Goal: Task Accomplishment & Management: Complete application form

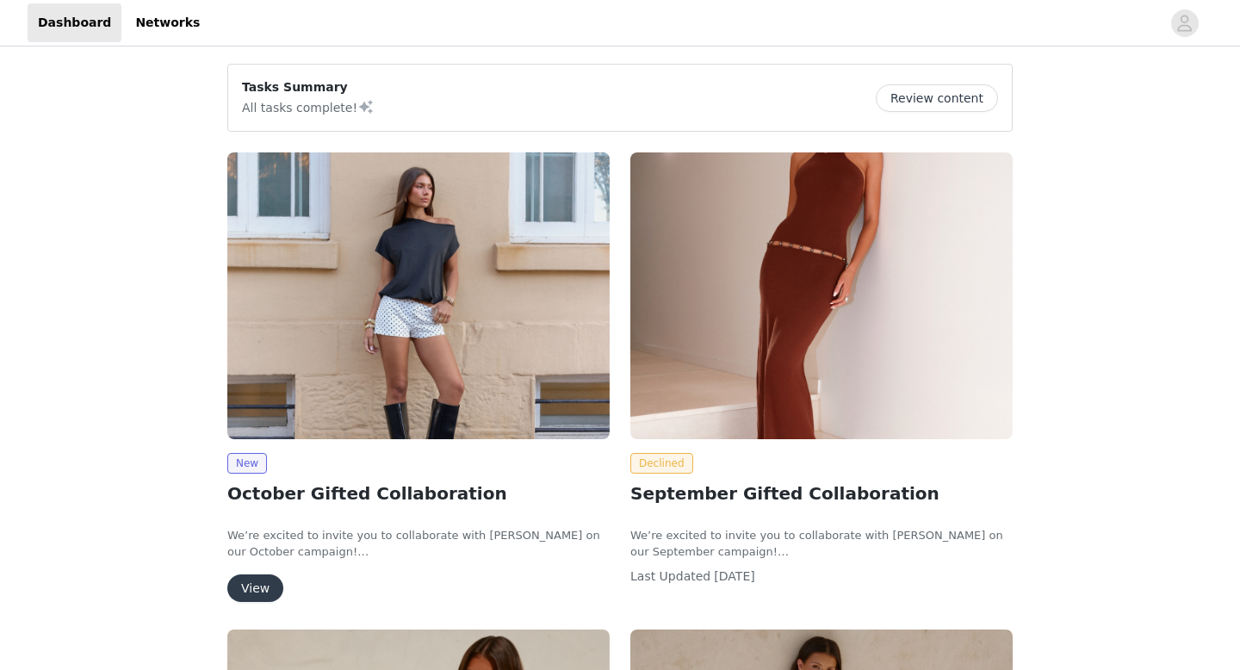
click at [430, 348] on img at bounding box center [418, 295] width 382 height 287
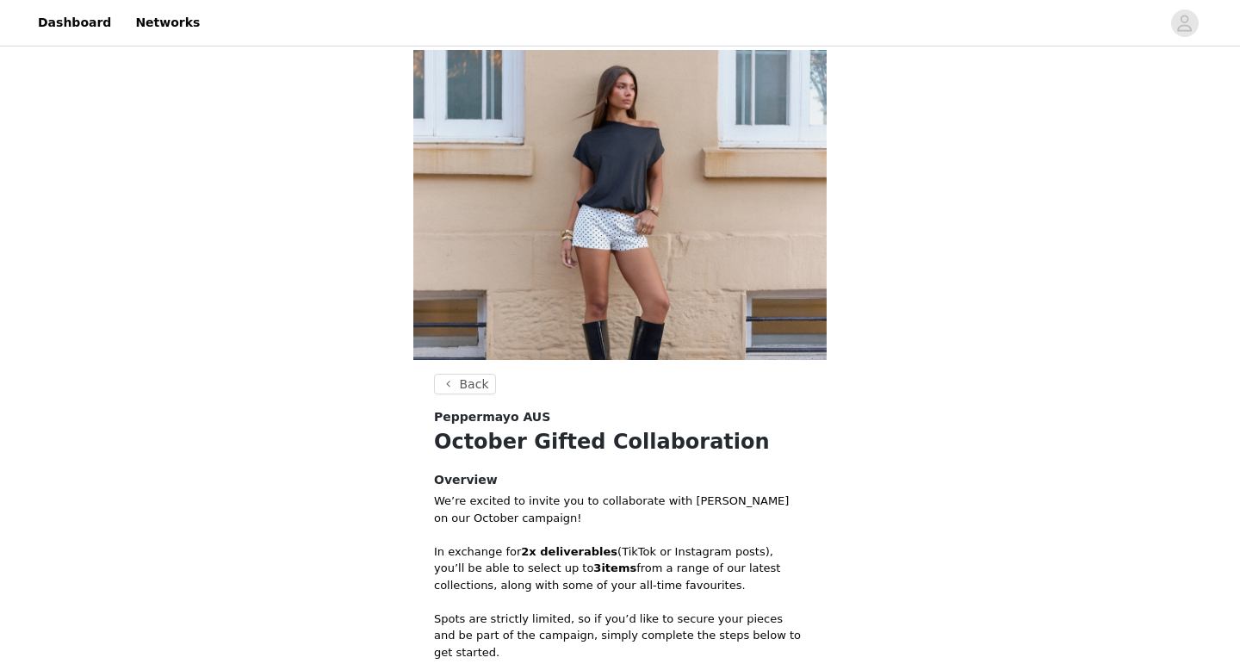
scroll to position [325, 0]
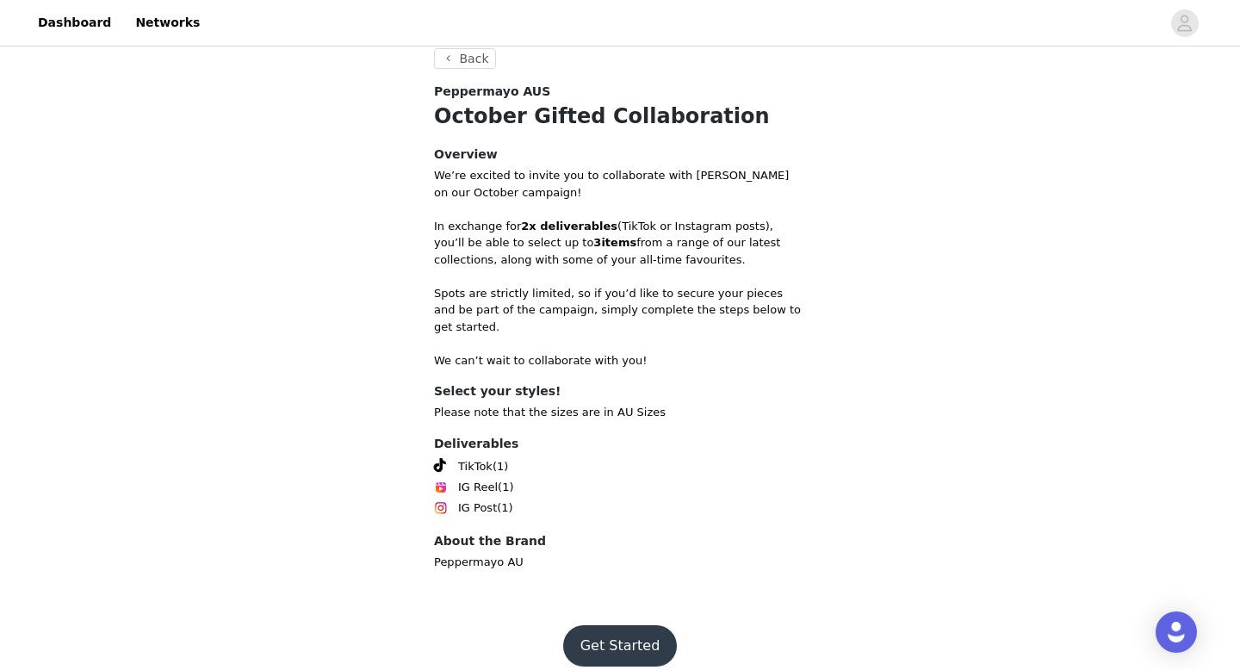
click at [606, 632] on button "Get Started" at bounding box center [620, 645] width 115 height 41
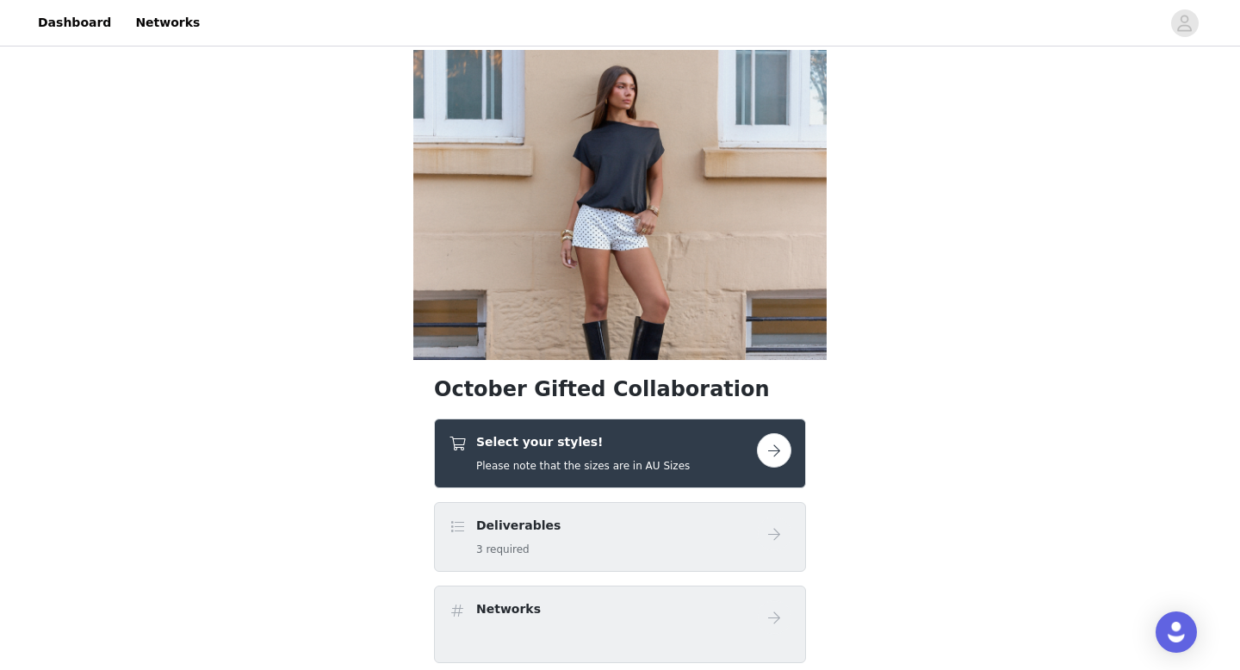
click at [778, 450] on button "button" at bounding box center [774, 450] width 34 height 34
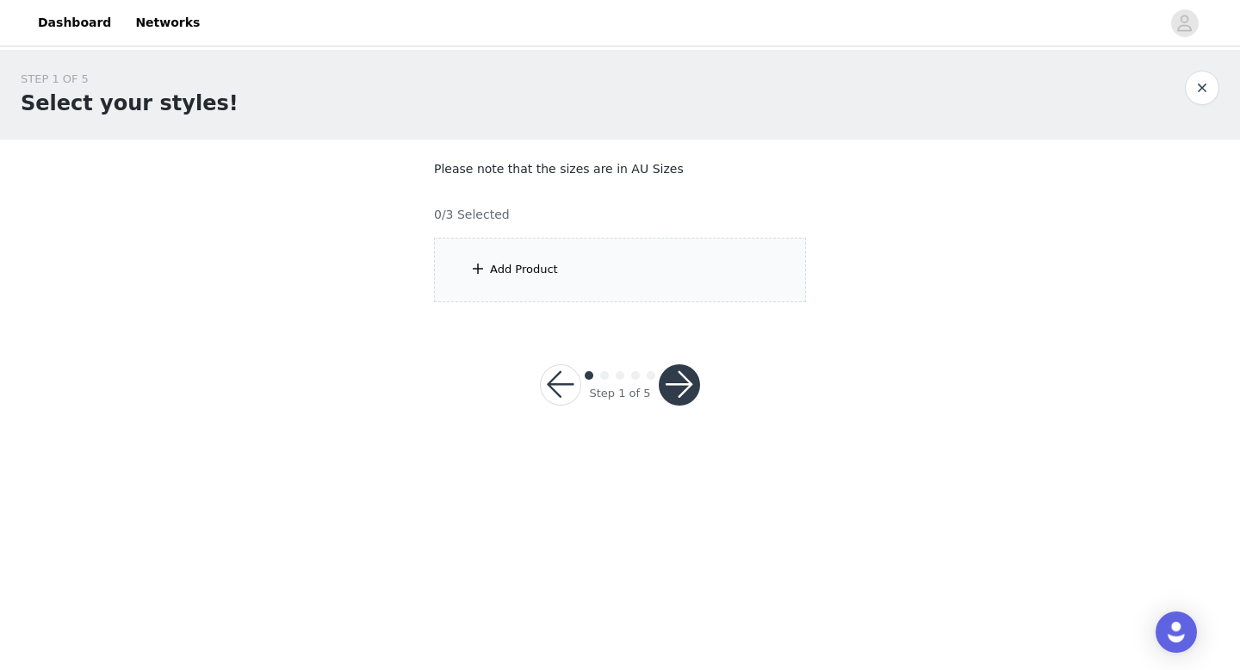
click at [592, 292] on div "Add Product" at bounding box center [620, 270] width 372 height 65
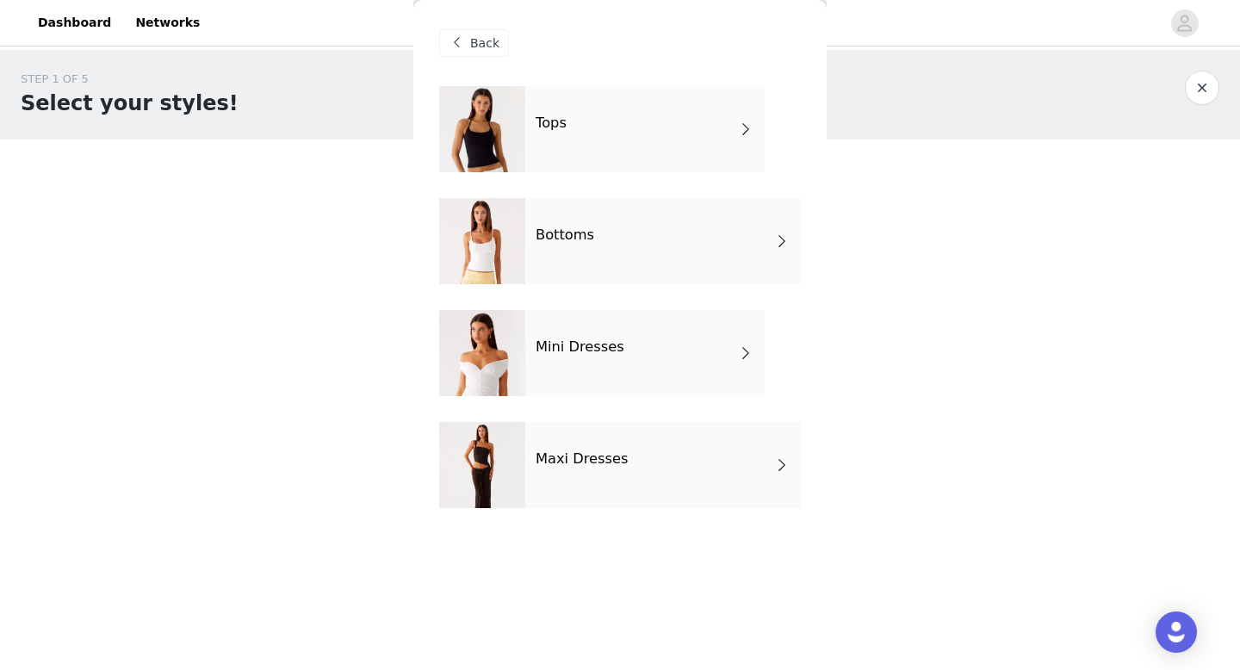
click at [605, 453] on h4 "Maxi Dresses" at bounding box center [582, 458] width 93 height 15
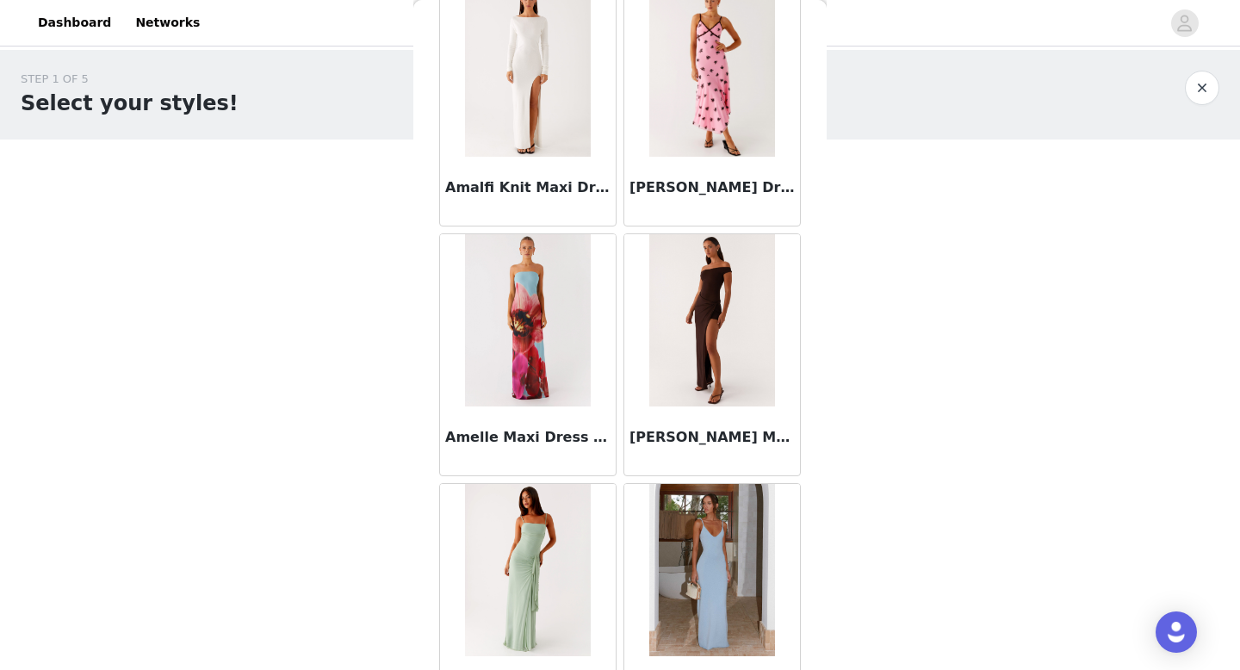
scroll to position [1965, 0]
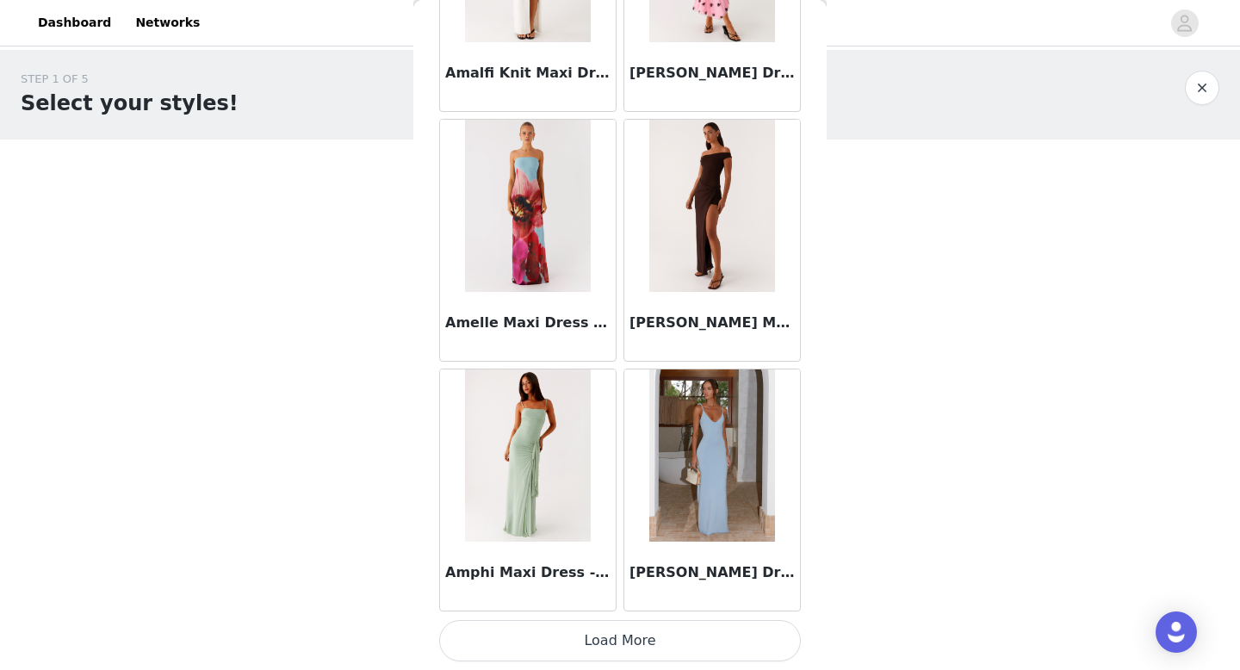
click at [573, 644] on button "Load More" at bounding box center [620, 640] width 362 height 41
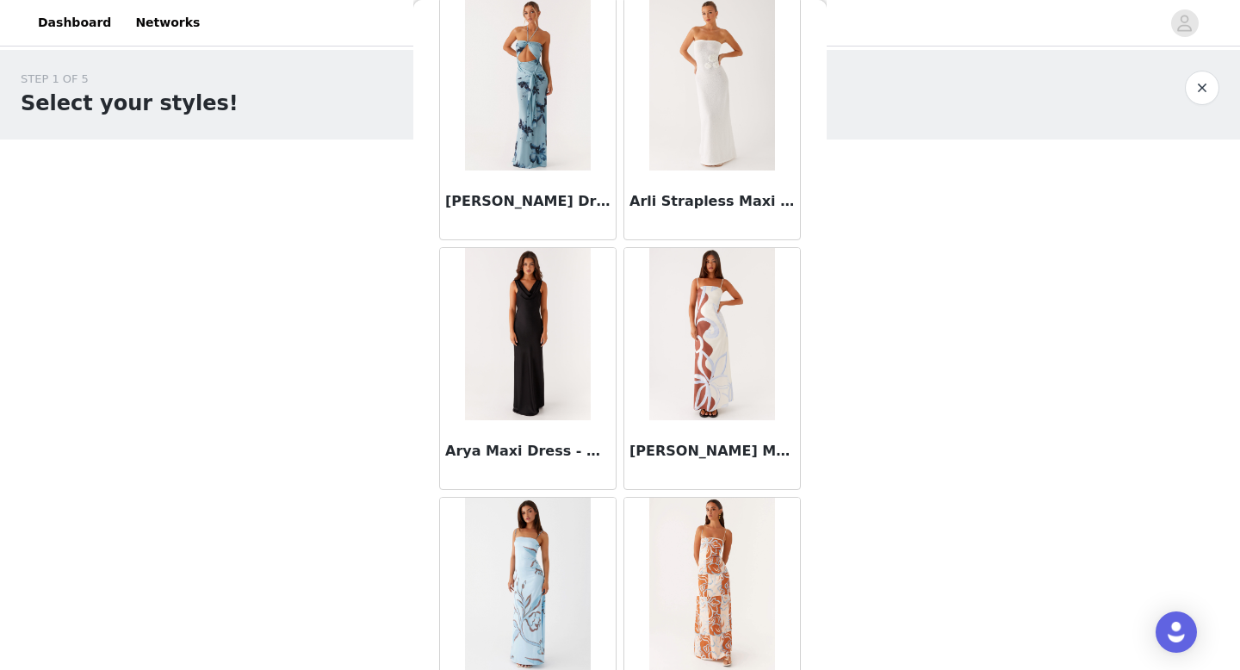
scroll to position [4462, 0]
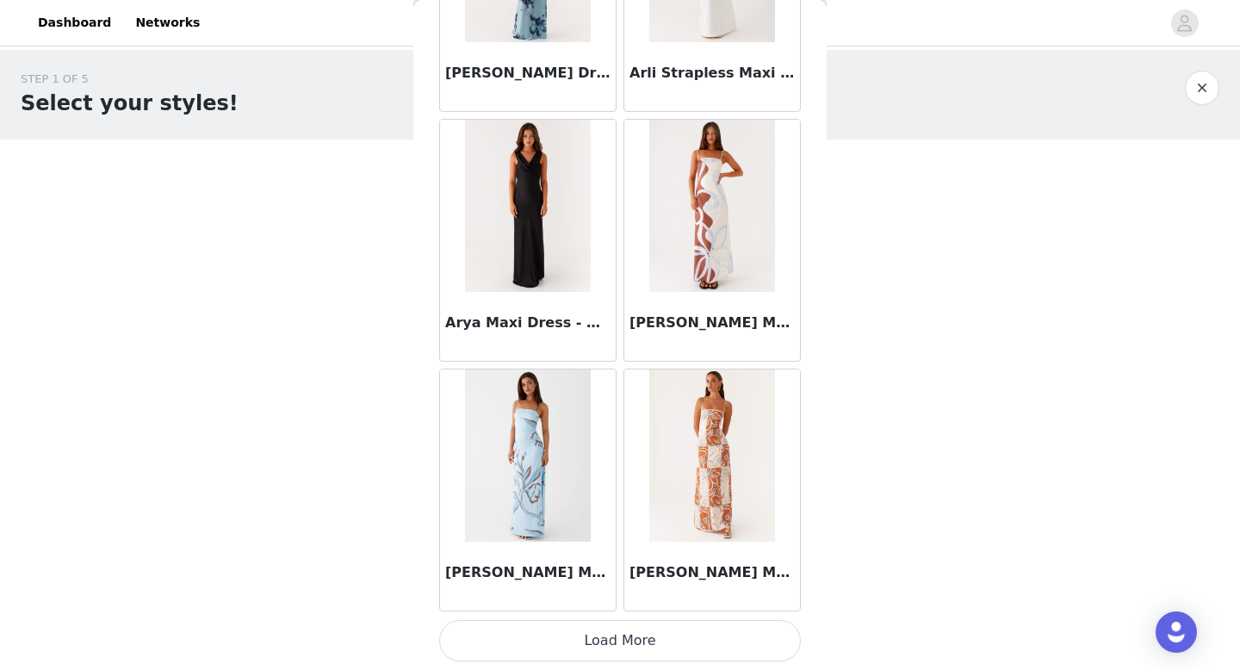
click at [619, 625] on button "Load More" at bounding box center [620, 640] width 362 height 41
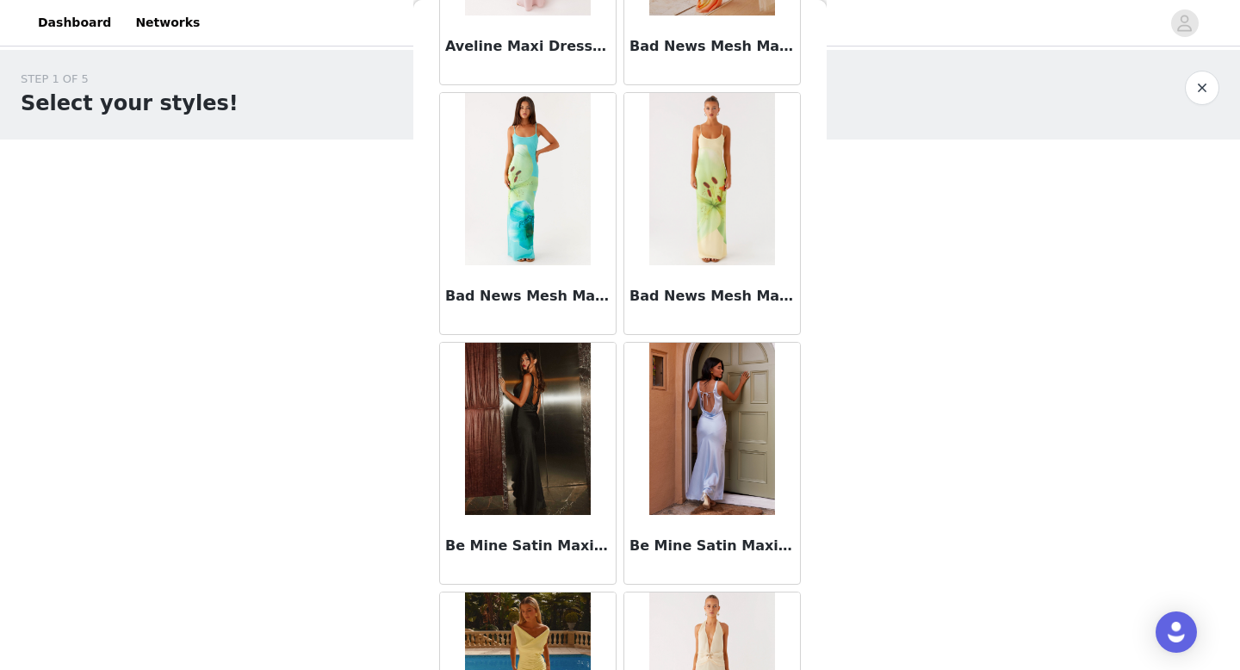
scroll to position [6959, 0]
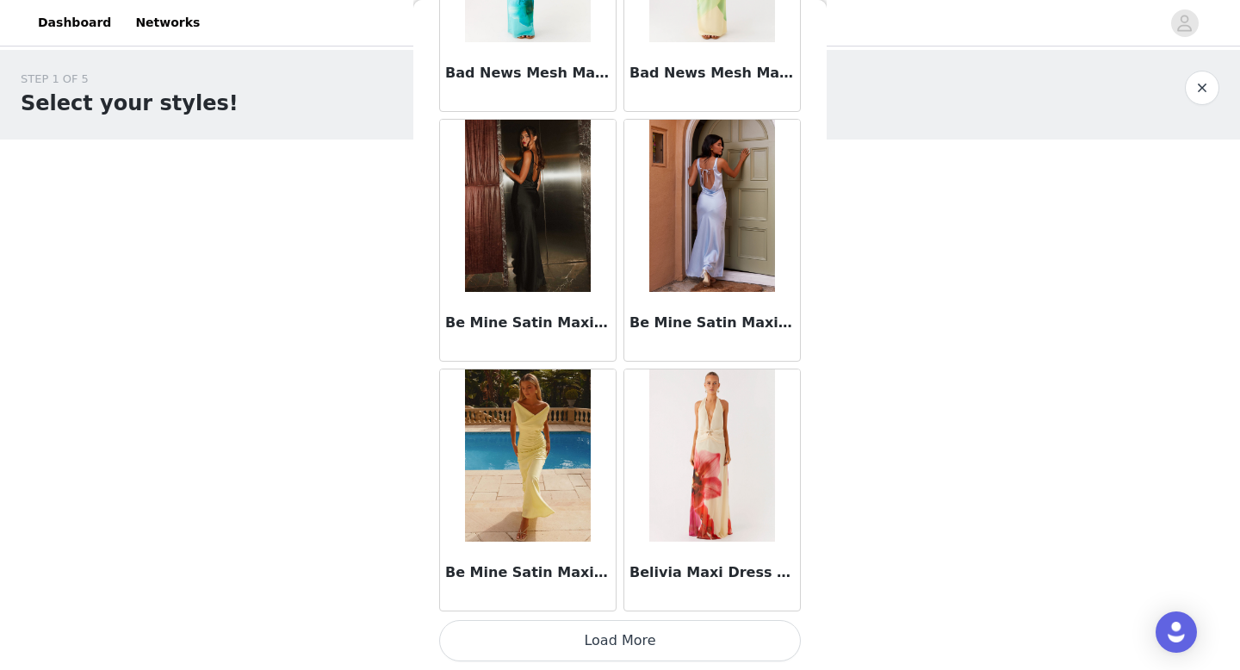
click at [614, 636] on button "Load More" at bounding box center [620, 640] width 362 height 41
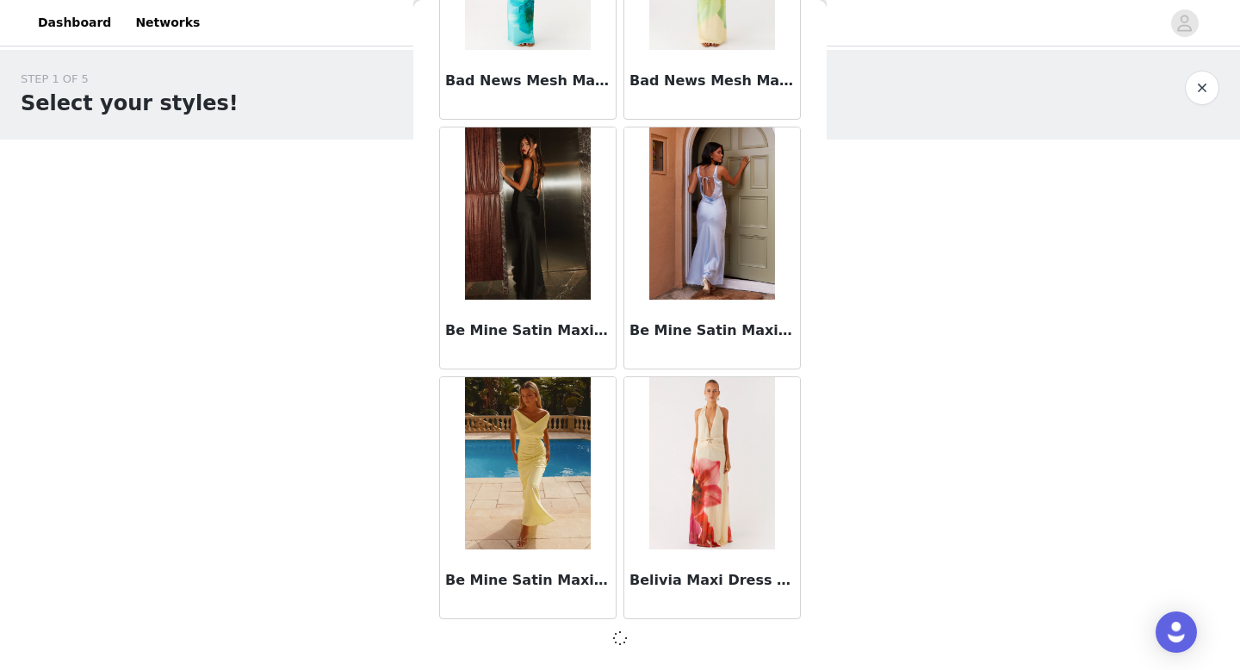
scroll to position [6951, 0]
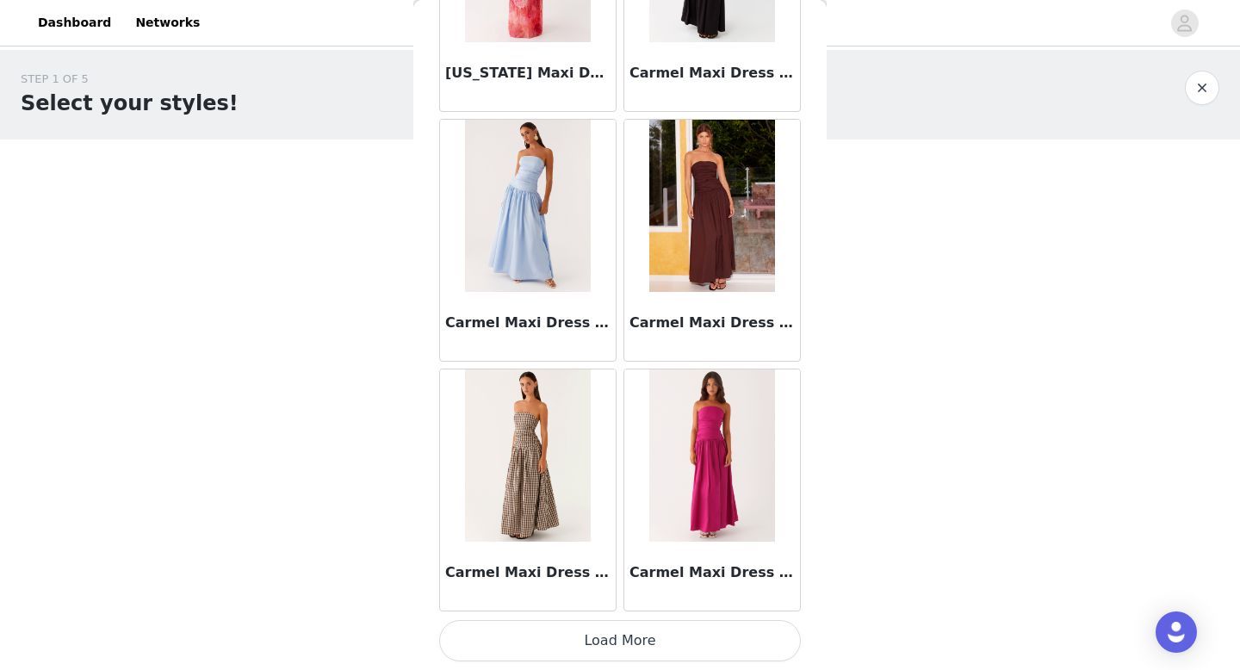
click at [623, 655] on button "Load More" at bounding box center [620, 640] width 362 height 41
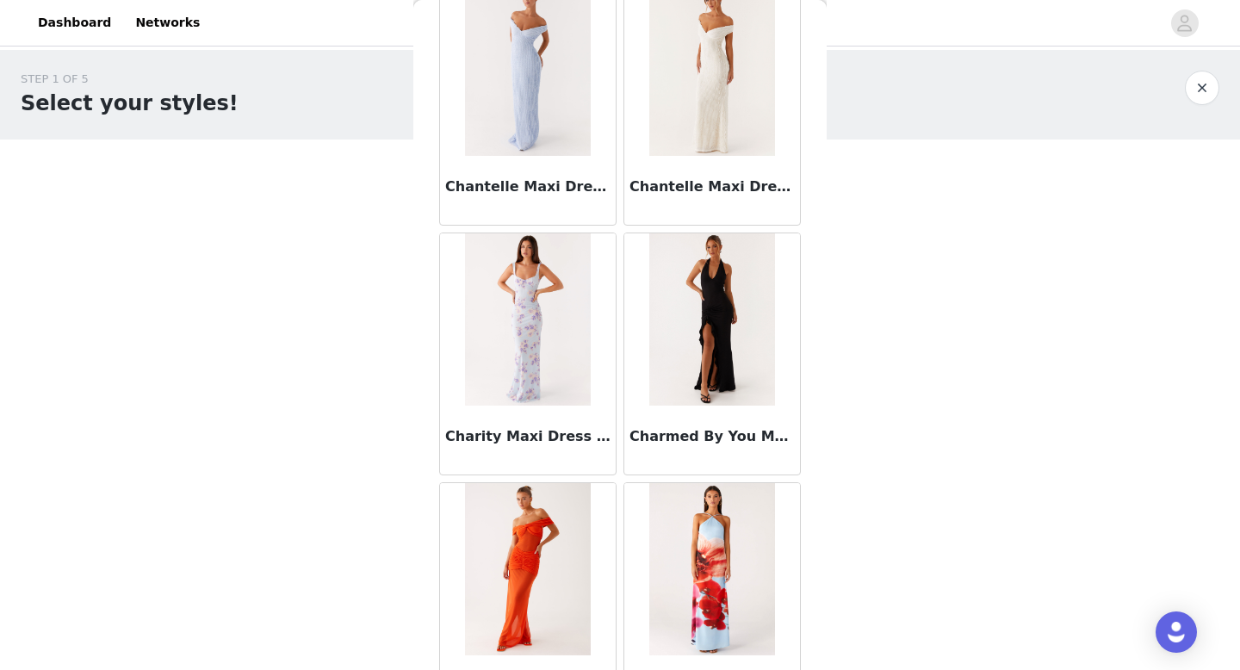
scroll to position [11953, 0]
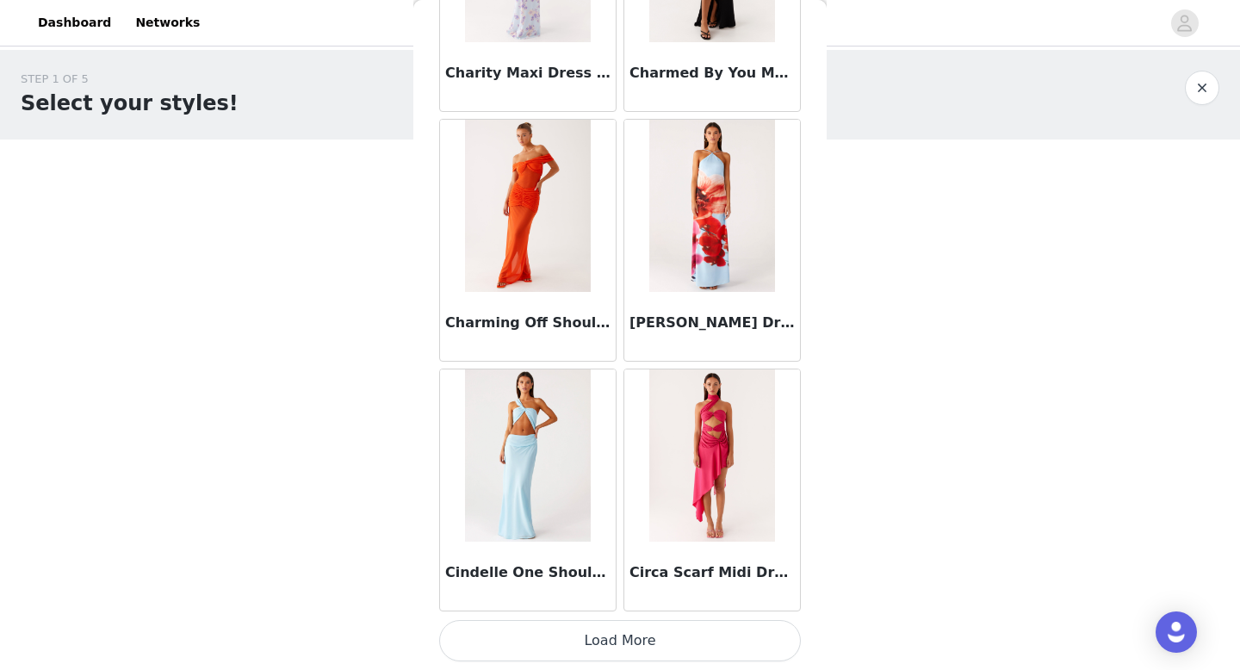
click at [630, 647] on button "Load More" at bounding box center [620, 640] width 362 height 41
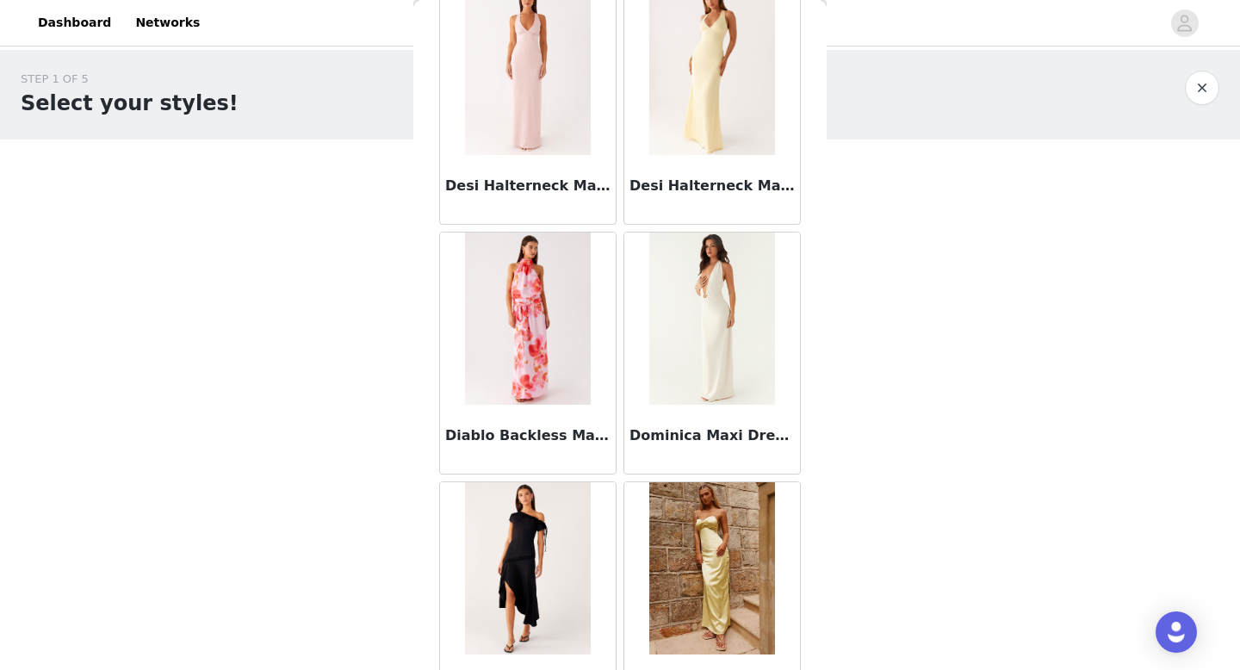
scroll to position [14450, 0]
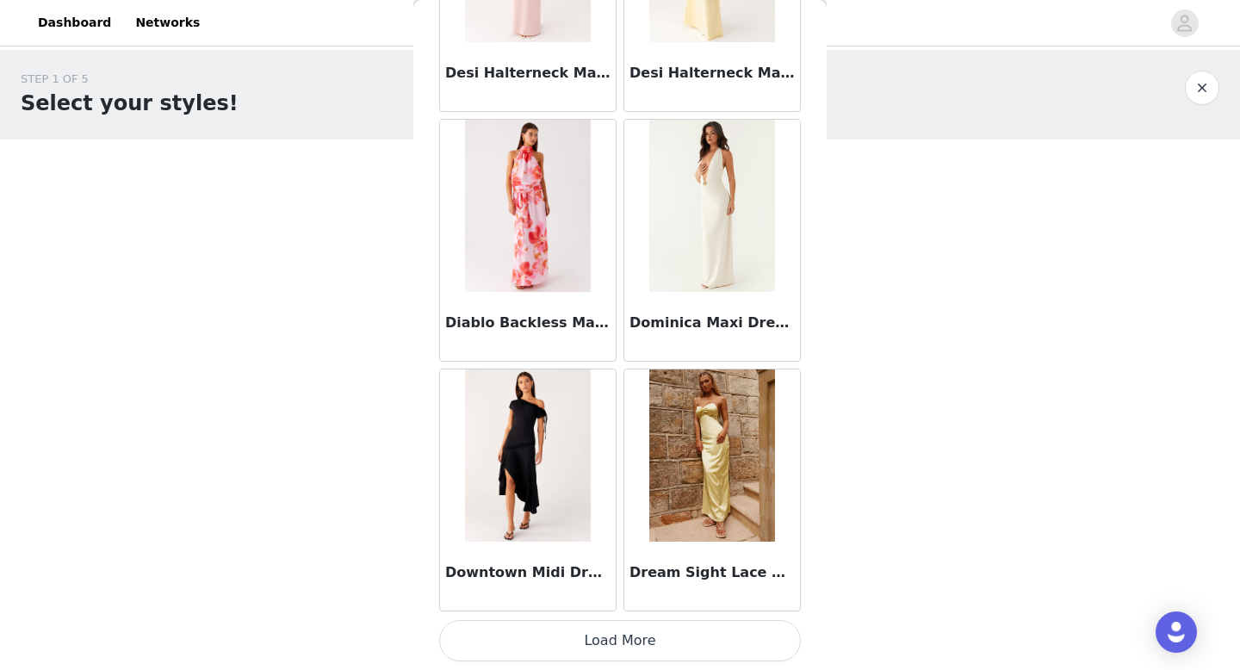
click at [630, 633] on button "Load More" at bounding box center [620, 640] width 362 height 41
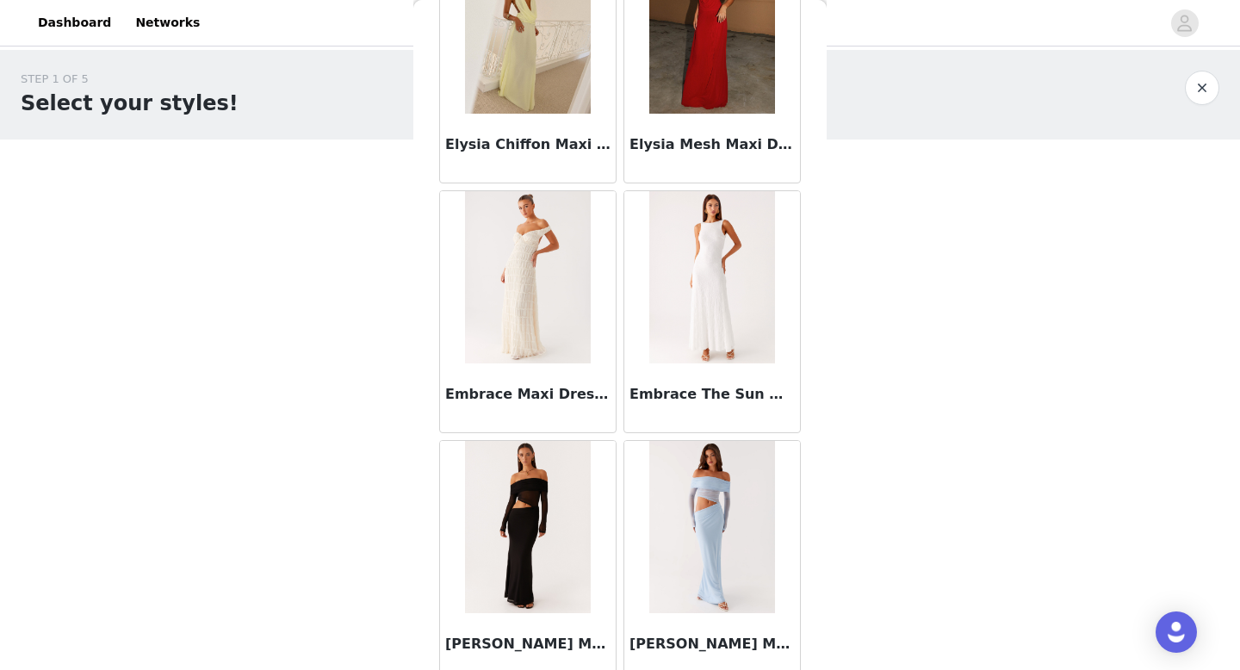
scroll to position [16947, 0]
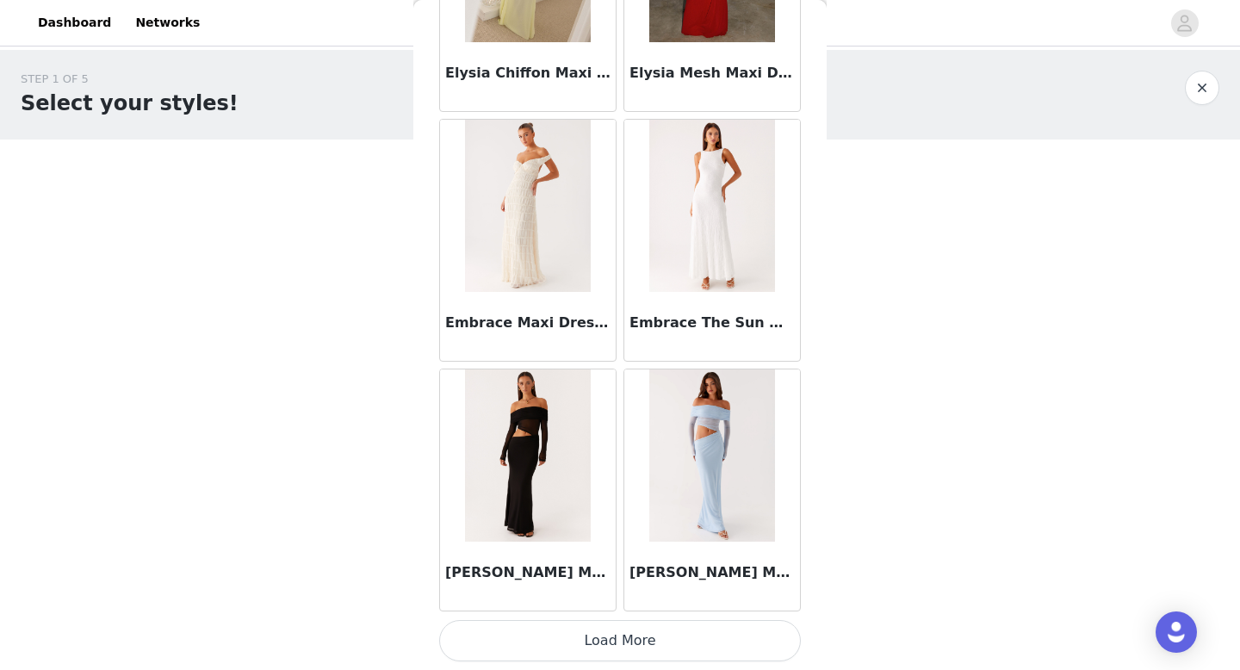
click at [623, 630] on button "Load More" at bounding box center [620, 640] width 362 height 41
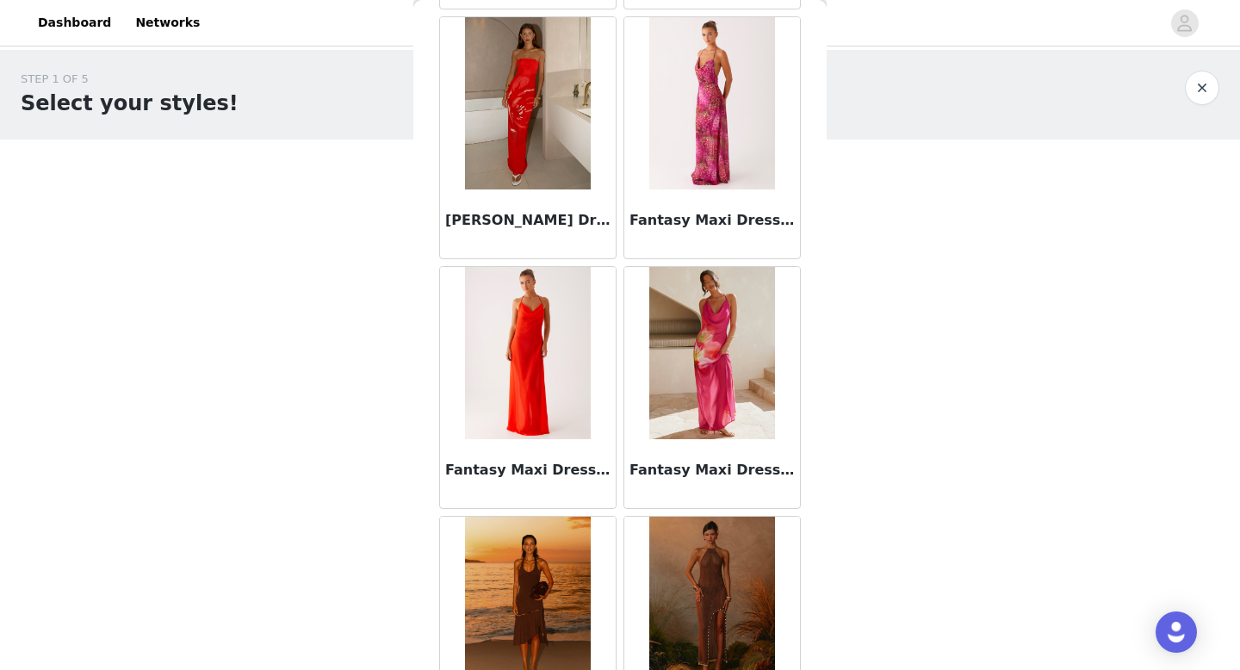
scroll to position [19443, 0]
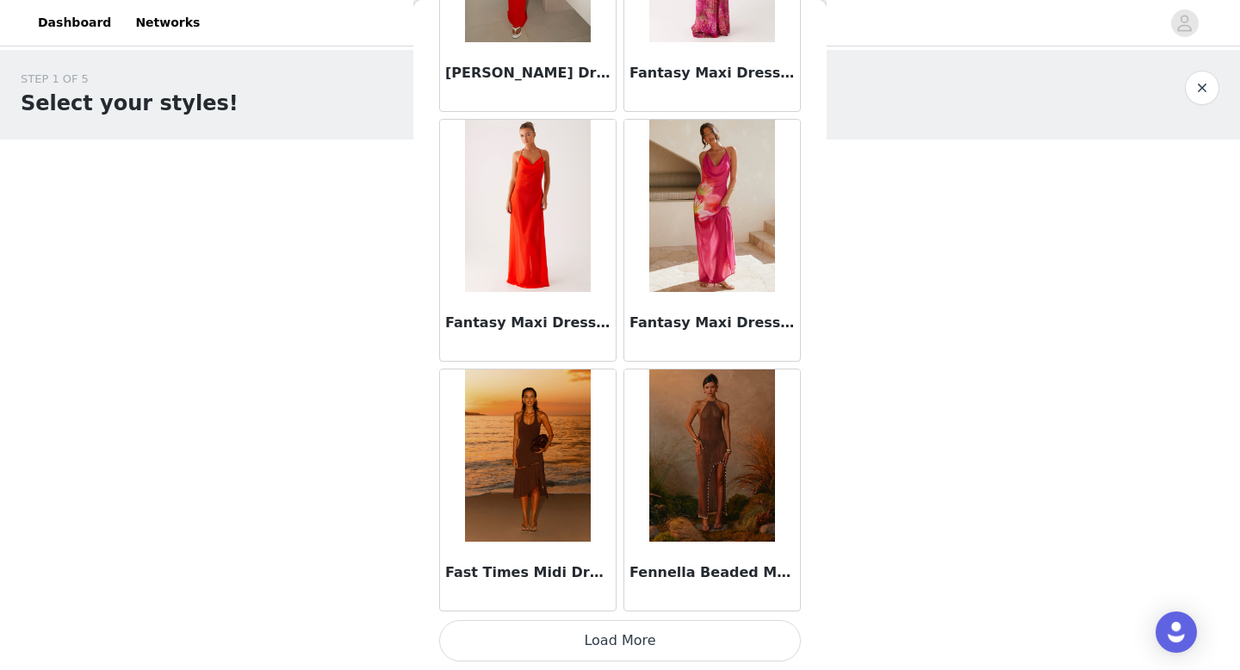
click at [613, 628] on button "Load More" at bounding box center [620, 640] width 362 height 41
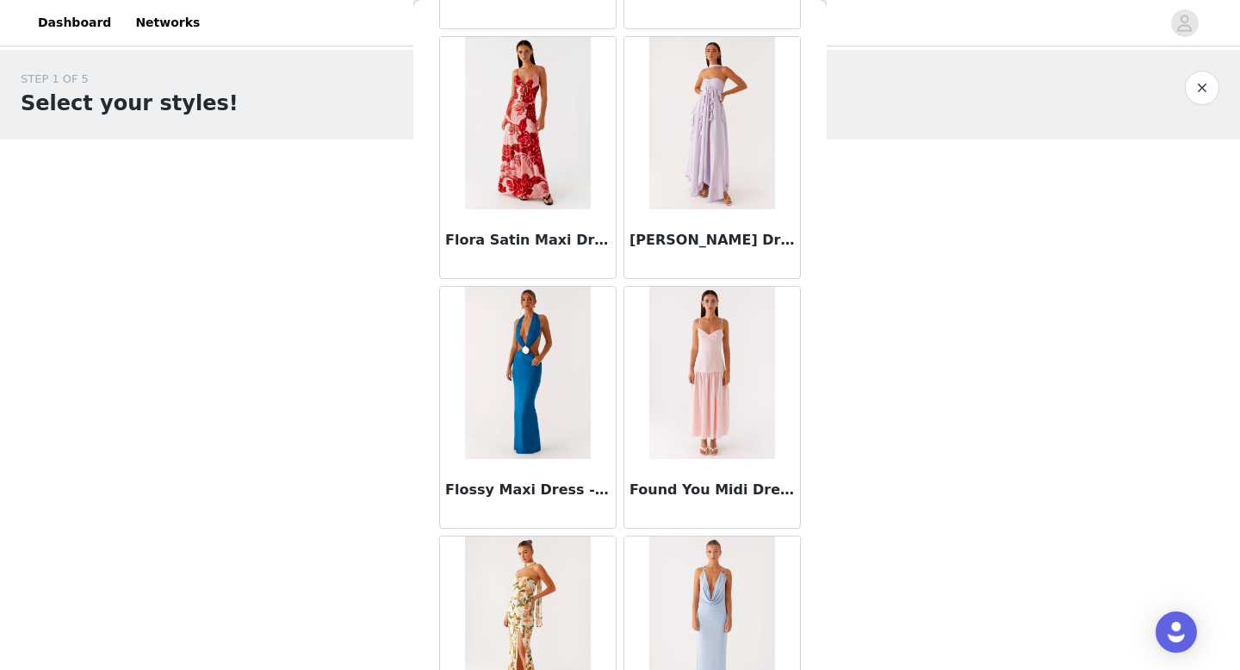
scroll to position [21940, 0]
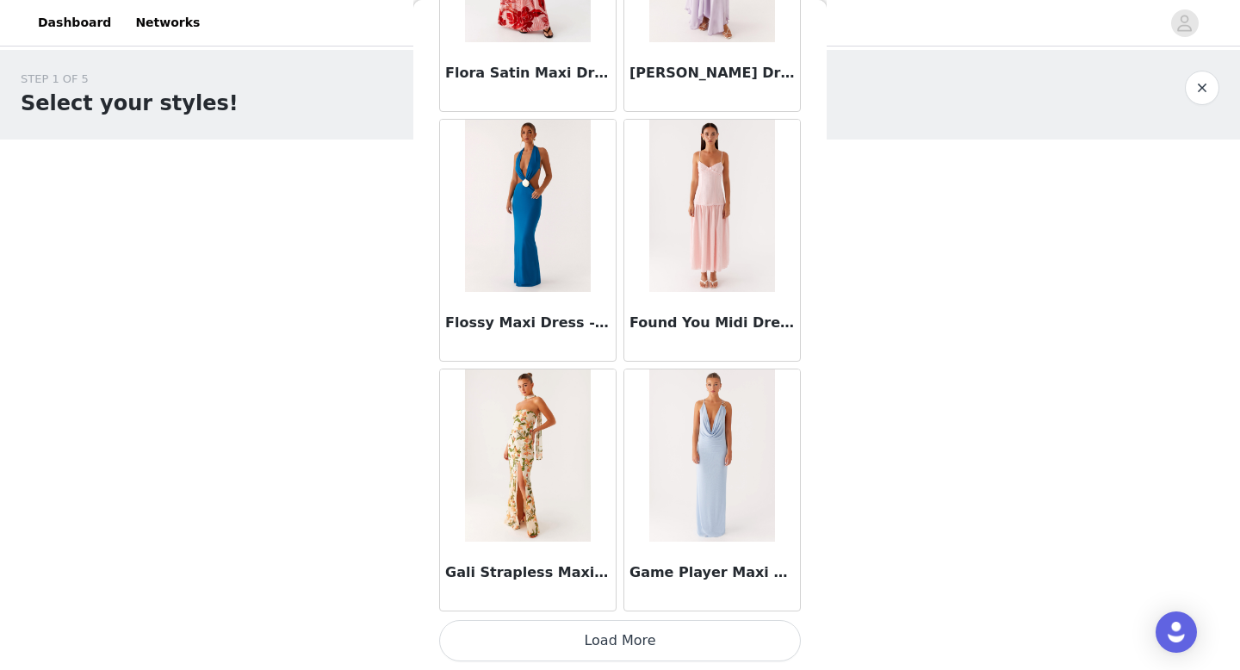
click at [624, 639] on button "Load More" at bounding box center [620, 640] width 362 height 41
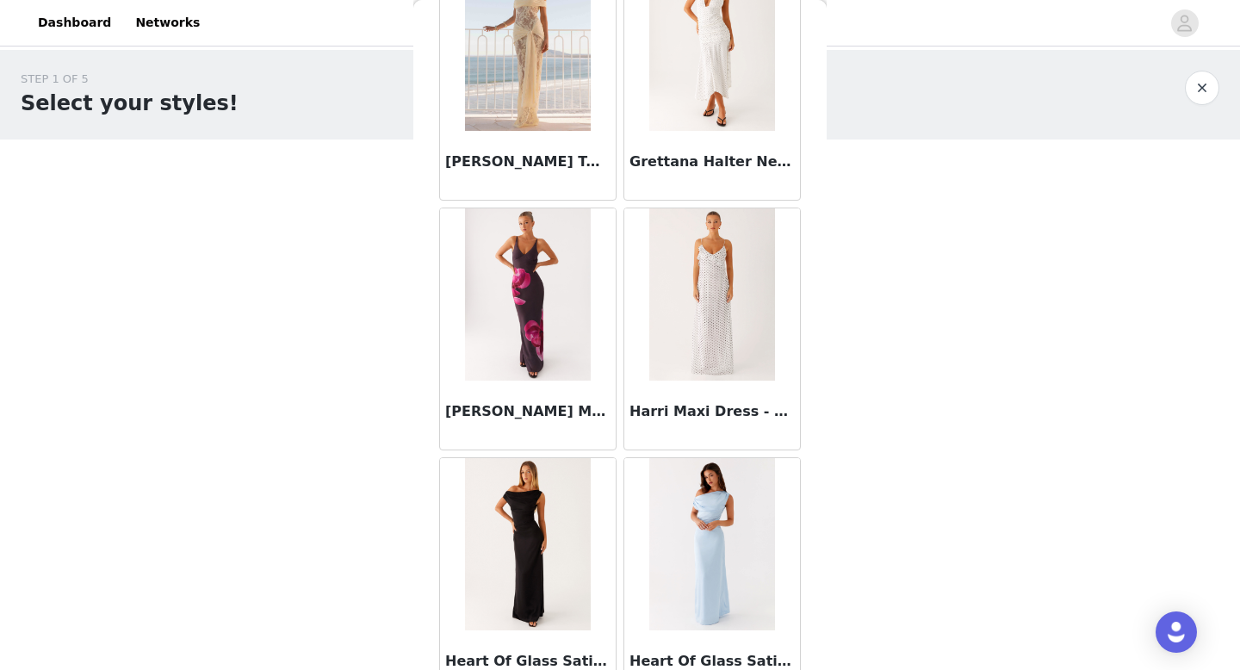
scroll to position [23600, 0]
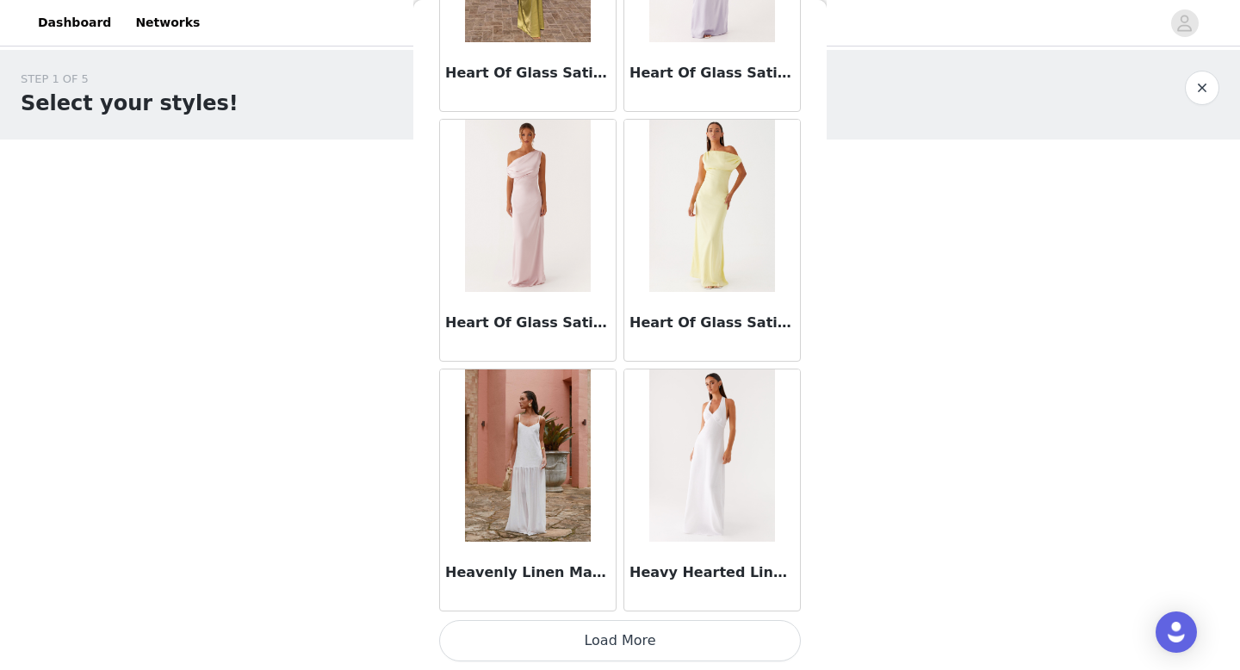
click at [621, 642] on button "Load More" at bounding box center [620, 640] width 362 height 41
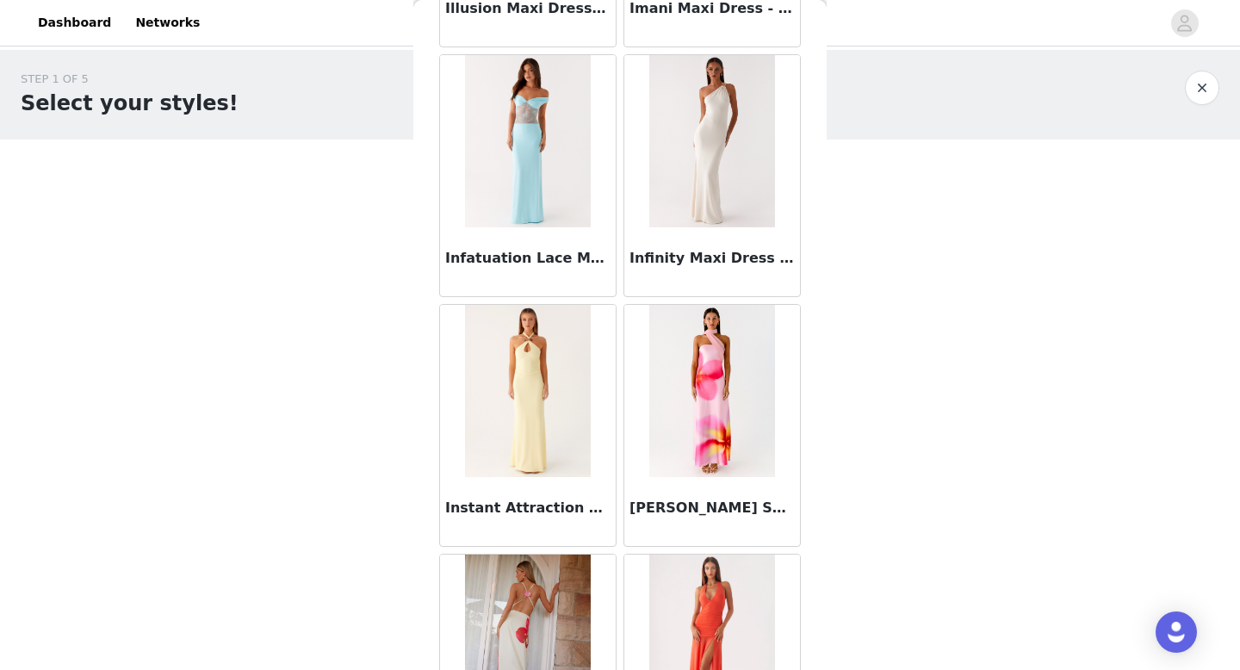
scroll to position [26934, 0]
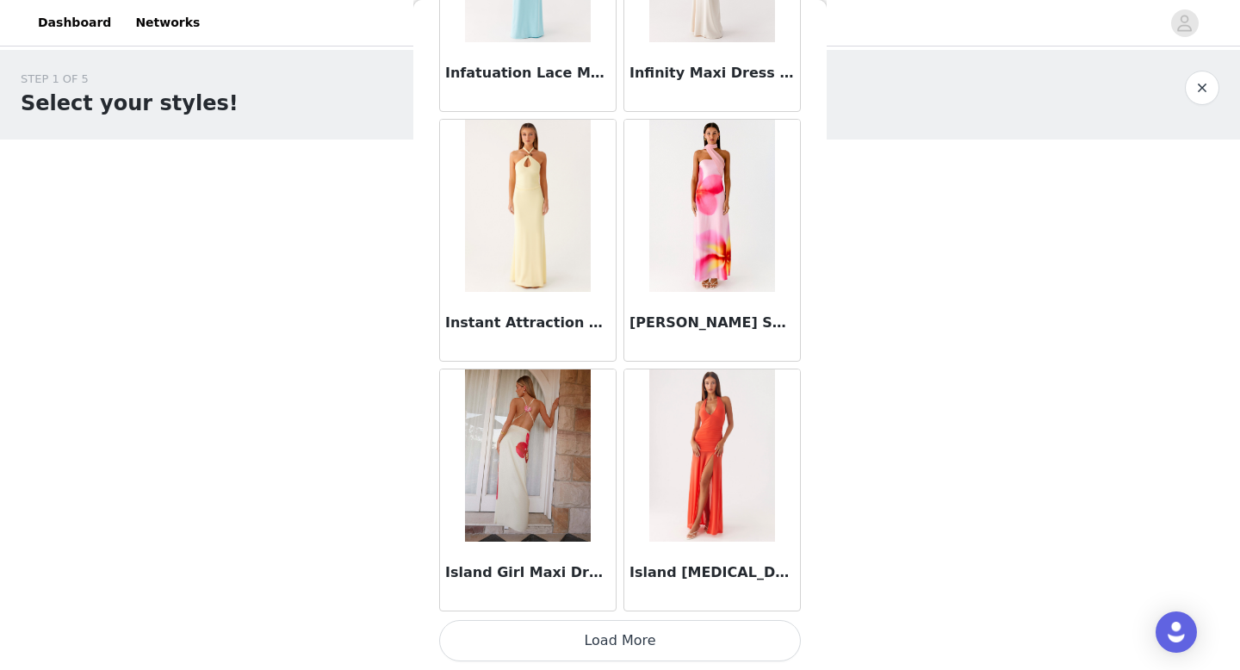
click at [615, 630] on button "Load More" at bounding box center [620, 640] width 362 height 41
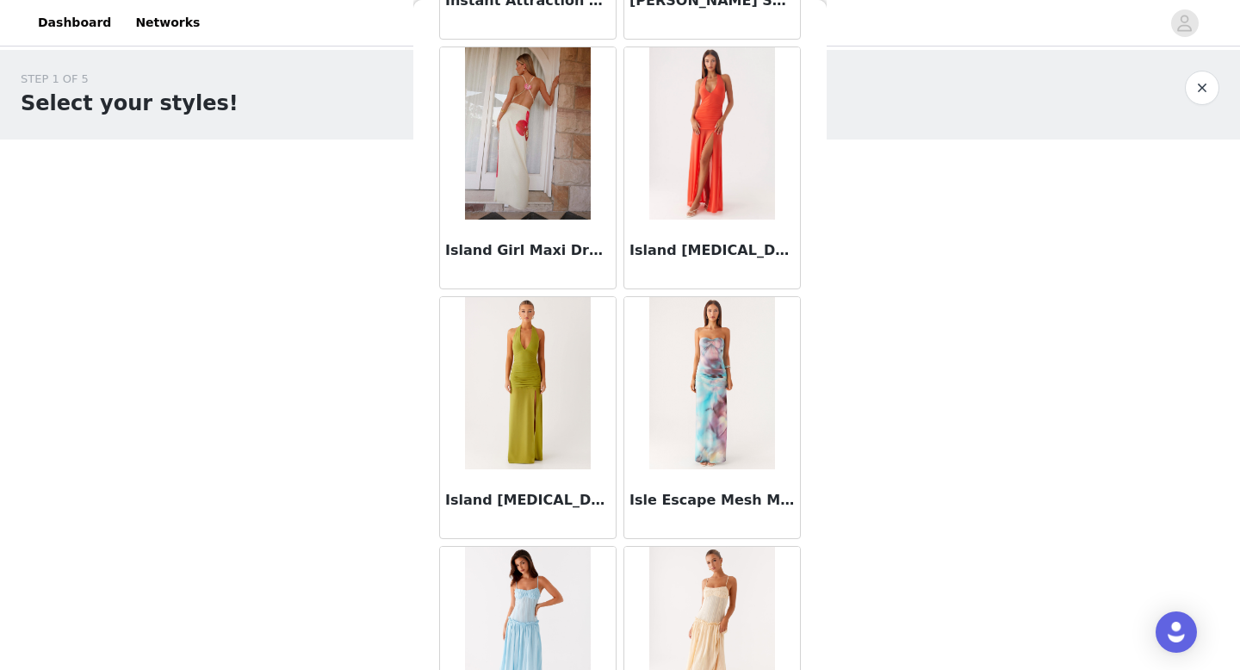
scroll to position [27258, 0]
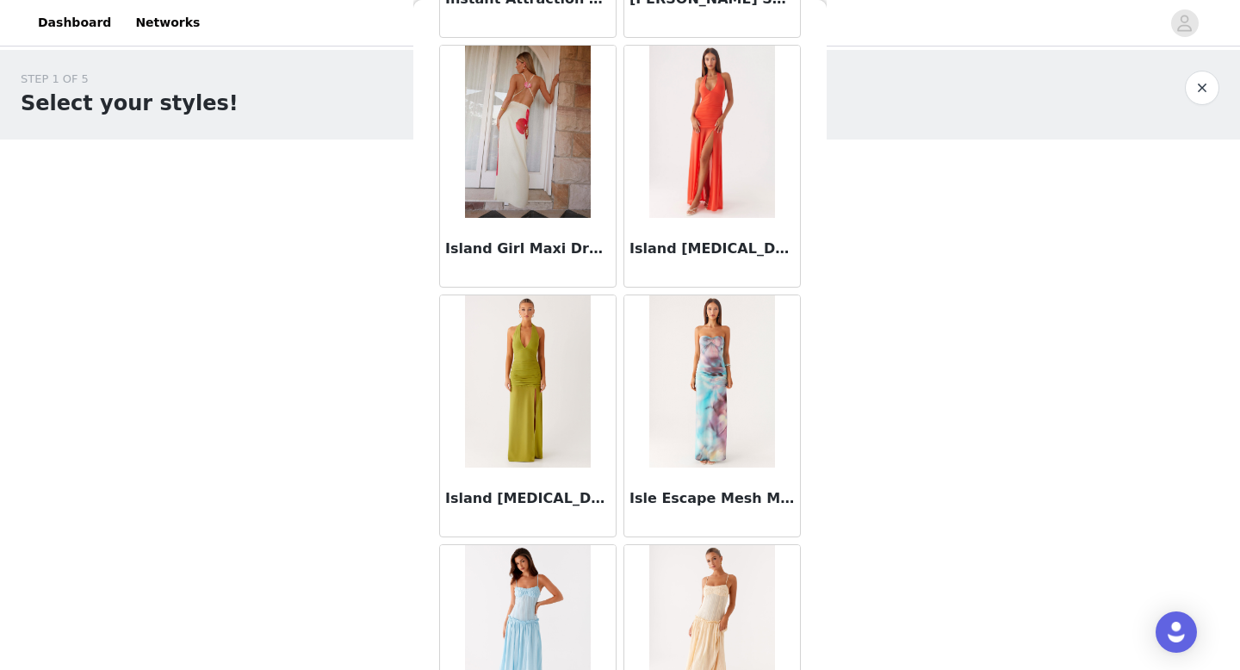
click at [740, 182] on img at bounding box center [711, 132] width 125 height 172
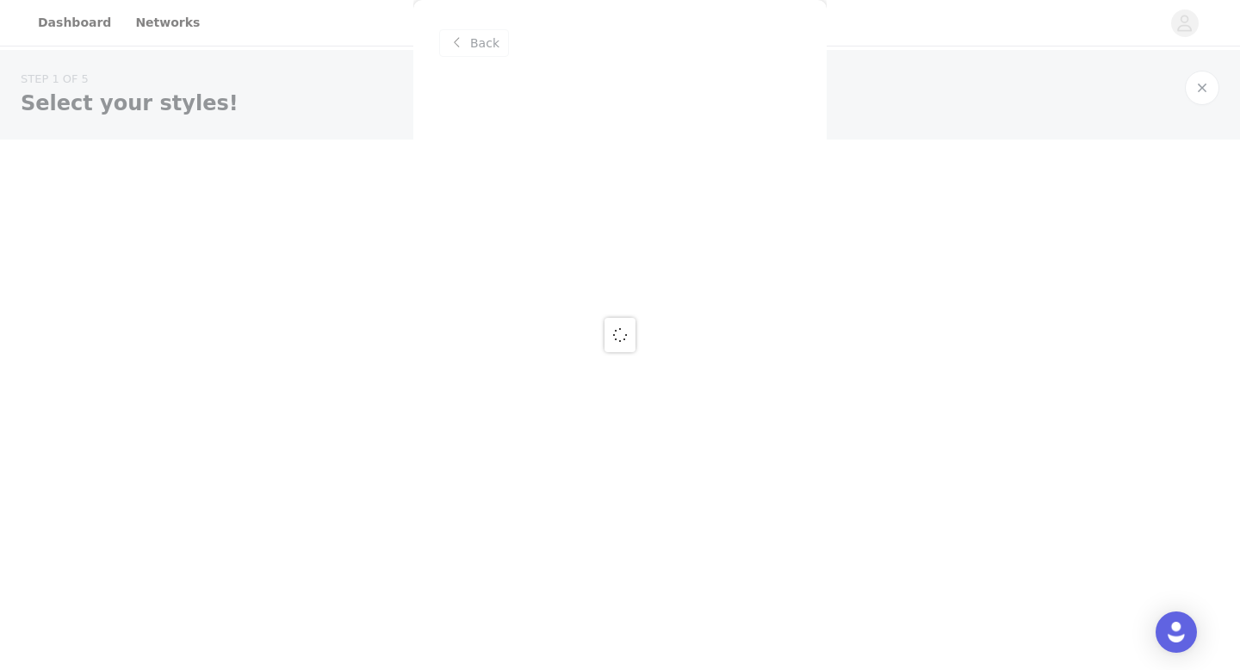
scroll to position [0, 0]
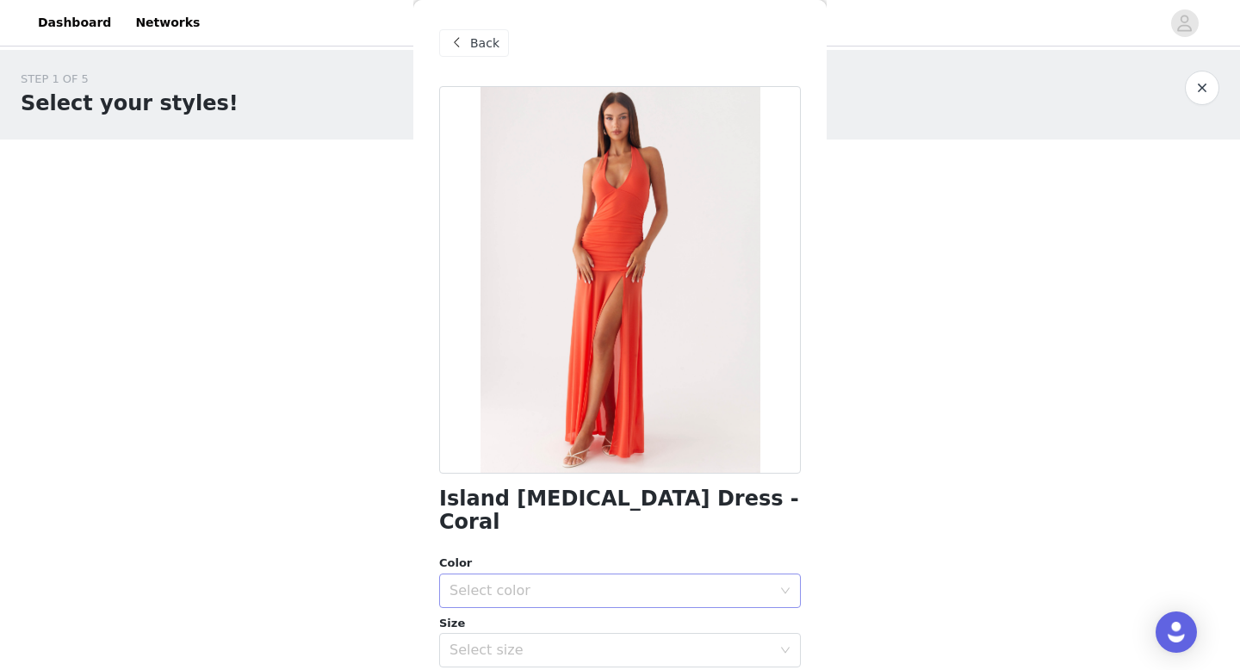
click at [573, 581] on div "Select color" at bounding box center [614, 590] width 330 height 33
click at [544, 608] on li "Coral" at bounding box center [620, 606] width 362 height 28
click at [543, 641] on div "Select size" at bounding box center [610, 649] width 322 height 17
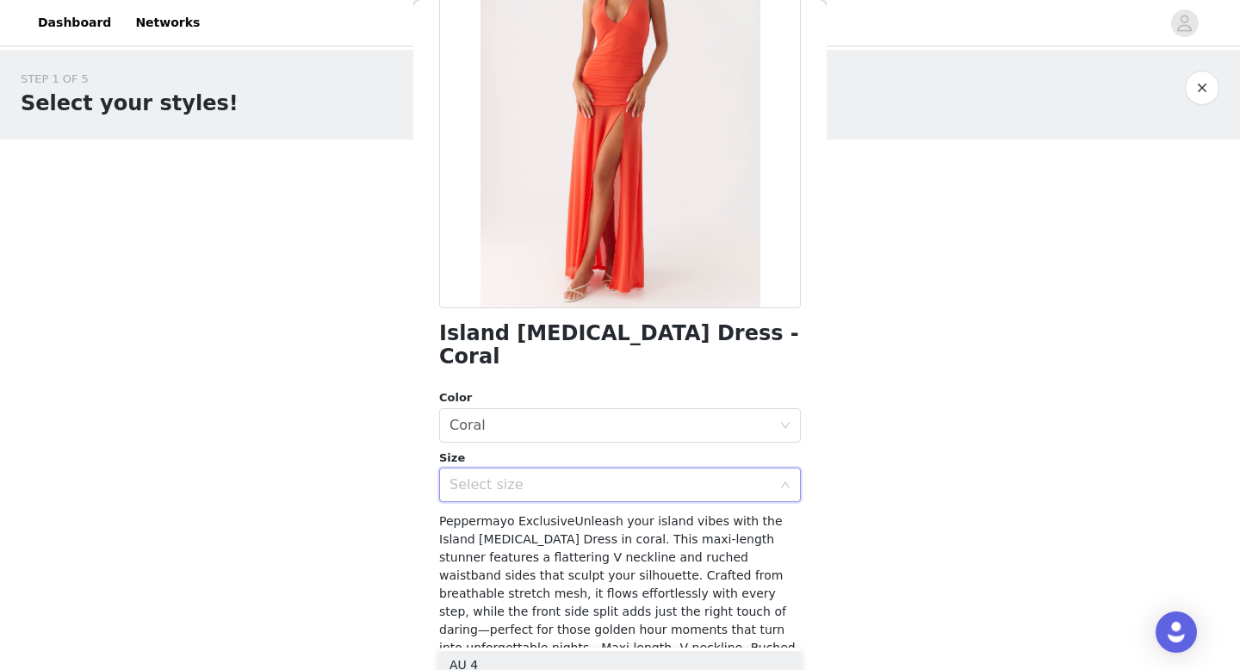
scroll to position [172, 0]
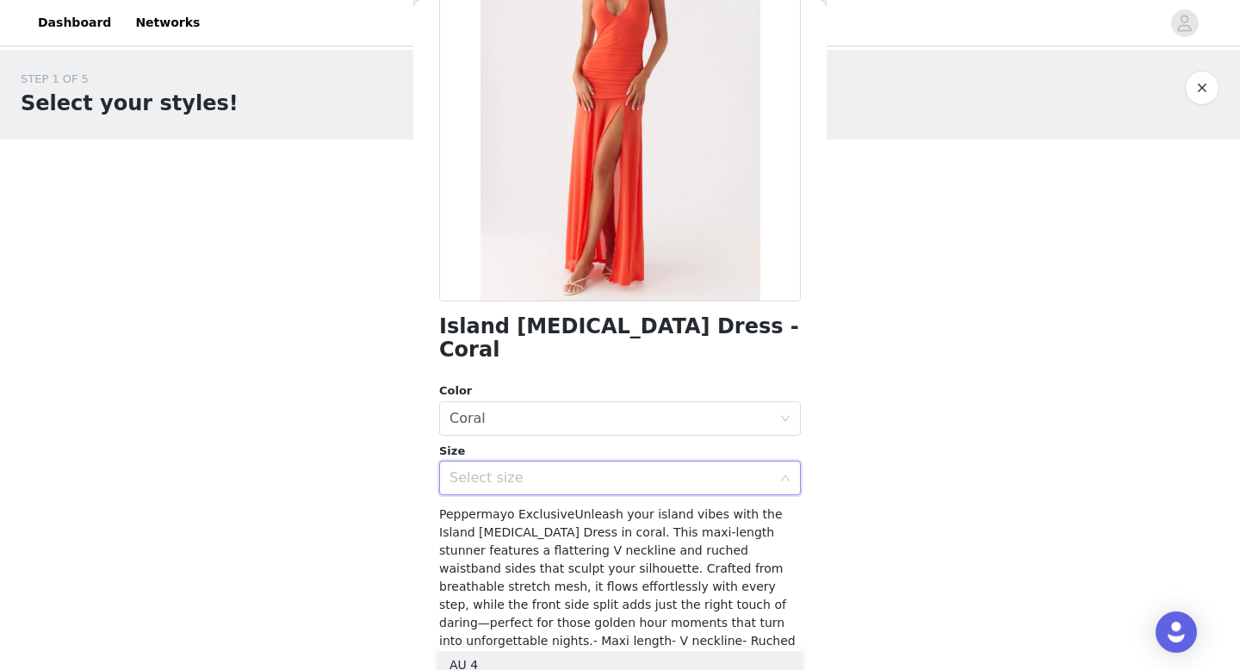
click at [544, 463] on div "Select size" at bounding box center [614, 478] width 330 height 33
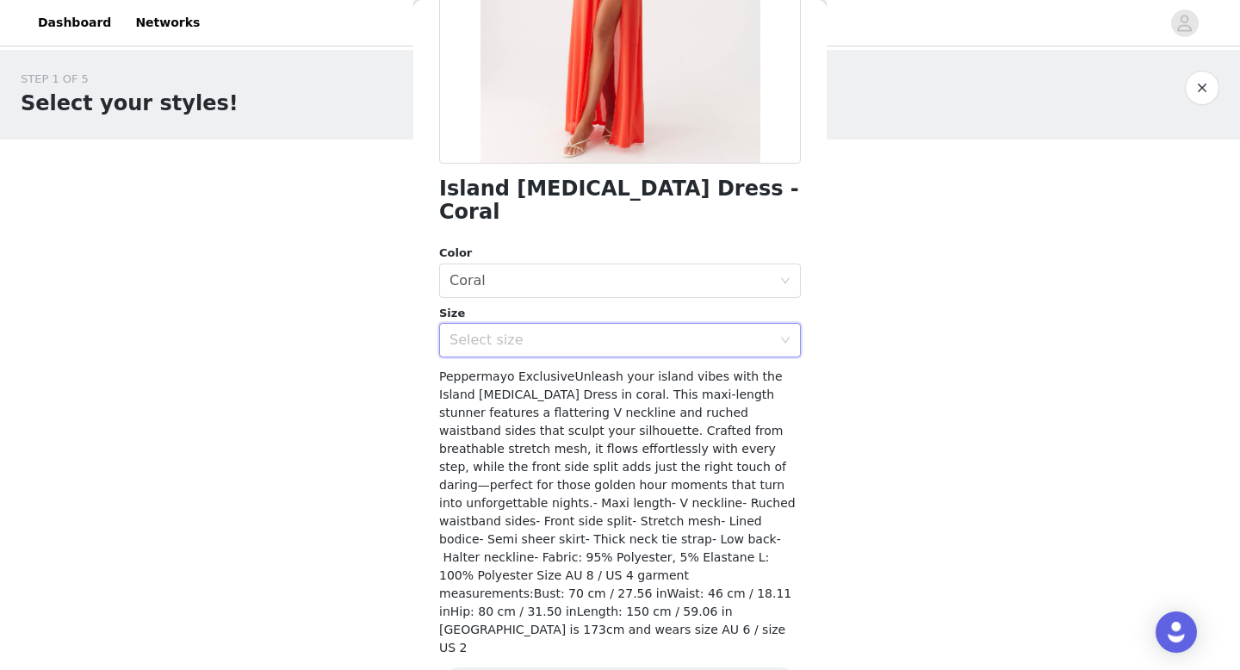
scroll to position [309, 0]
click at [618, 325] on div "Select size" at bounding box center [614, 341] width 330 height 33
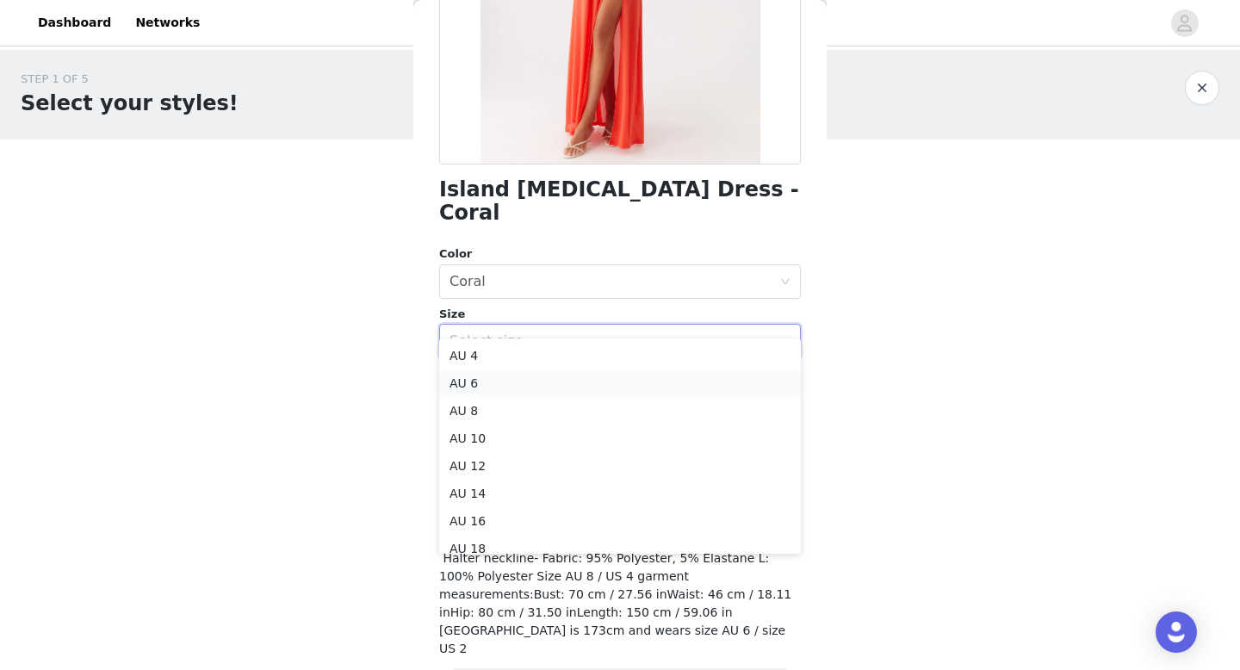
click at [567, 388] on li "AU 6" at bounding box center [620, 383] width 362 height 28
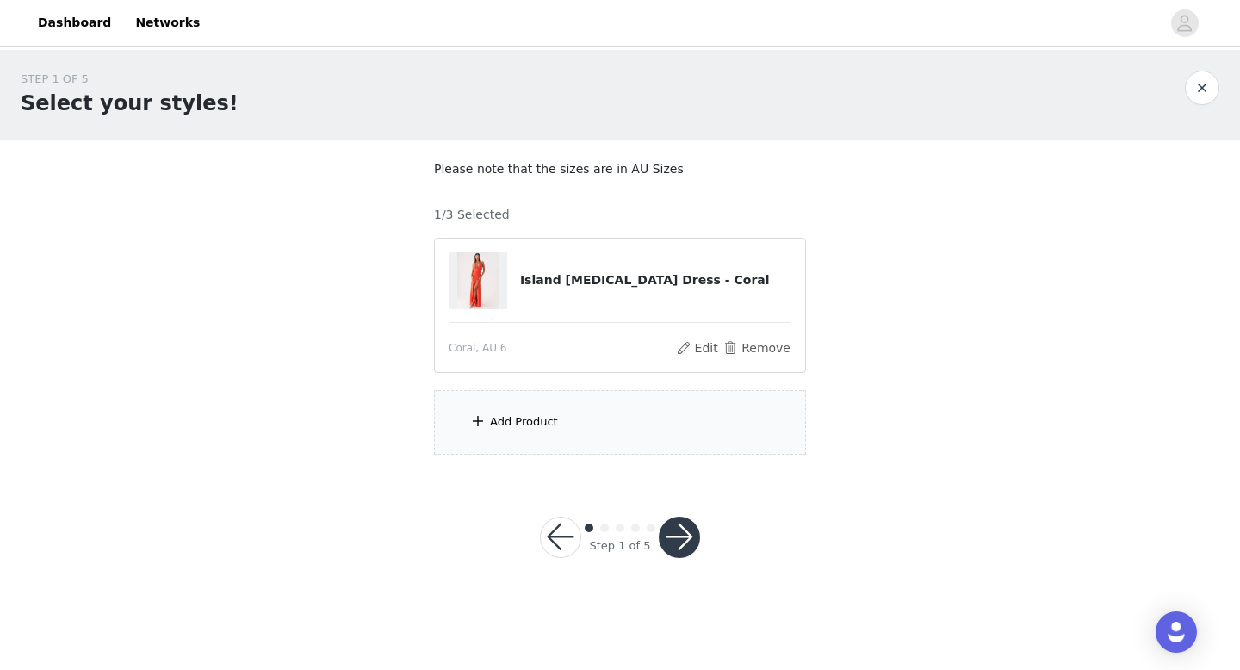
click at [660, 434] on div "Add Product" at bounding box center [620, 422] width 372 height 65
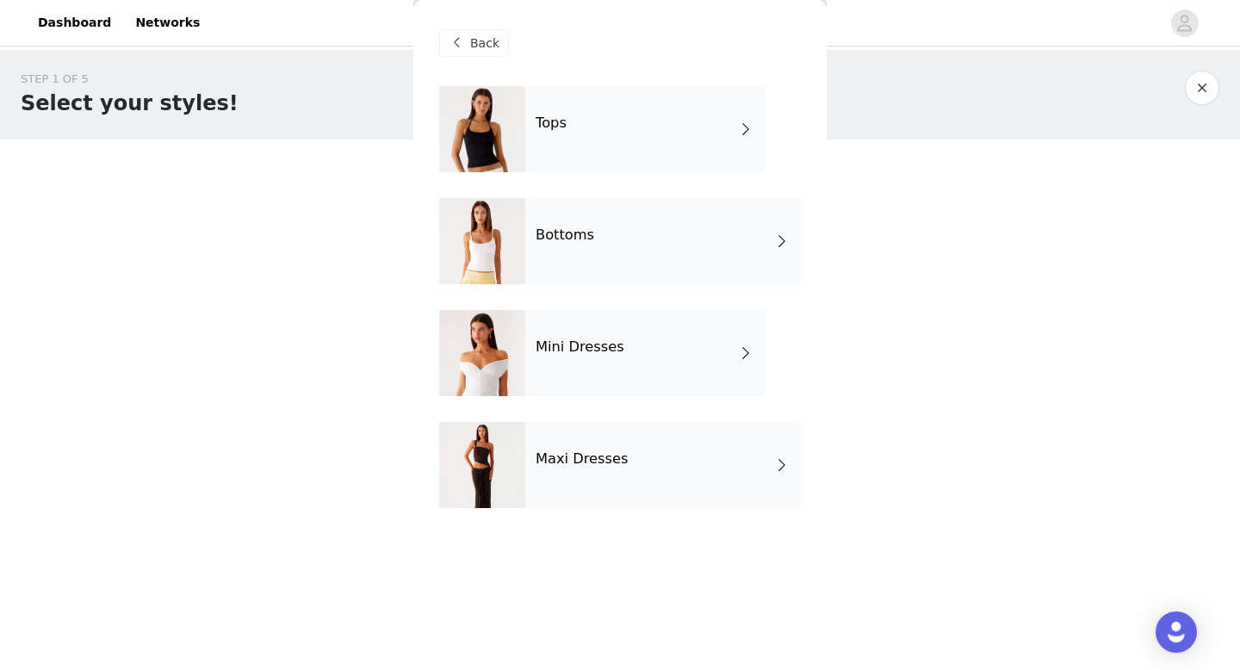
click at [609, 453] on h4 "Maxi Dresses" at bounding box center [582, 458] width 93 height 15
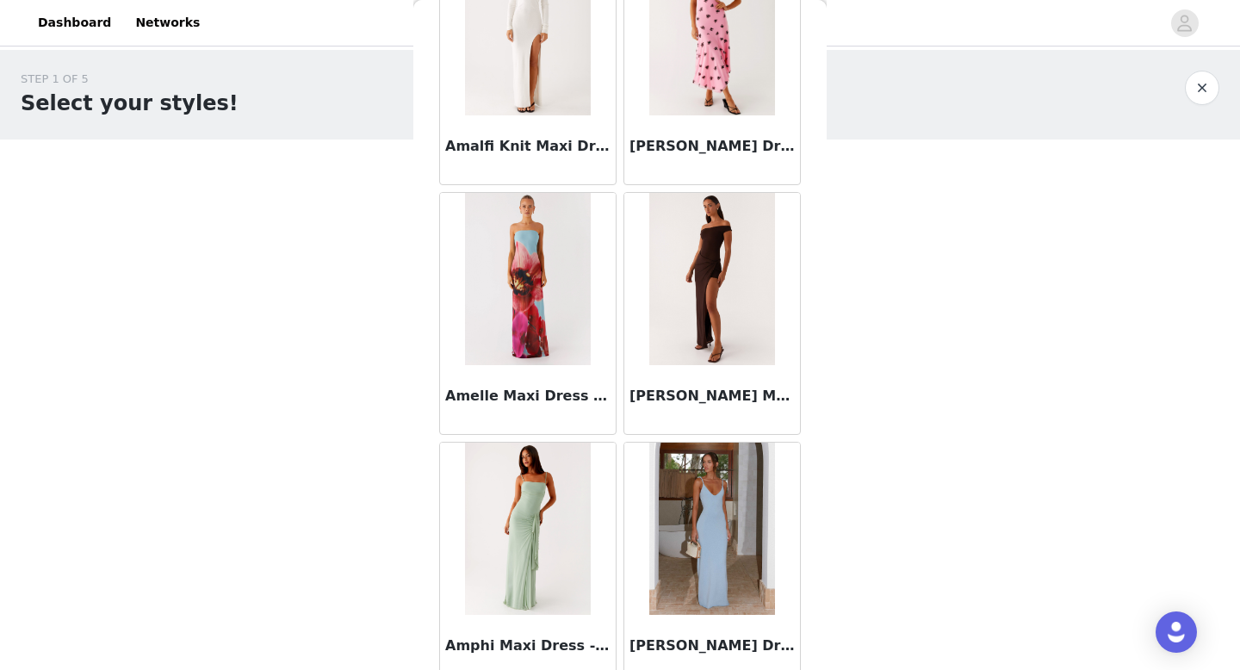
scroll to position [1965, 0]
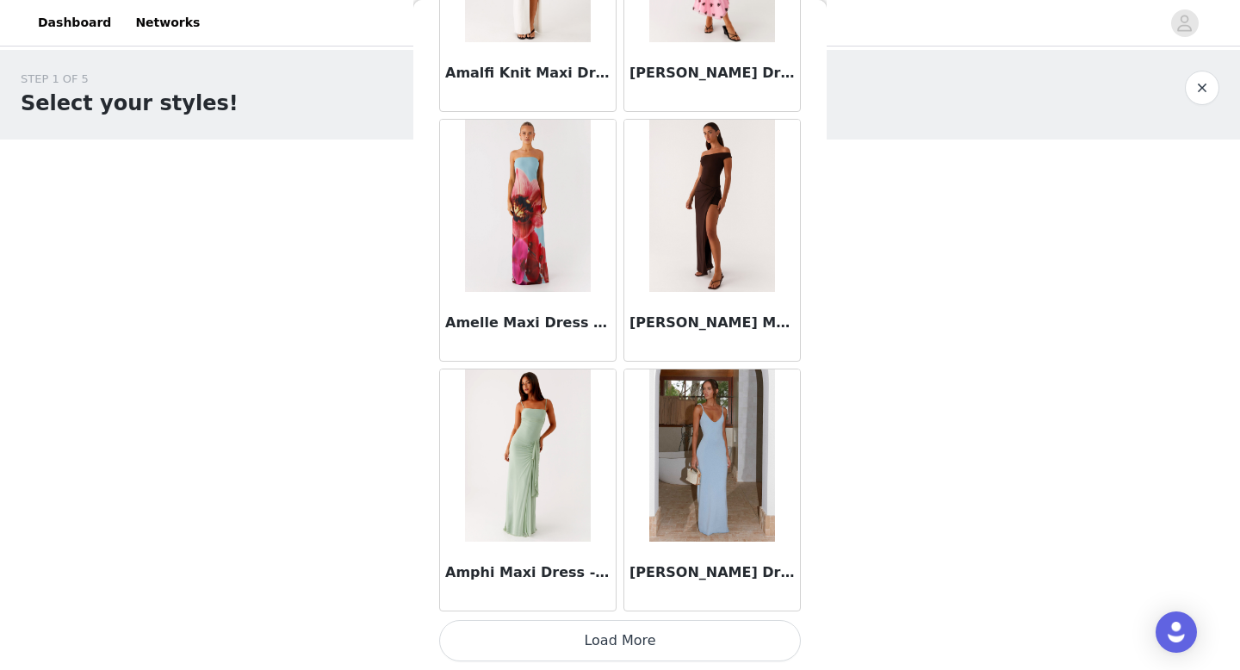
click at [639, 630] on button "Load More" at bounding box center [620, 640] width 362 height 41
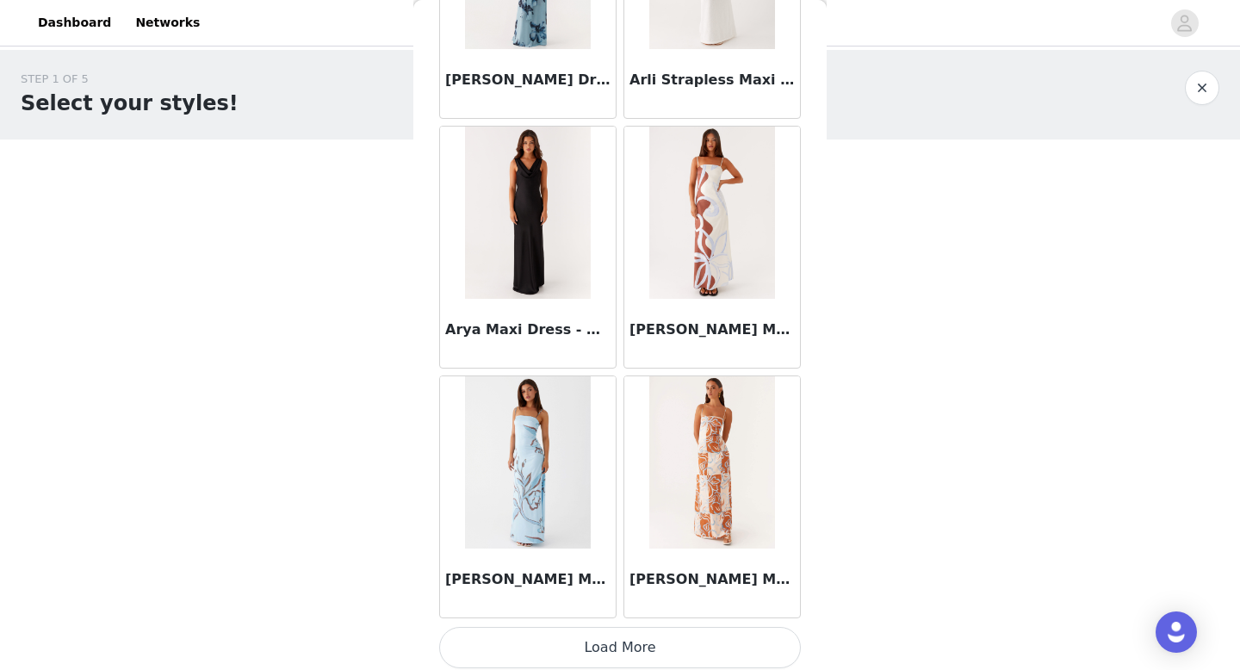
scroll to position [4462, 0]
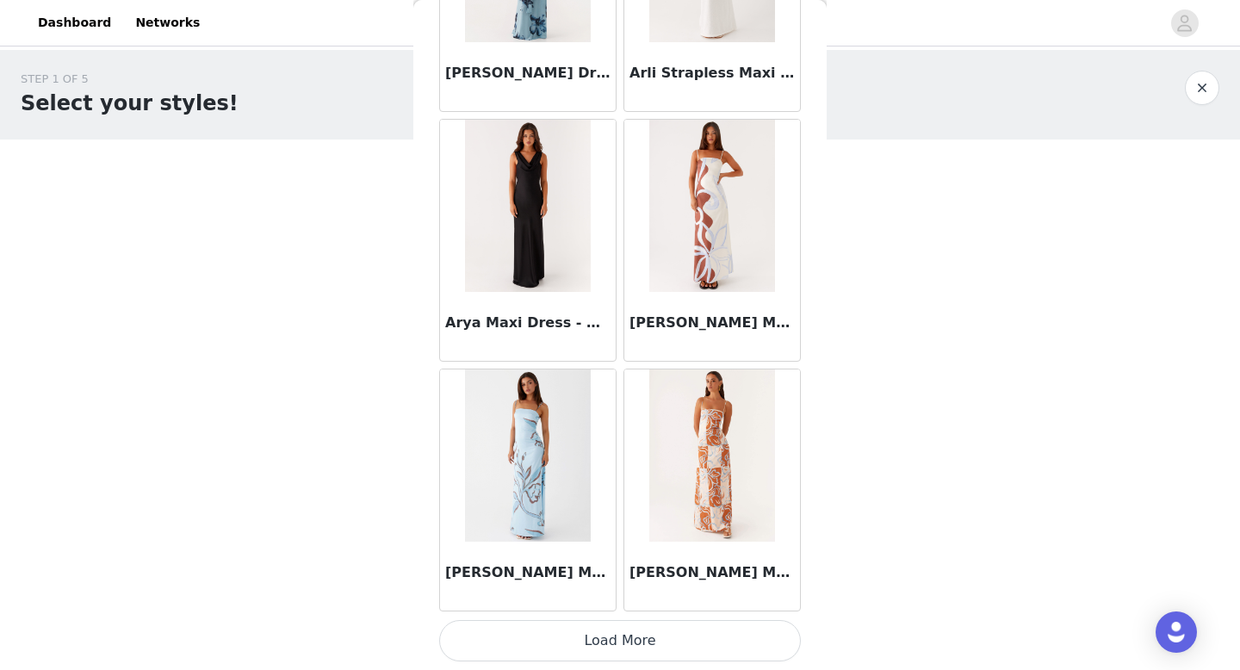
click at [605, 648] on button "Load More" at bounding box center [620, 640] width 362 height 41
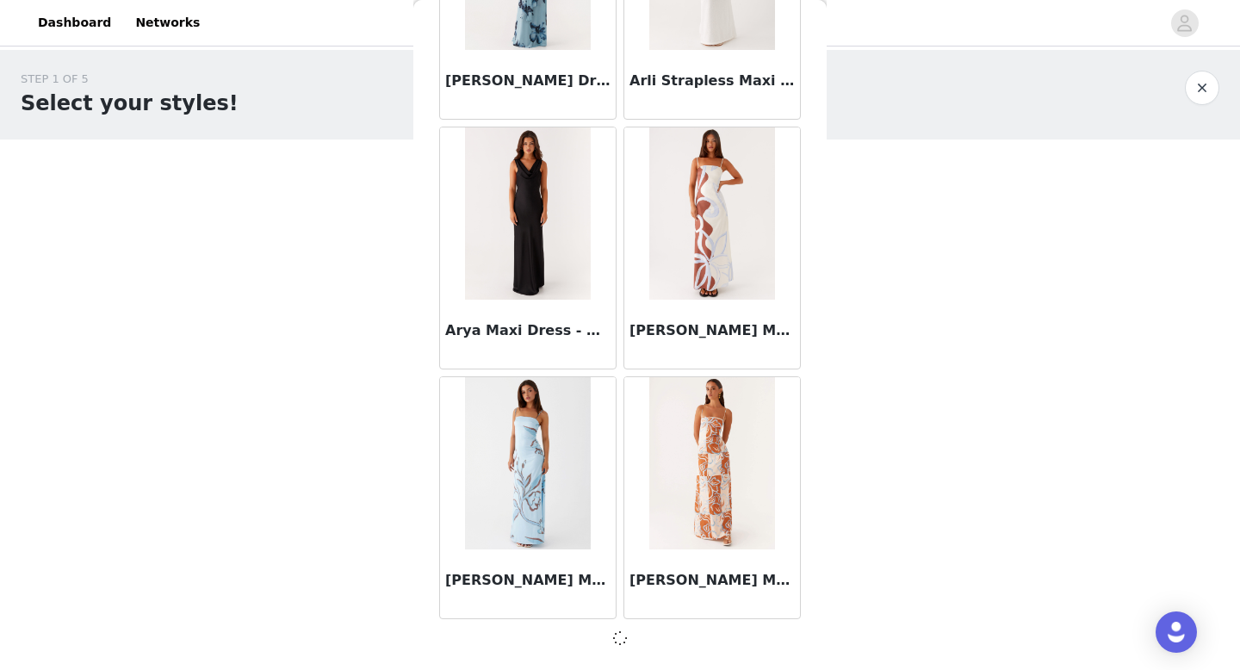
scroll to position [4454, 0]
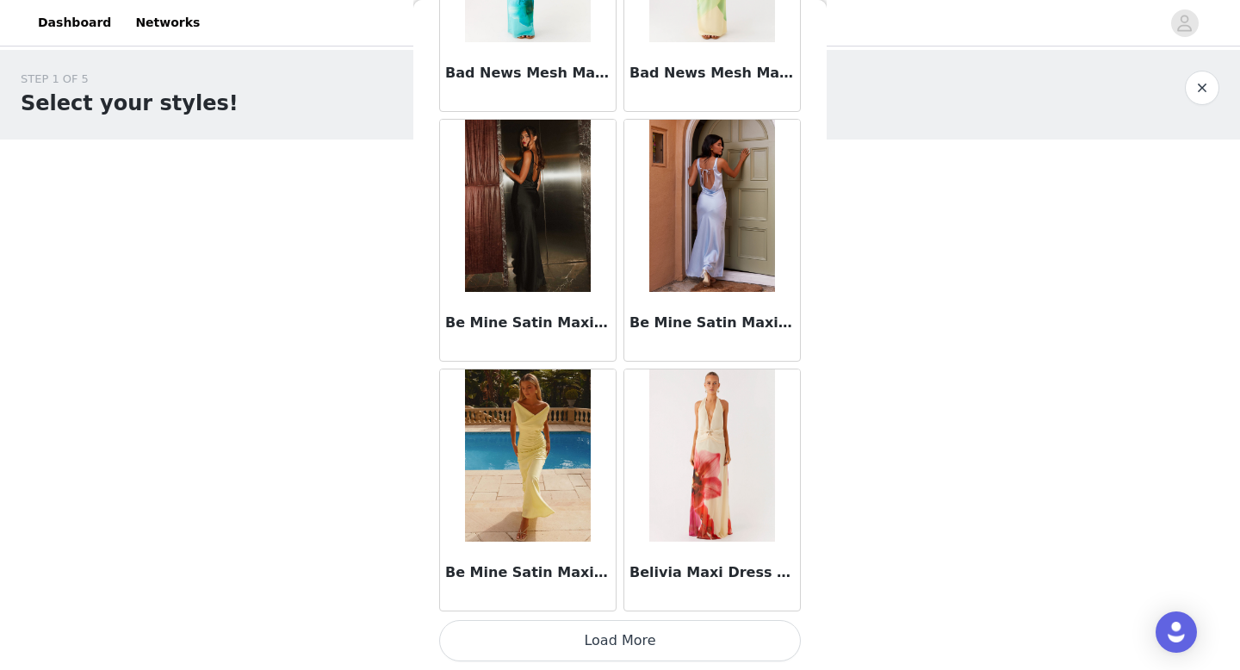
click at [618, 641] on button "Load More" at bounding box center [620, 640] width 362 height 41
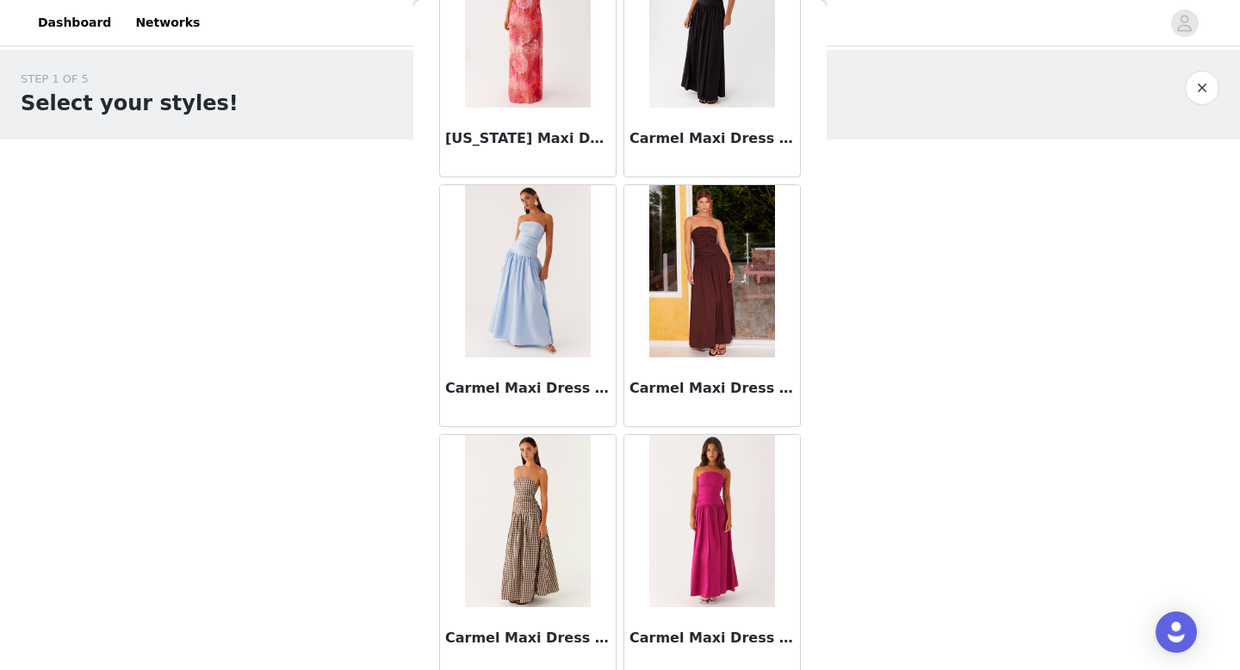
scroll to position [9456, 0]
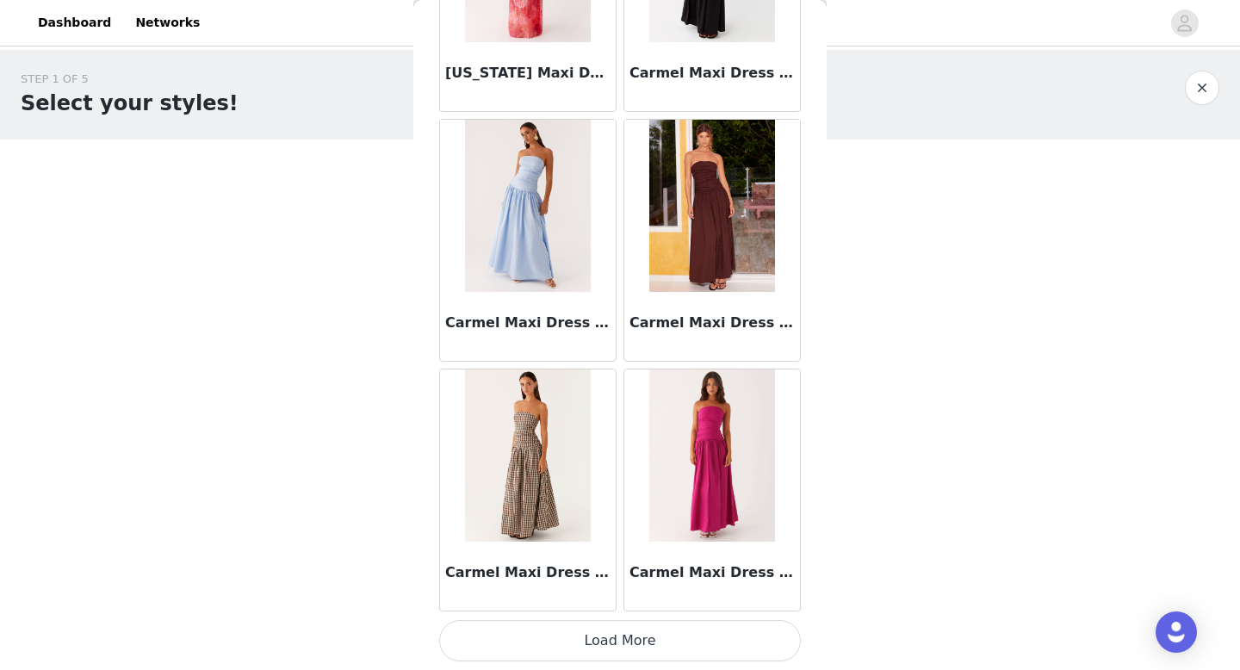
click at [615, 635] on button "Load More" at bounding box center [620, 640] width 362 height 41
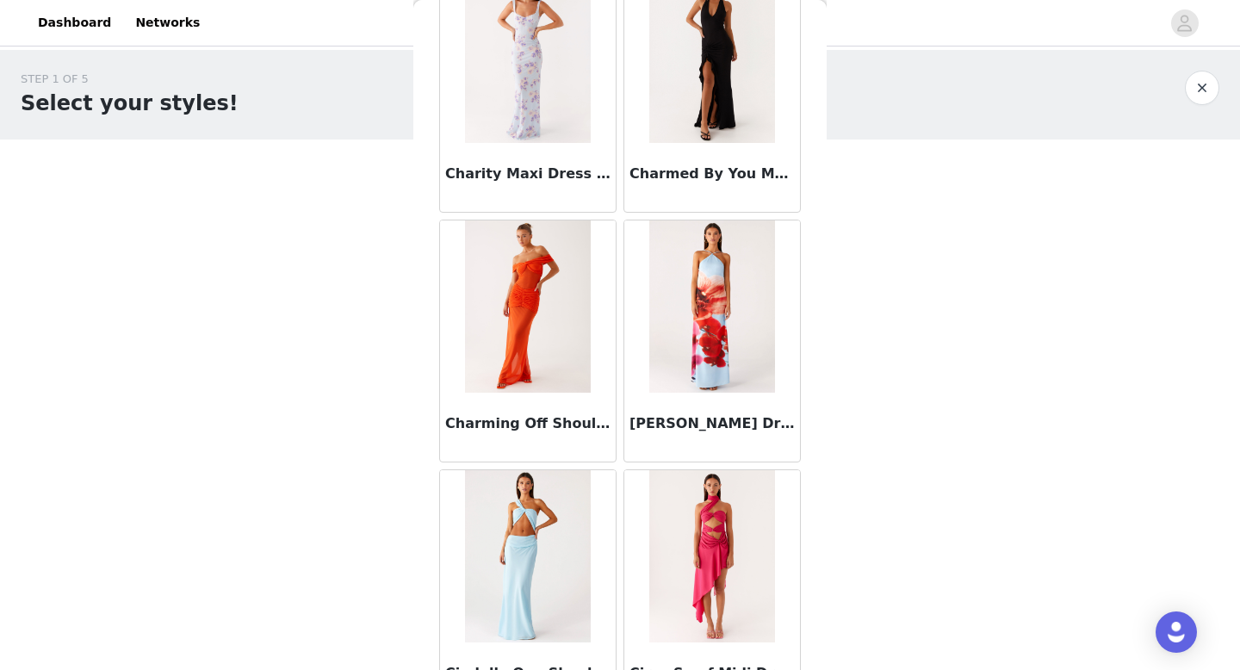
scroll to position [11953, 0]
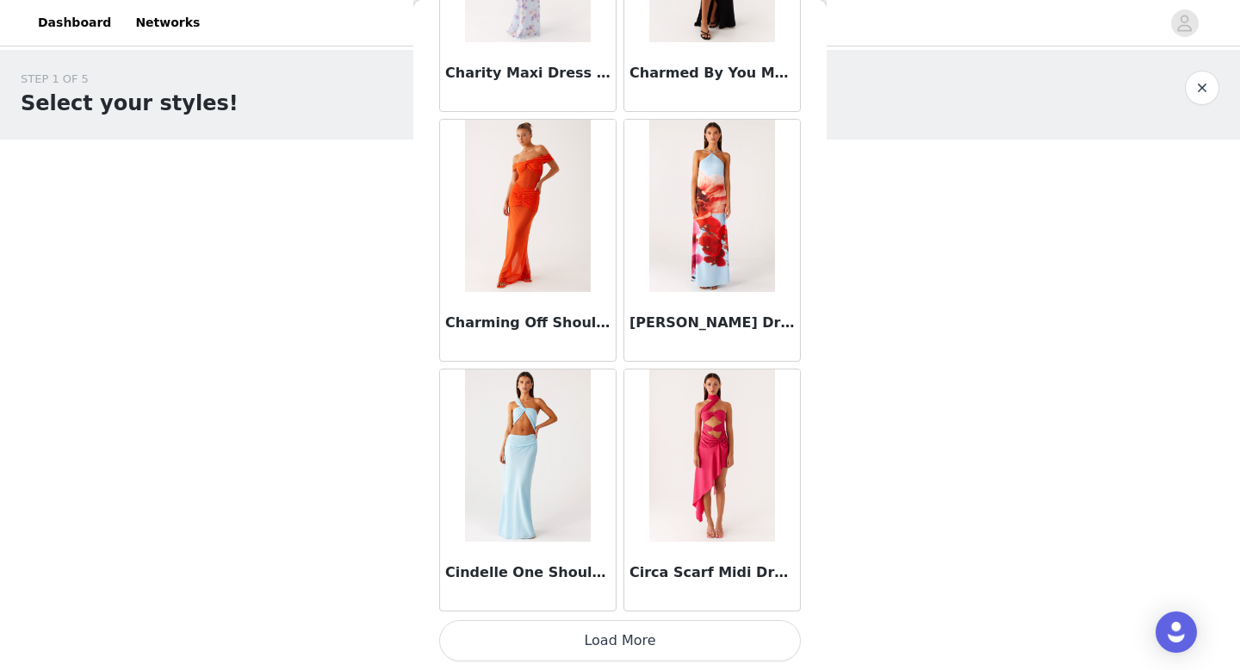
click at [622, 634] on button "Load More" at bounding box center [620, 640] width 362 height 41
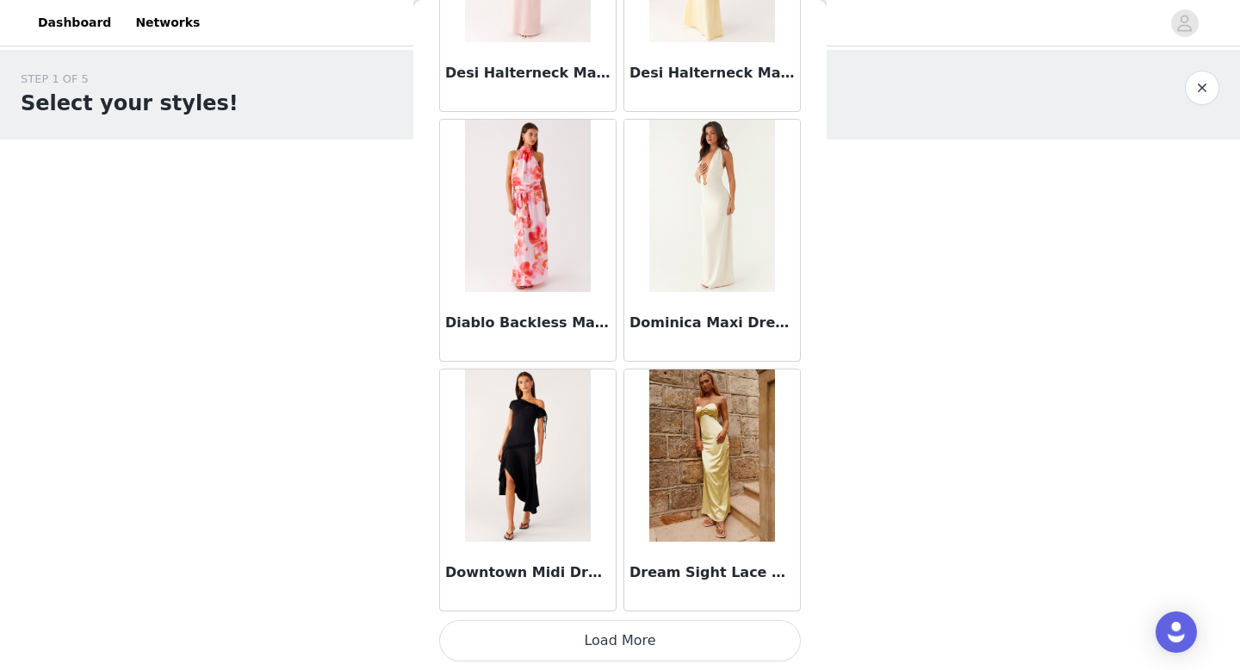
click at [617, 635] on button "Load More" at bounding box center [620, 640] width 362 height 41
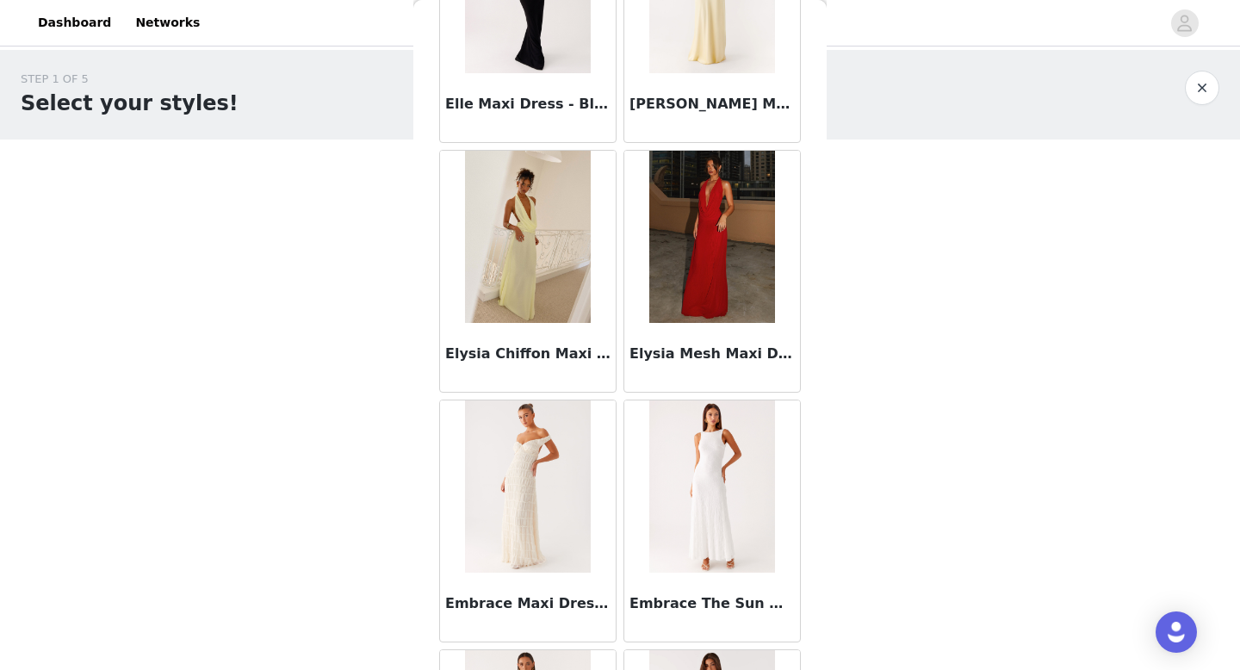
scroll to position [16947, 0]
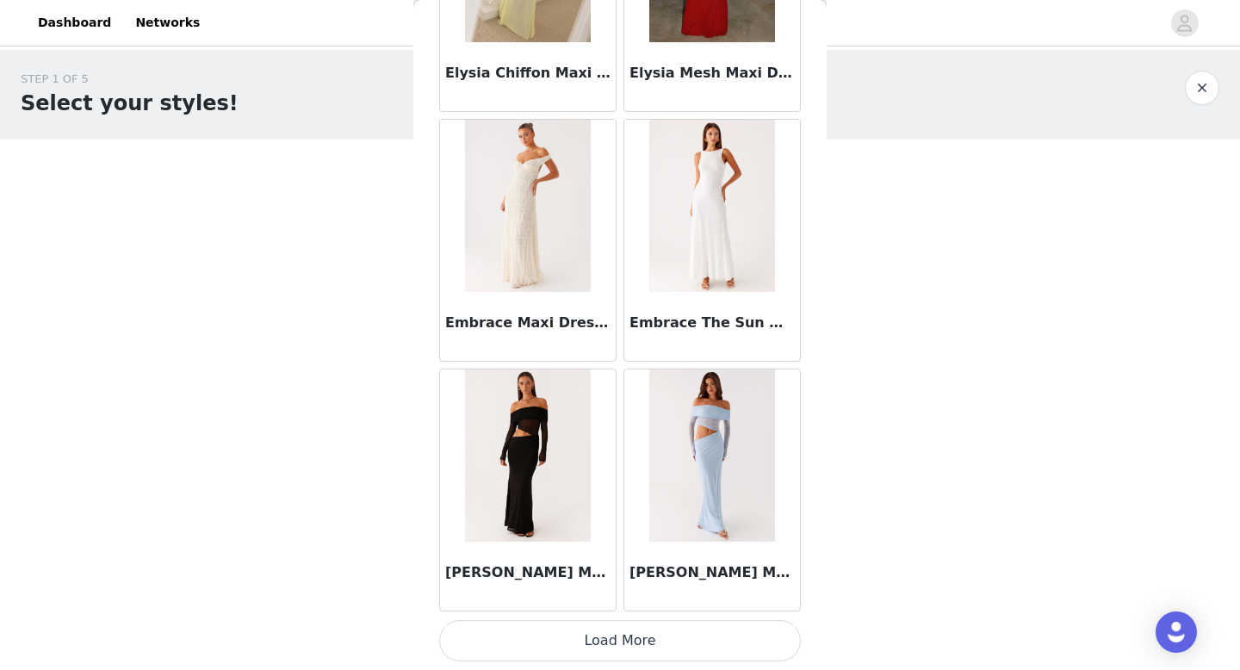
click at [629, 648] on button "Load More" at bounding box center [620, 640] width 362 height 41
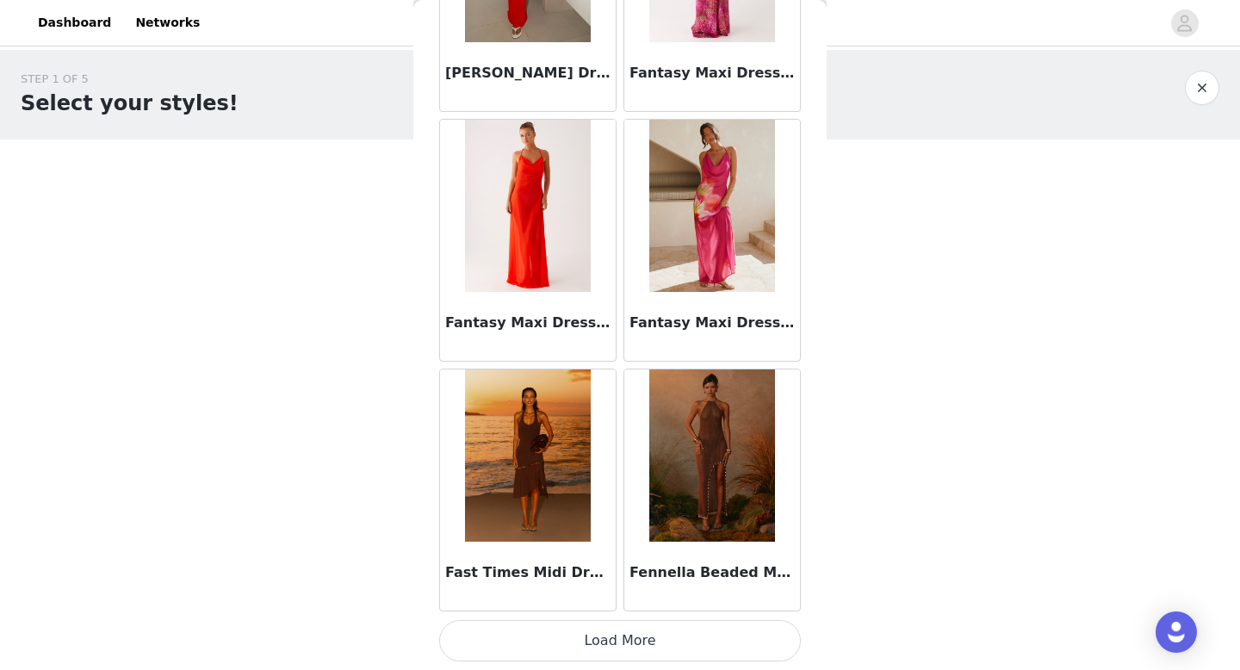
click at [622, 633] on button "Load More" at bounding box center [620, 640] width 362 height 41
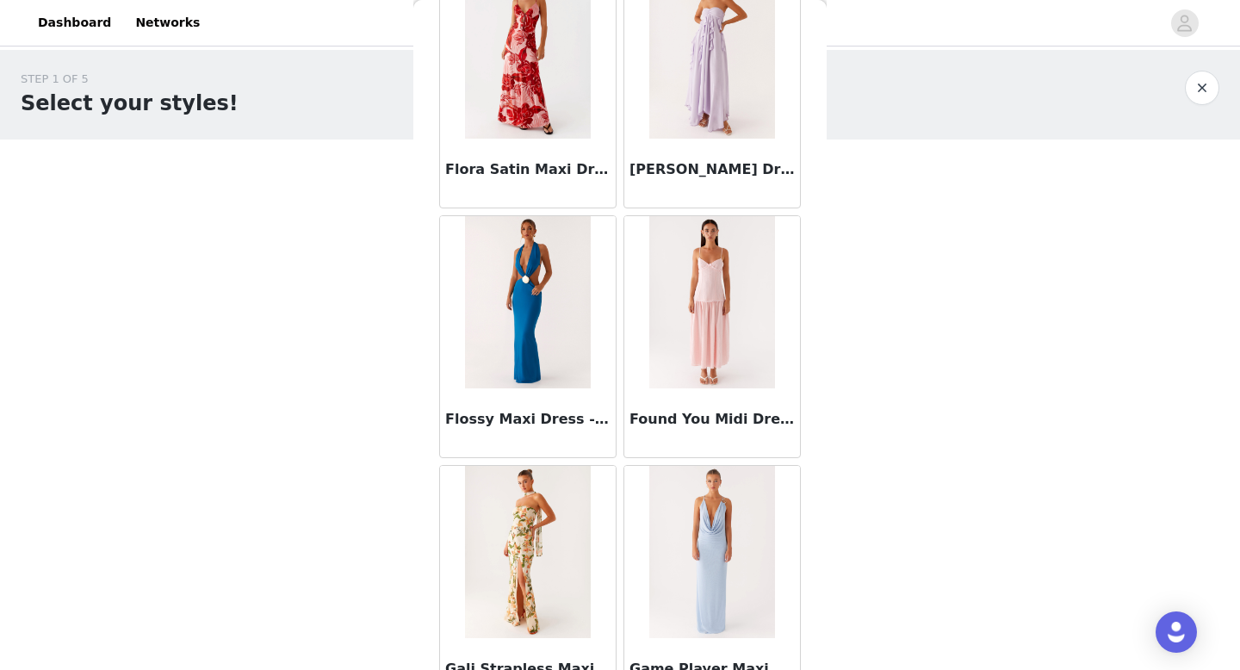
scroll to position [21940, 0]
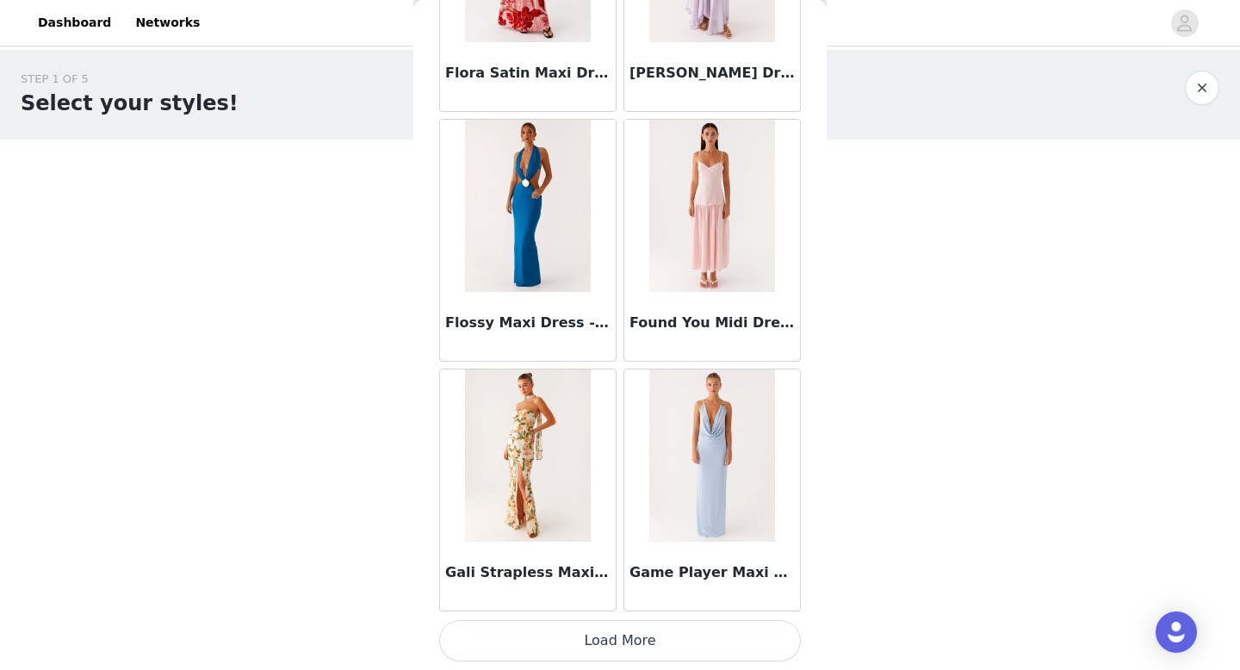
click at [627, 613] on div "Game Player Maxi Dress - Blue" at bounding box center [712, 490] width 184 height 250
click at [624, 641] on button "Load More" at bounding box center [620, 640] width 362 height 41
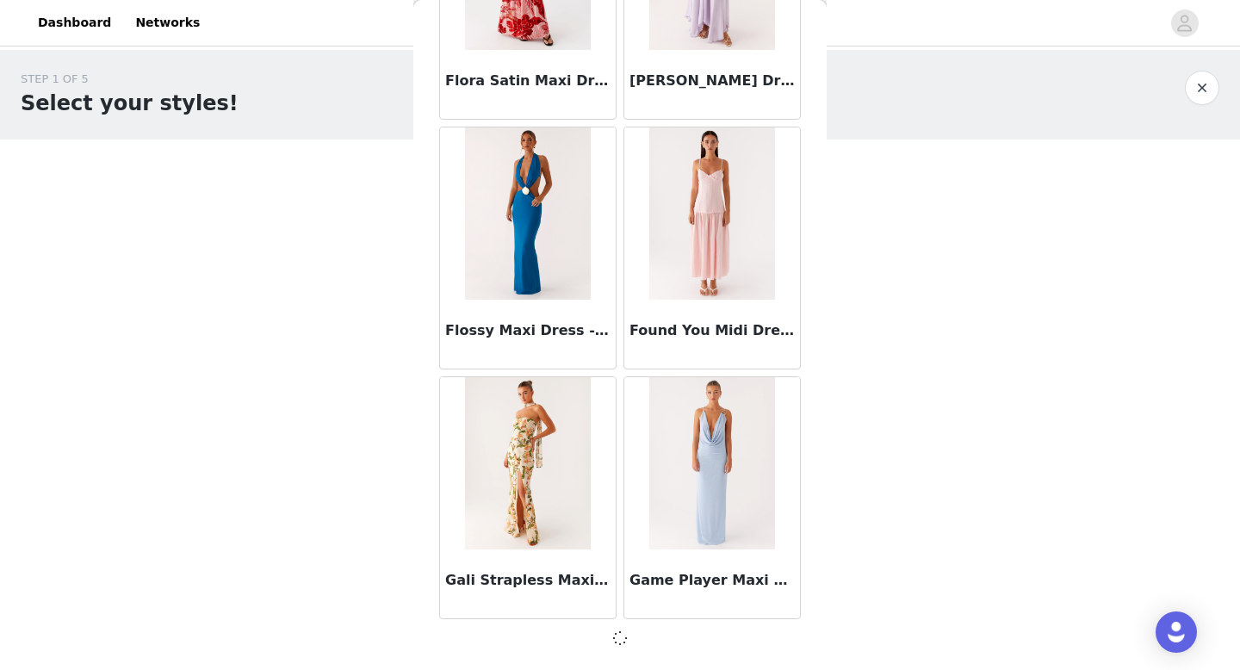
scroll to position [21933, 0]
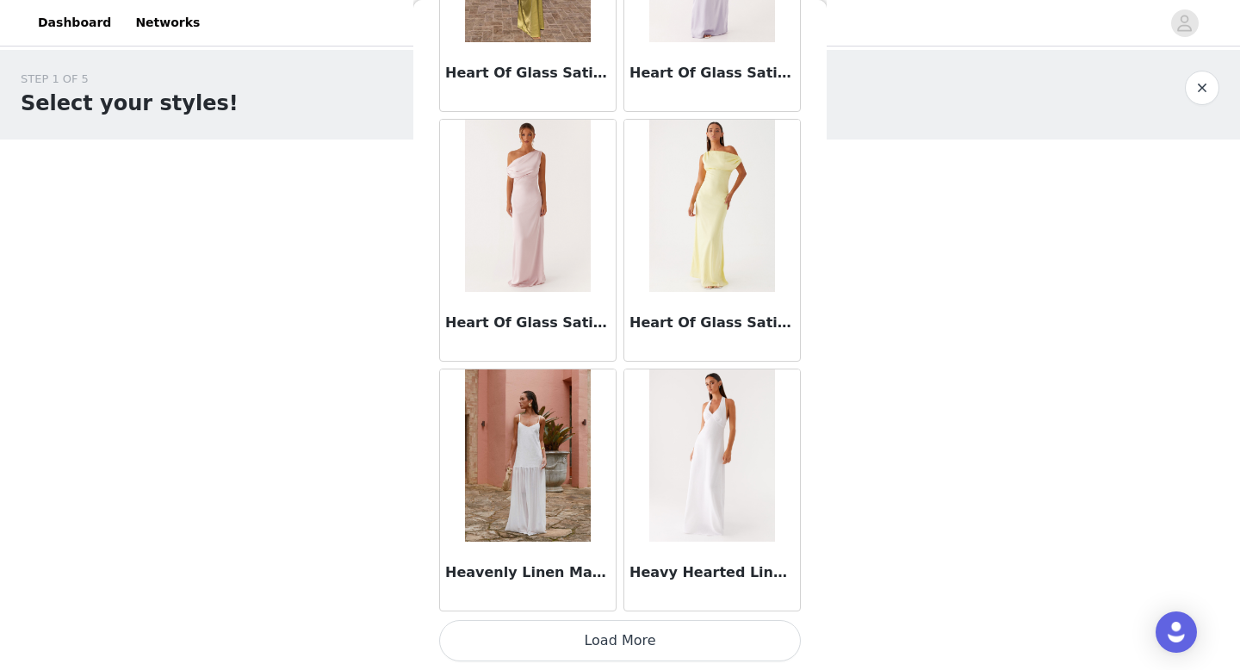
click at [621, 631] on button "Load More" at bounding box center [620, 640] width 362 height 41
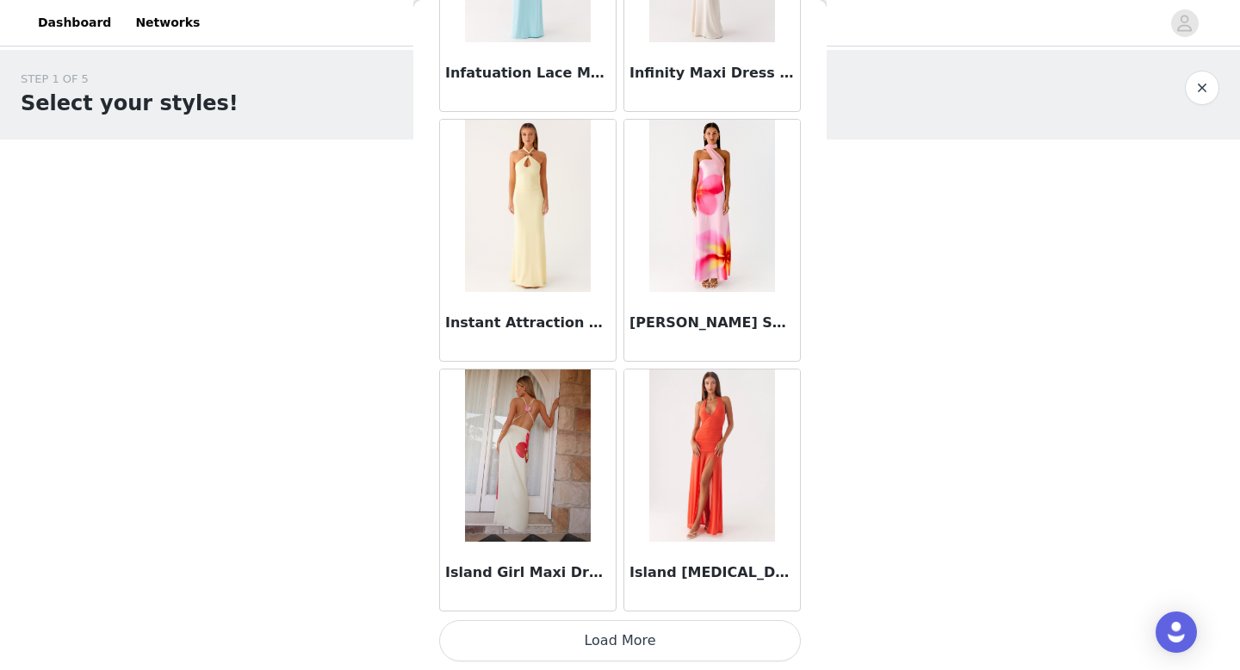
click at [621, 644] on button "Load More" at bounding box center [620, 640] width 362 height 41
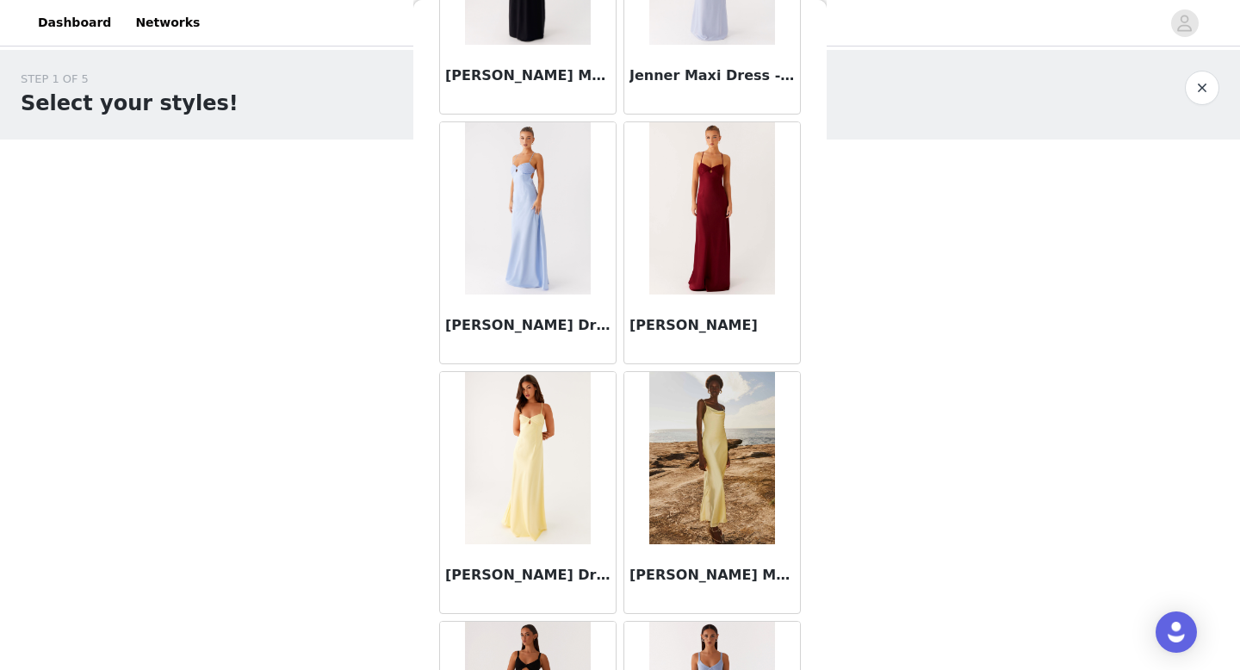
scroll to position [29431, 0]
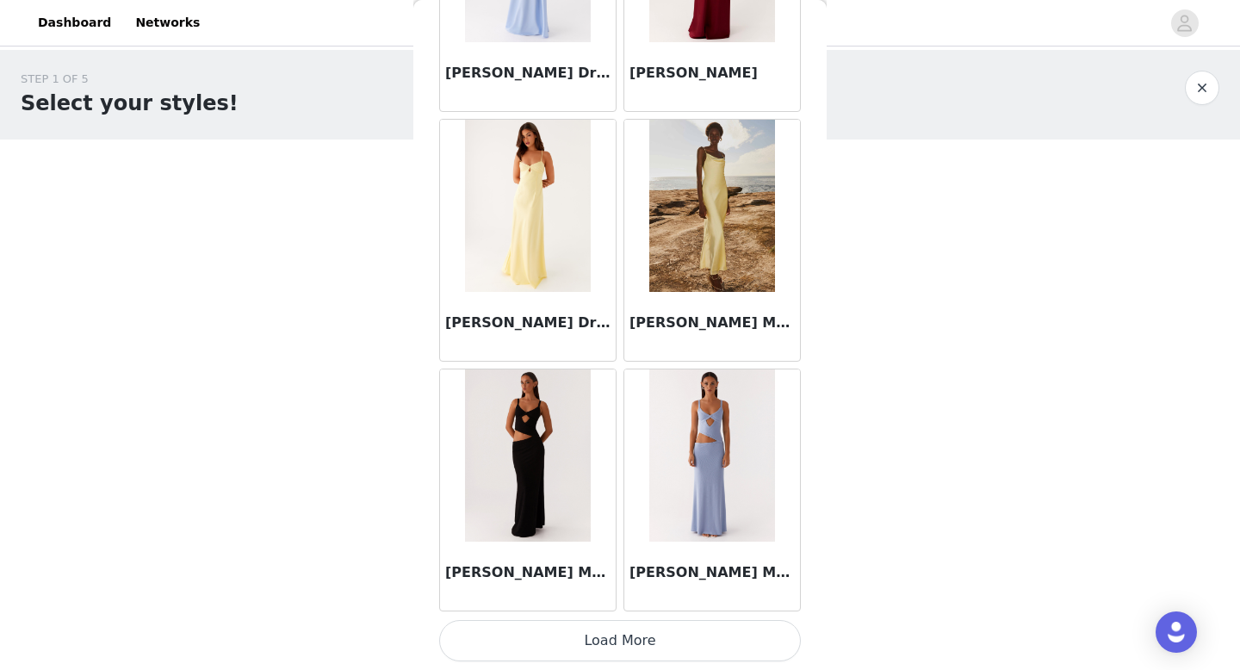
click at [623, 630] on button "Load More" at bounding box center [620, 640] width 362 height 41
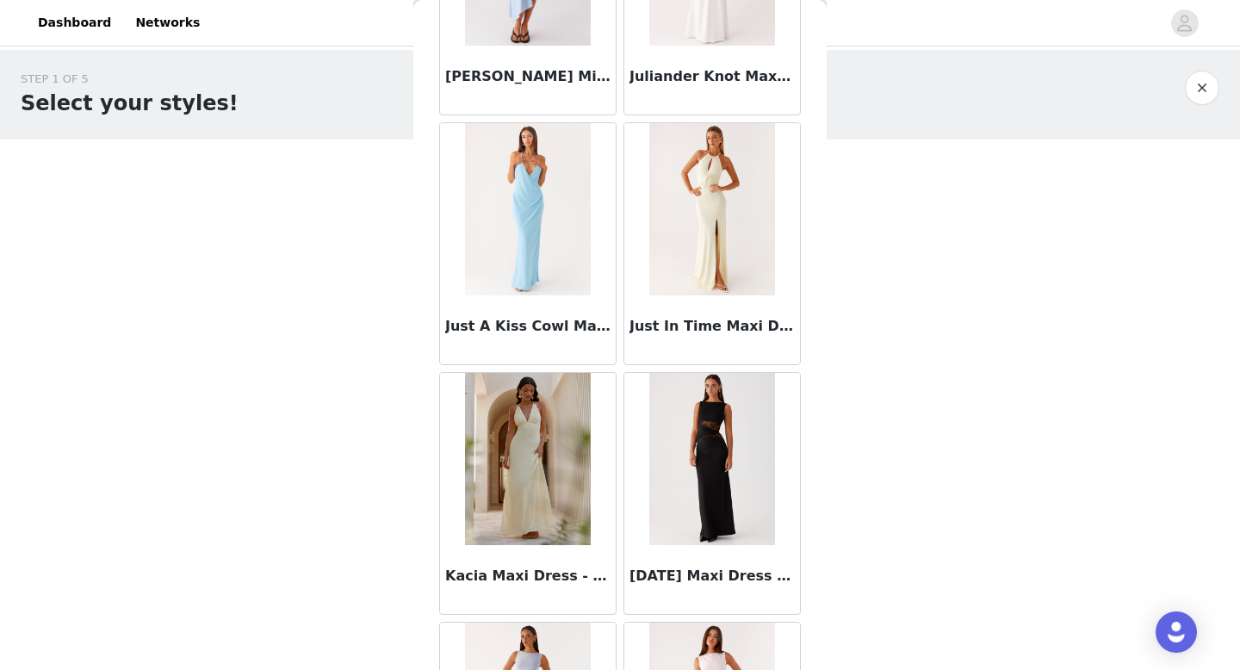
scroll to position [31428, 0]
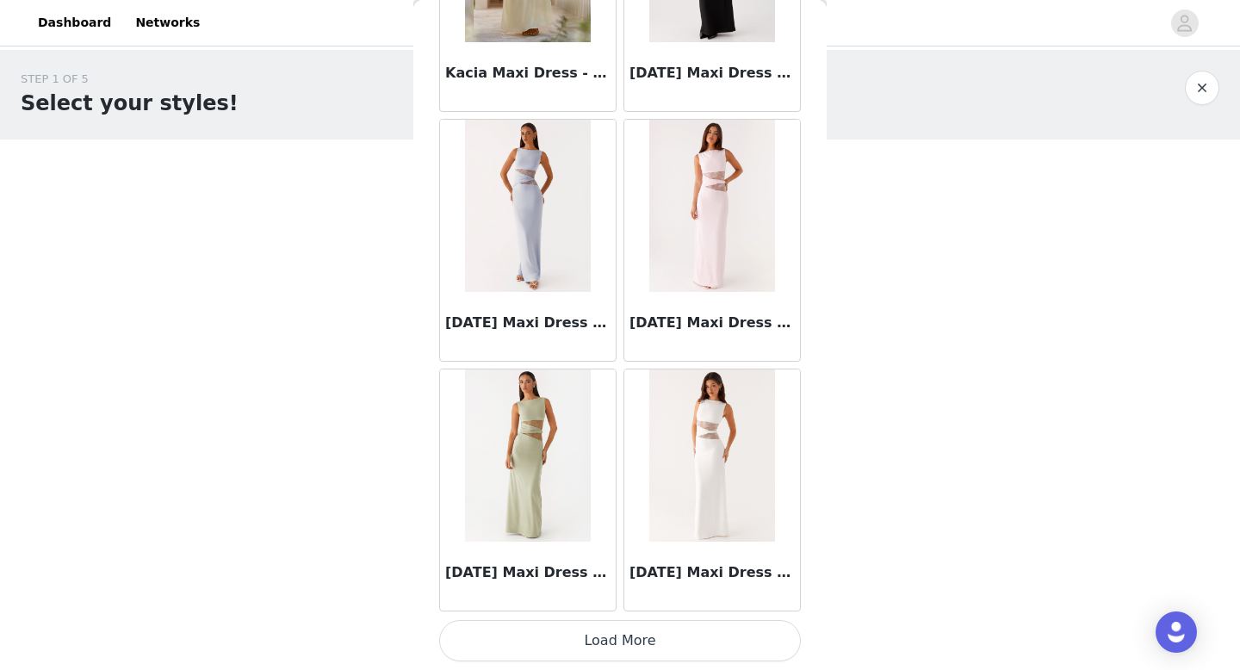
click at [628, 629] on button "Load More" at bounding box center [620, 640] width 362 height 41
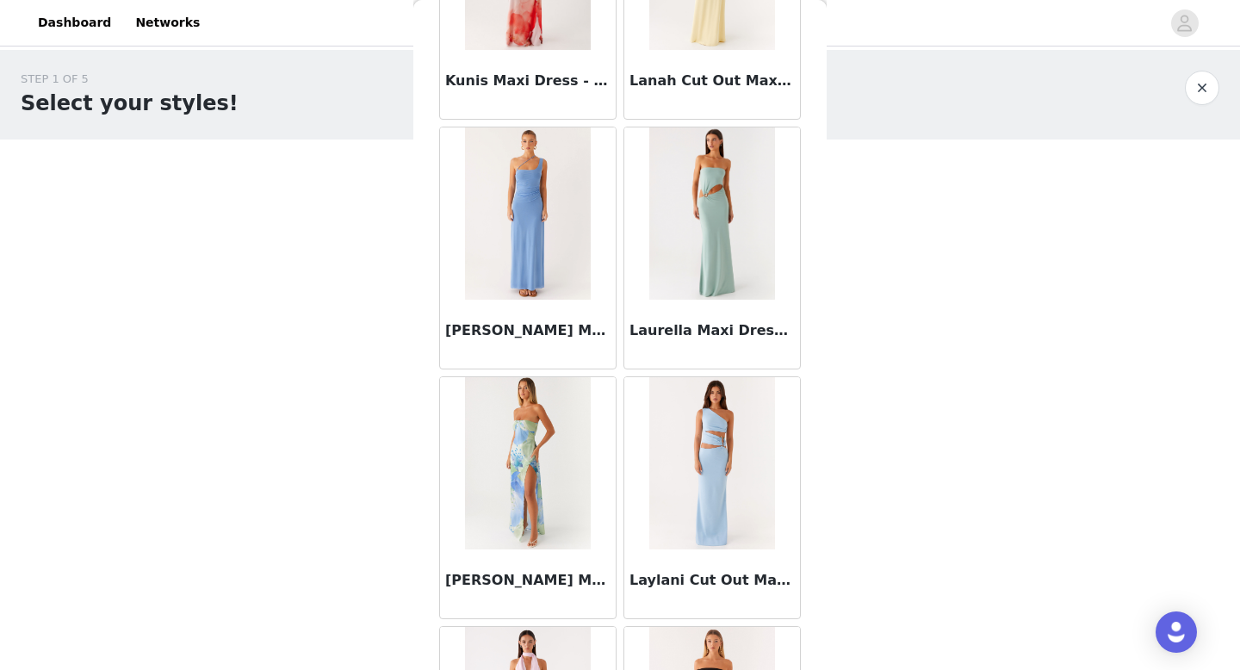
scroll to position [34425, 0]
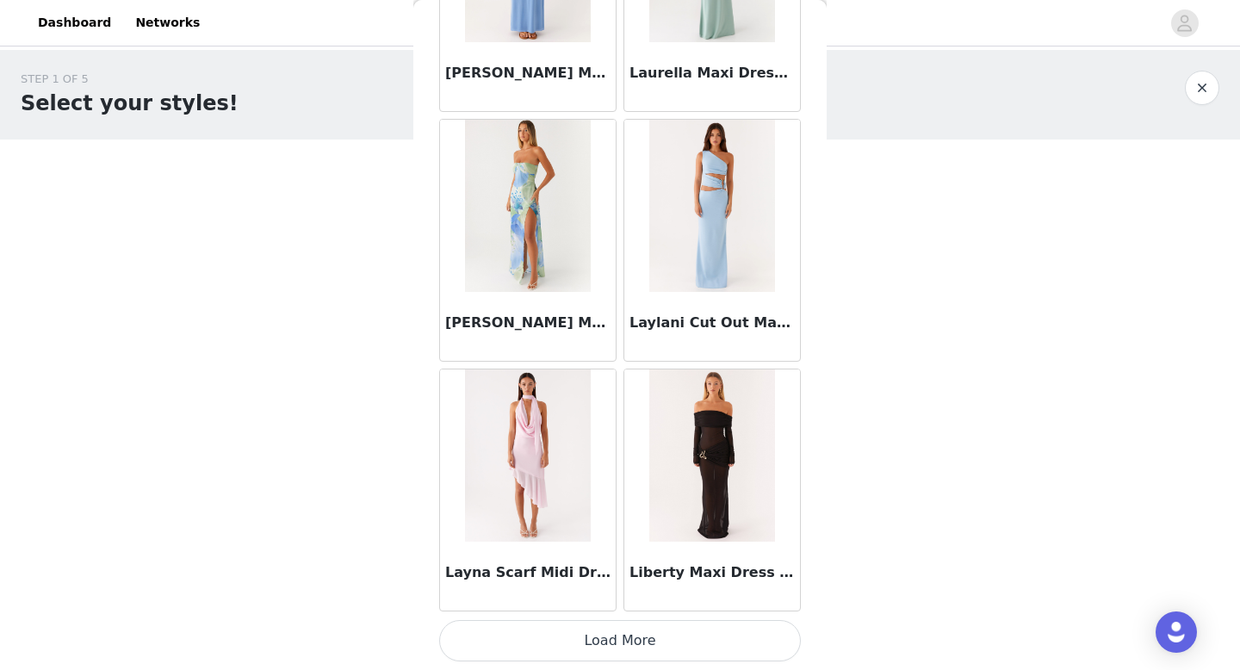
click at [618, 638] on button "Load More" at bounding box center [620, 640] width 362 height 41
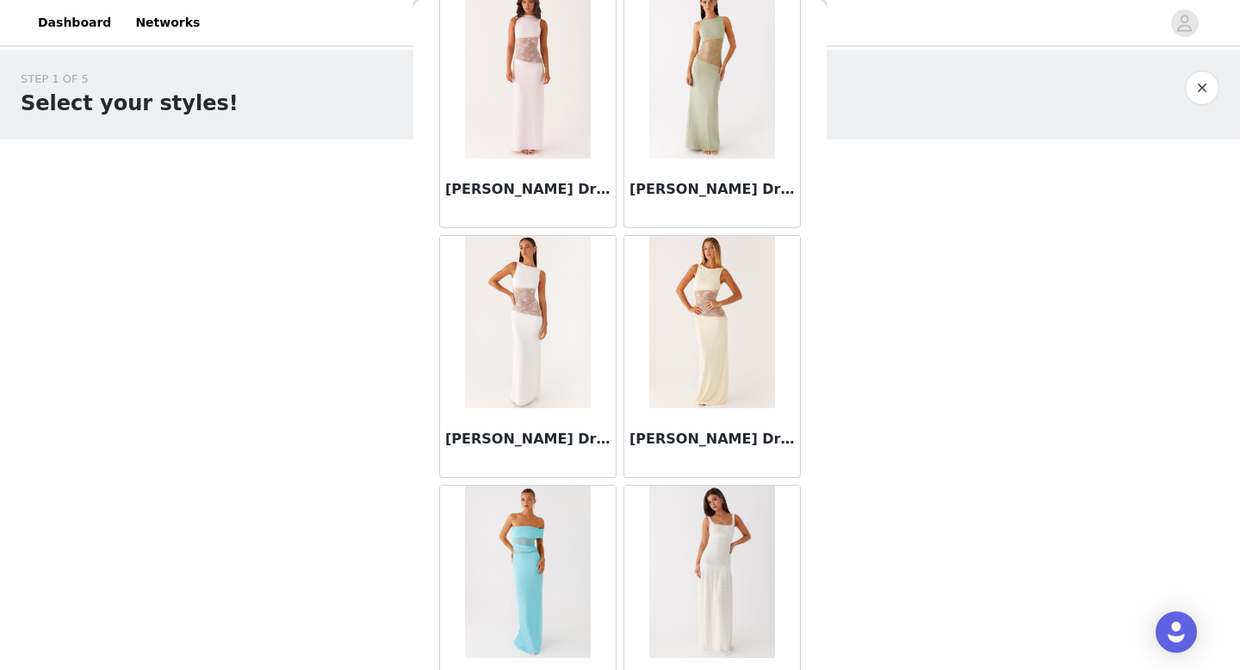
scroll to position [36922, 0]
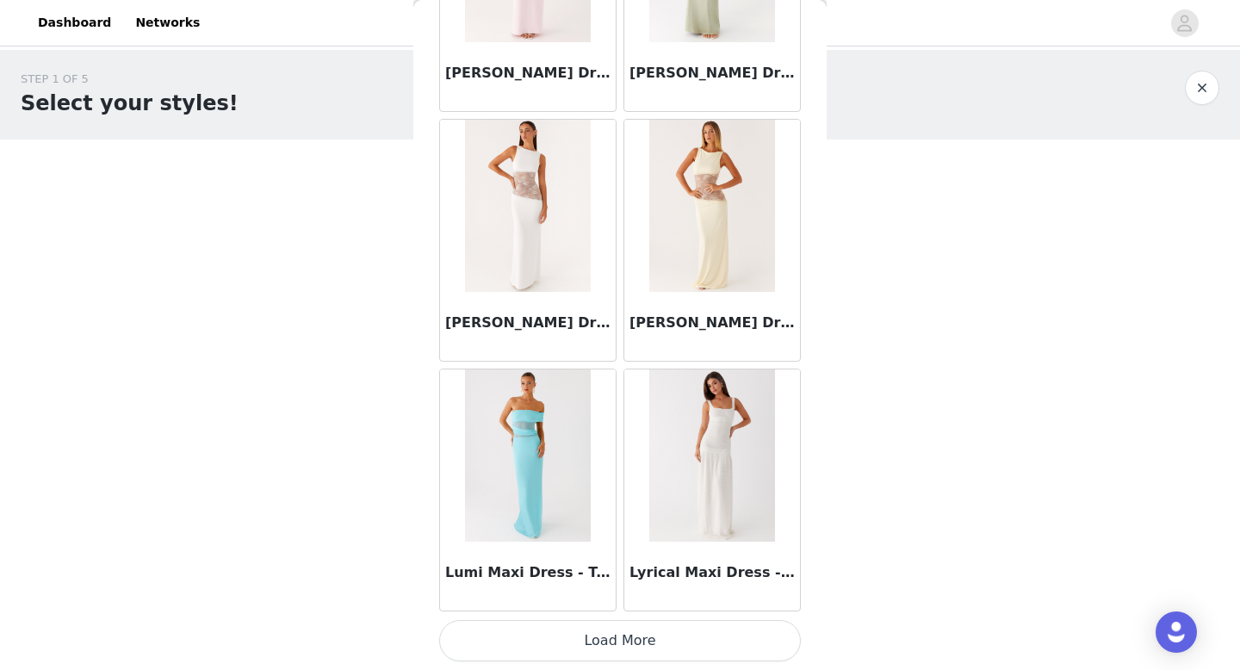
click at [652, 644] on button "Load More" at bounding box center [620, 640] width 362 height 41
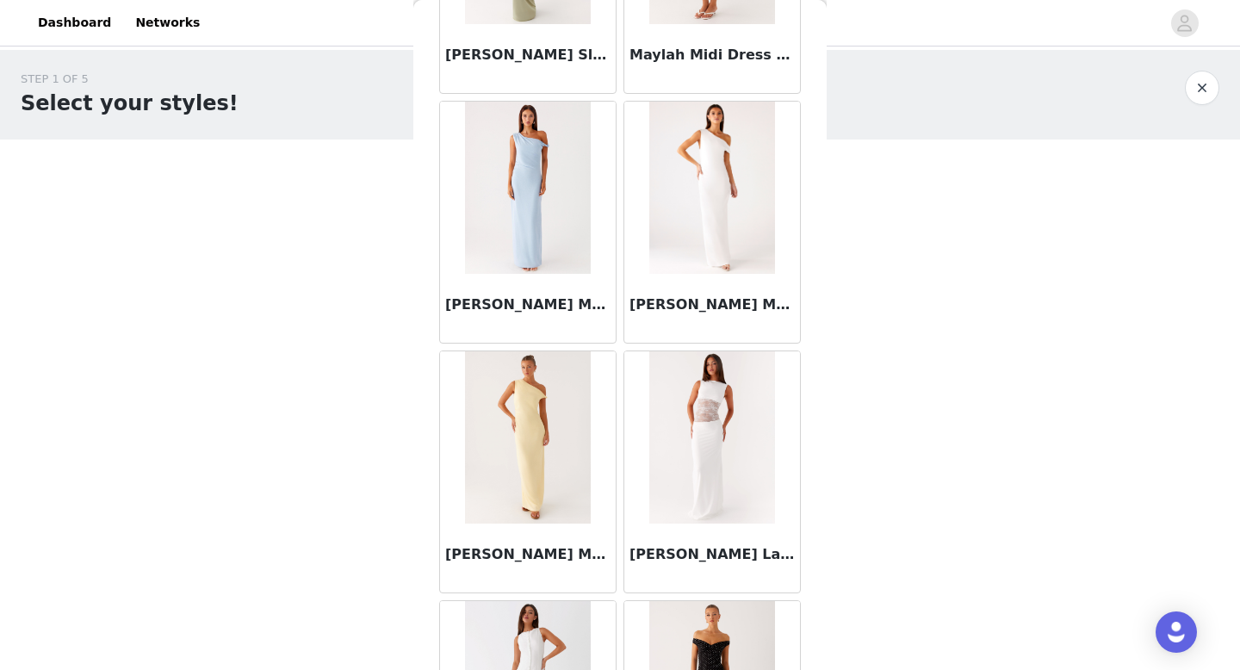
scroll to position [39419, 0]
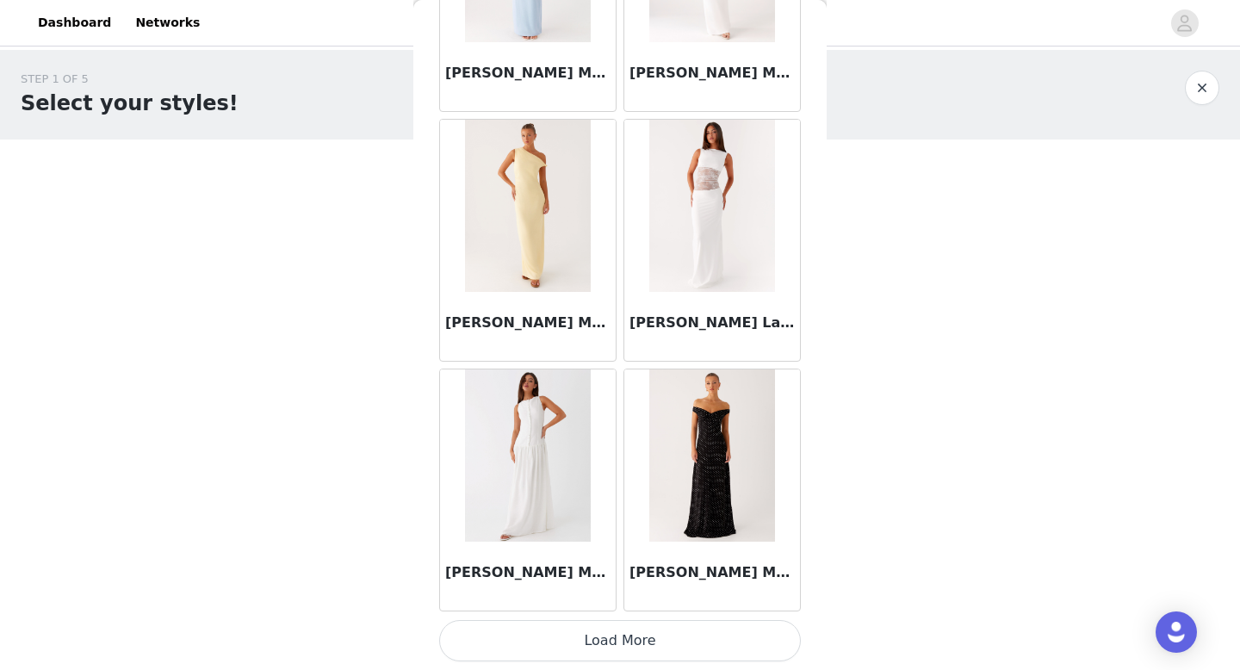
click at [627, 635] on button "Load More" at bounding box center [620, 640] width 362 height 41
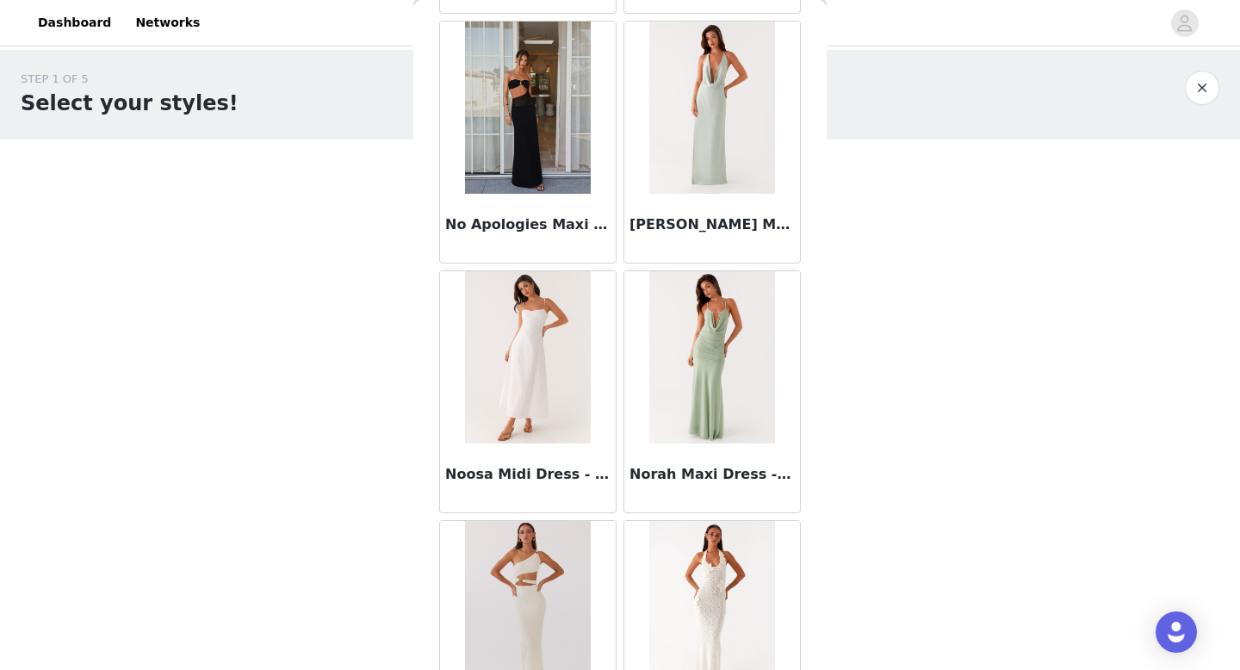
scroll to position [41916, 0]
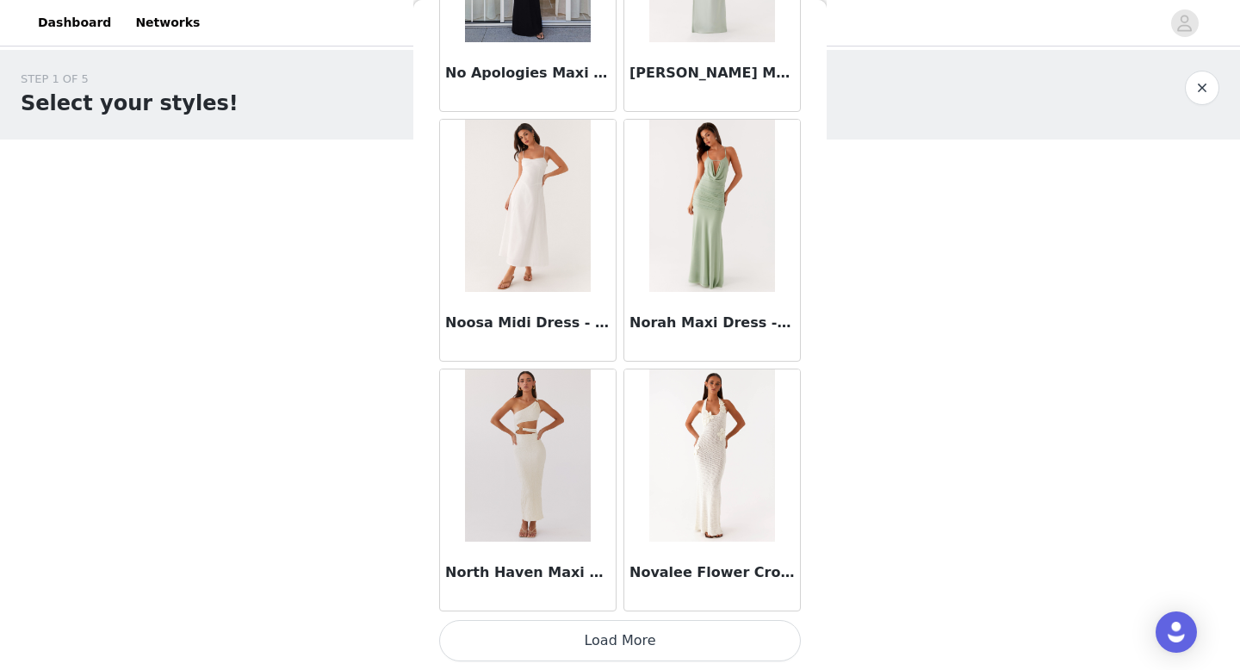
click at [614, 627] on button "Load More" at bounding box center [620, 640] width 362 height 41
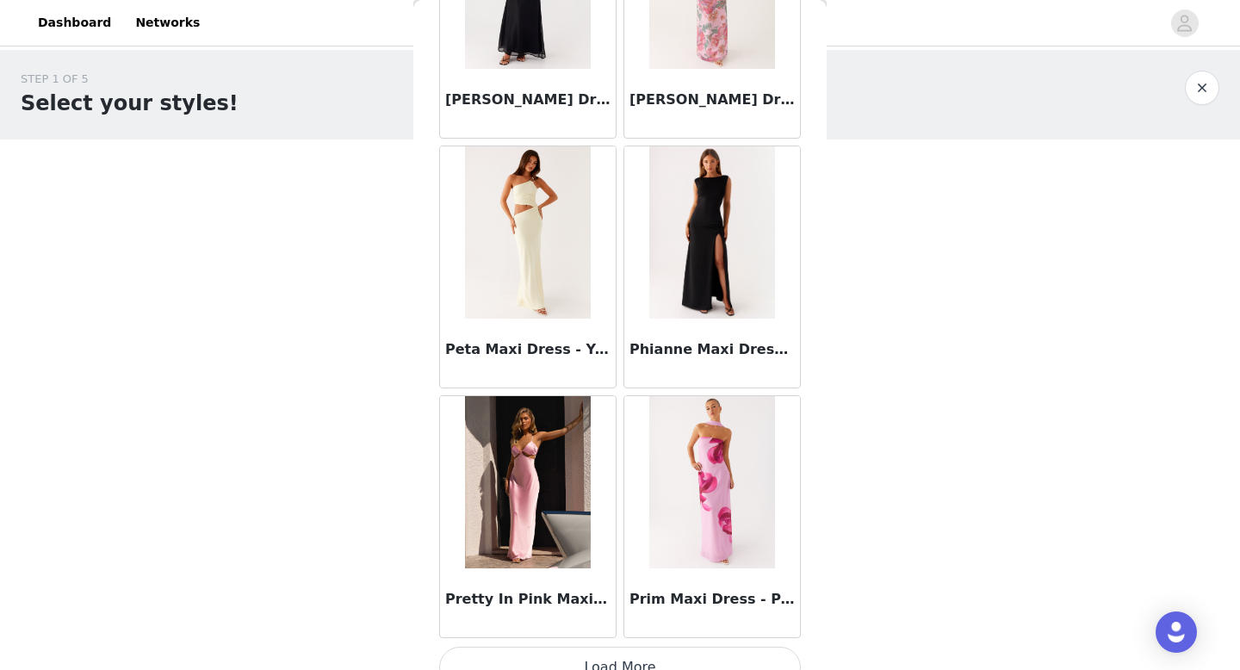
scroll to position [44396, 0]
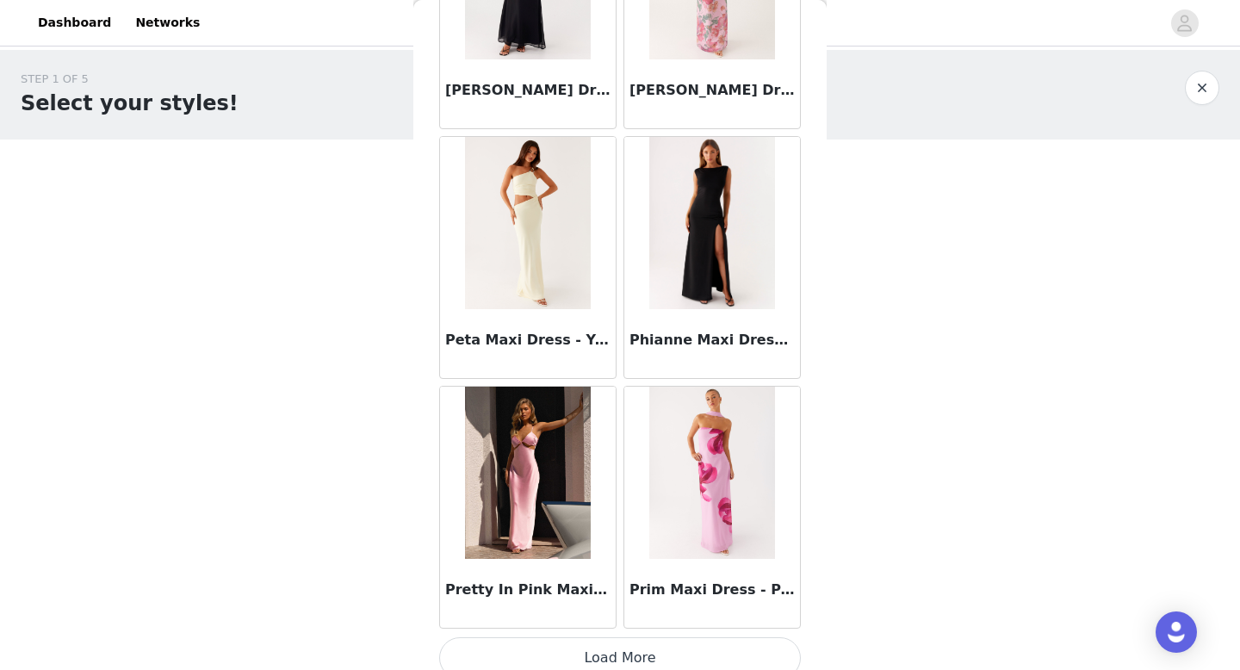
click at [618, 648] on button "Load More" at bounding box center [620, 657] width 362 height 41
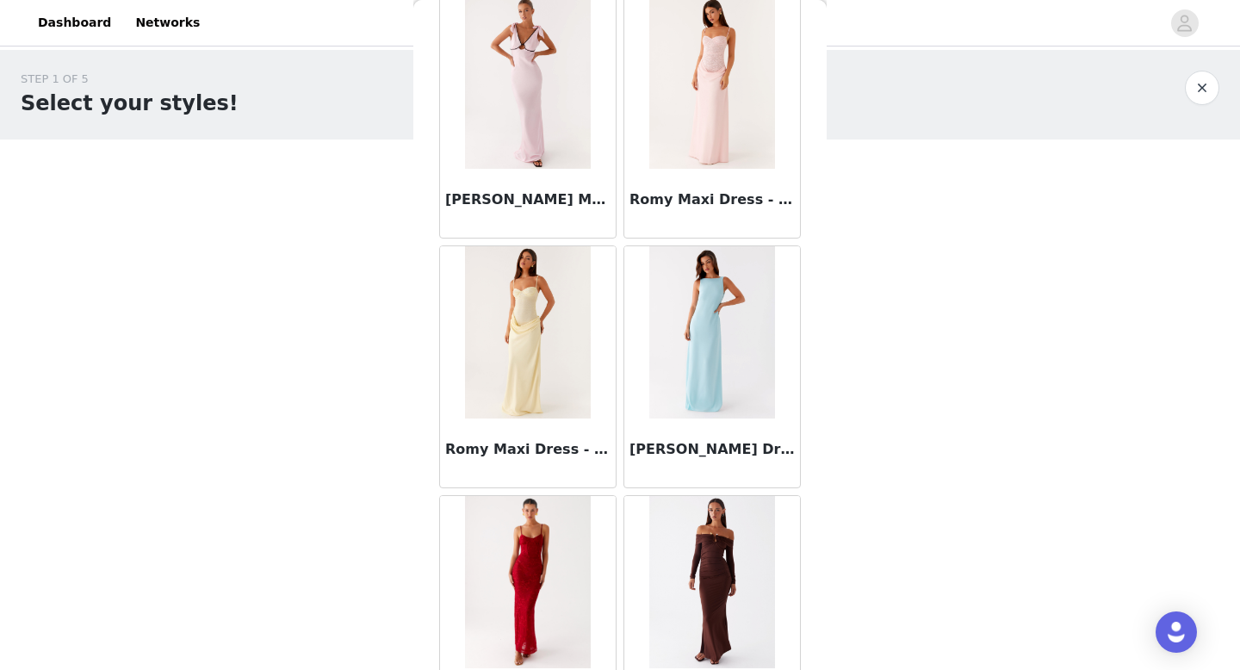
scroll to position [46910, 0]
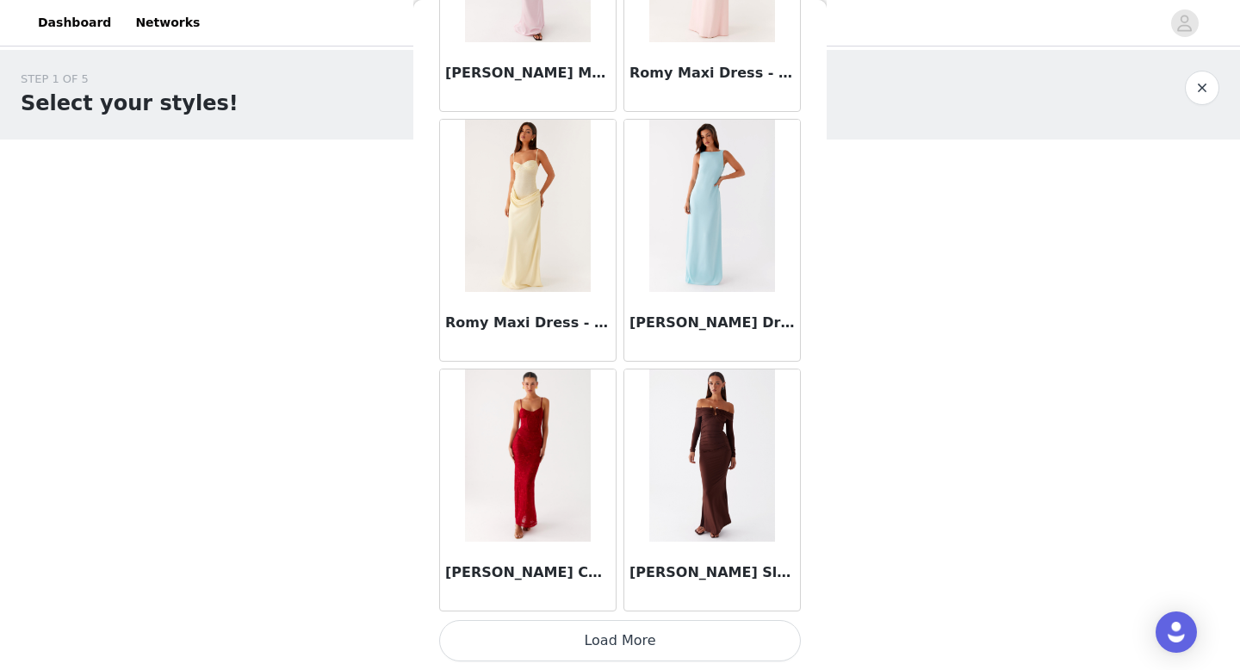
click at [615, 635] on button "Load More" at bounding box center [620, 640] width 362 height 41
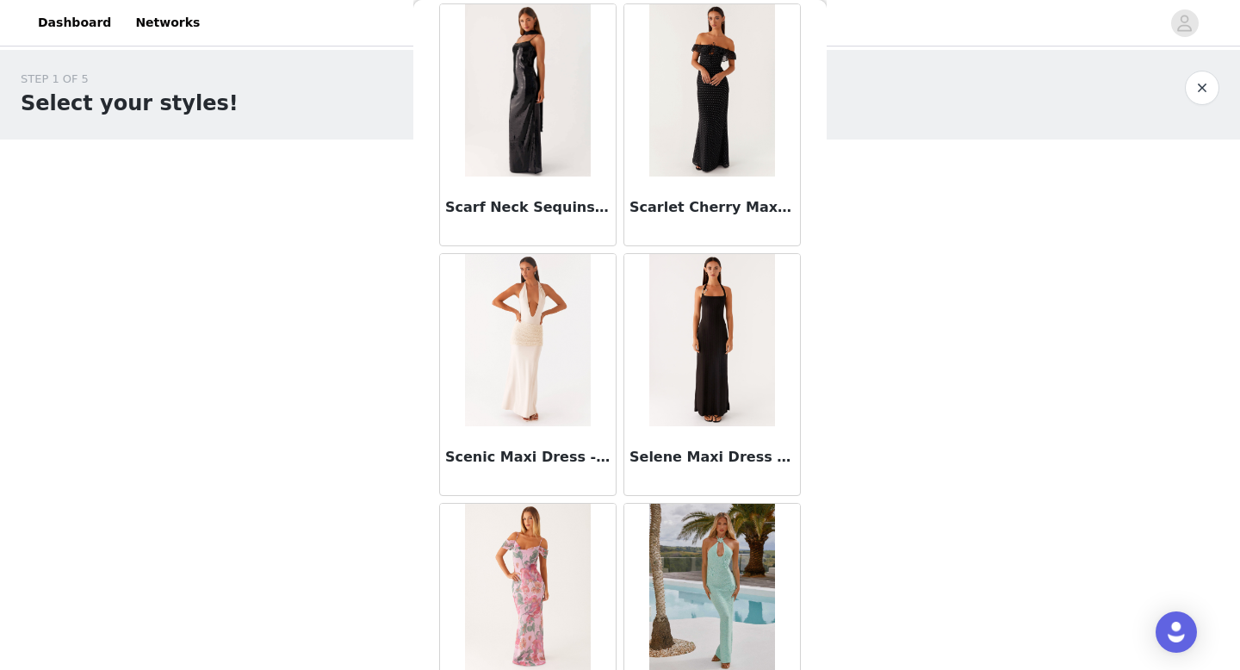
scroll to position [49407, 0]
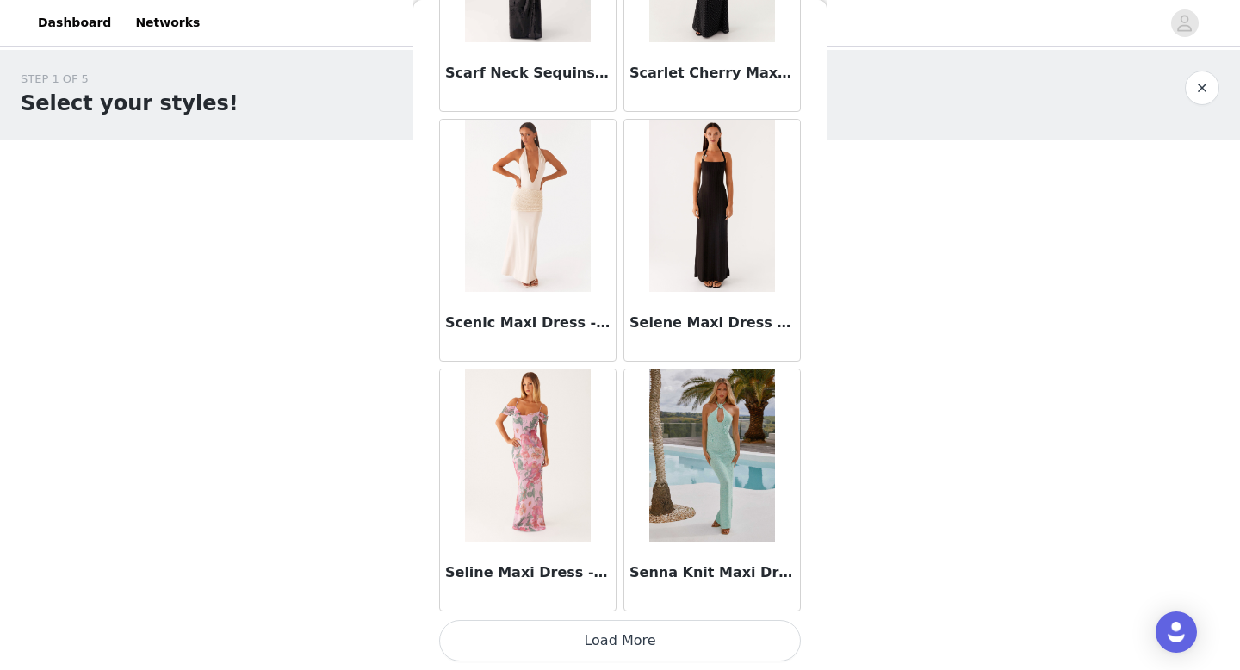
click at [618, 644] on button "Load More" at bounding box center [620, 640] width 362 height 41
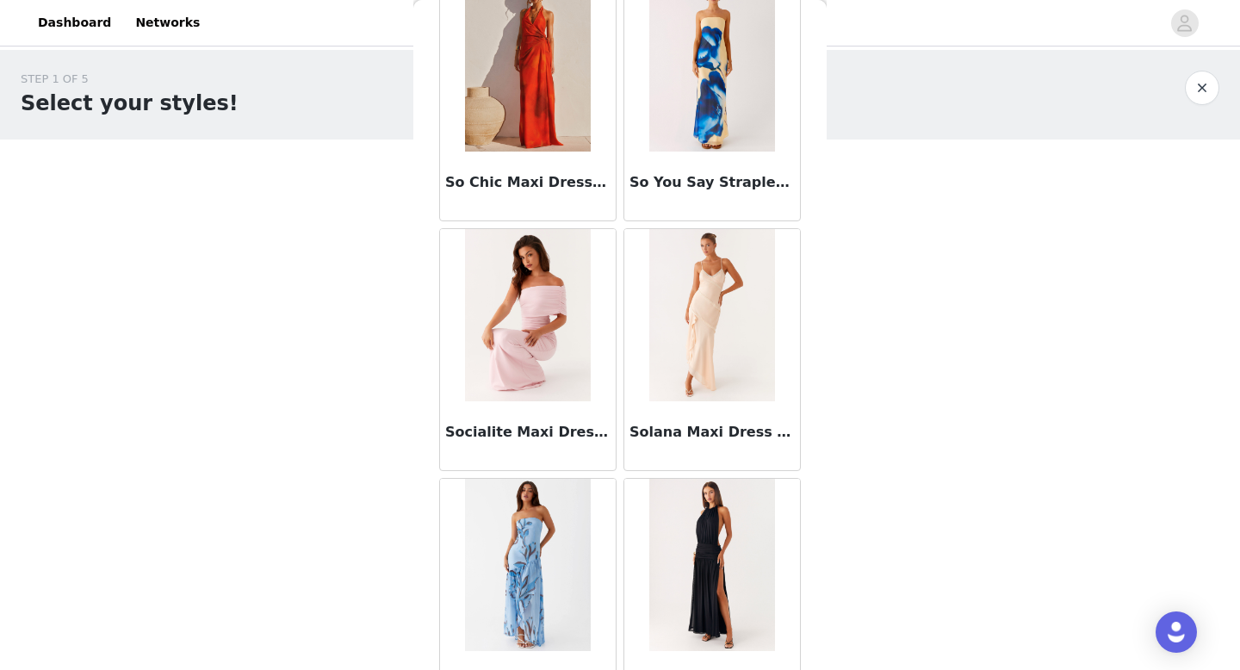
scroll to position [51904, 0]
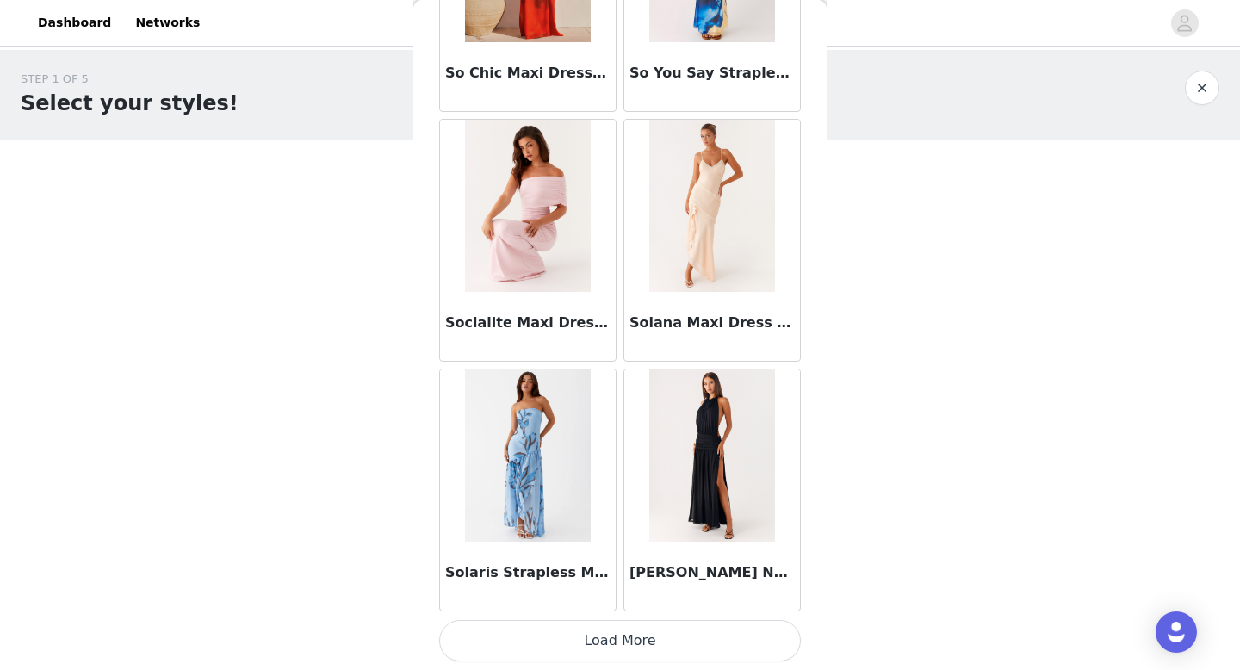
click at [627, 641] on button "Load More" at bounding box center [620, 640] width 362 height 41
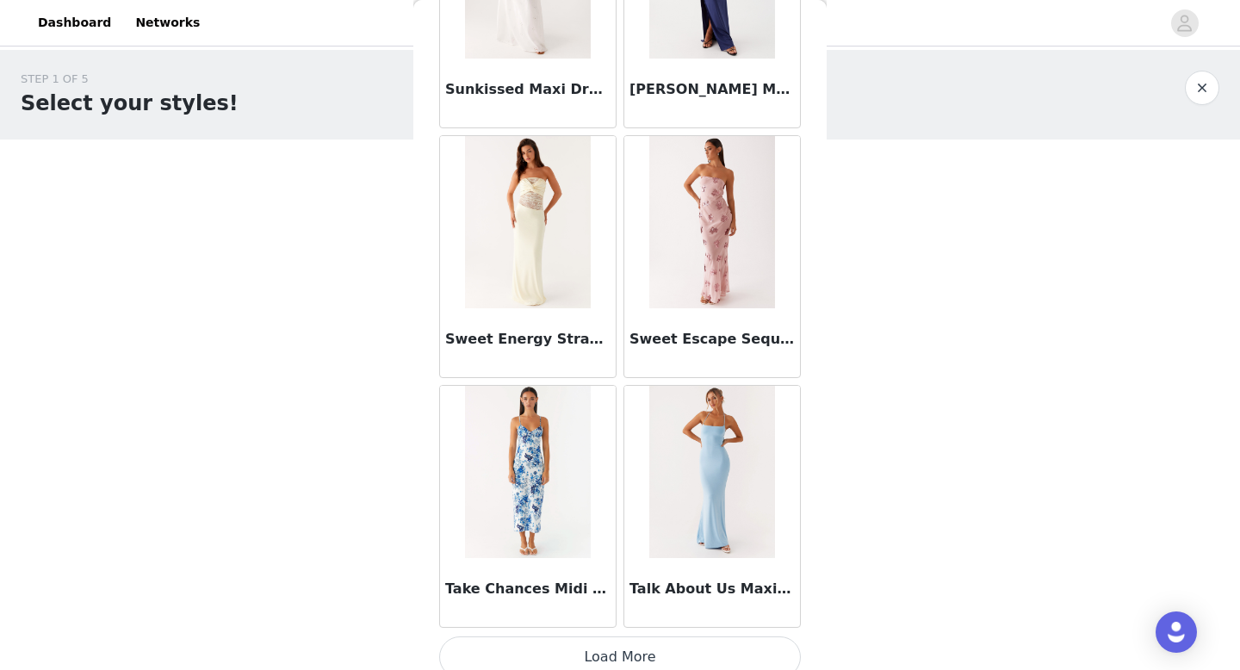
scroll to position [54401, 0]
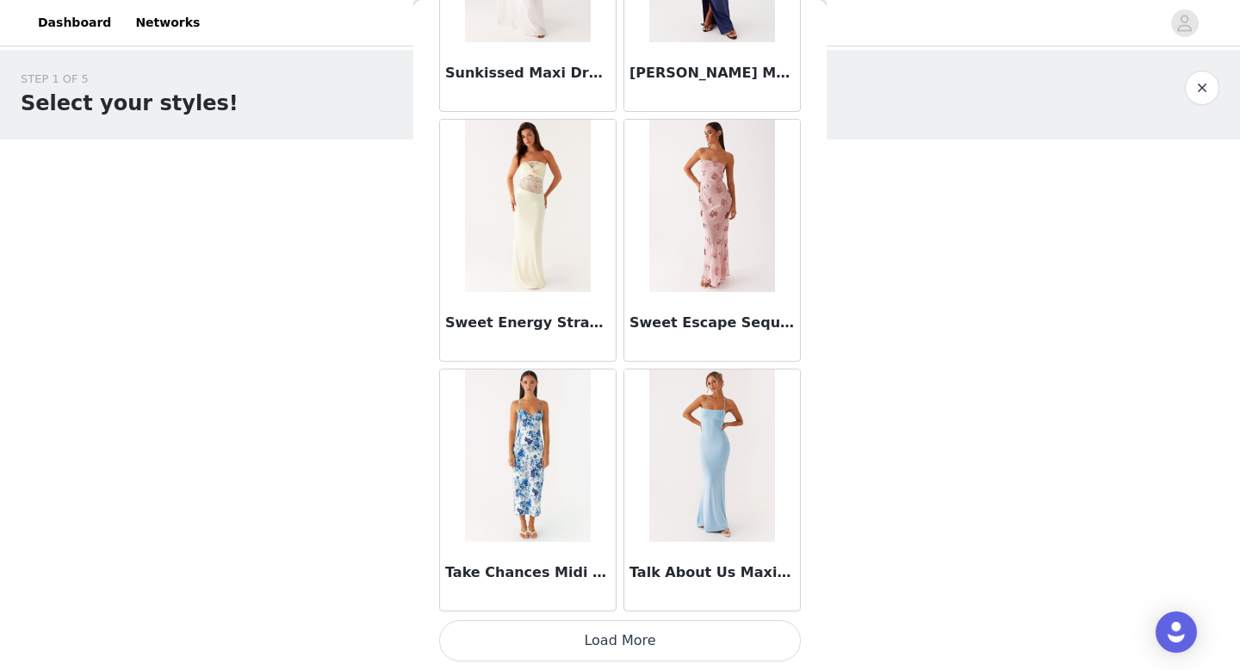
click at [636, 652] on button "Load More" at bounding box center [620, 640] width 362 height 41
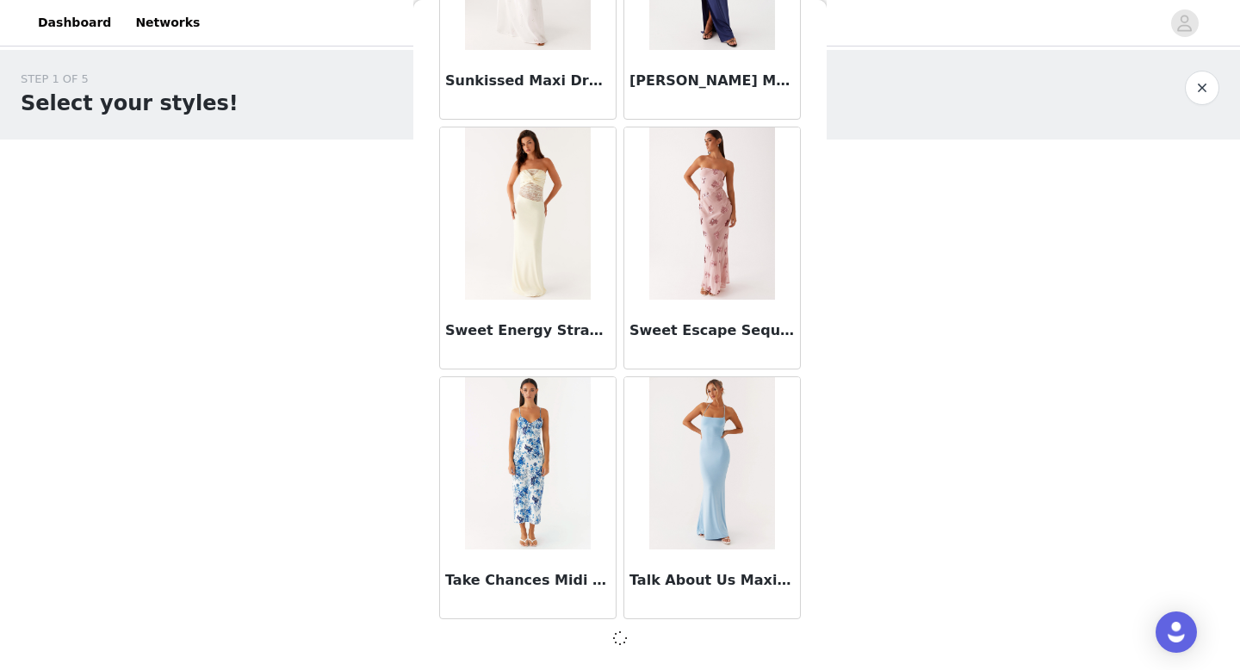
scroll to position [54393, 0]
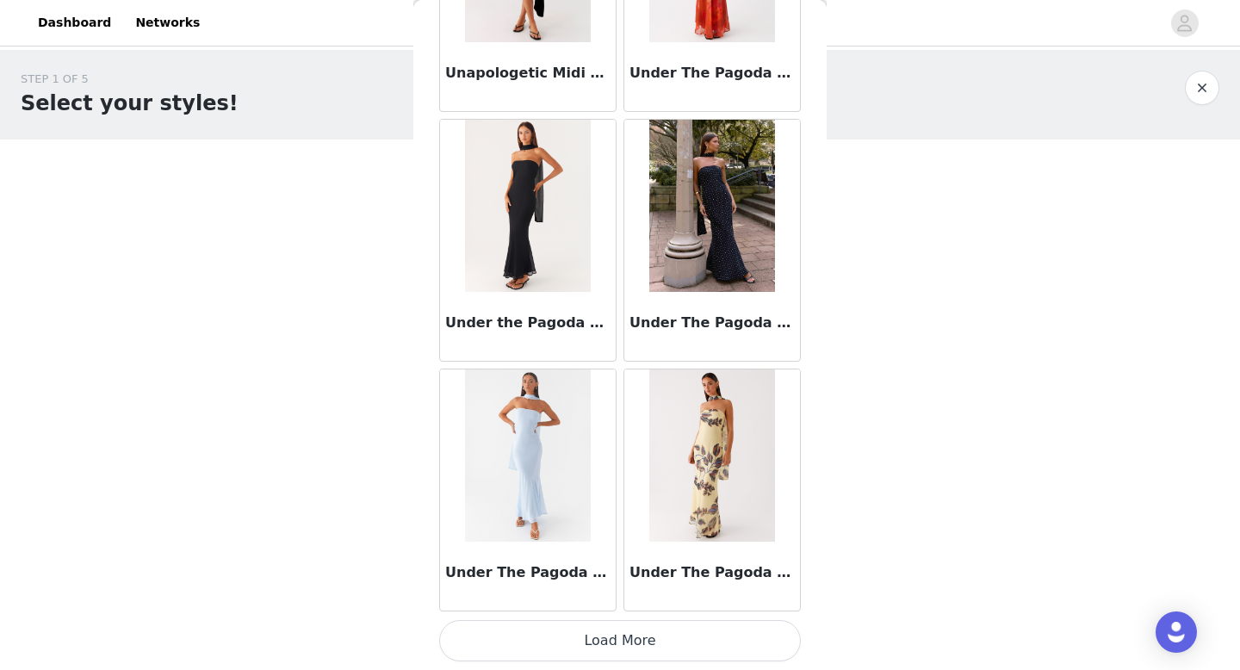
click at [627, 654] on button "Load More" at bounding box center [620, 640] width 362 height 41
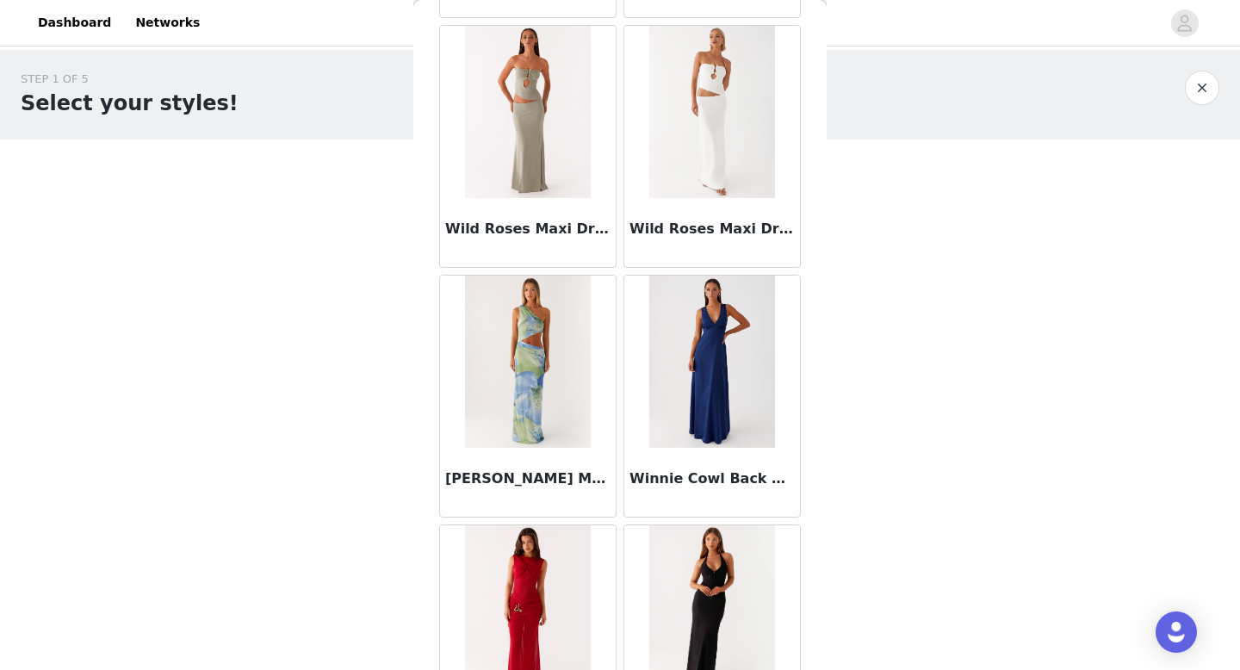
scroll to position [59395, 0]
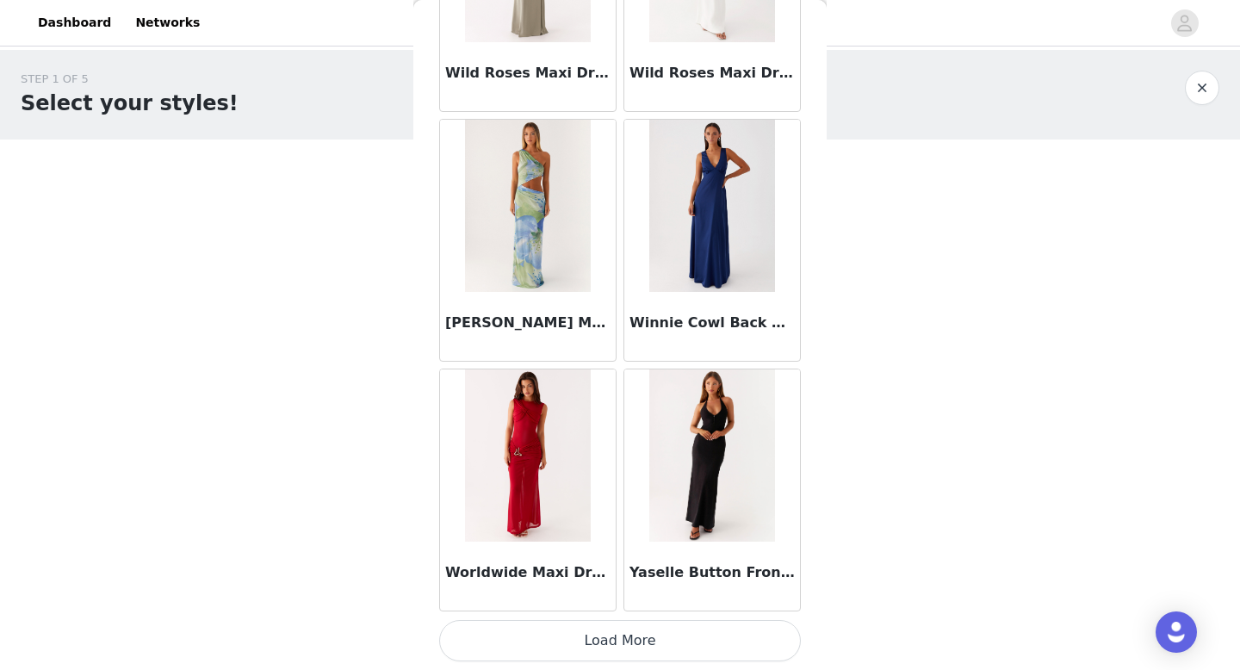
click at [625, 651] on button "Load More" at bounding box center [620, 640] width 362 height 41
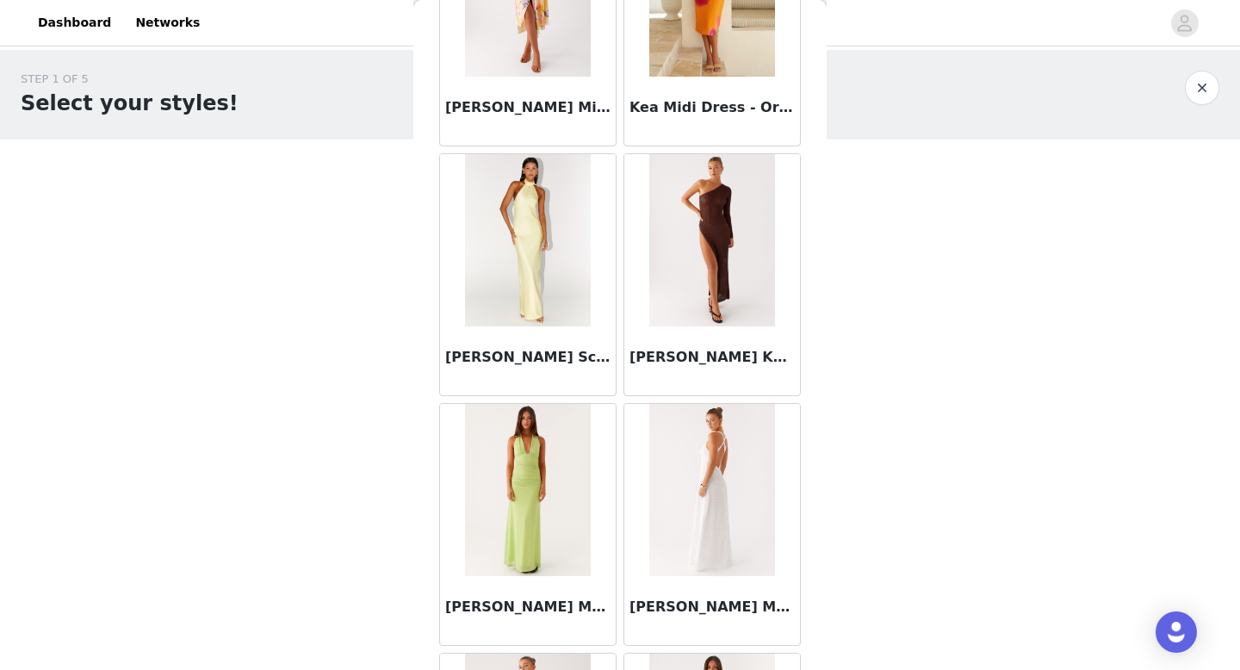
scroll to position [33384, 0]
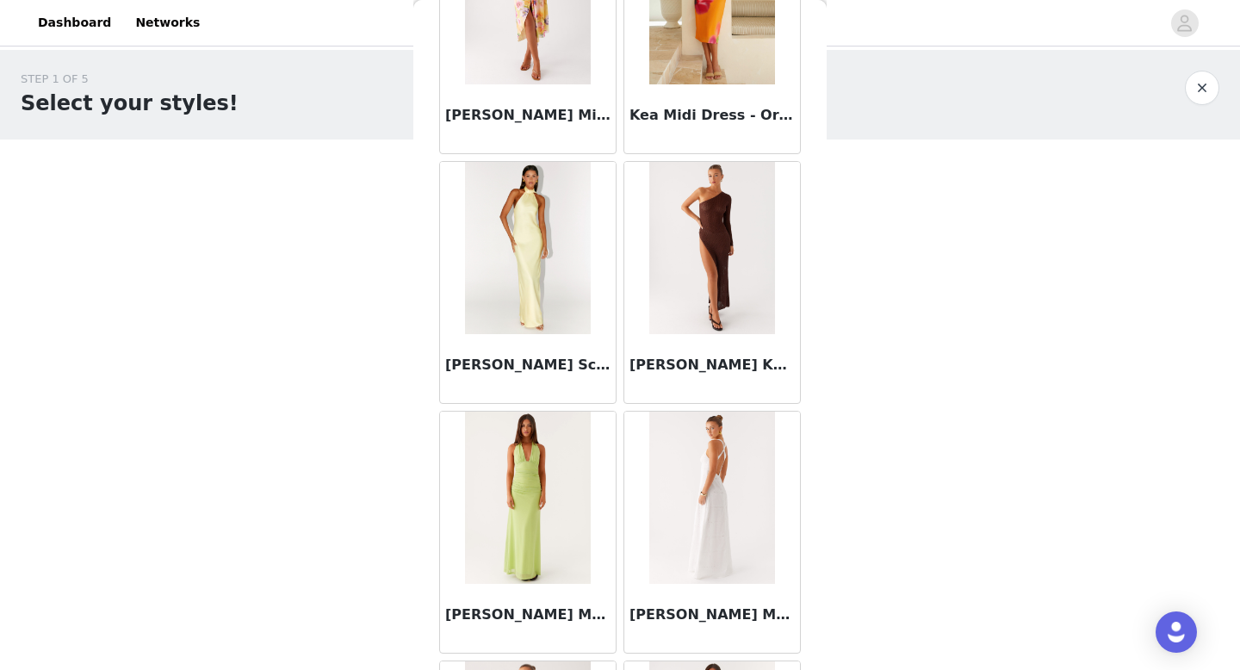
click at [548, 523] on img at bounding box center [527, 498] width 125 height 172
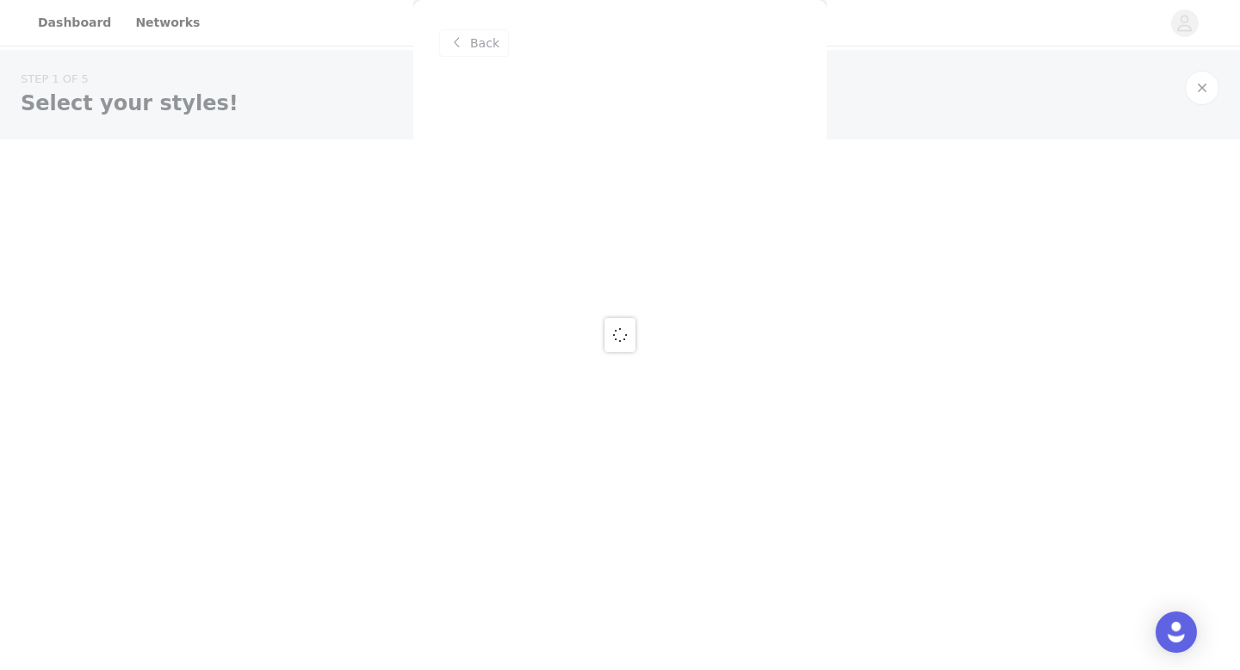
scroll to position [0, 0]
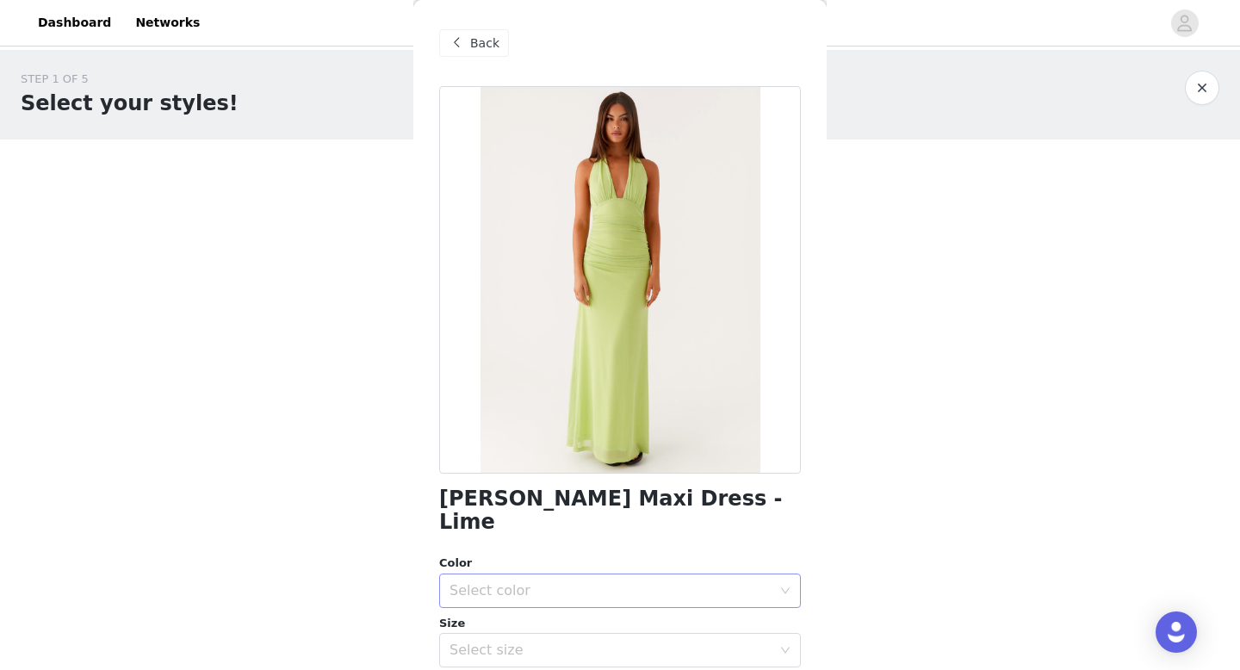
click at [562, 574] on div "Select color" at bounding box center [614, 590] width 330 height 33
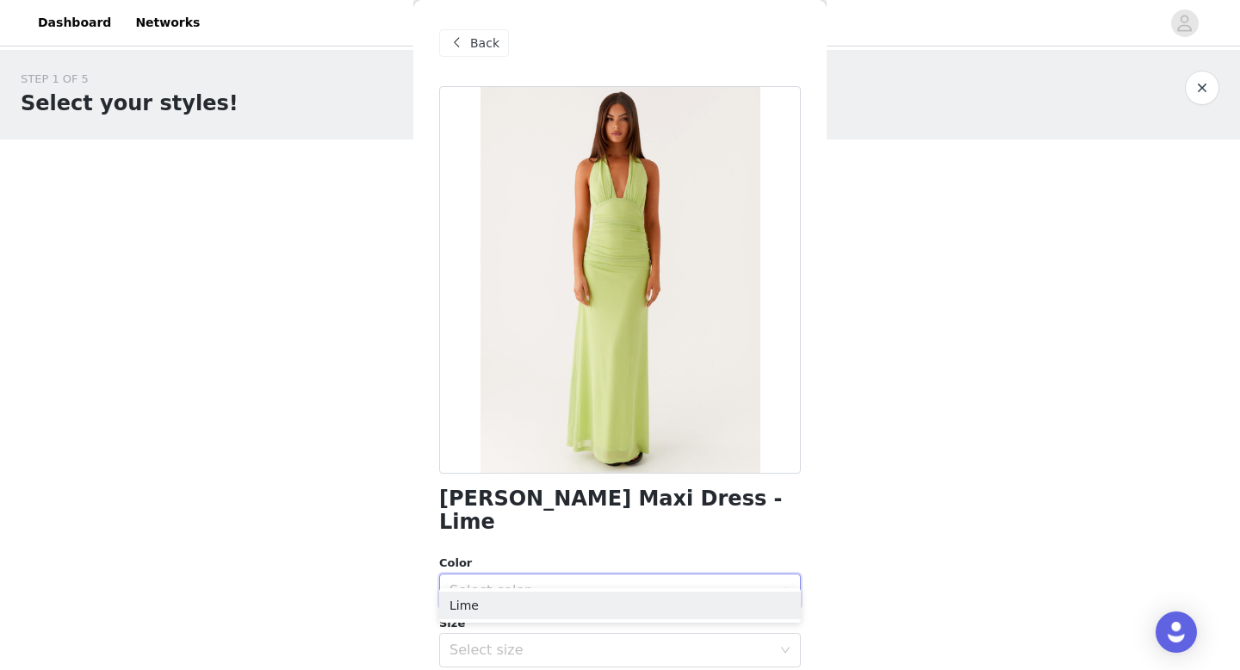
scroll to position [158, 0]
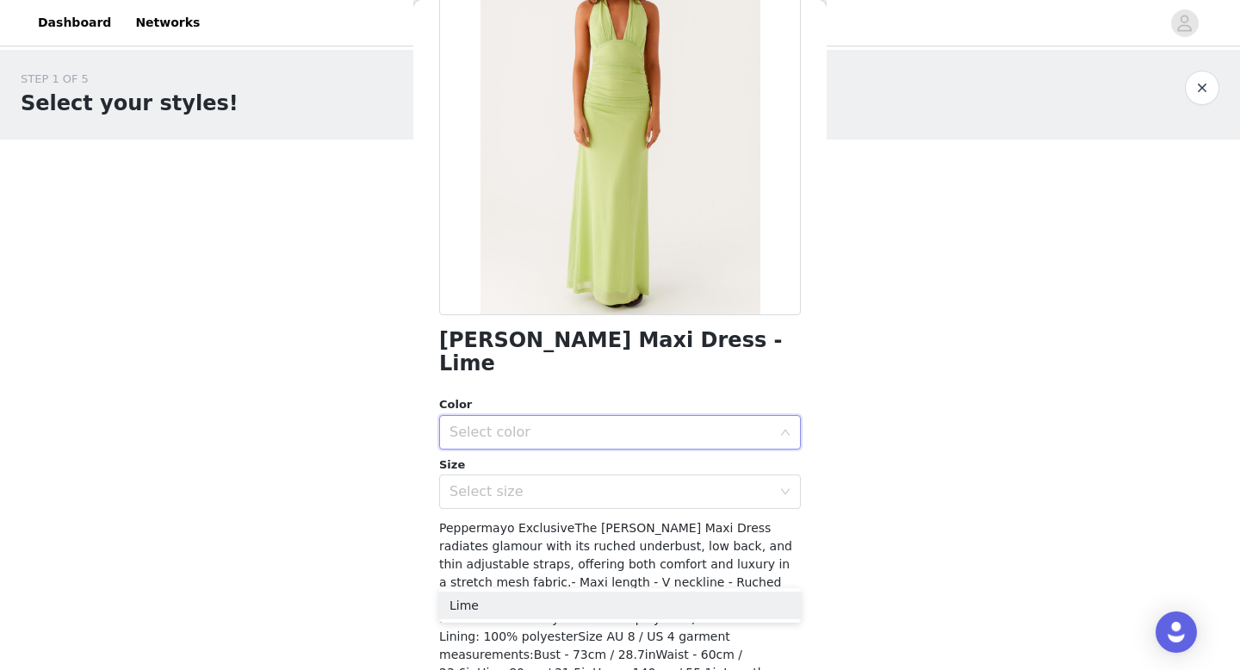
click at [527, 424] on div "Select color" at bounding box center [610, 432] width 322 height 17
click at [513, 424] on div "Select color" at bounding box center [610, 432] width 322 height 17
click at [500, 457] on li "Lime" at bounding box center [620, 447] width 362 height 28
click at [537, 483] on div "Select size" at bounding box center [610, 491] width 322 height 17
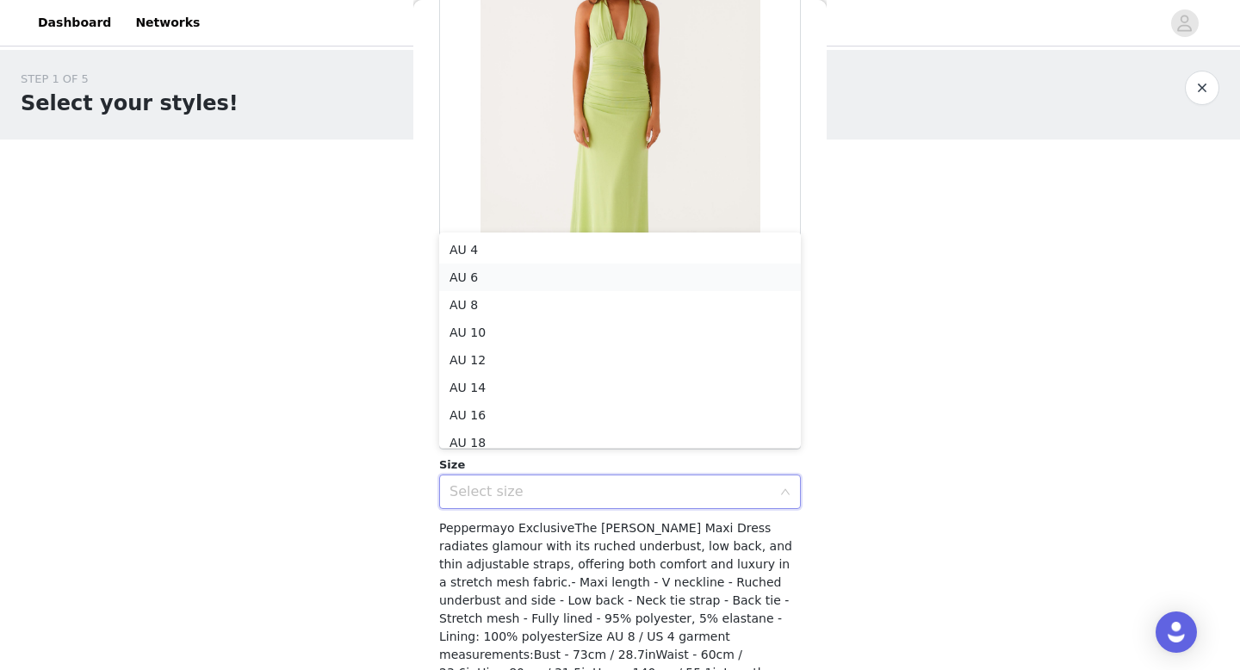
click at [498, 282] on li "AU 6" at bounding box center [620, 277] width 362 height 28
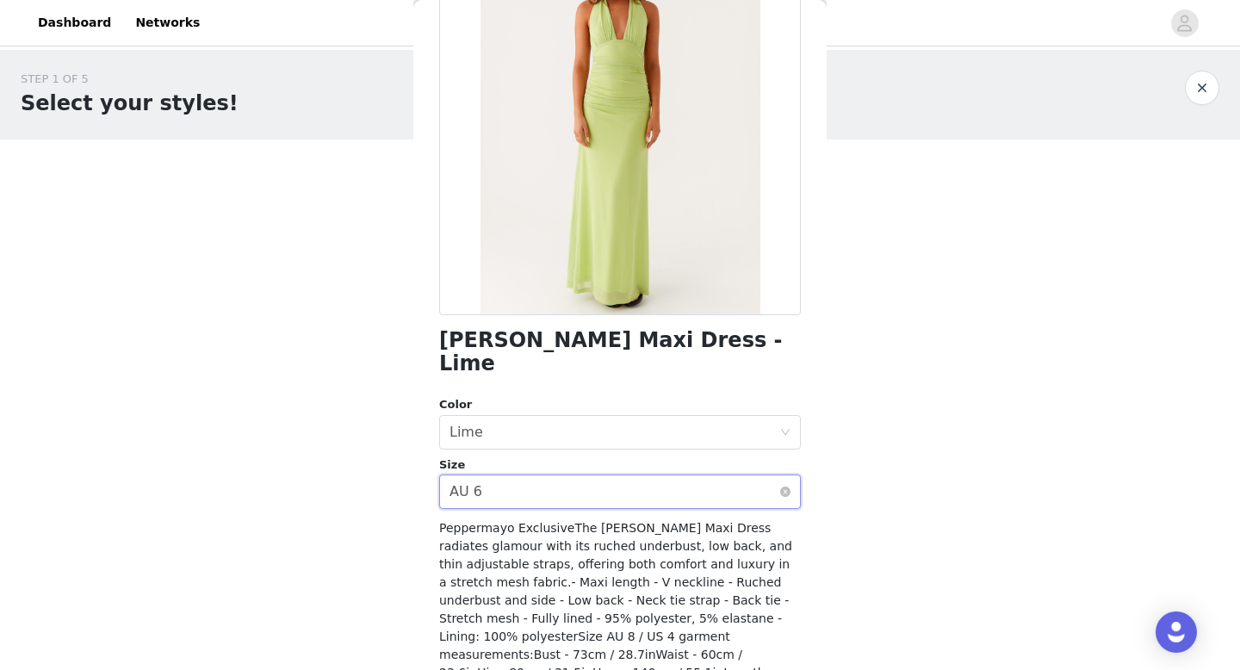
scroll to position [220, 0]
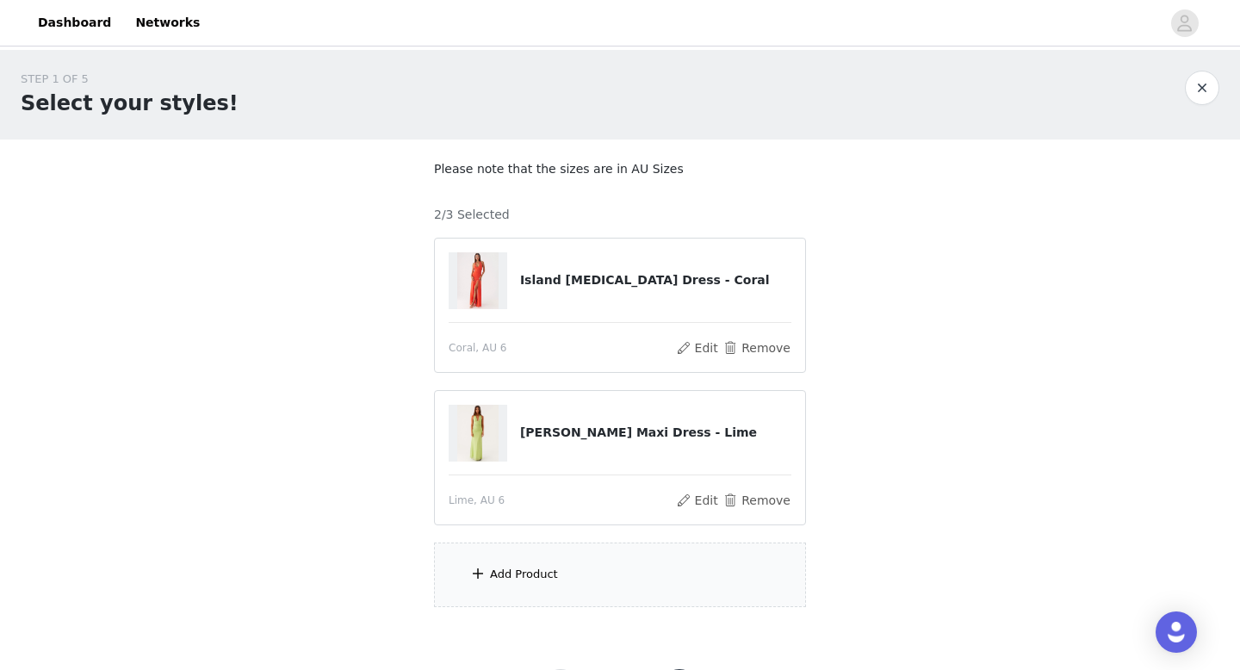
click at [546, 571] on div "Add Product" at bounding box center [524, 574] width 68 height 17
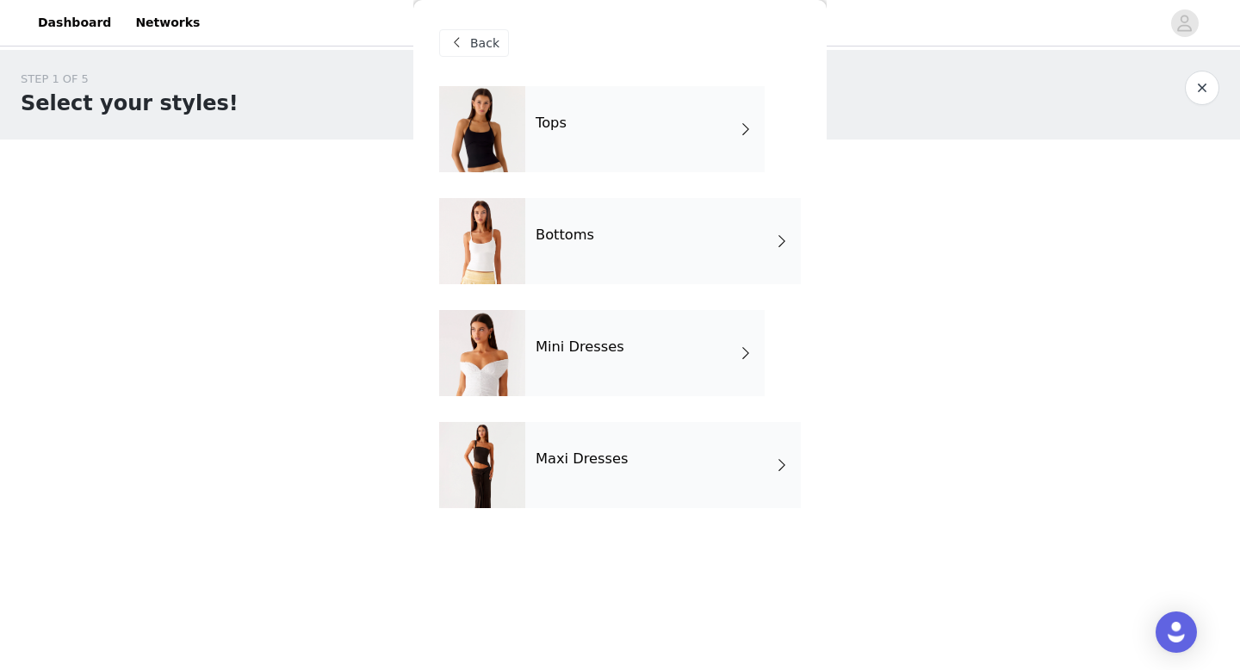
click at [588, 347] on h4 "Mini Dresses" at bounding box center [580, 346] width 89 height 15
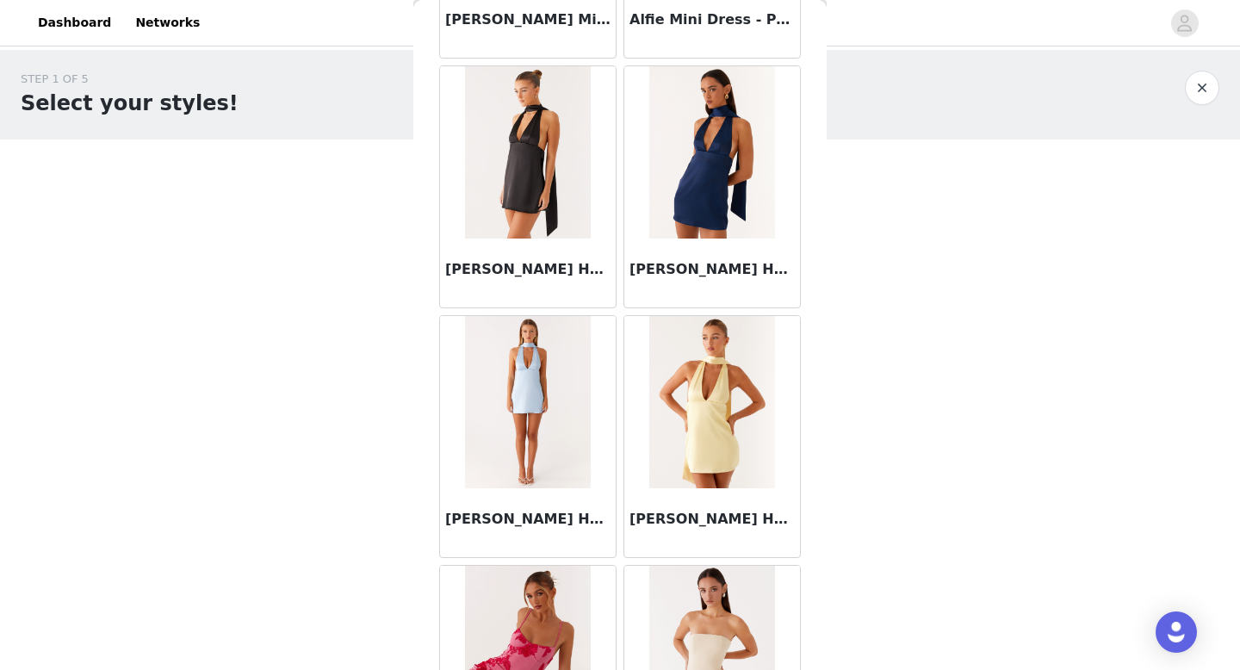
scroll to position [1965, 0]
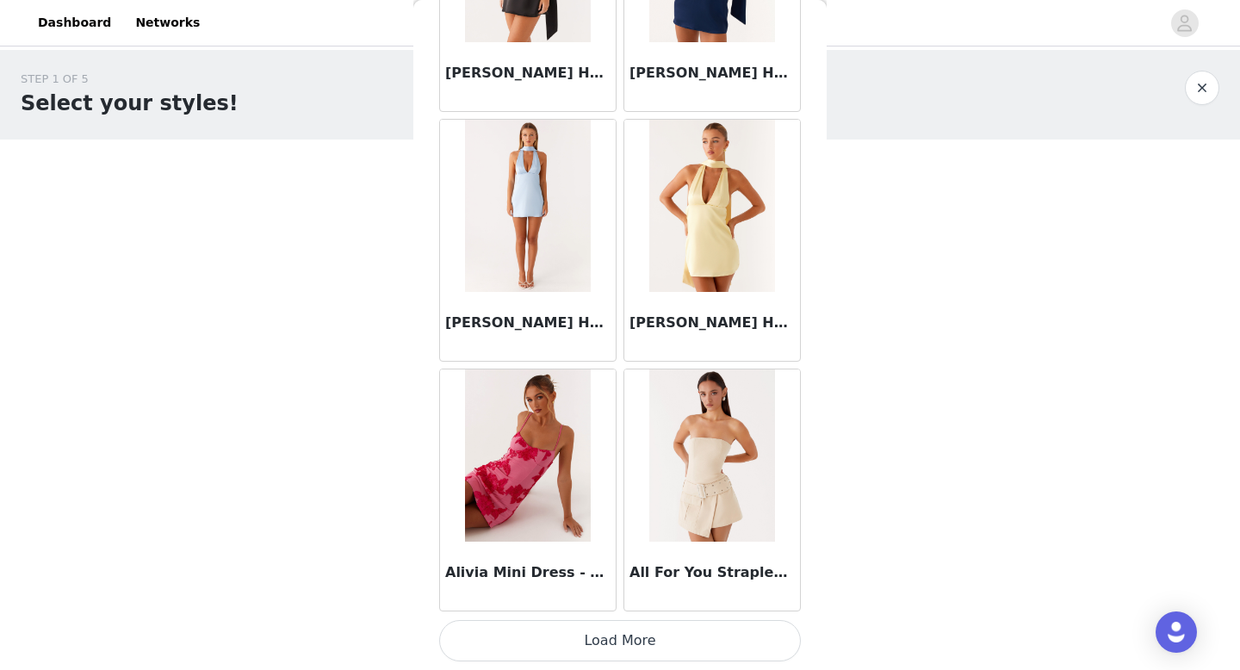
click at [658, 648] on button "Load More" at bounding box center [620, 640] width 362 height 41
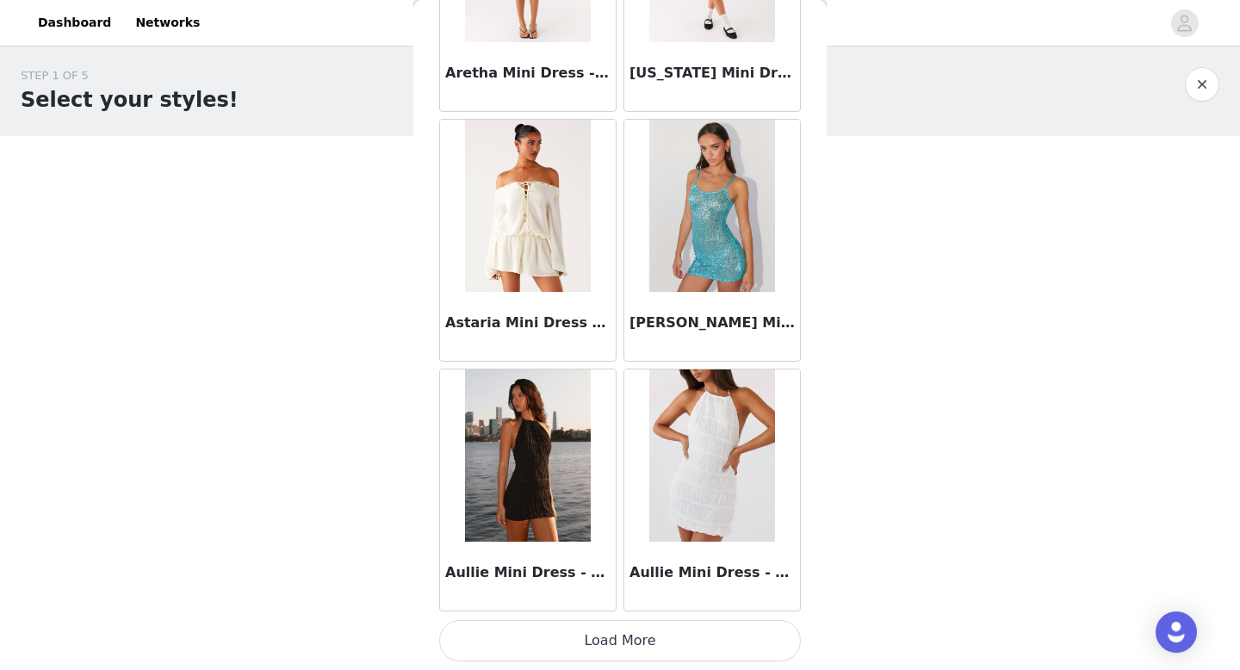
scroll to position [17, 0]
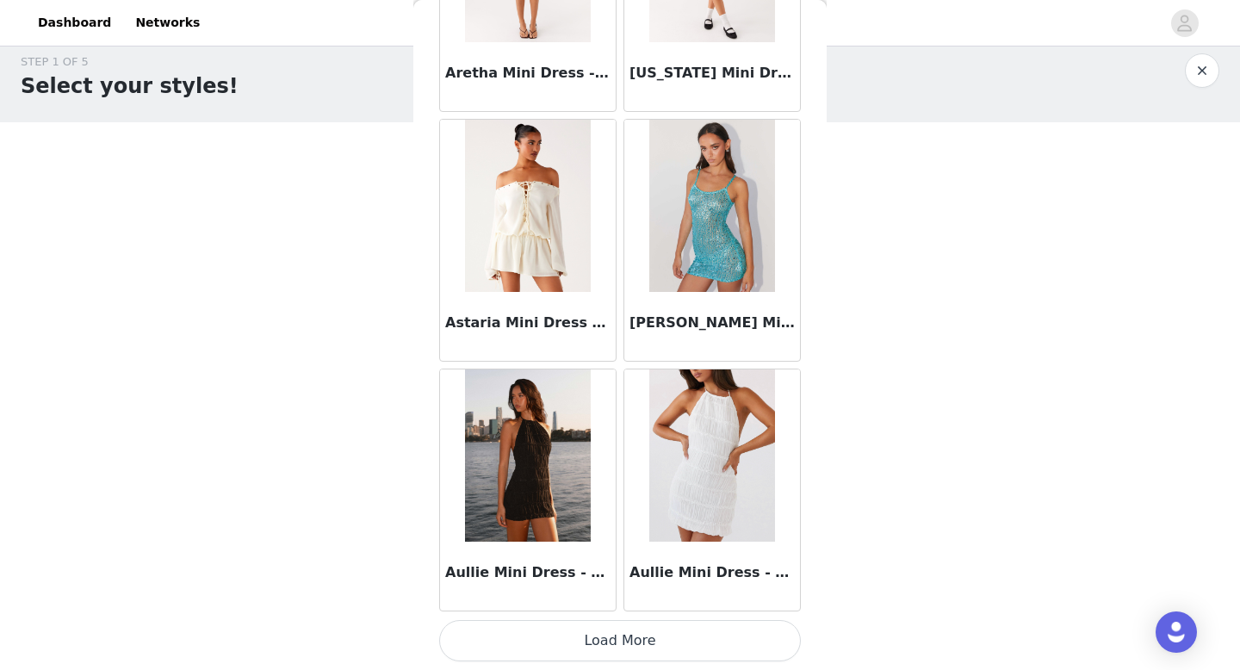
click at [624, 637] on button "Load More" at bounding box center [620, 640] width 362 height 41
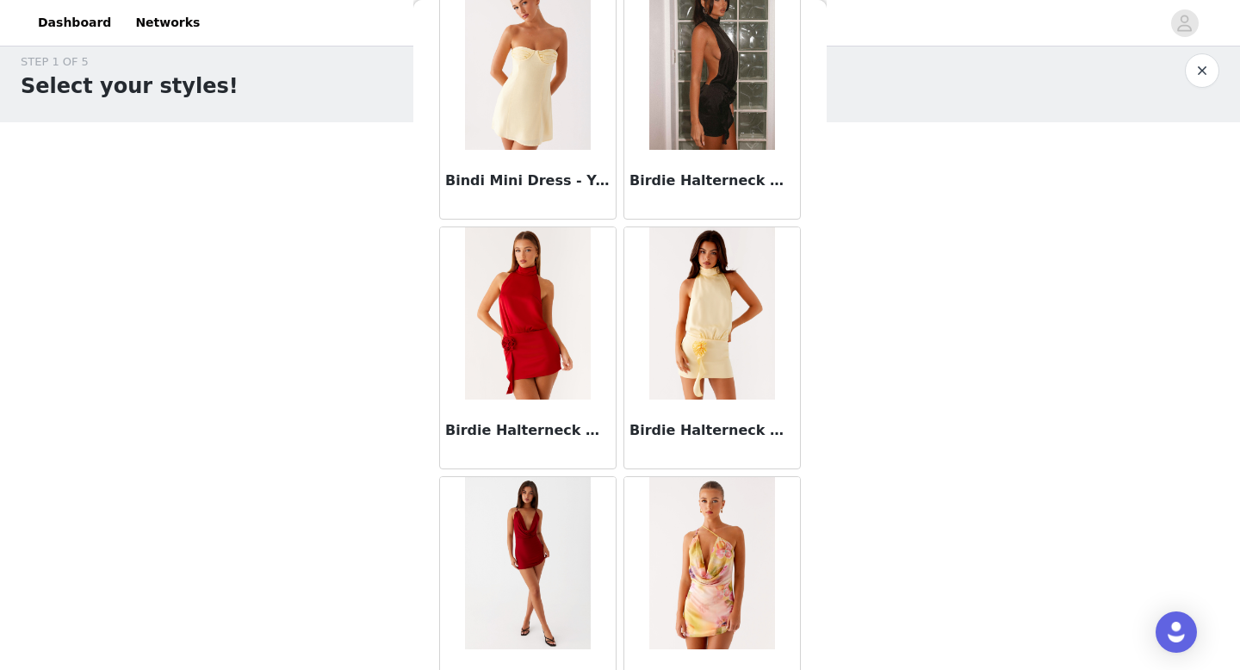
scroll to position [6959, 0]
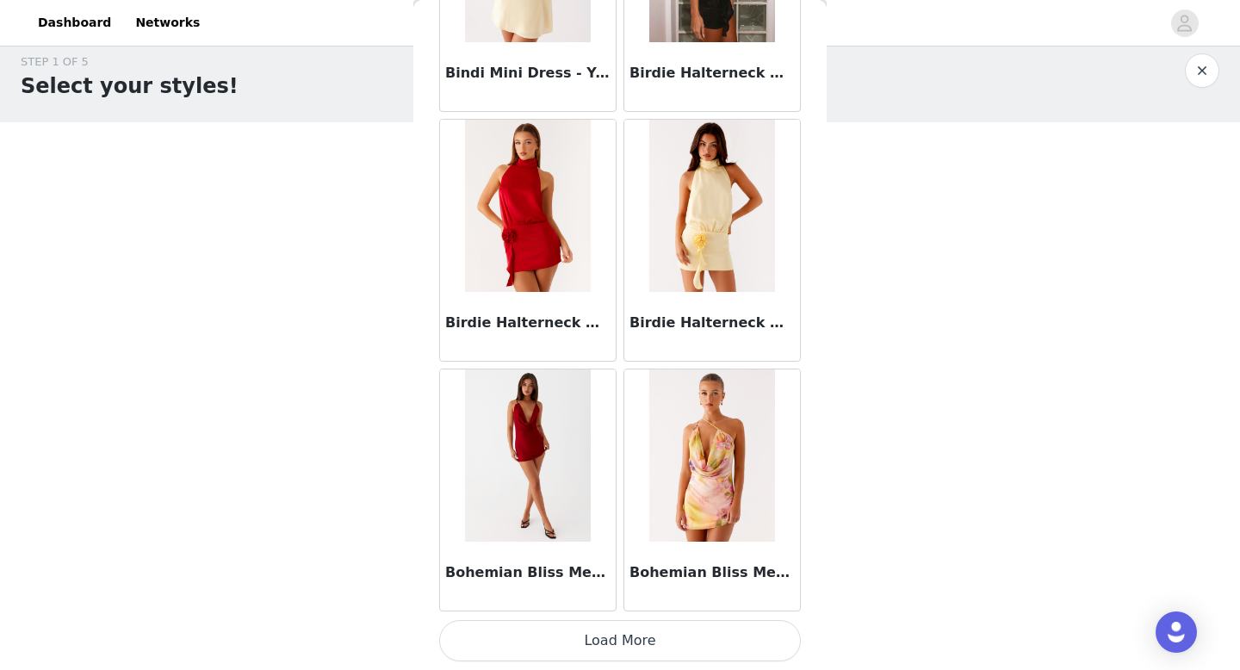
click at [615, 630] on button "Load More" at bounding box center [620, 640] width 362 height 41
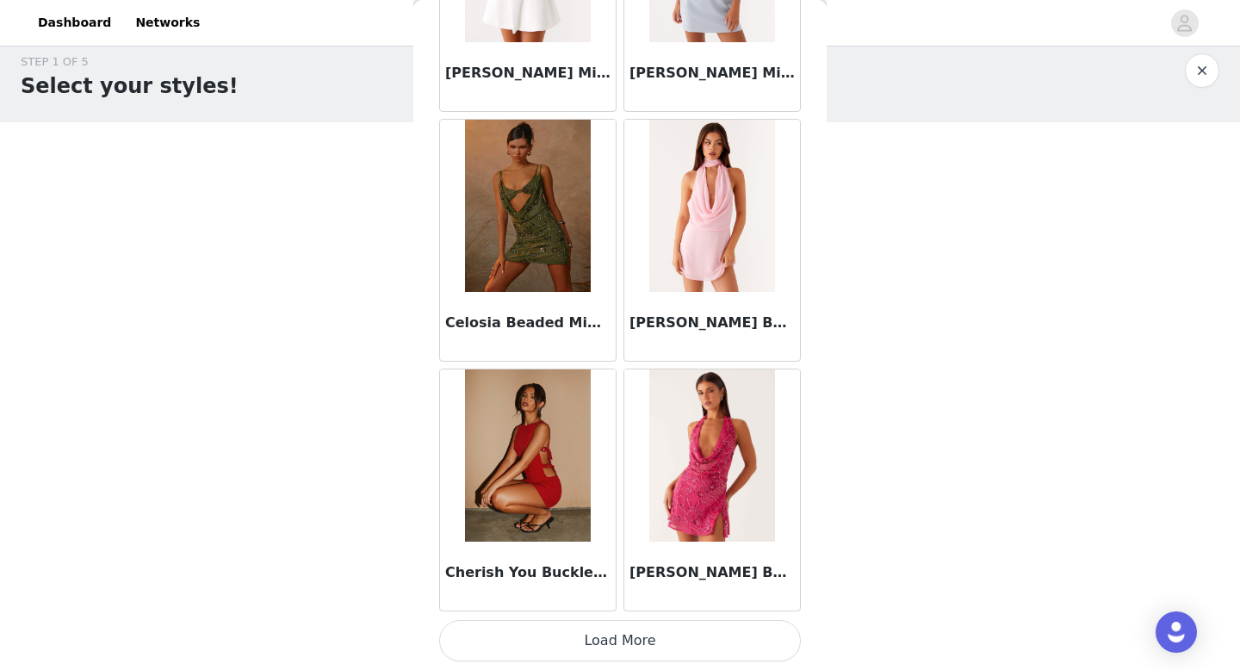
click at [610, 640] on button "Load More" at bounding box center [620, 640] width 362 height 41
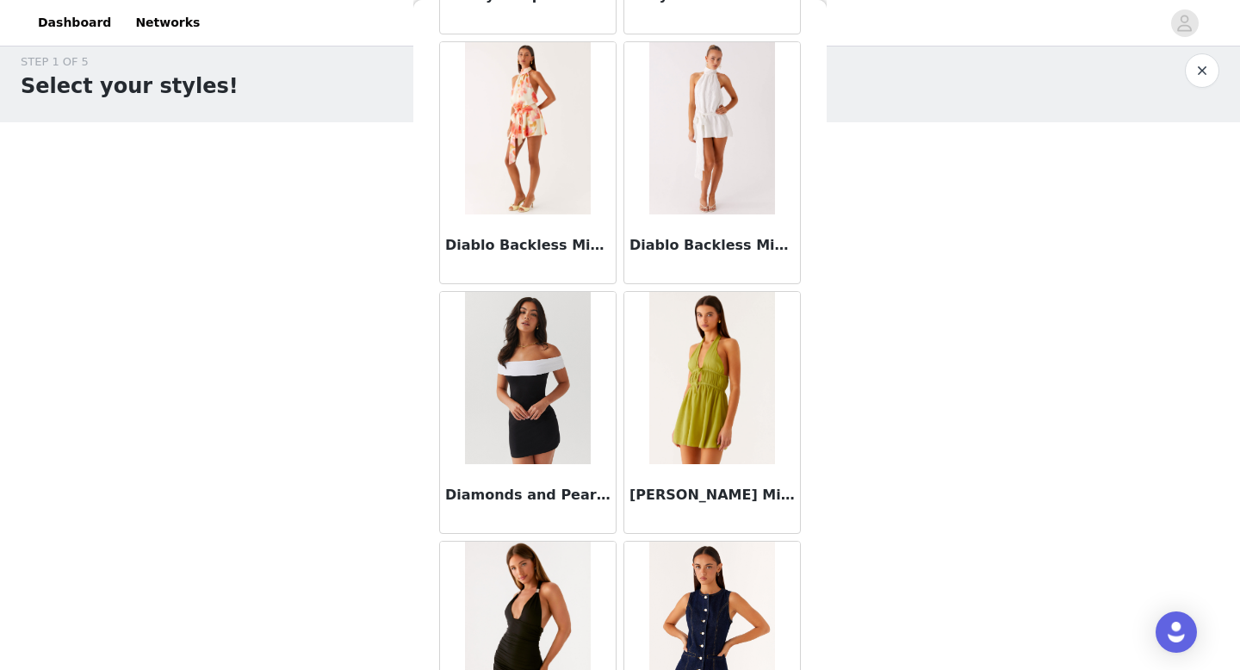
scroll to position [11953, 0]
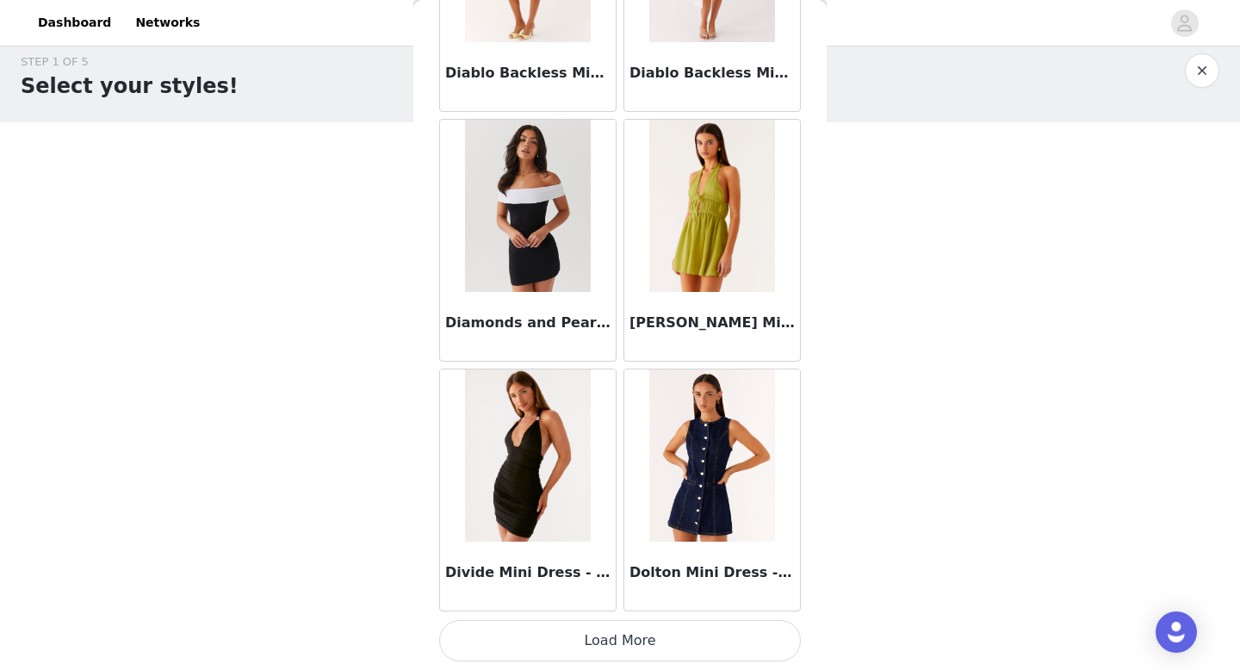
click at [617, 645] on button "Load More" at bounding box center [620, 640] width 362 height 41
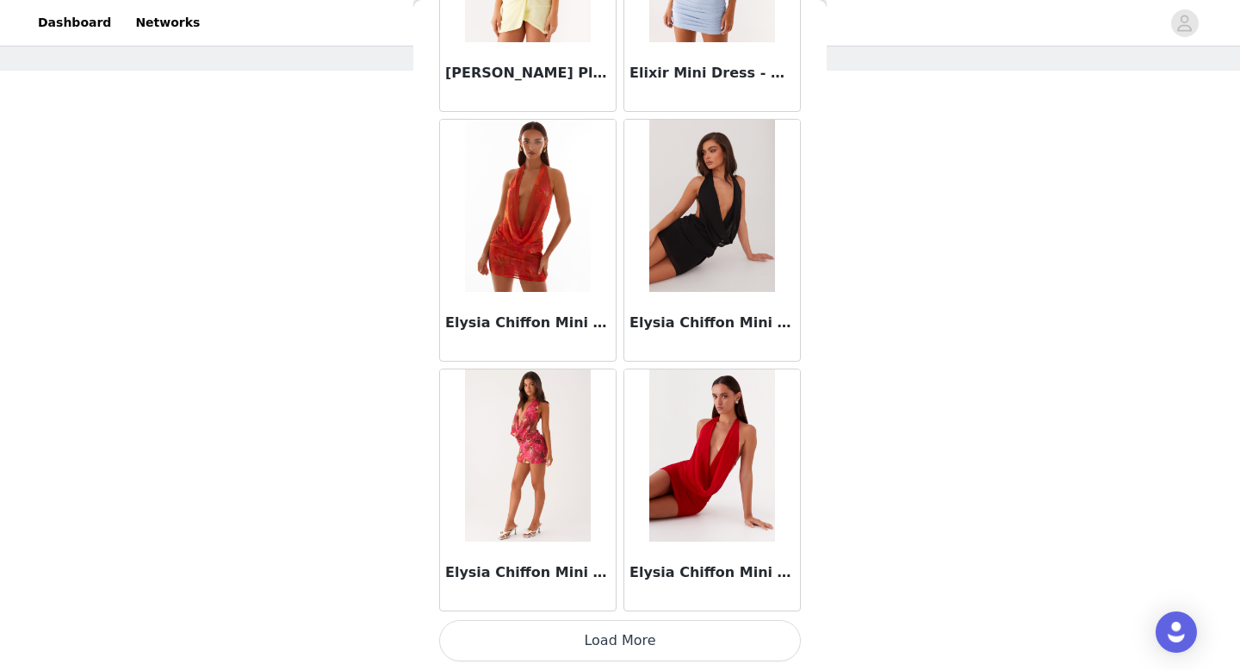
scroll to position [77, 0]
click at [624, 646] on button "Load More" at bounding box center [620, 640] width 362 height 41
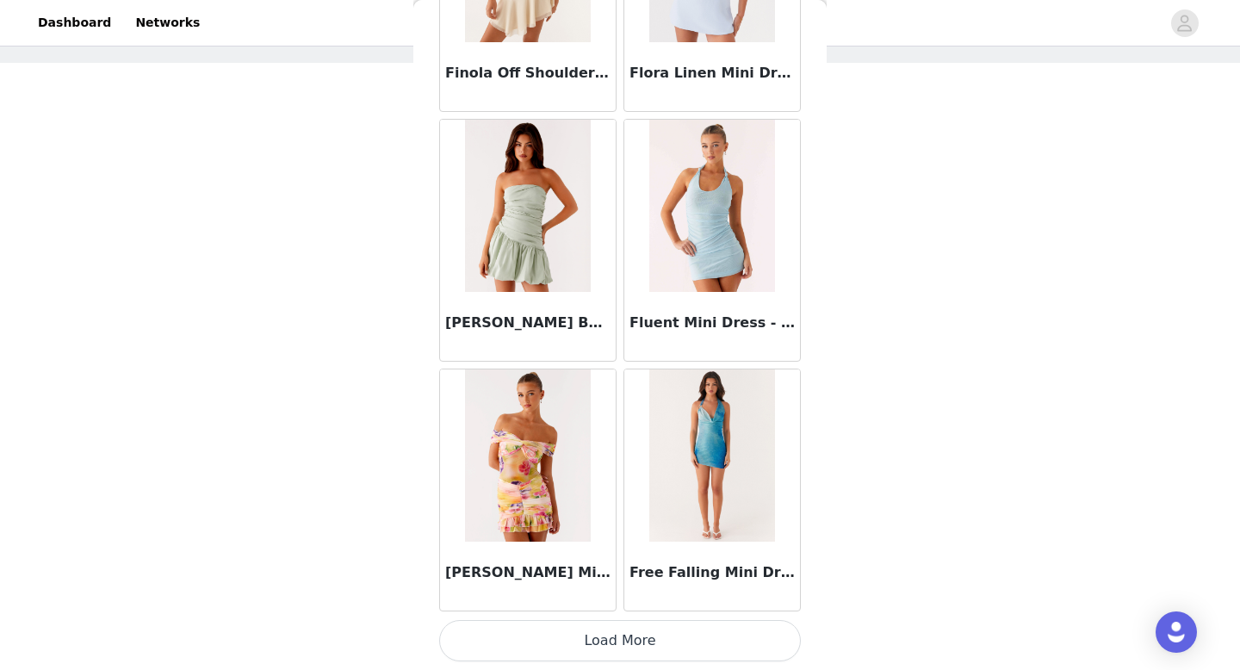
scroll to position [81, 0]
click at [622, 633] on button "Load More" at bounding box center [620, 640] width 362 height 41
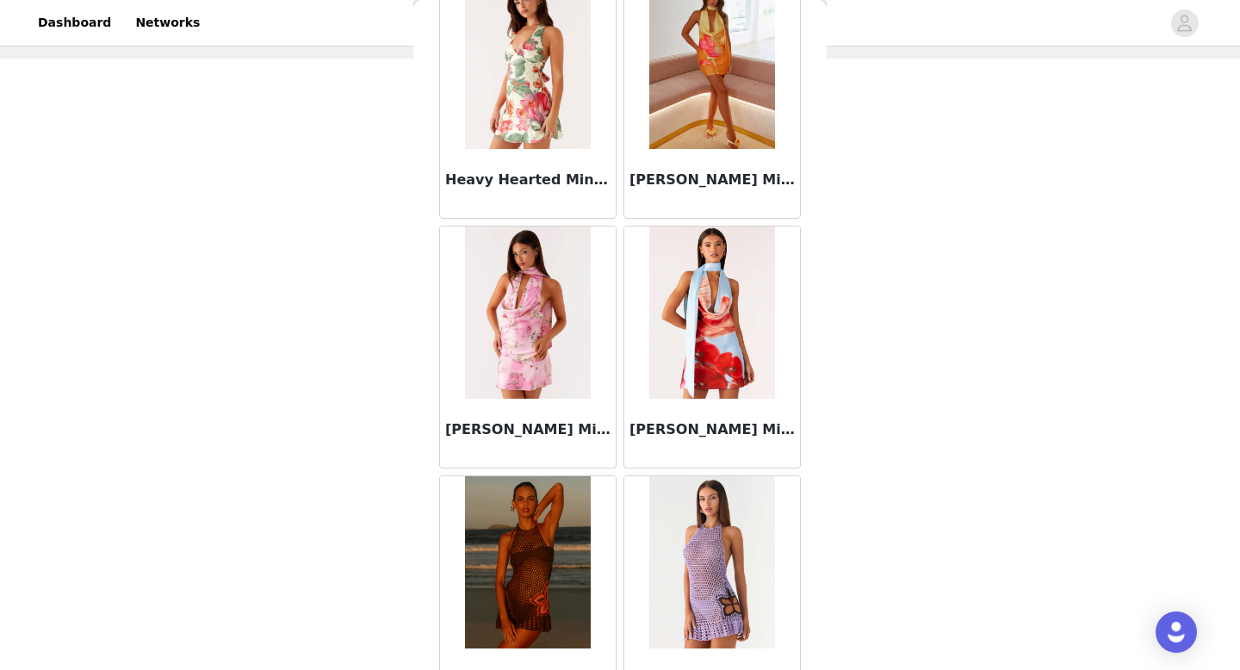
scroll to position [19443, 0]
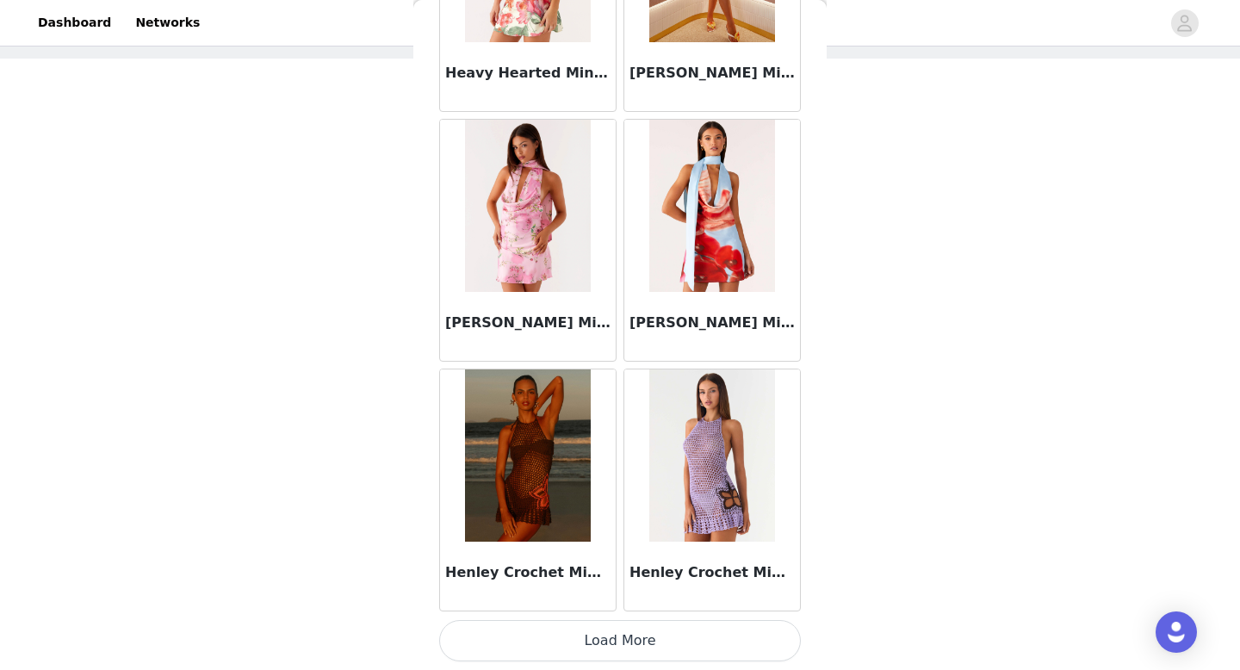
click at [615, 648] on button "Load More" at bounding box center [620, 640] width 362 height 41
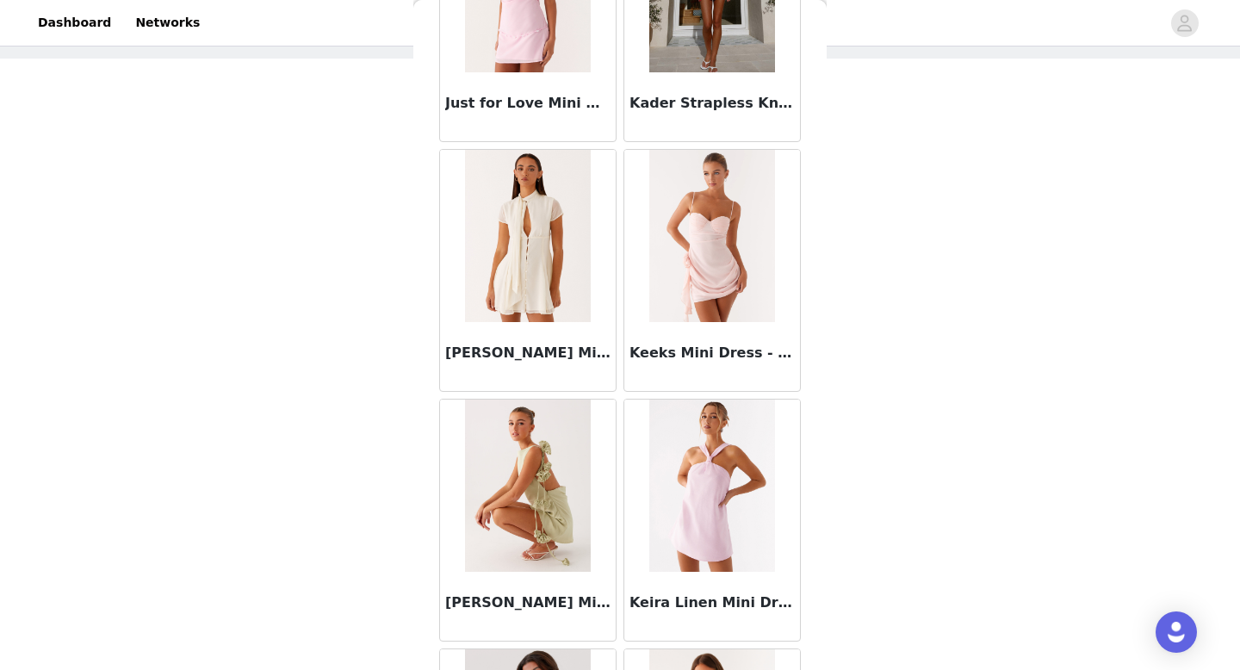
scroll to position [21940, 0]
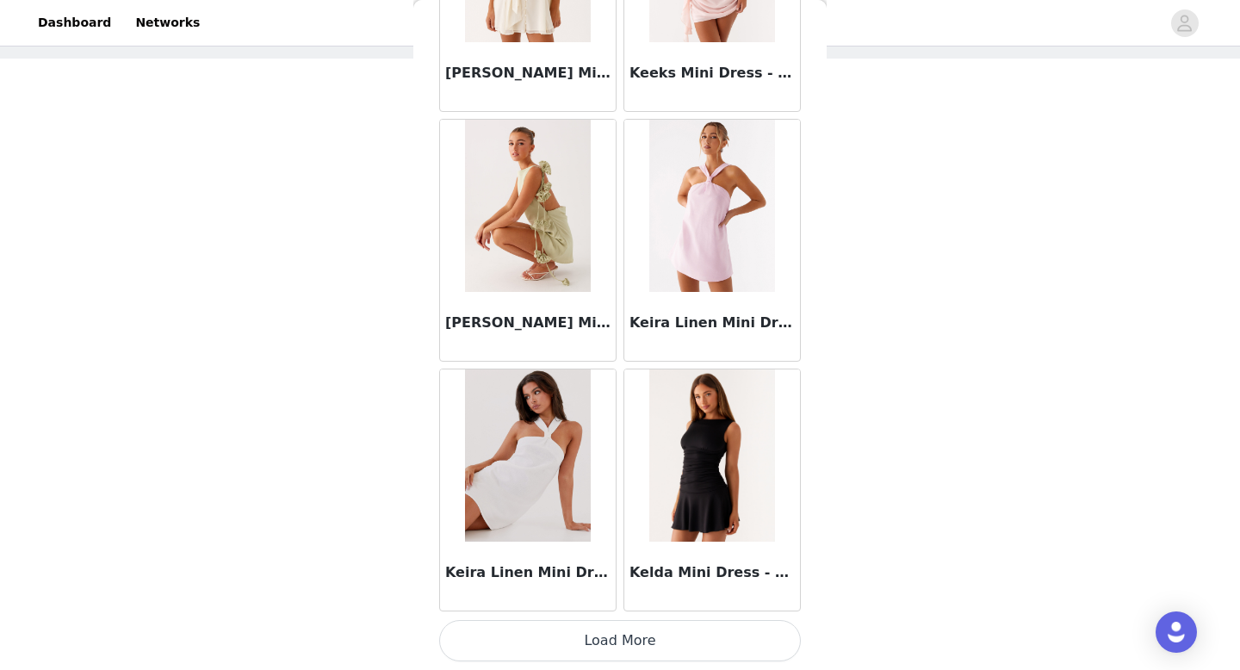
click at [623, 651] on button "Load More" at bounding box center [620, 640] width 362 height 41
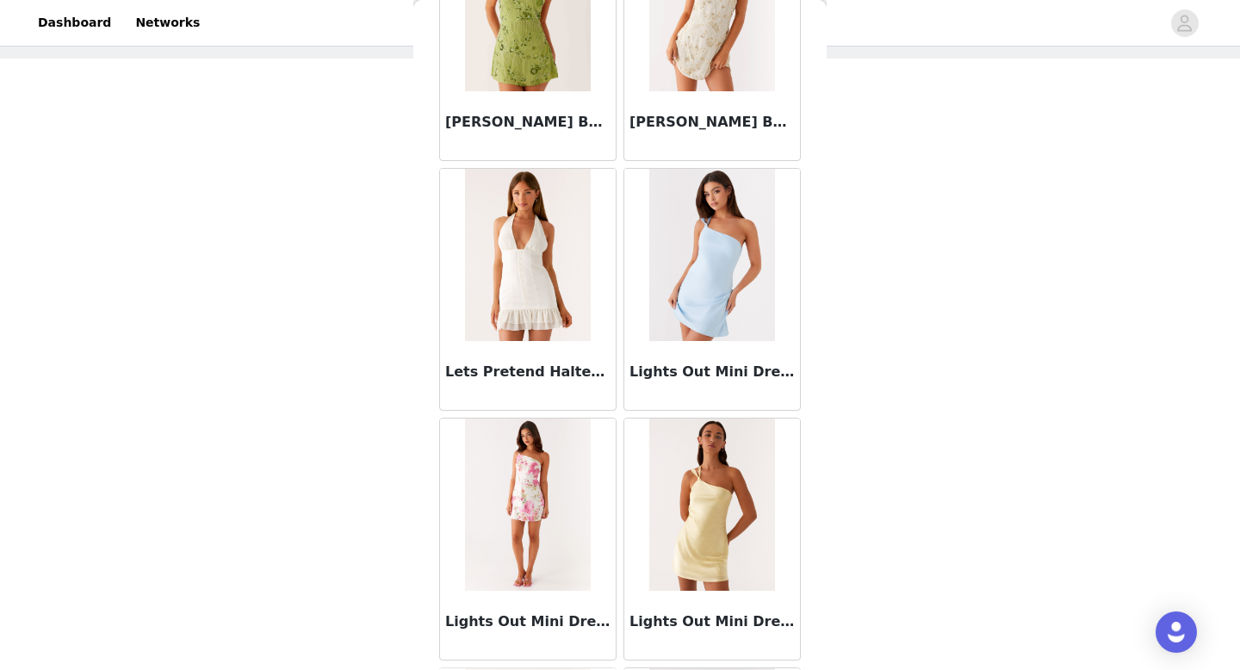
scroll to position [24437, 0]
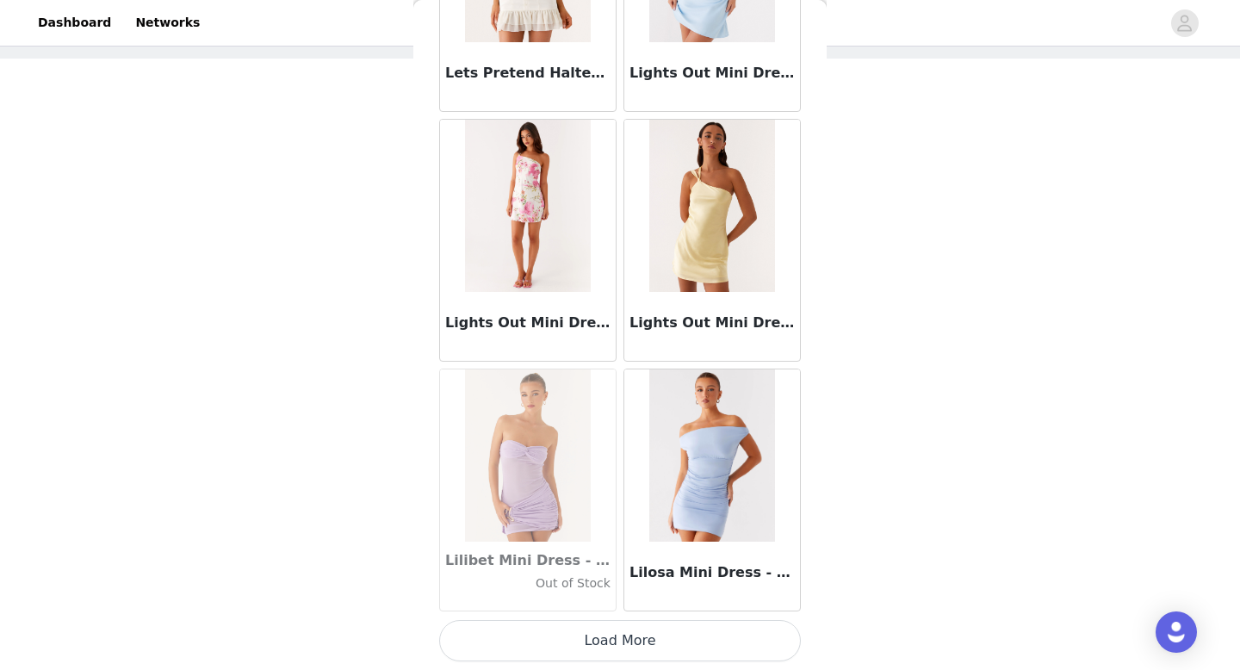
click at [621, 652] on button "Load More" at bounding box center [620, 640] width 362 height 41
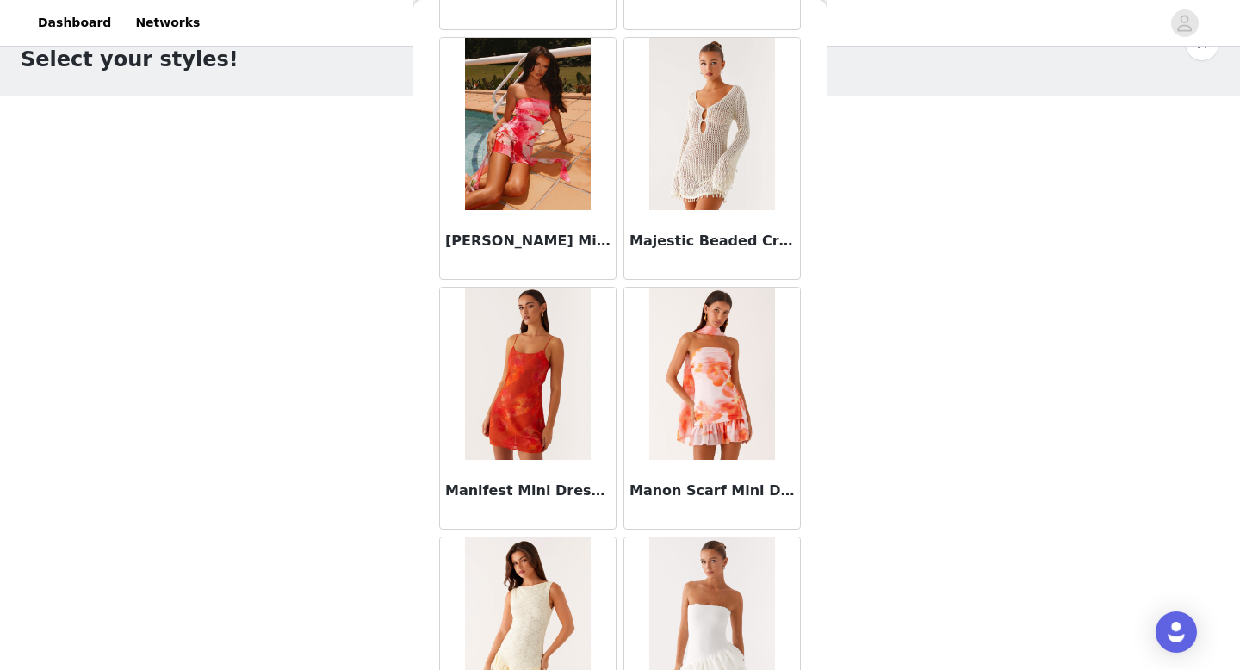
scroll to position [43, 0]
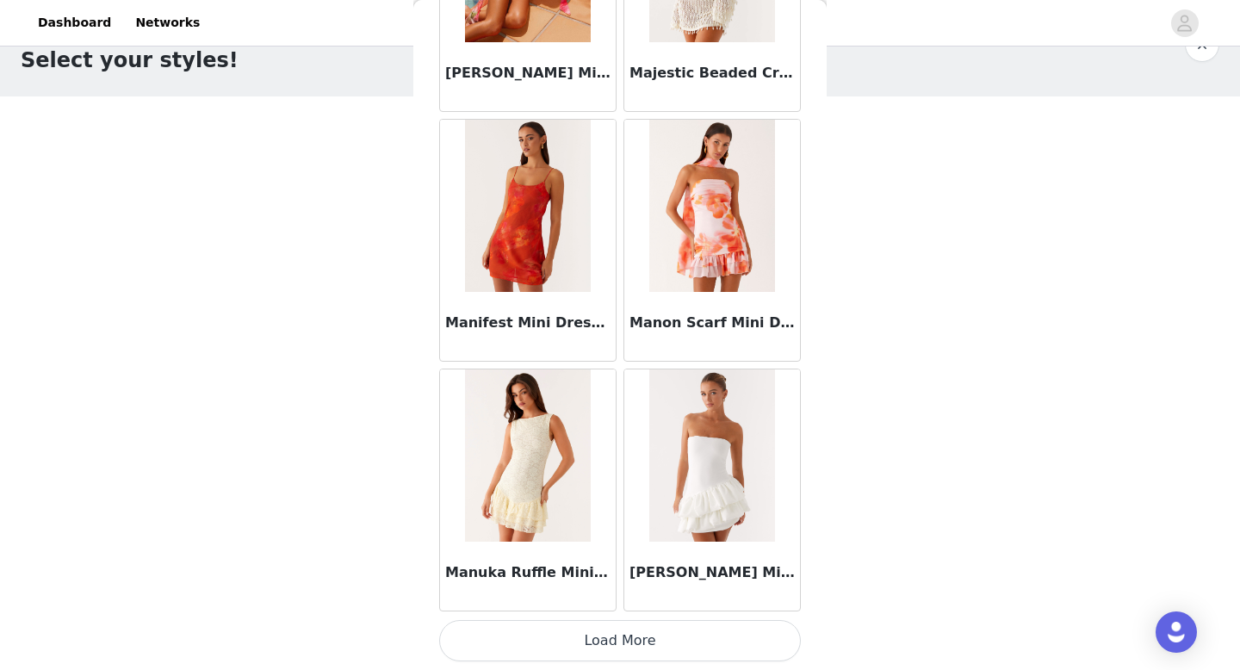
click at [629, 634] on button "Load More" at bounding box center [620, 640] width 362 height 41
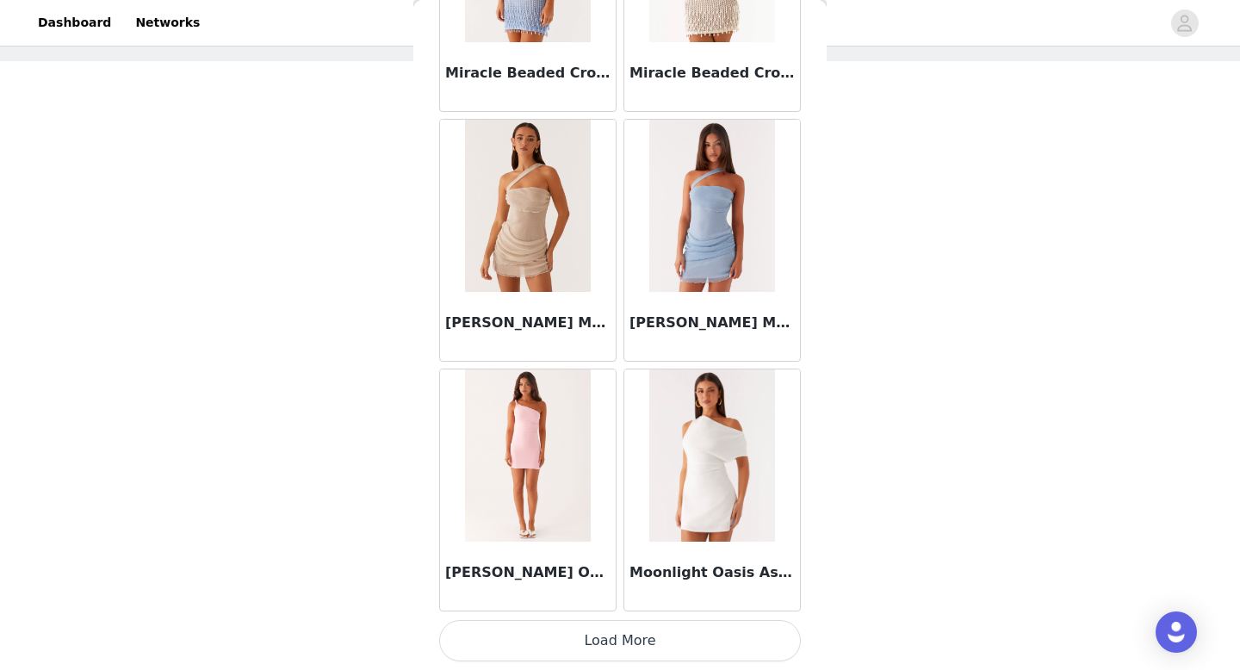
scroll to position [81, 0]
click at [622, 624] on button "Load More" at bounding box center [620, 640] width 362 height 41
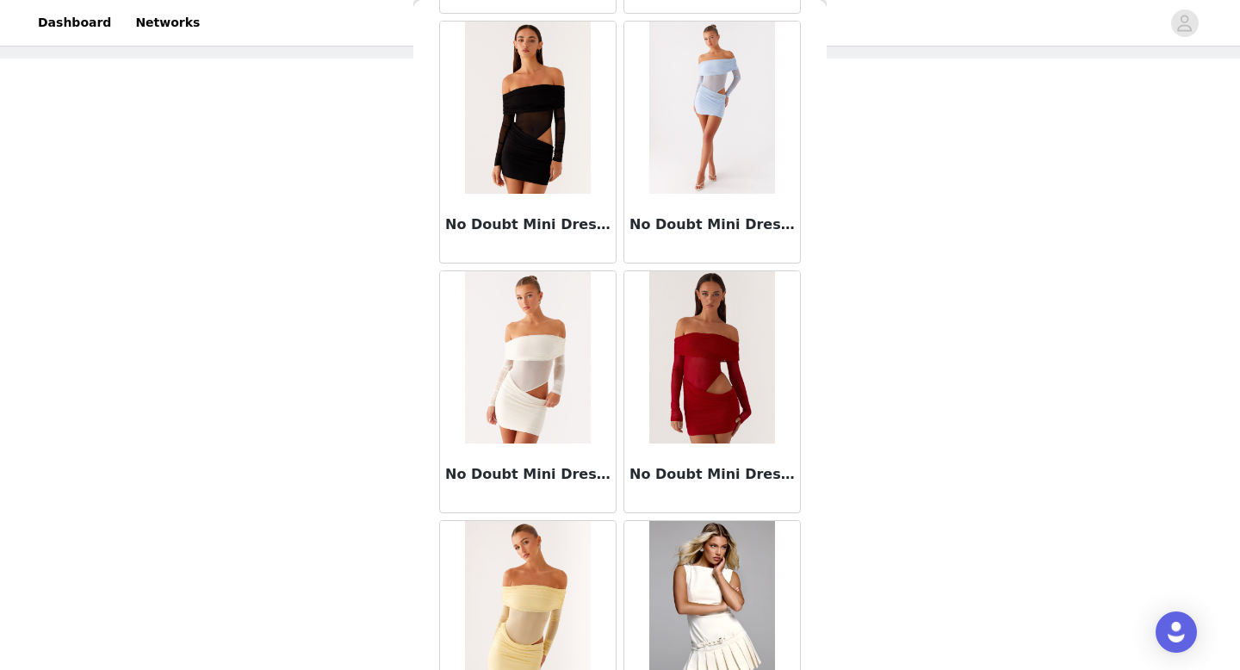
scroll to position [31024, 0]
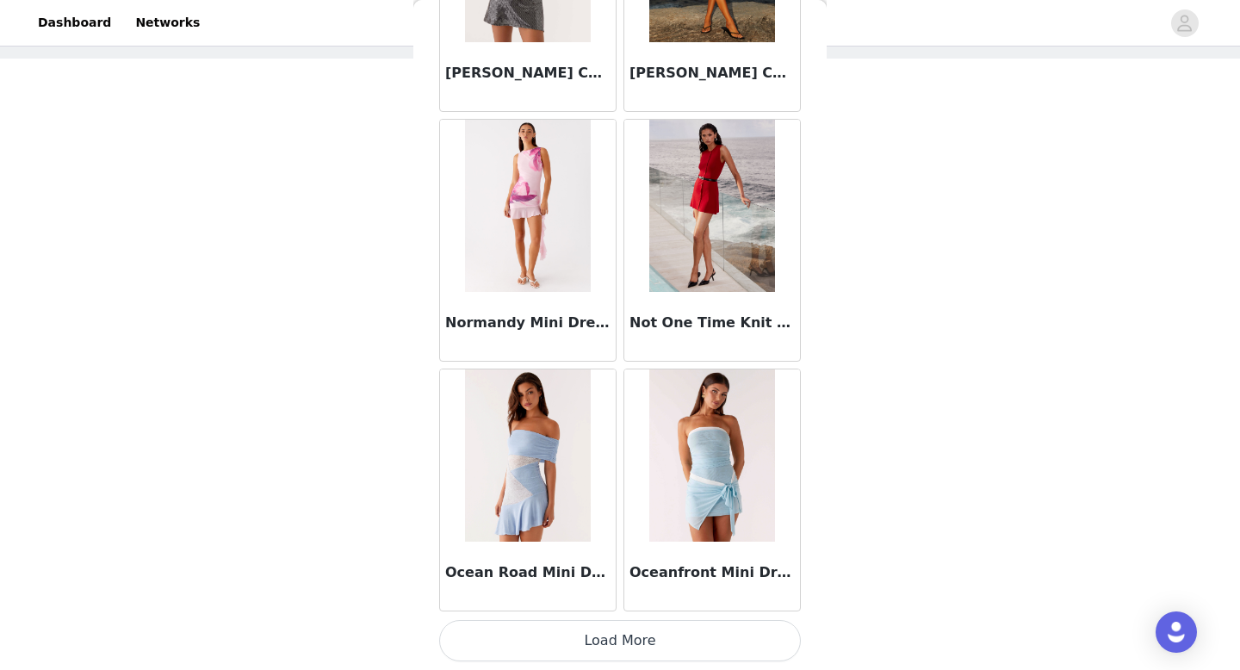
click at [621, 633] on button "Load More" at bounding box center [620, 640] width 362 height 41
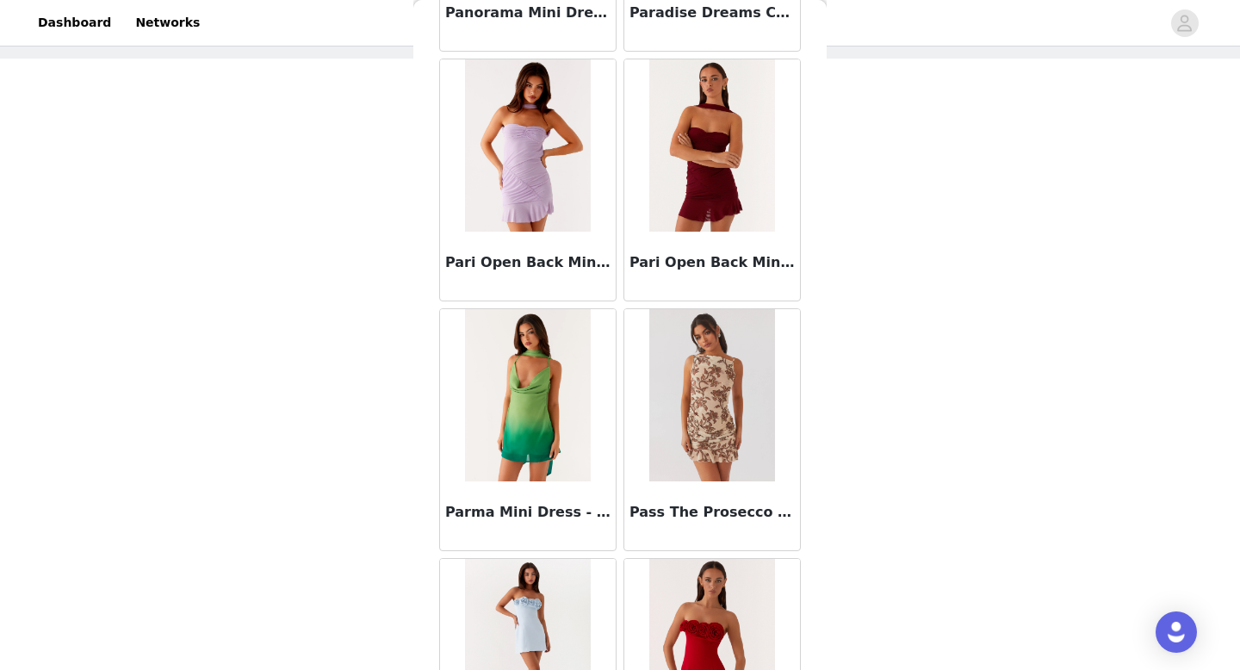
scroll to position [34425, 0]
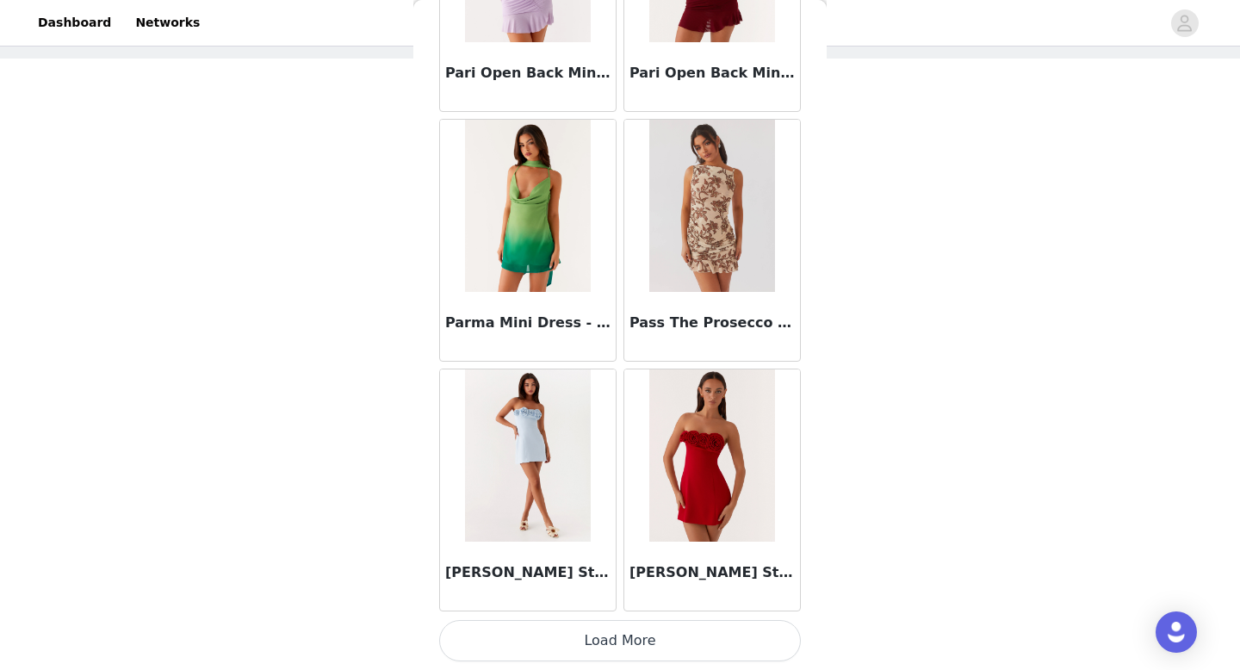
click at [638, 650] on button "Load More" at bounding box center [620, 640] width 362 height 41
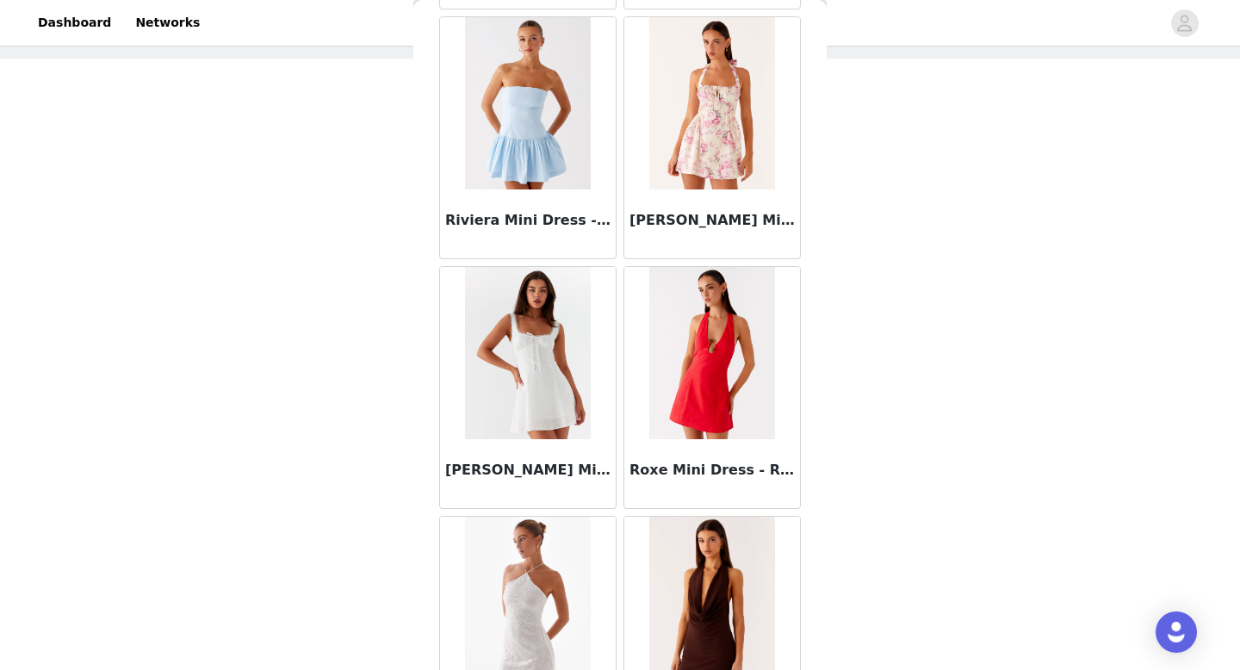
scroll to position [36922, 0]
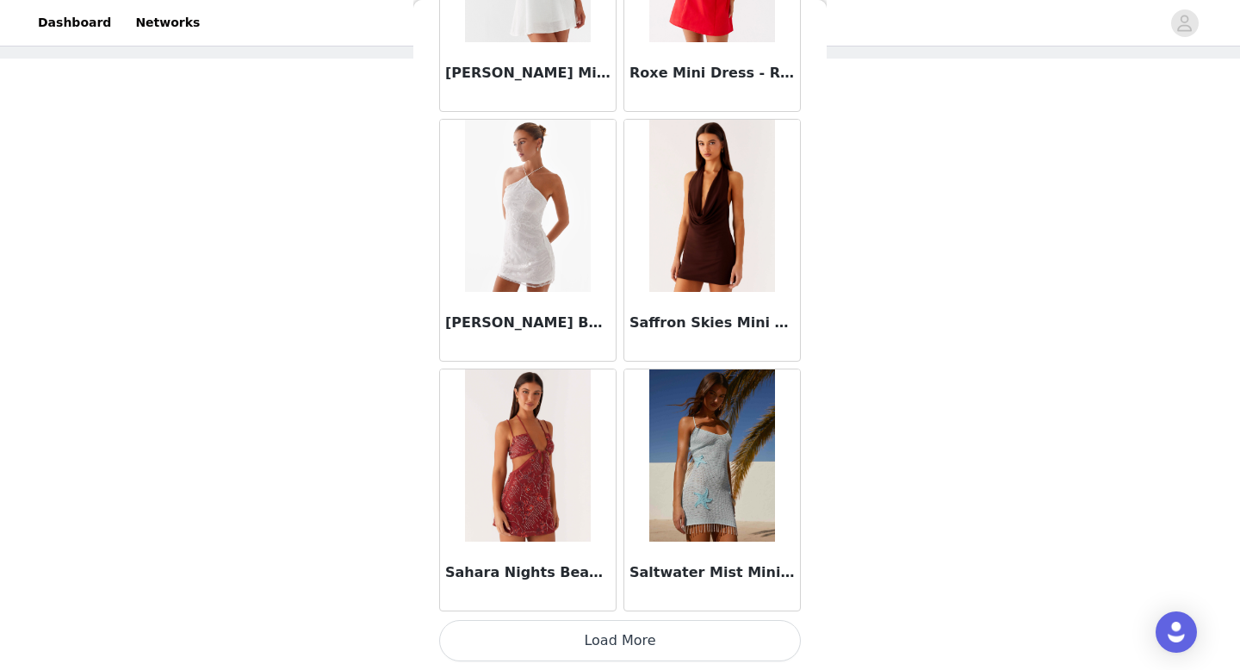
click at [621, 632] on button "Load More" at bounding box center [620, 640] width 362 height 41
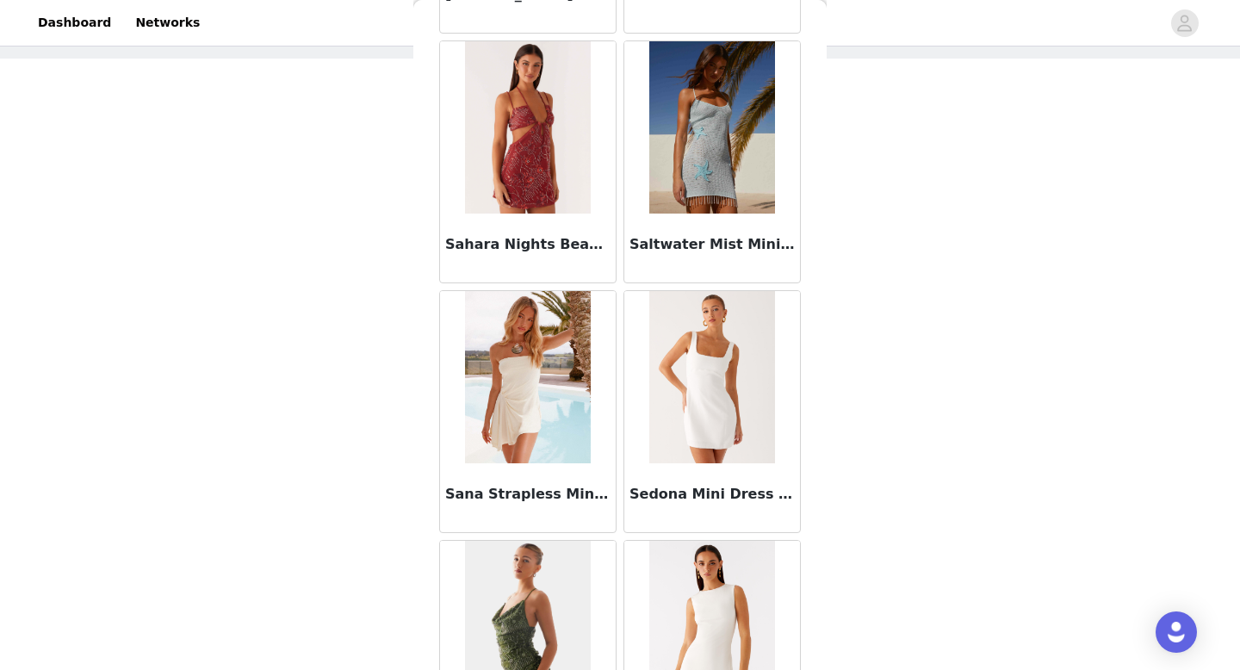
scroll to position [37260, 0]
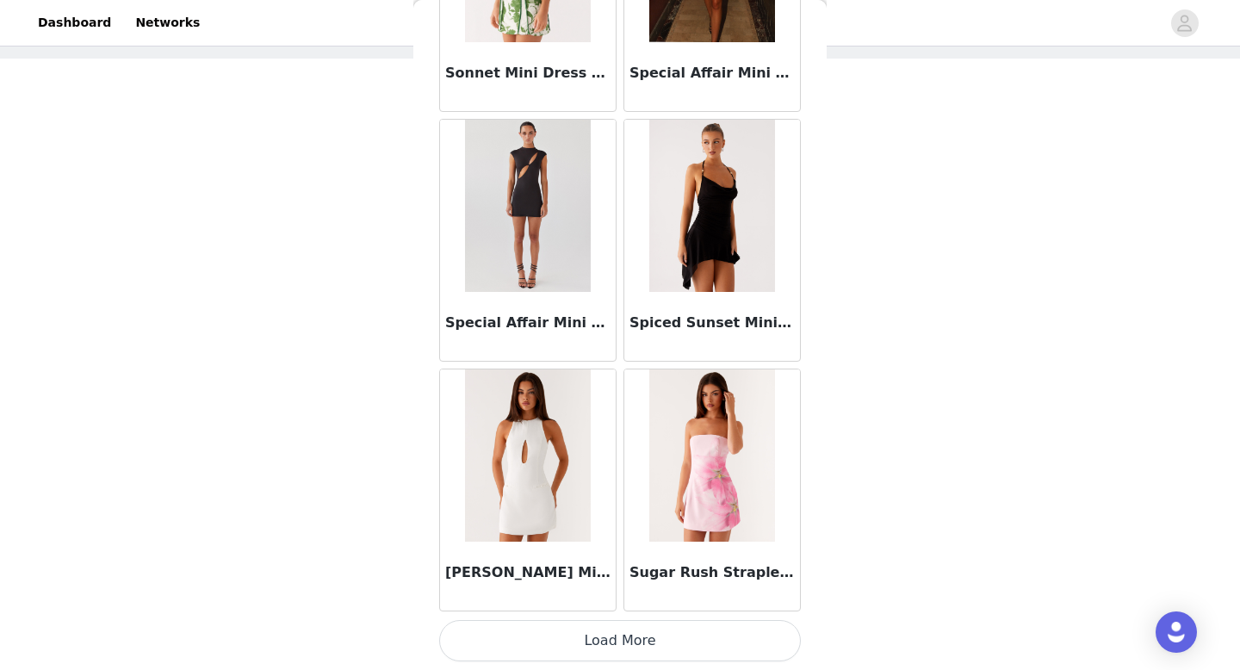
click at [627, 654] on button "Load More" at bounding box center [620, 640] width 362 height 41
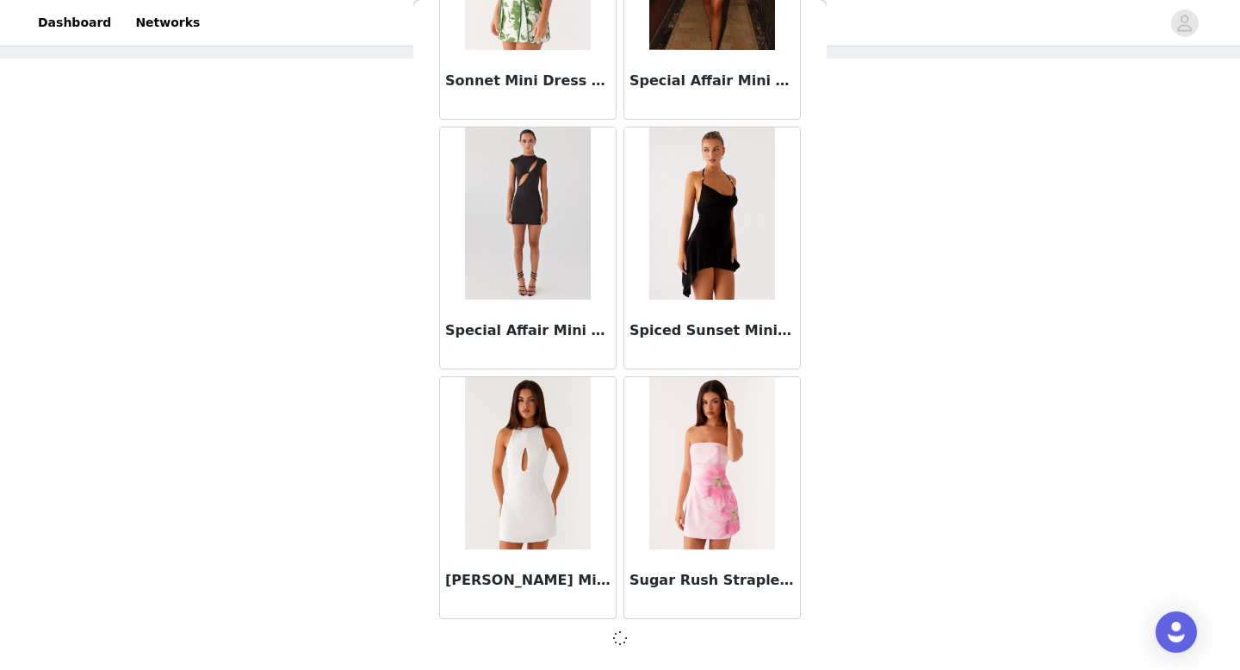
scroll to position [39411, 0]
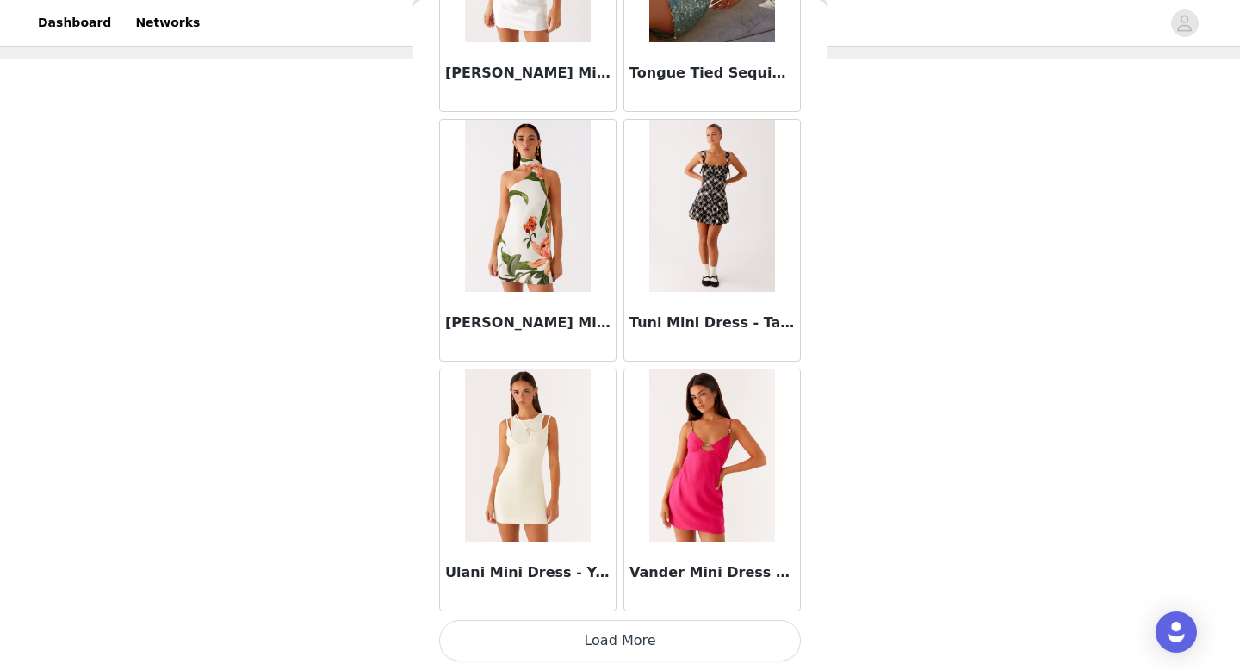
click at [622, 657] on button "Load More" at bounding box center [620, 640] width 362 height 41
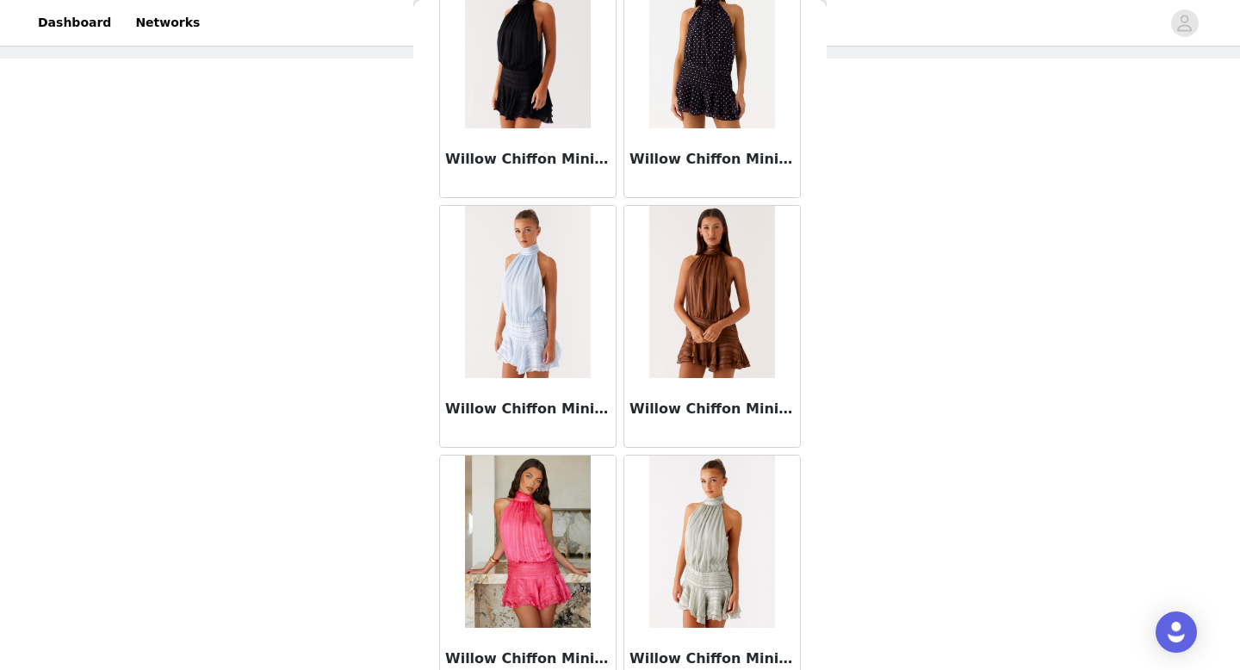
scroll to position [44413, 0]
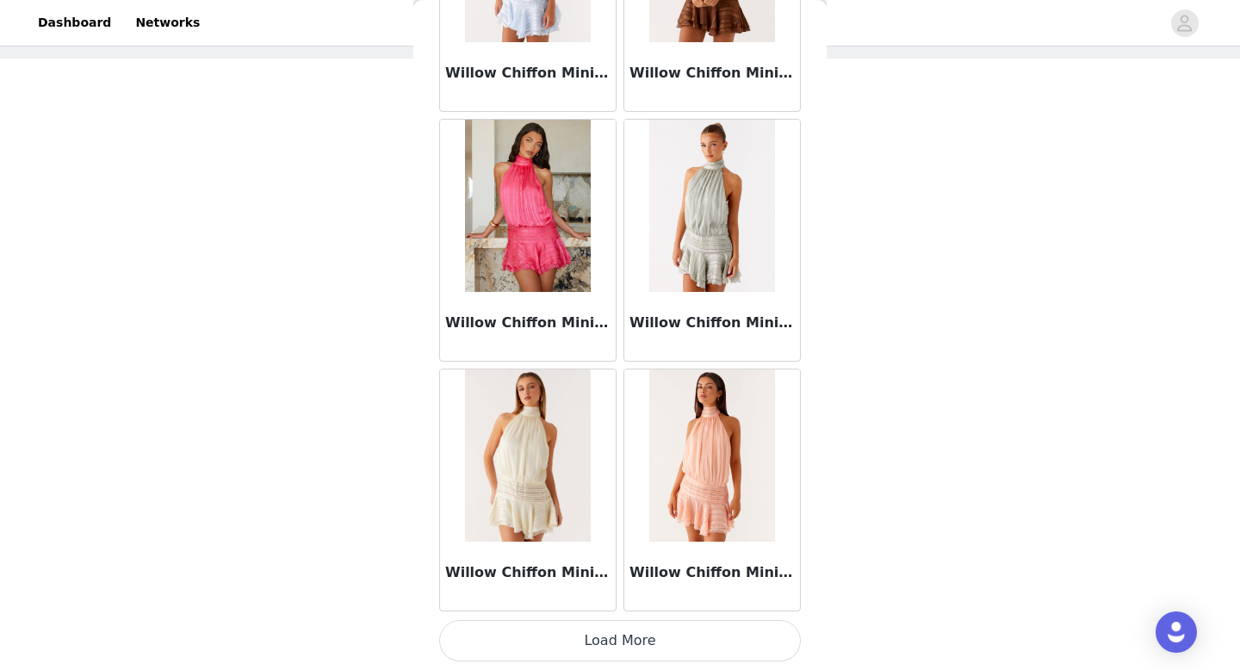
click at [630, 630] on button "Load More" at bounding box center [620, 640] width 362 height 41
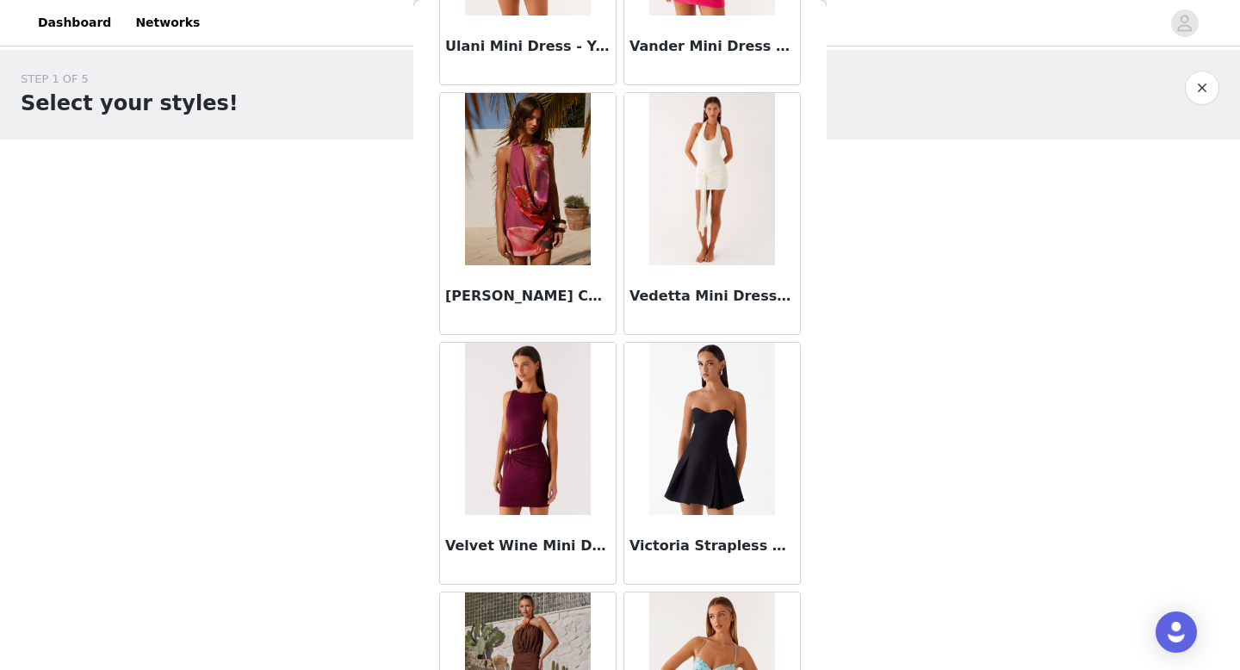
scroll to position [42458, 0]
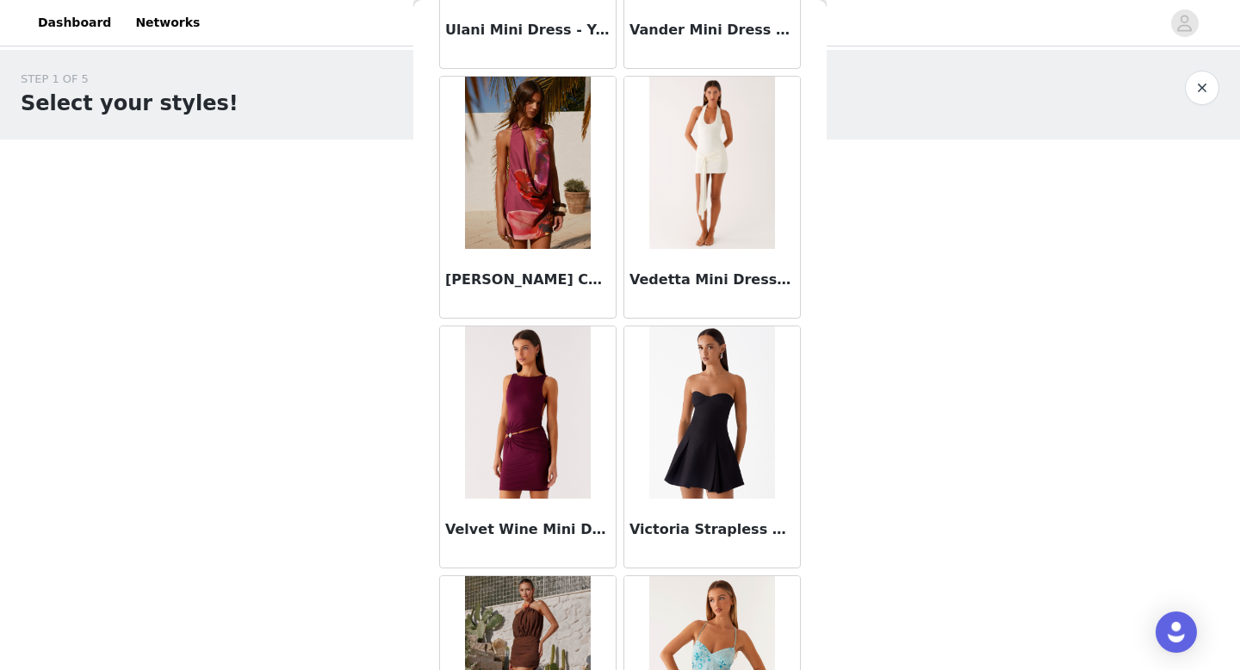
click at [698, 225] on img at bounding box center [711, 163] width 125 height 172
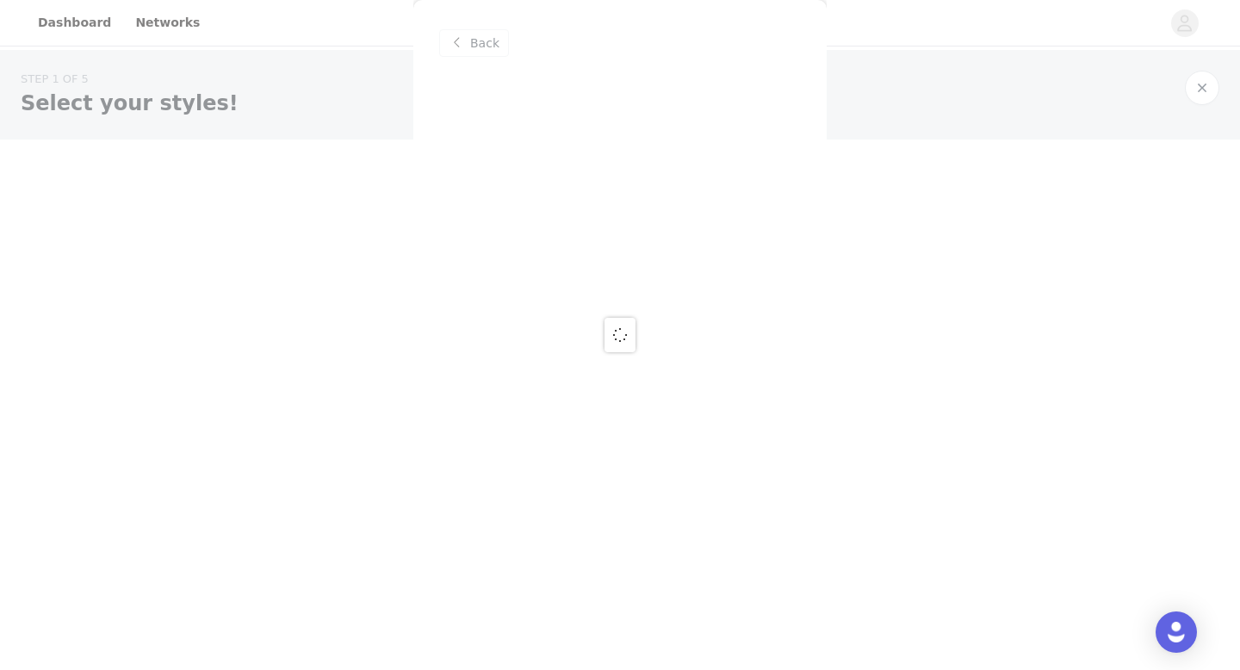
scroll to position [0, 0]
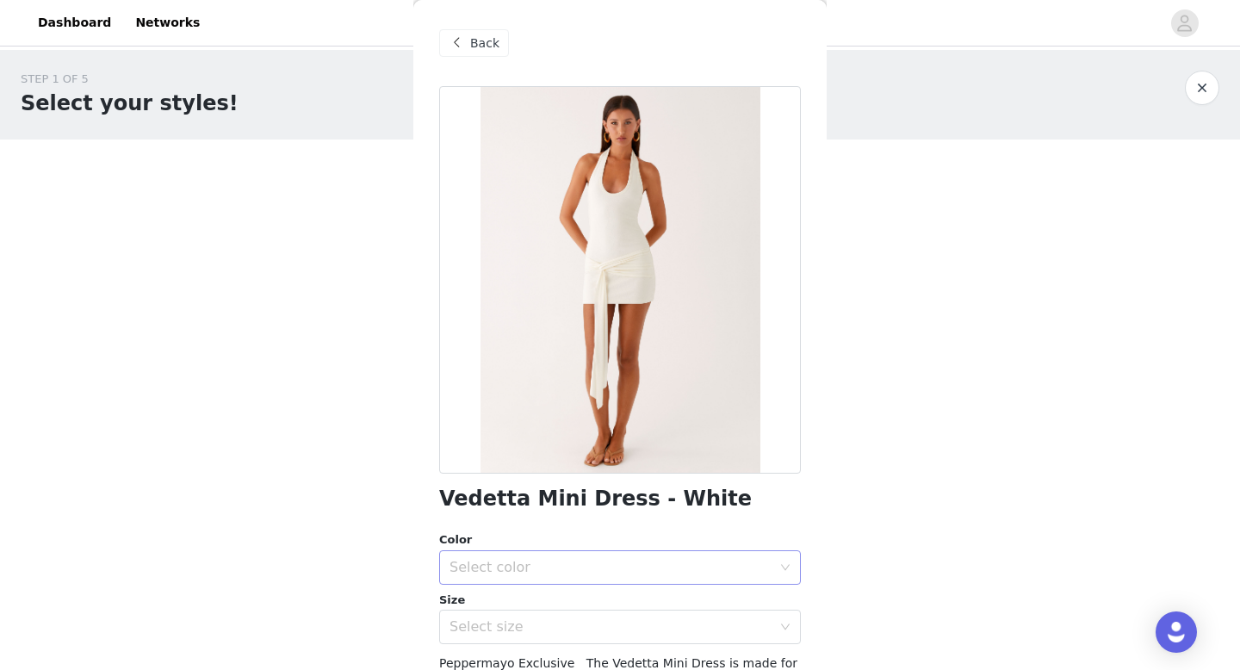
click at [583, 564] on div "Select color" at bounding box center [610, 567] width 322 height 17
click at [556, 603] on li "White" at bounding box center [620, 606] width 362 height 28
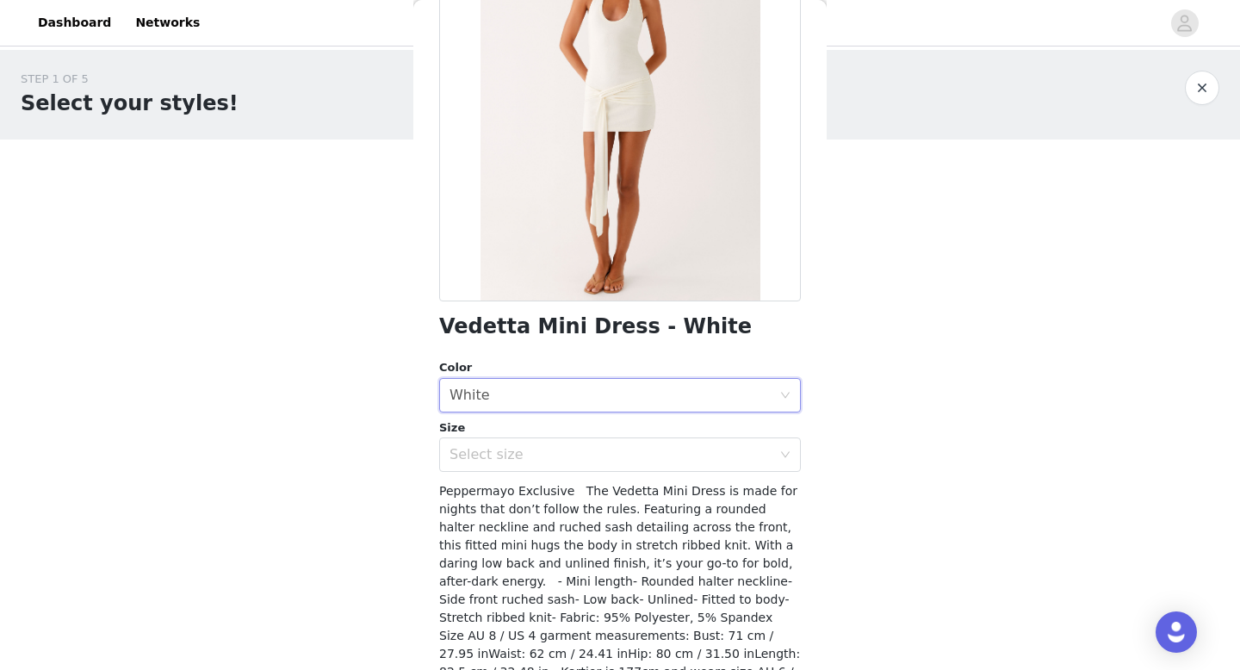
scroll to position [182, 0]
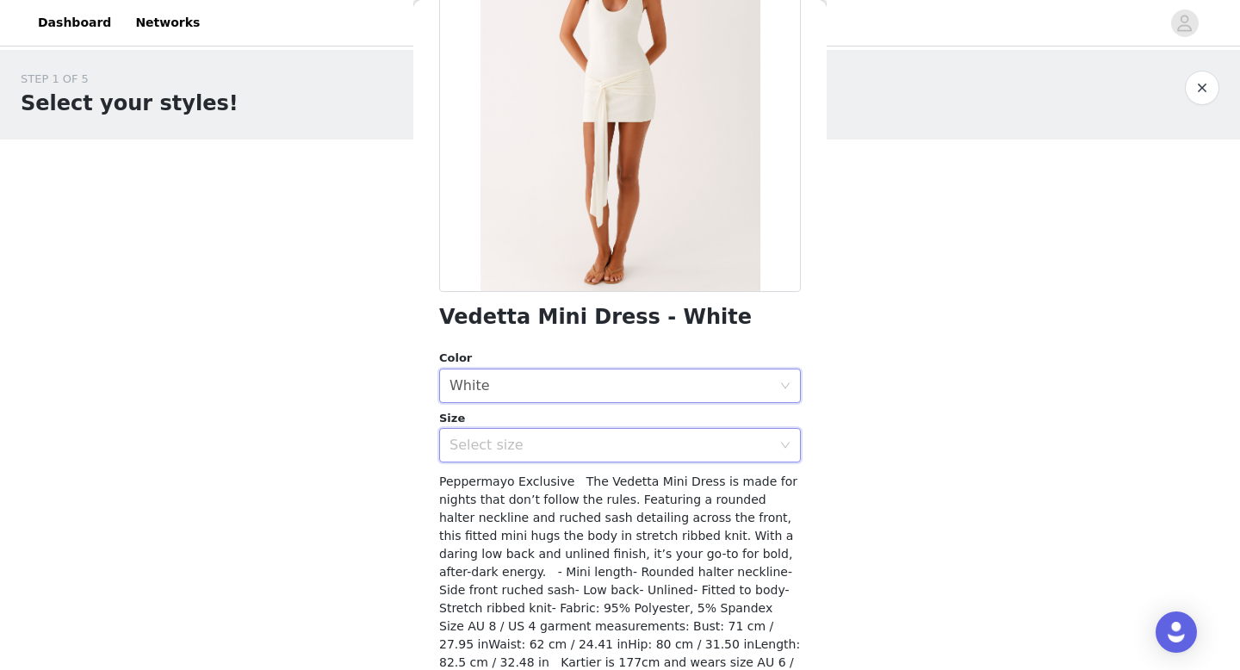
click at [541, 455] on div "Select size" at bounding box center [614, 445] width 330 height 33
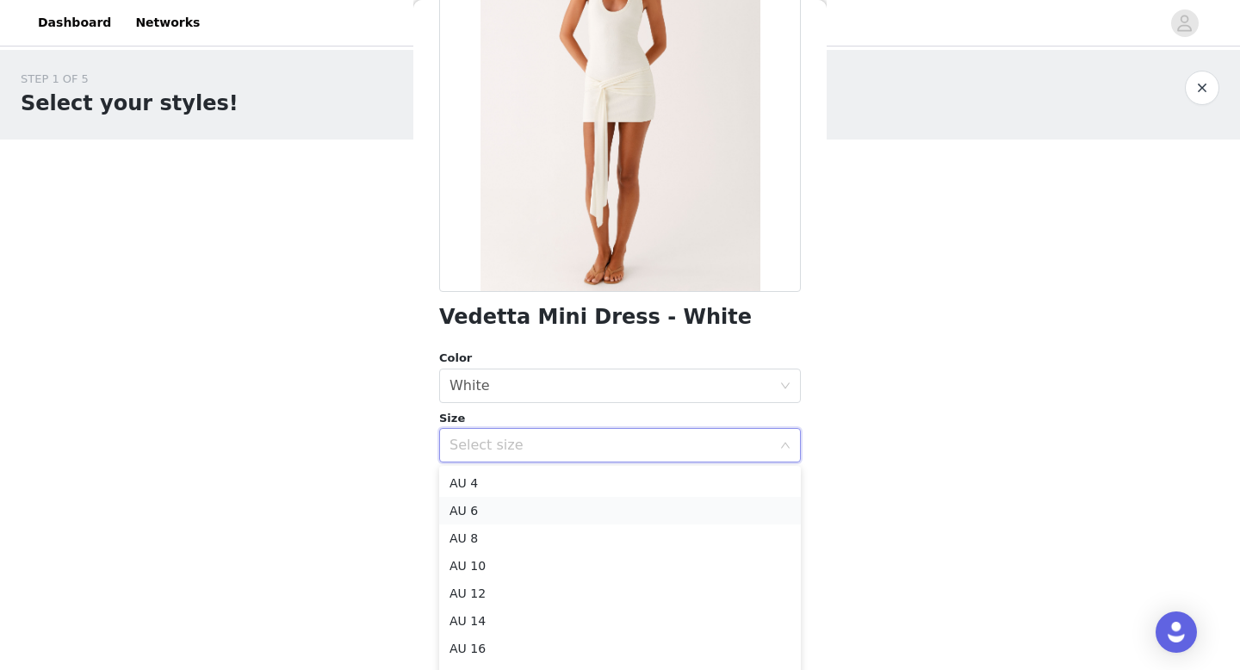
click at [503, 511] on li "AU 6" at bounding box center [620, 511] width 362 height 28
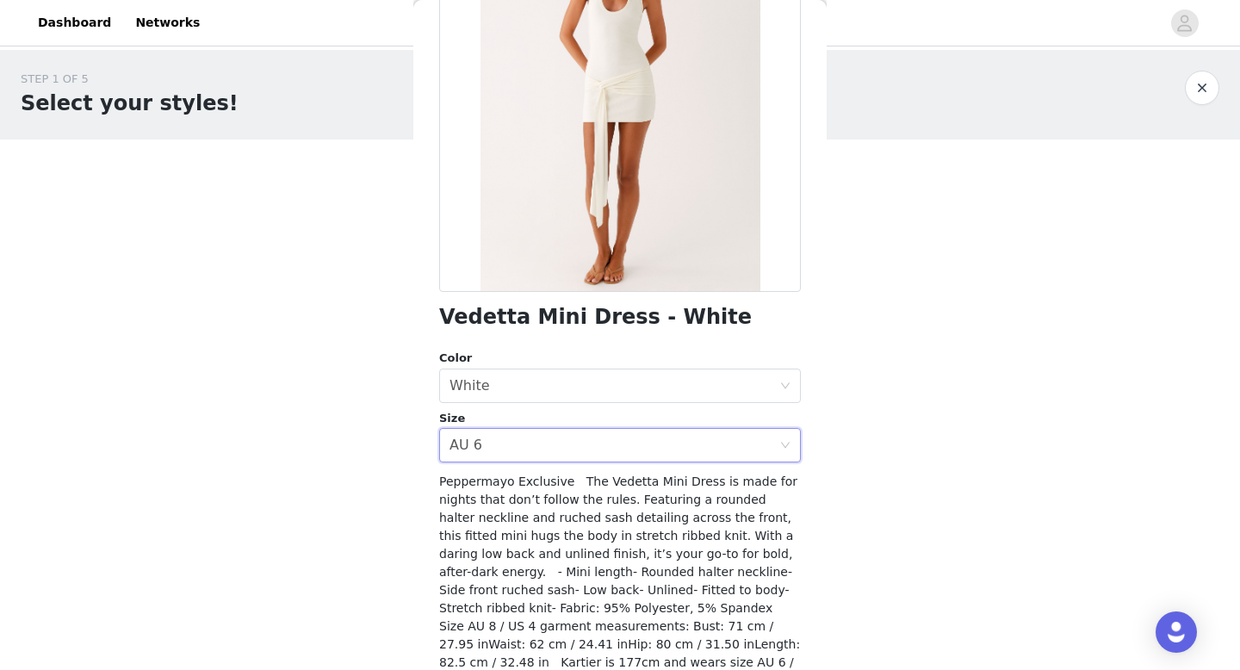
scroll to position [256, 0]
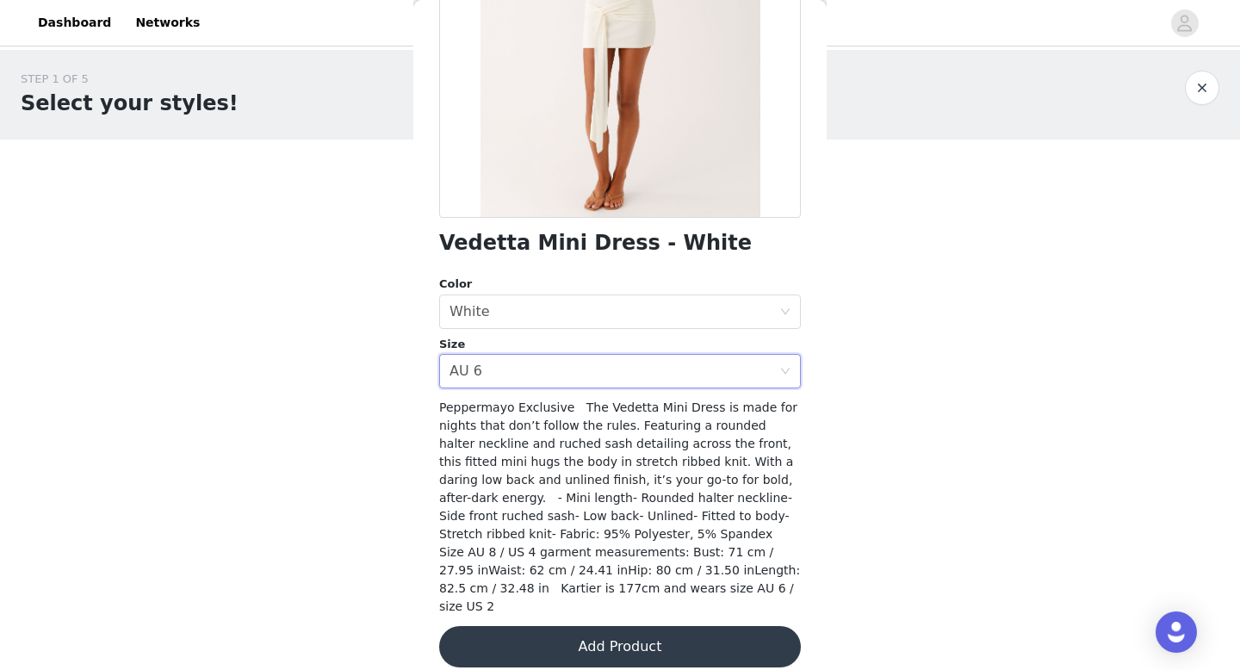
click at [596, 640] on button "Add Product" at bounding box center [620, 646] width 362 height 41
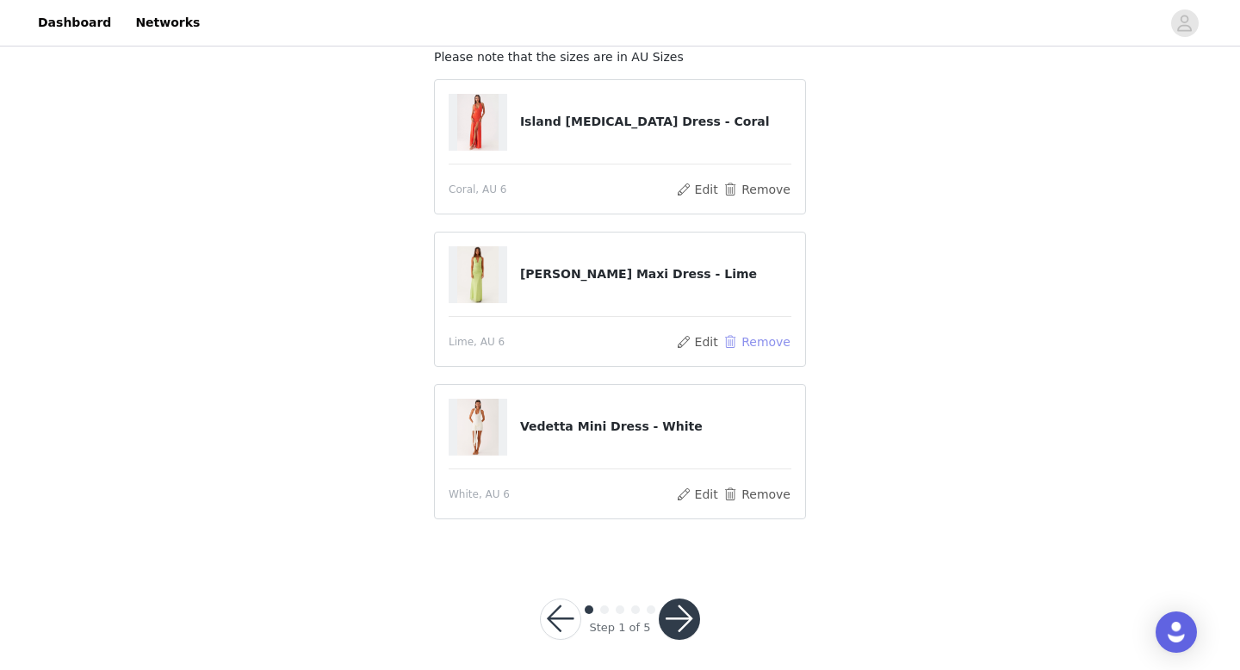
scroll to position [0, 0]
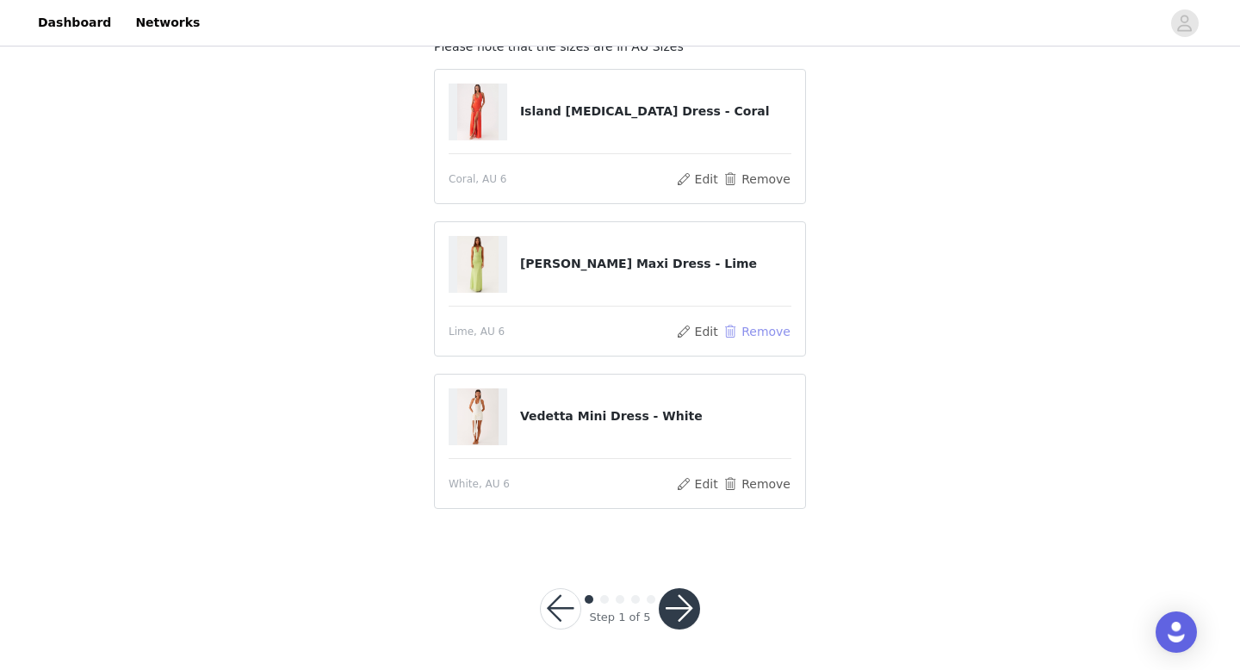
click at [771, 328] on button "Remove" at bounding box center [756, 331] width 69 height 21
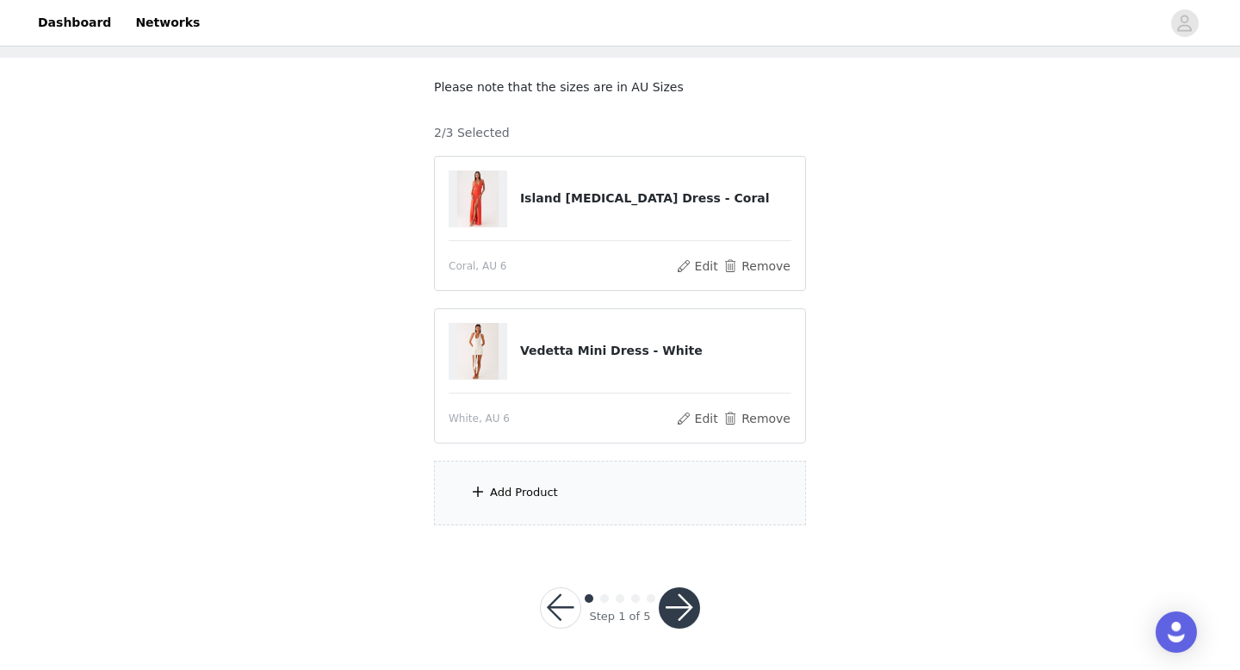
scroll to position [81, 0]
click at [575, 500] on div "Add Product" at bounding box center [620, 494] width 372 height 65
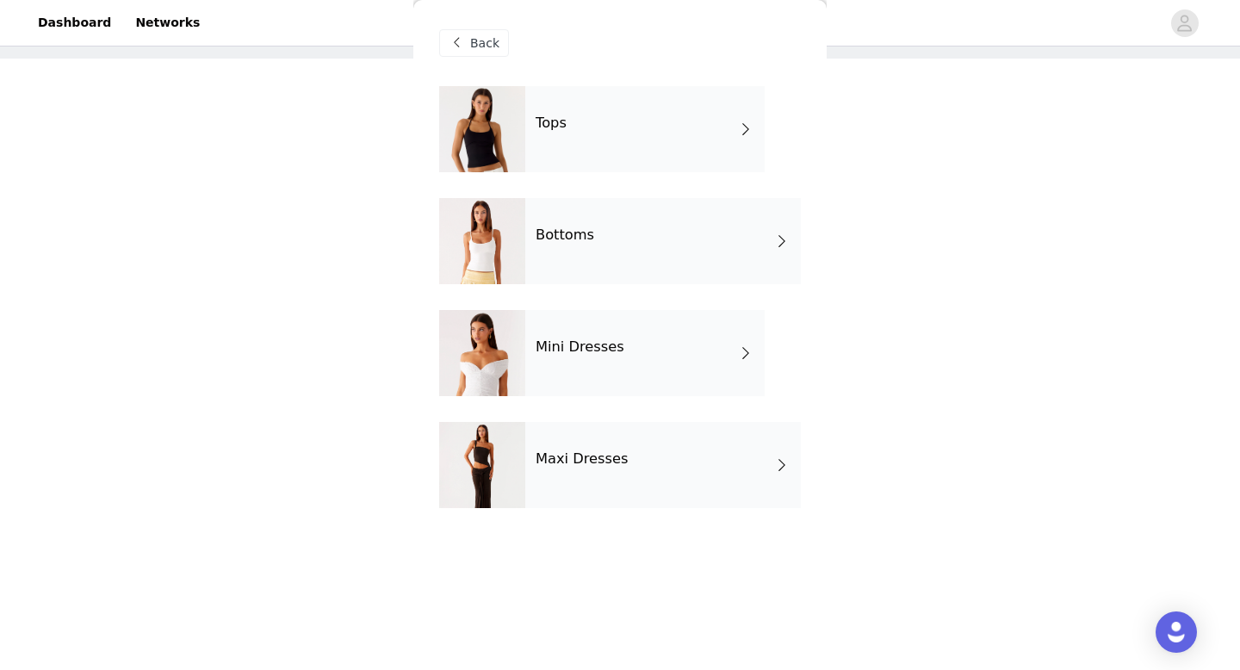
click at [612, 368] on div "Mini Dresses" at bounding box center [644, 353] width 239 height 86
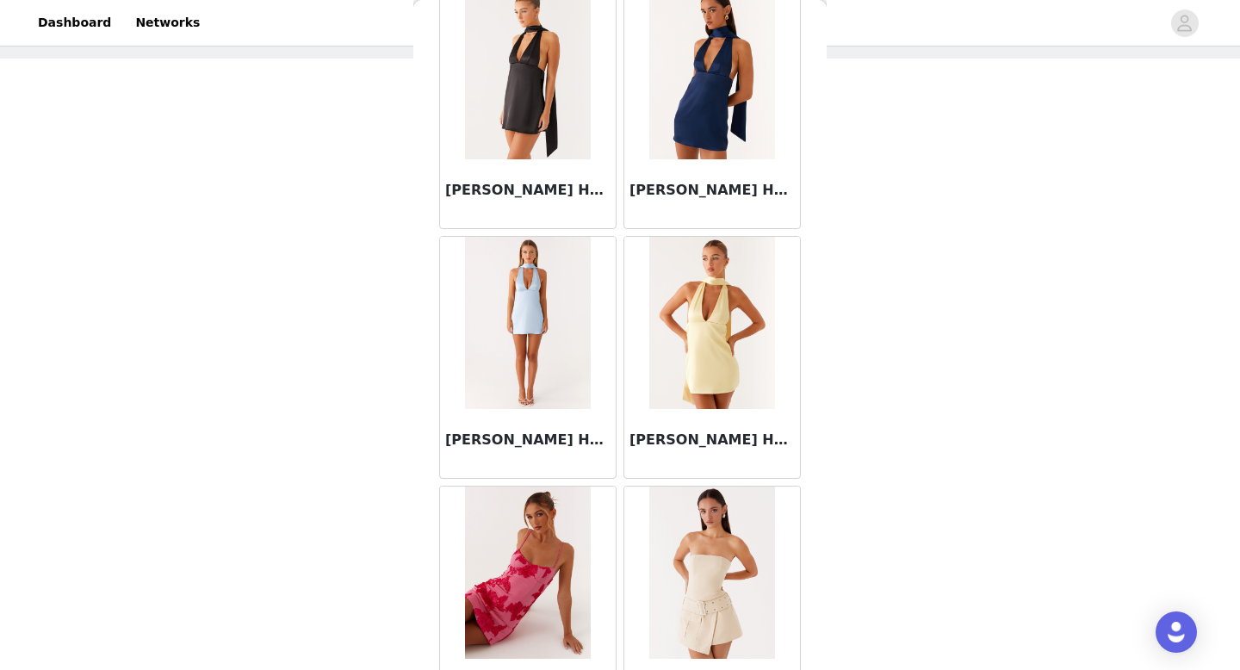
scroll to position [1965, 0]
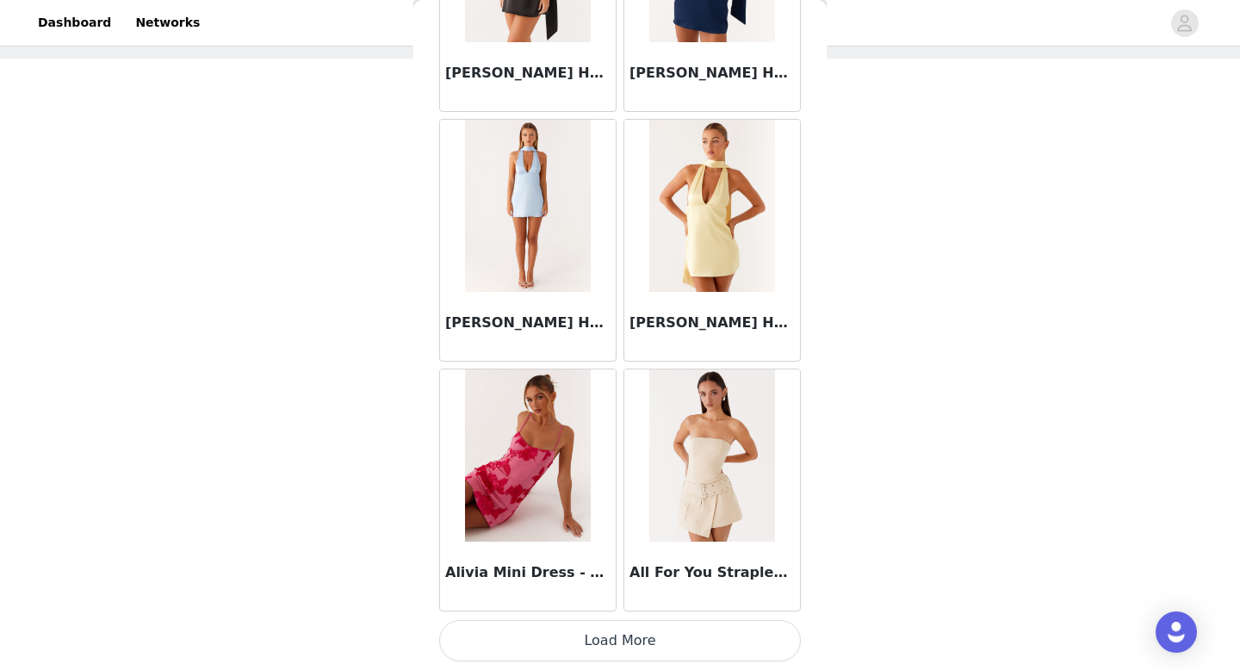
click at [636, 645] on button "Load More" at bounding box center [620, 640] width 362 height 41
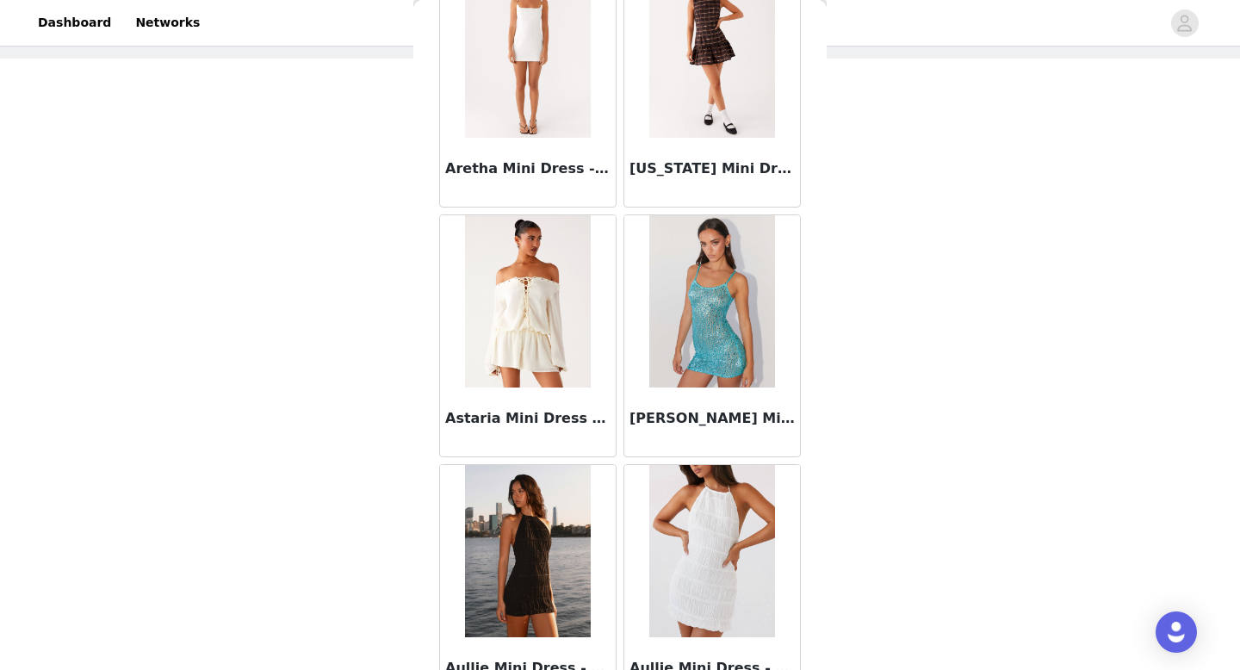
scroll to position [4462, 0]
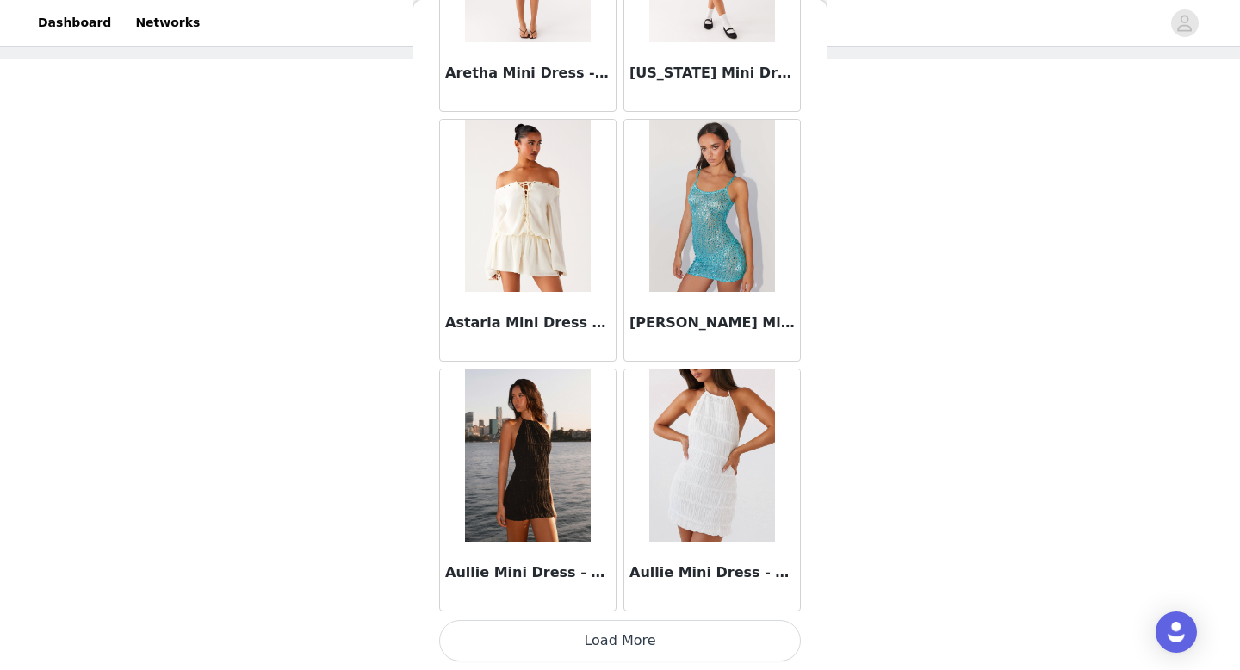
click at [629, 630] on button "Load More" at bounding box center [620, 640] width 362 height 41
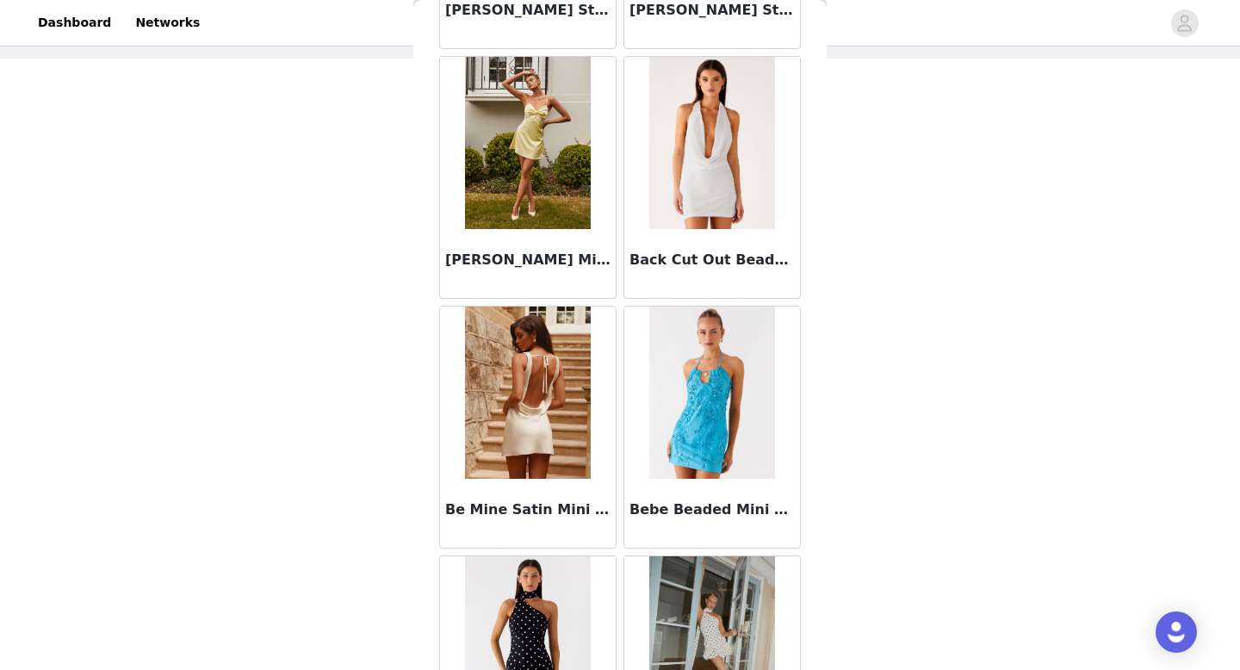
scroll to position [5775, 0]
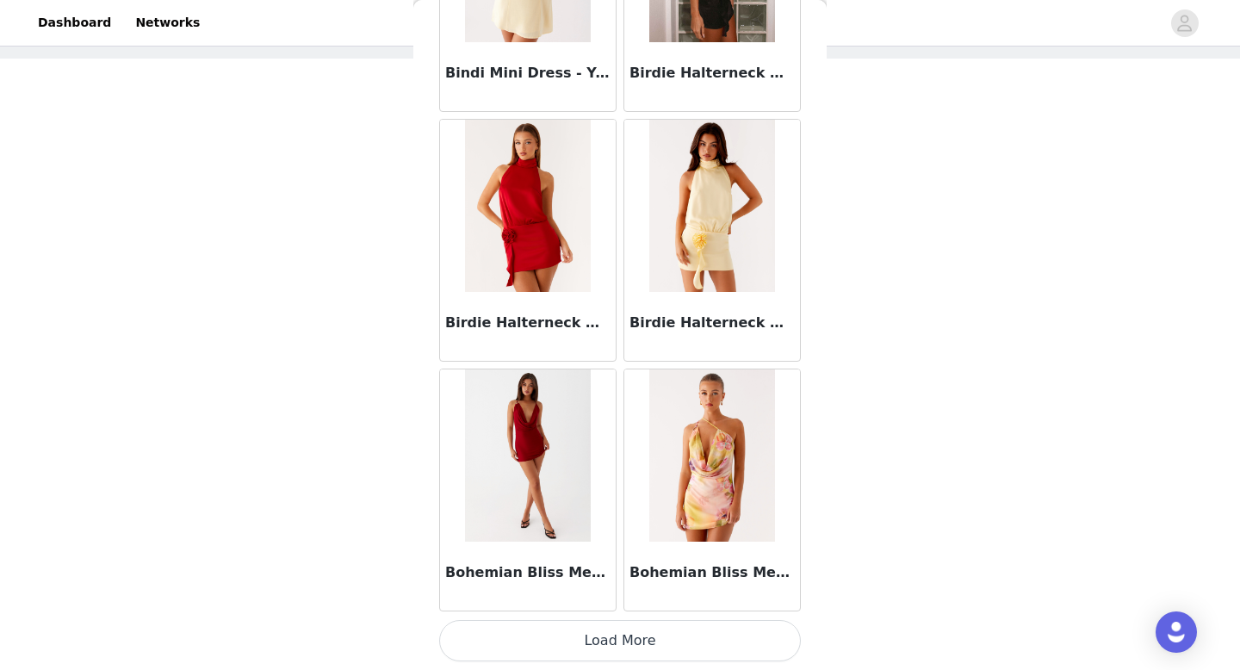
click at [629, 630] on button "Load More" at bounding box center [620, 640] width 362 height 41
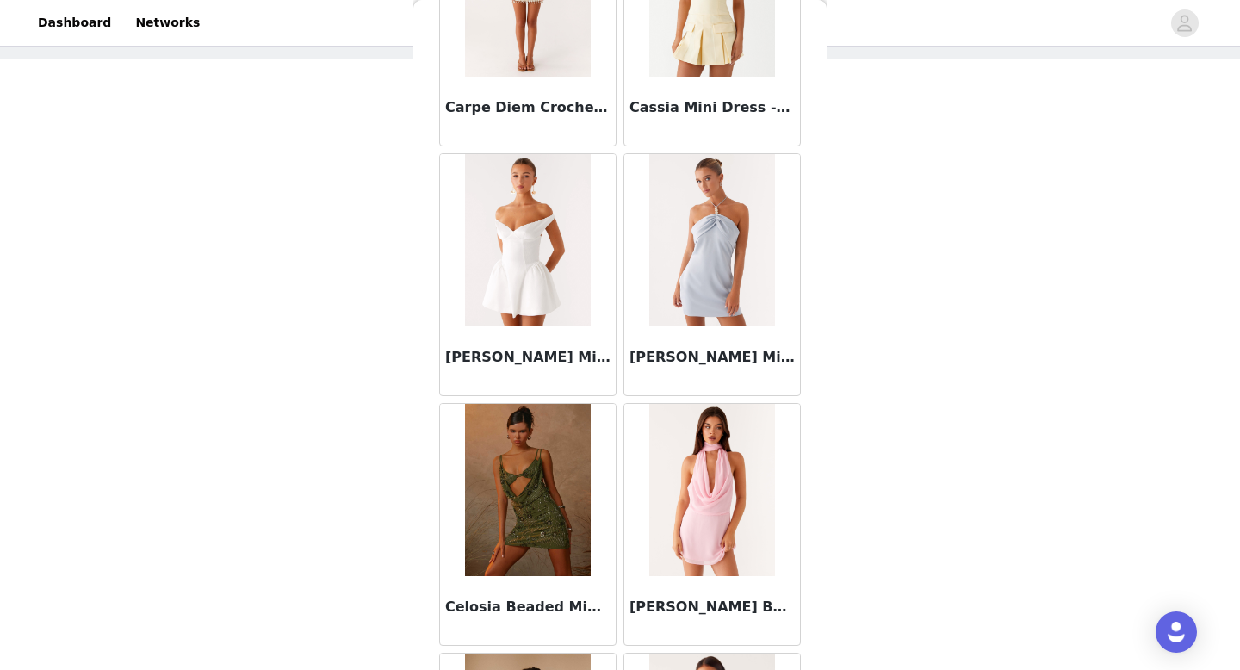
scroll to position [9456, 0]
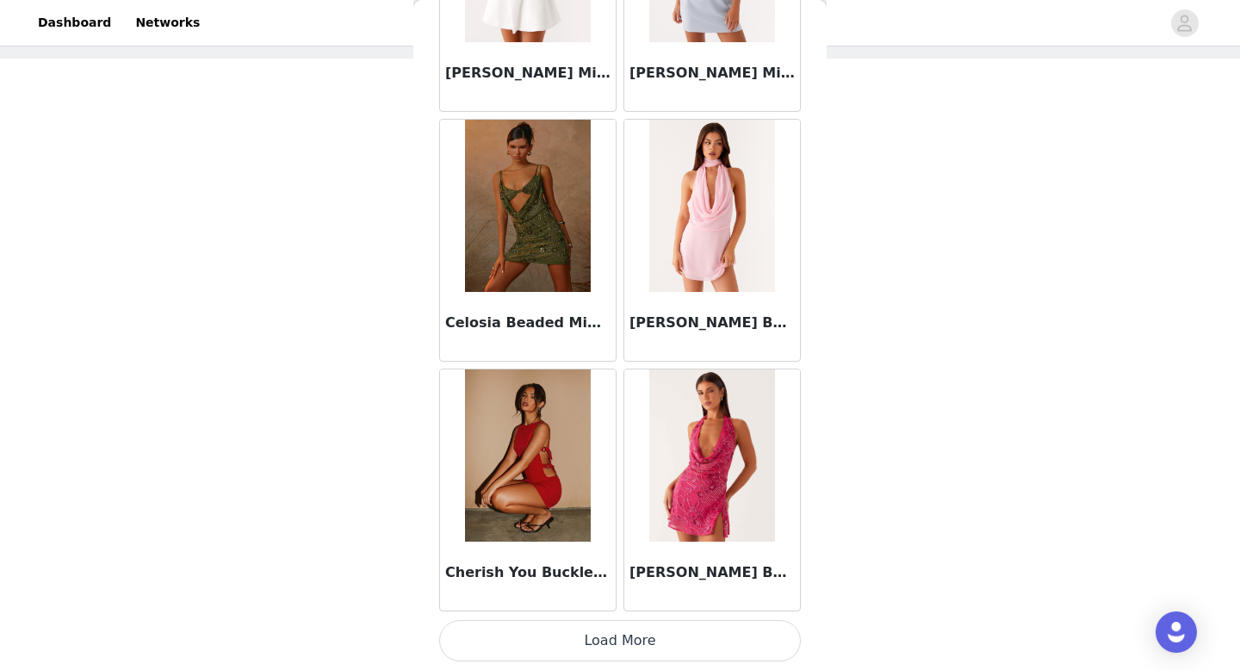
click at [624, 635] on button "Load More" at bounding box center [620, 640] width 362 height 41
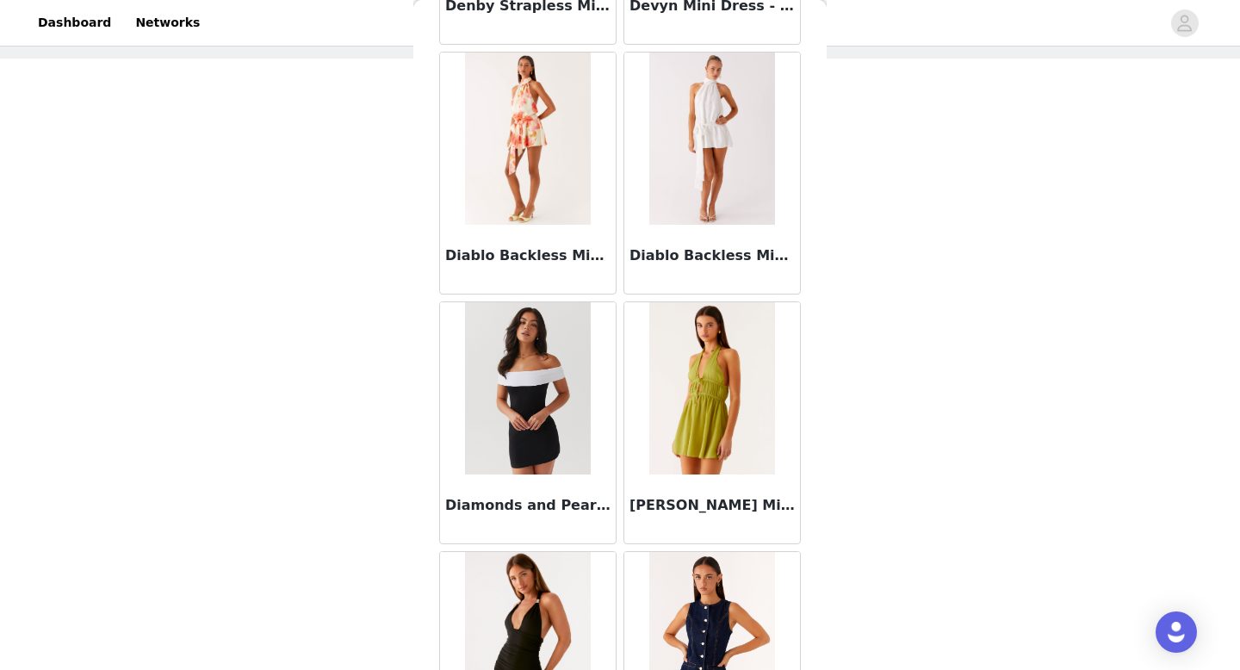
scroll to position [11953, 0]
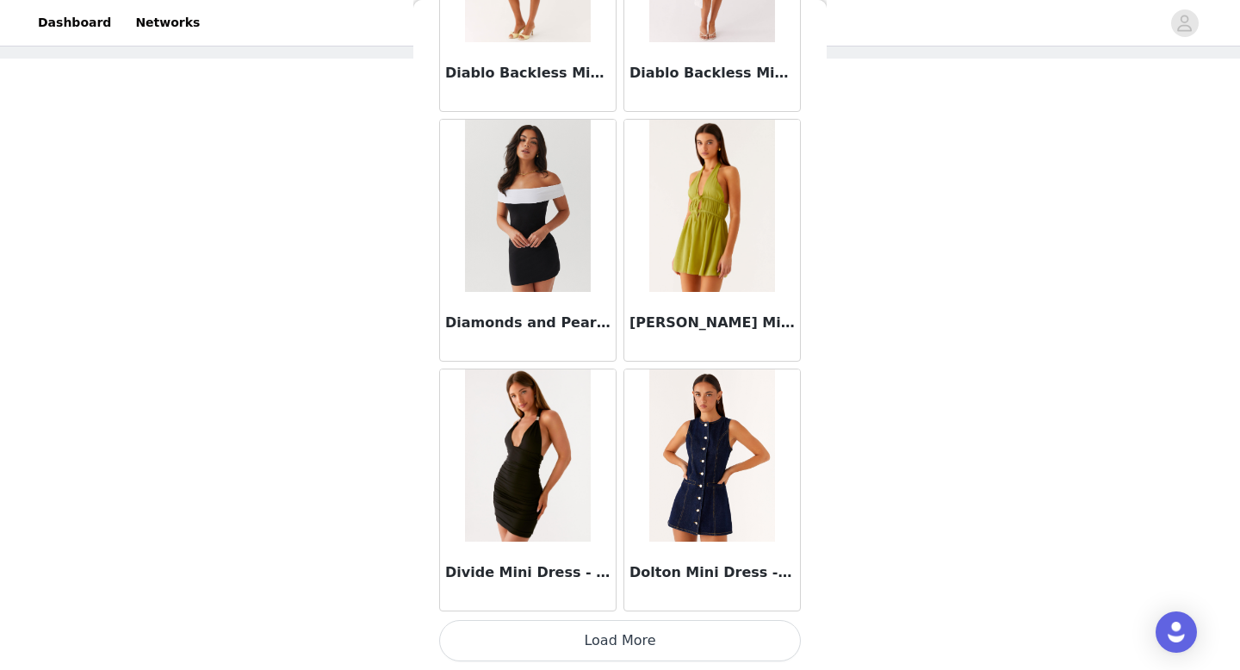
click at [616, 648] on button "Load More" at bounding box center [620, 640] width 362 height 41
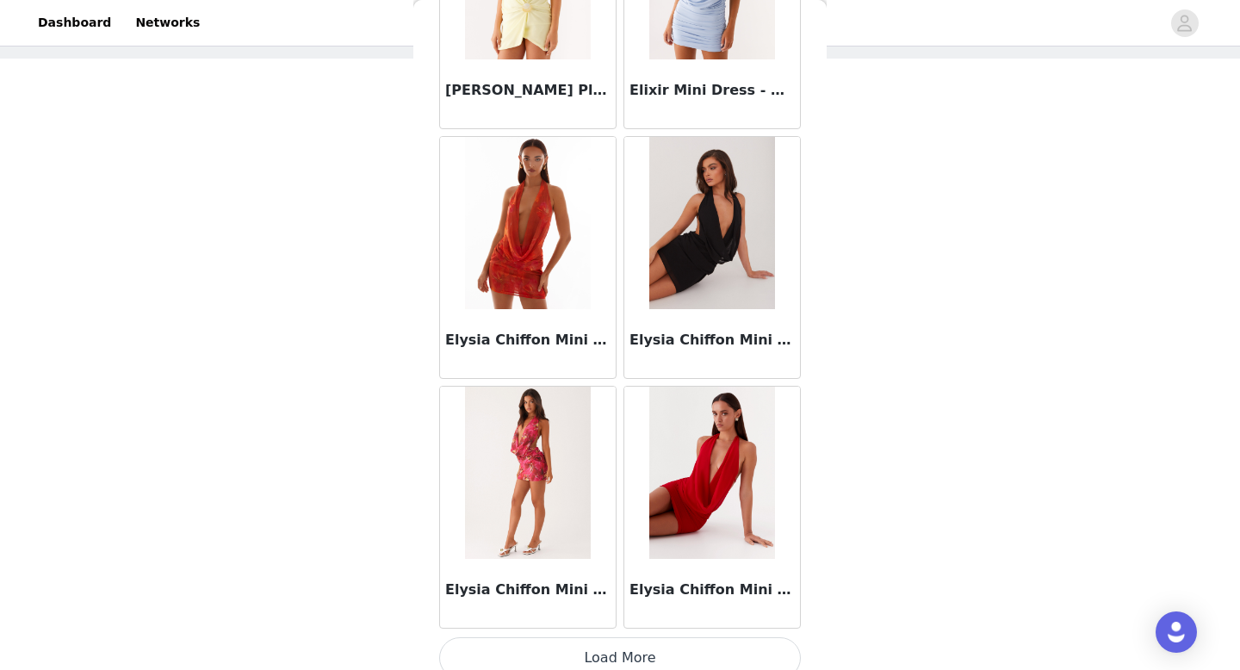
scroll to position [14450, 0]
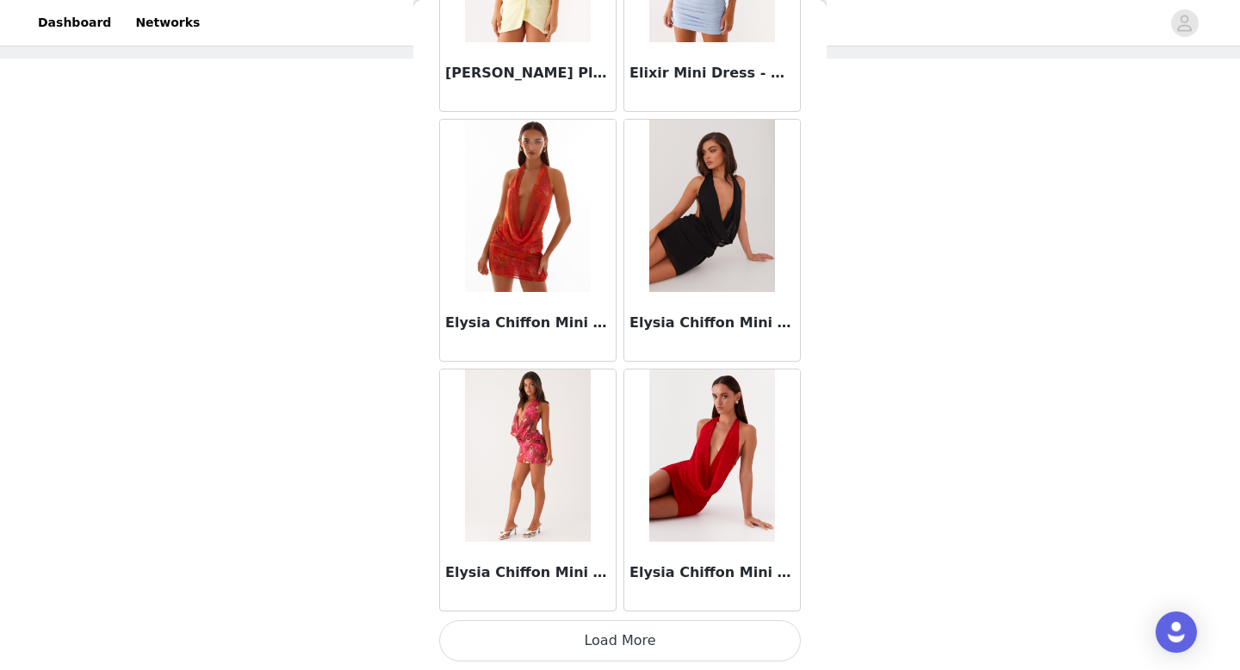
click at [629, 642] on button "Load More" at bounding box center [620, 640] width 362 height 41
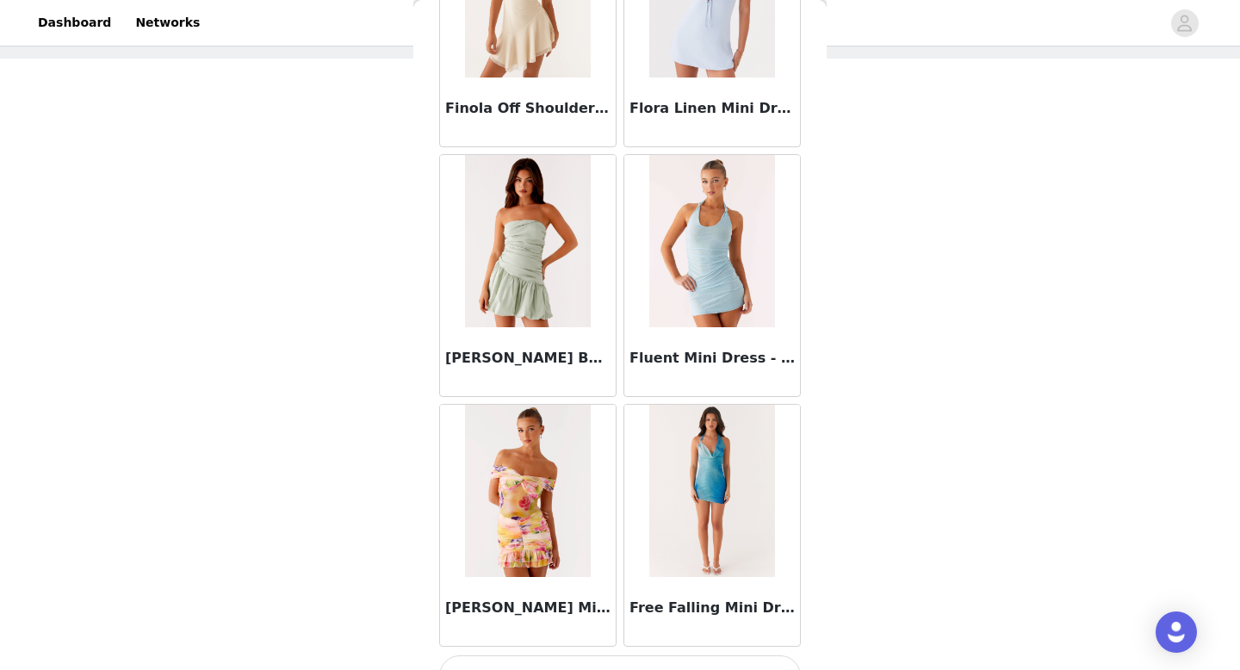
scroll to position [16947, 0]
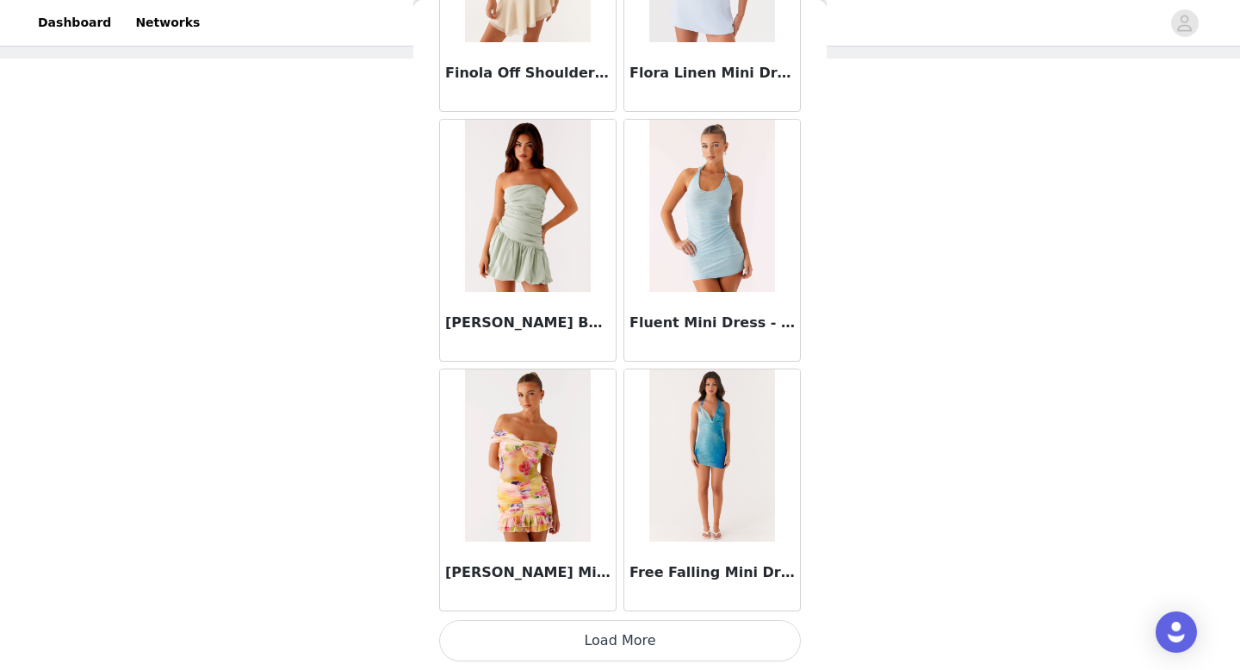
click at [621, 629] on button "Load More" at bounding box center [620, 640] width 362 height 41
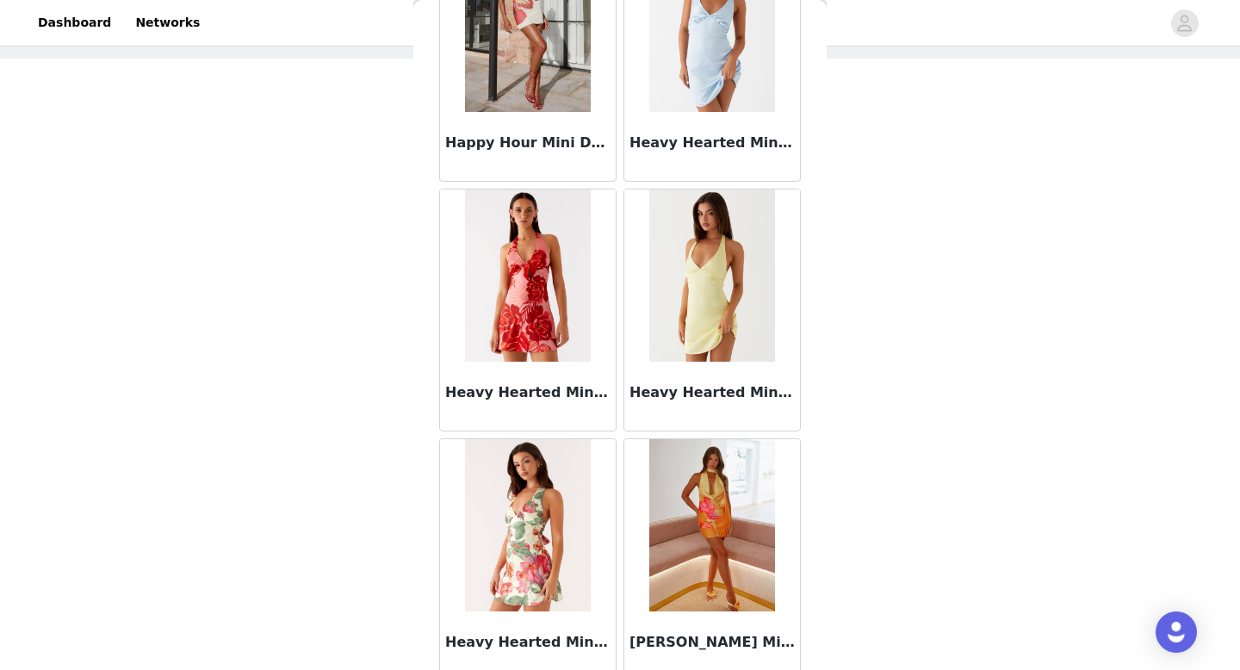
scroll to position [19443, 0]
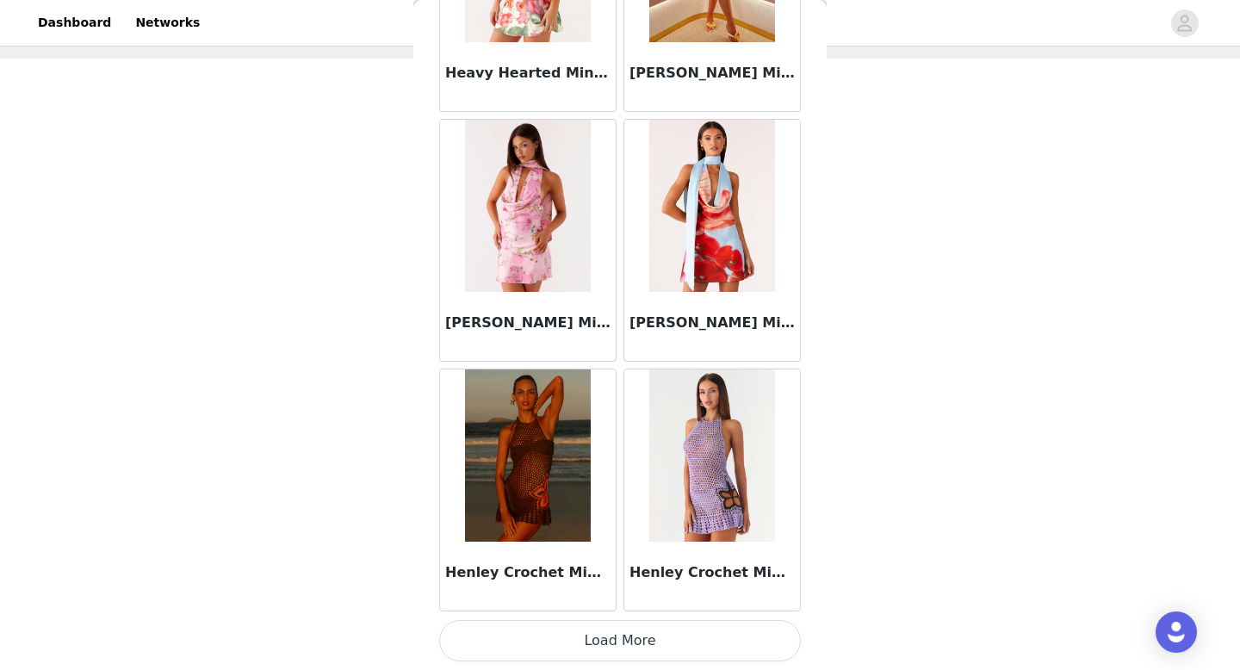
click at [618, 643] on button "Load More" at bounding box center [620, 640] width 362 height 41
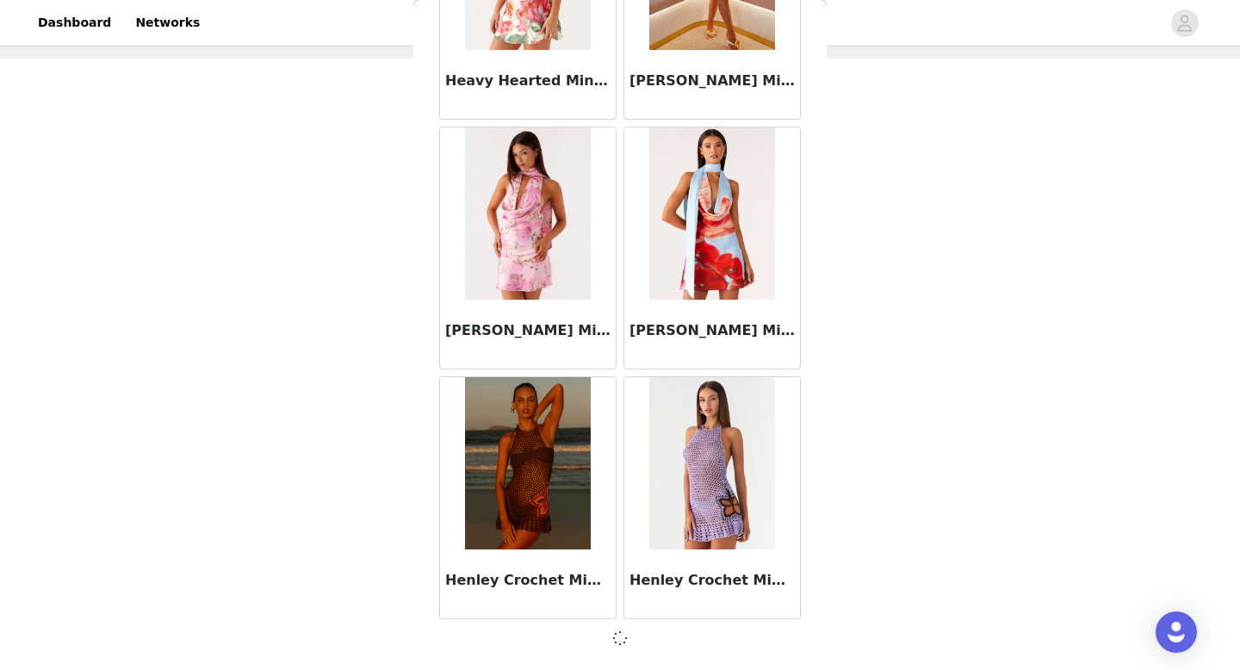
scroll to position [19436, 0]
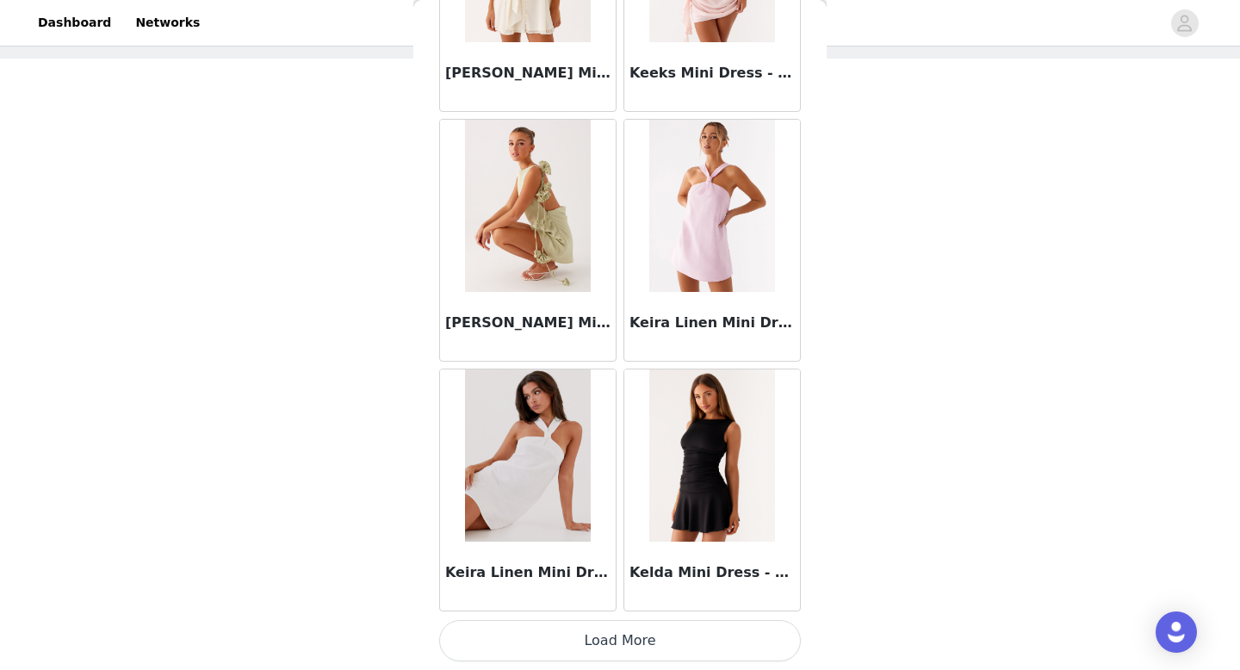
click at [623, 639] on button "Load More" at bounding box center [620, 640] width 362 height 41
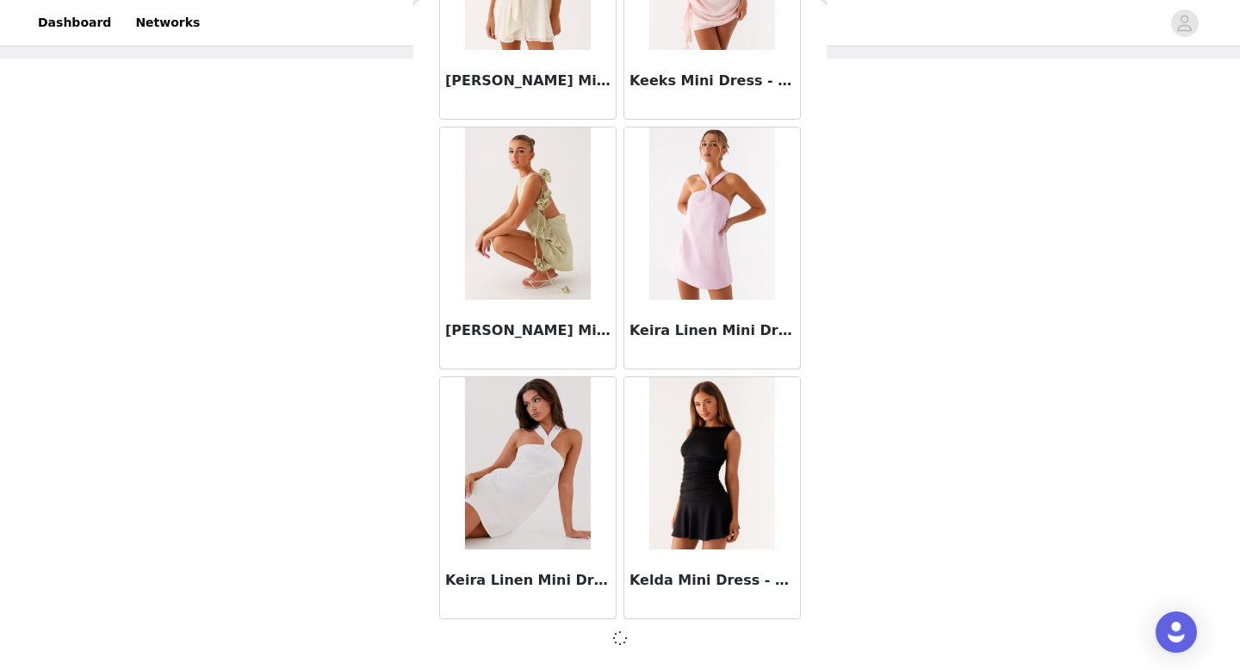
scroll to position [21933, 0]
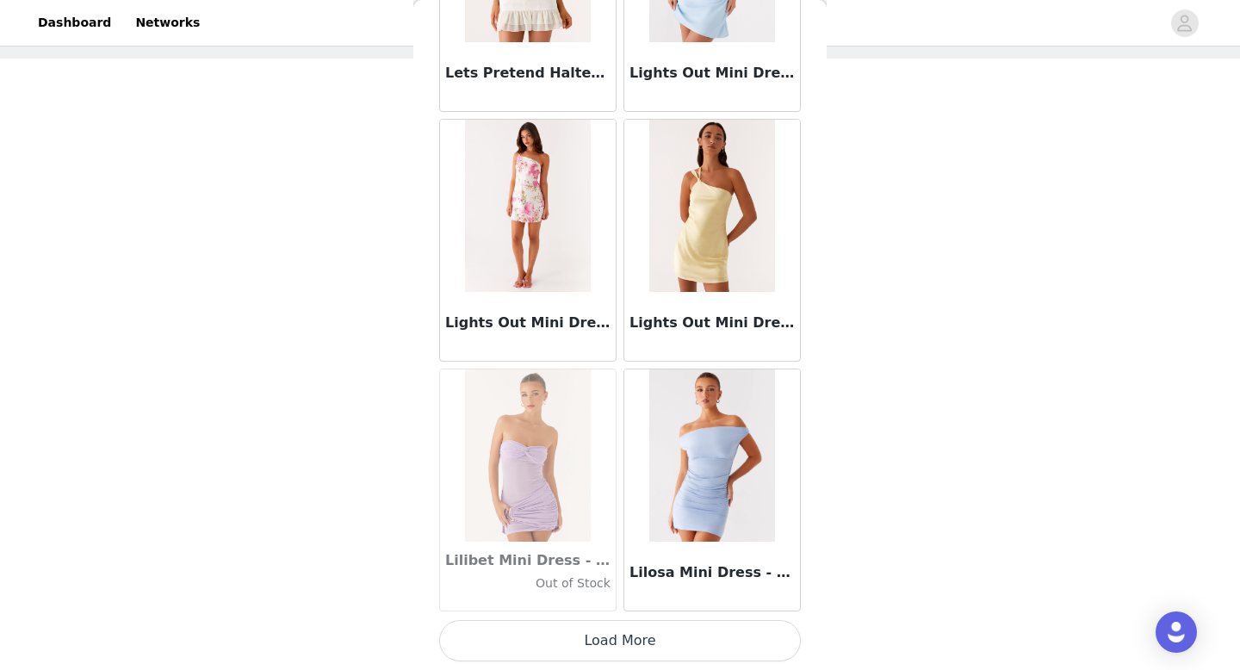
click at [617, 636] on button "Load More" at bounding box center [620, 640] width 362 height 41
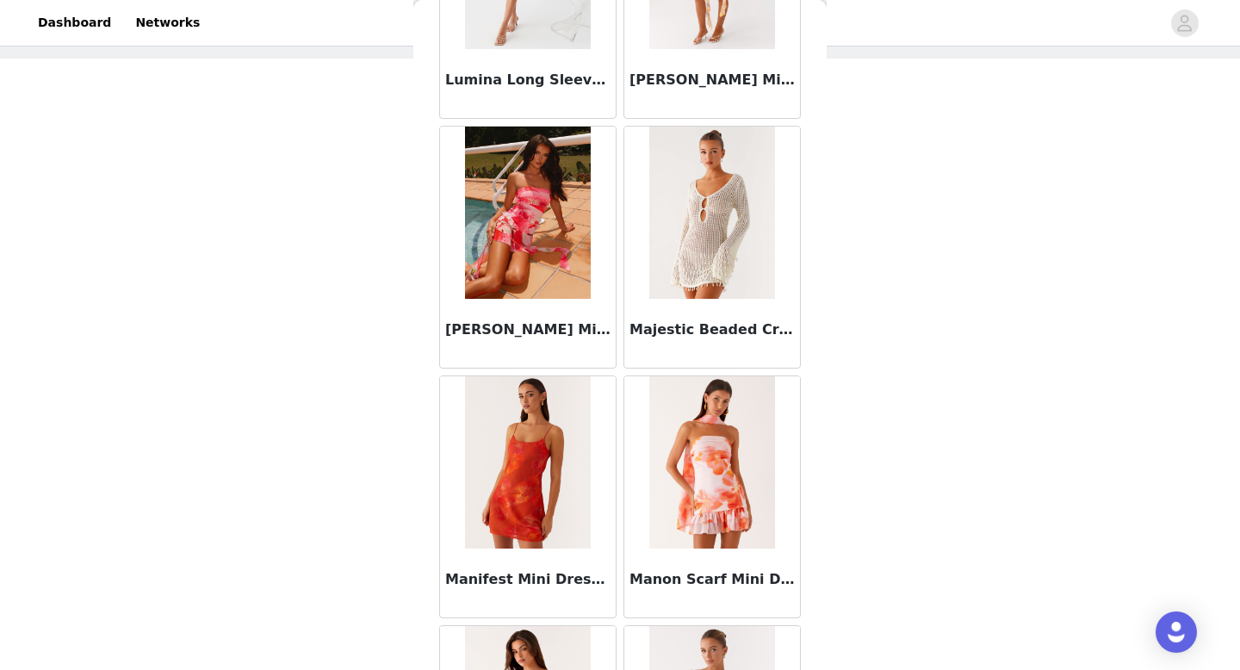
scroll to position [26934, 0]
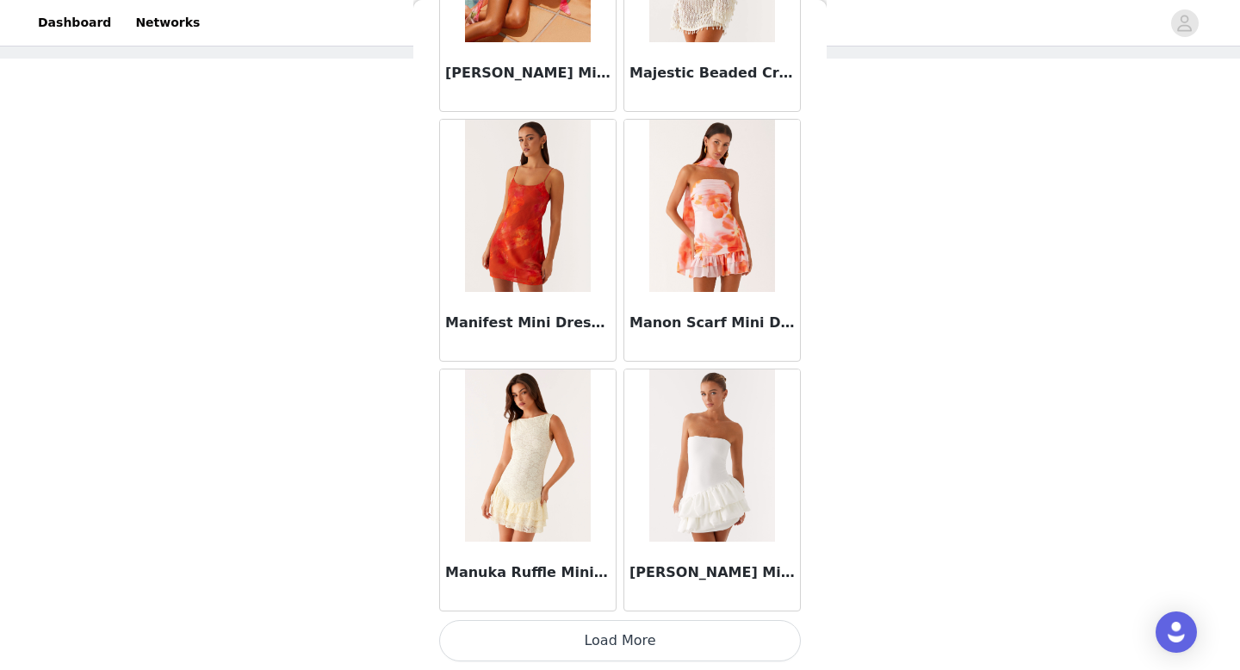
click at [615, 645] on button "Load More" at bounding box center [620, 640] width 362 height 41
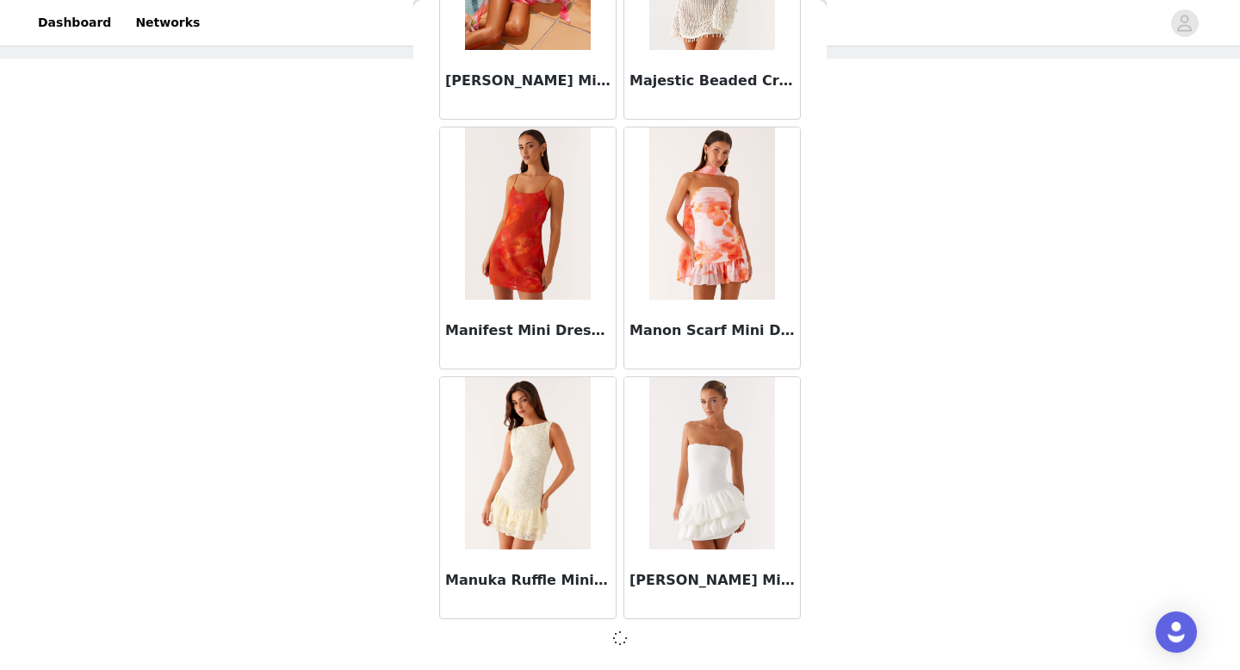
scroll to position [26927, 0]
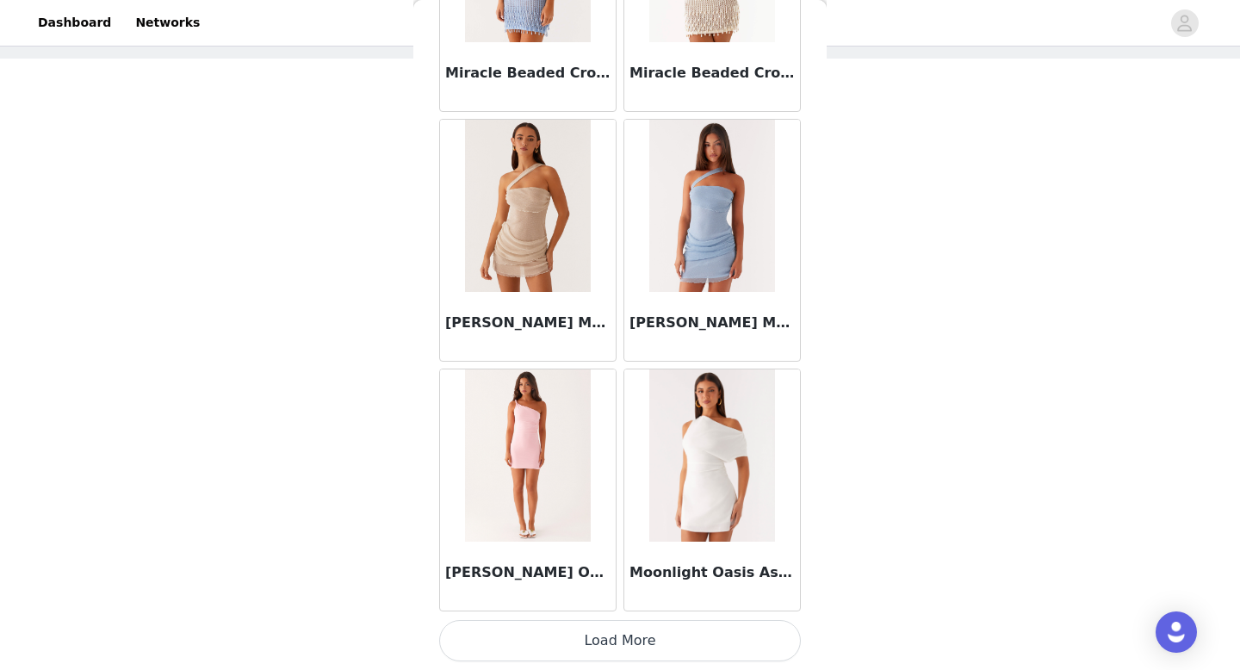
click at [614, 651] on button "Load More" at bounding box center [620, 640] width 362 height 41
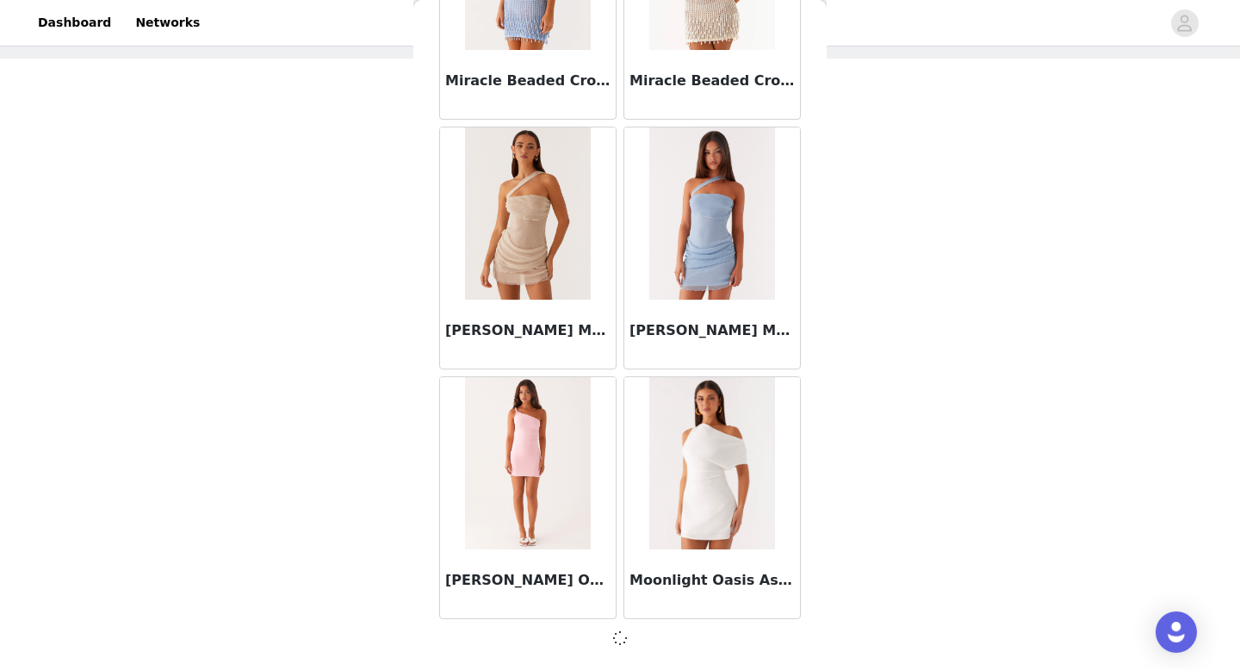
scroll to position [29423, 0]
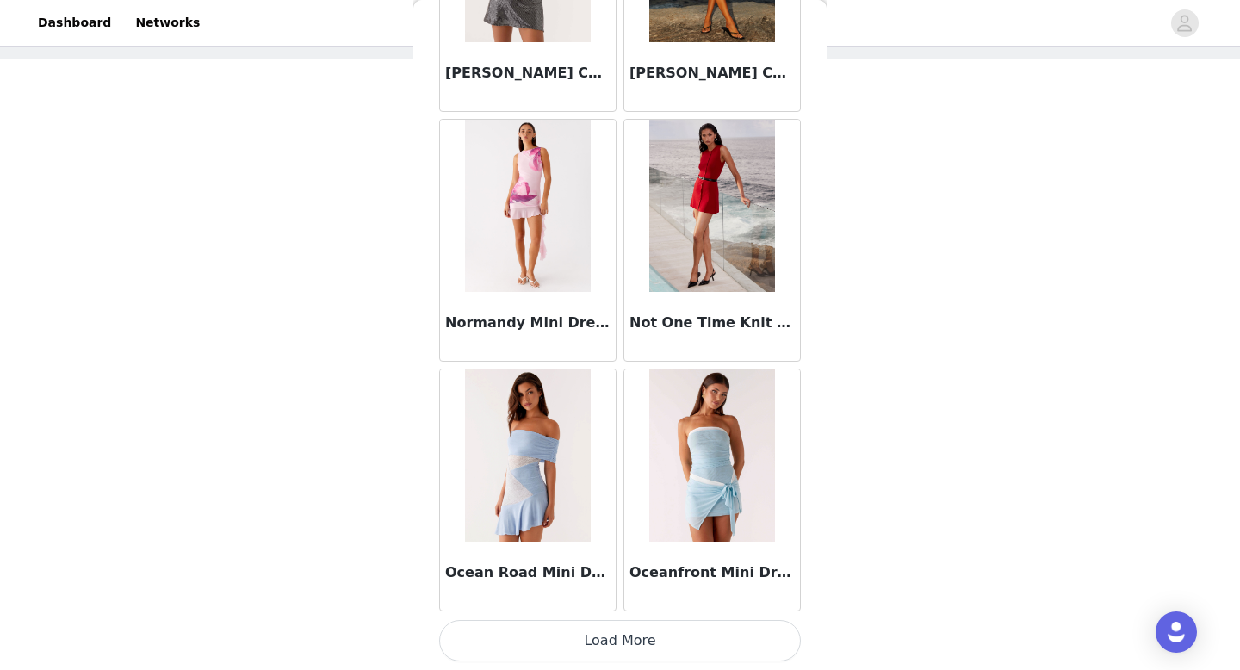
click at [619, 654] on button "Load More" at bounding box center [620, 640] width 362 height 41
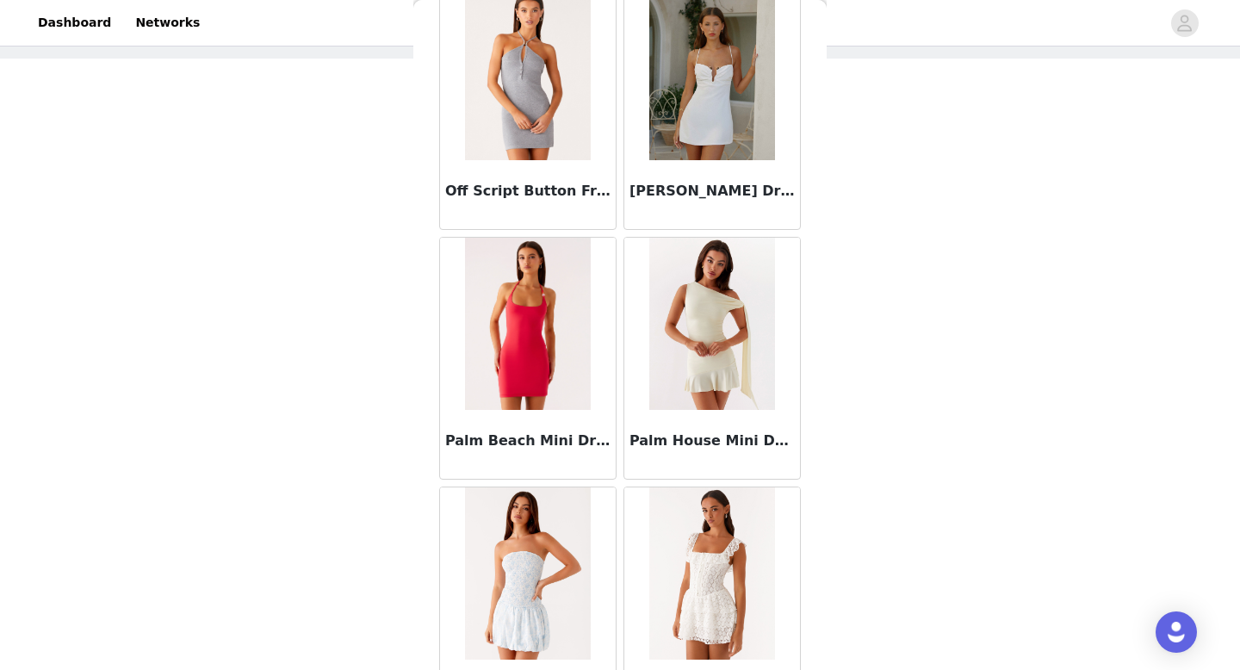
scroll to position [33458, 0]
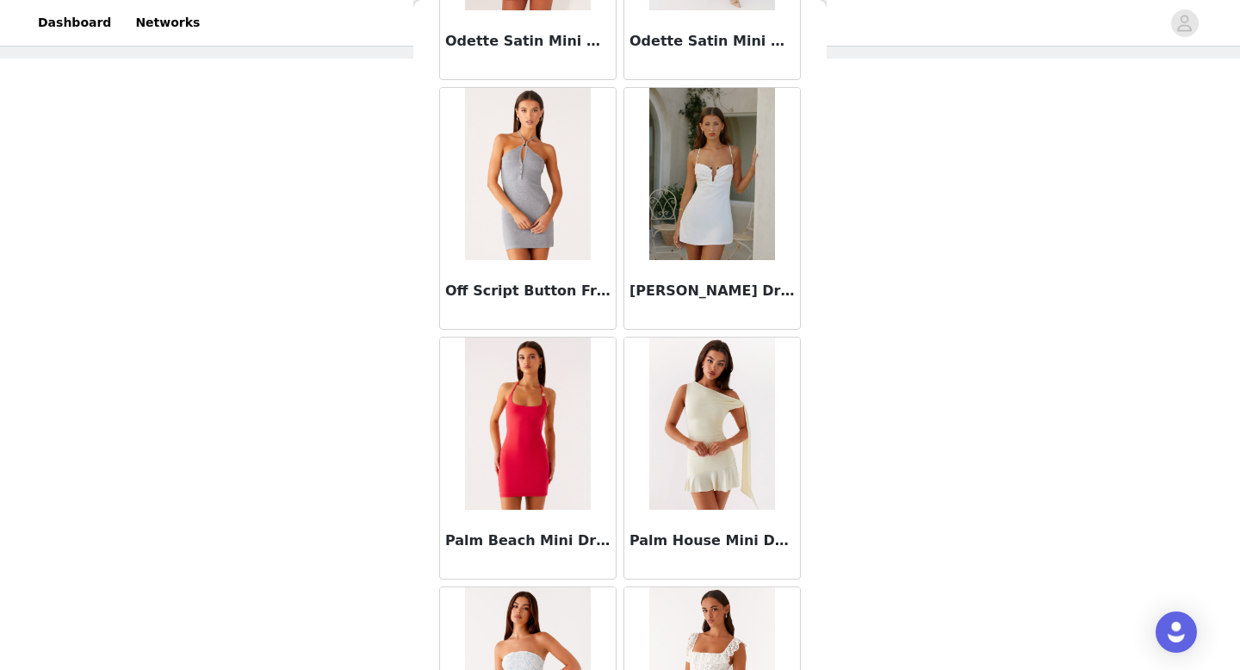
click at [548, 434] on img at bounding box center [527, 424] width 125 height 172
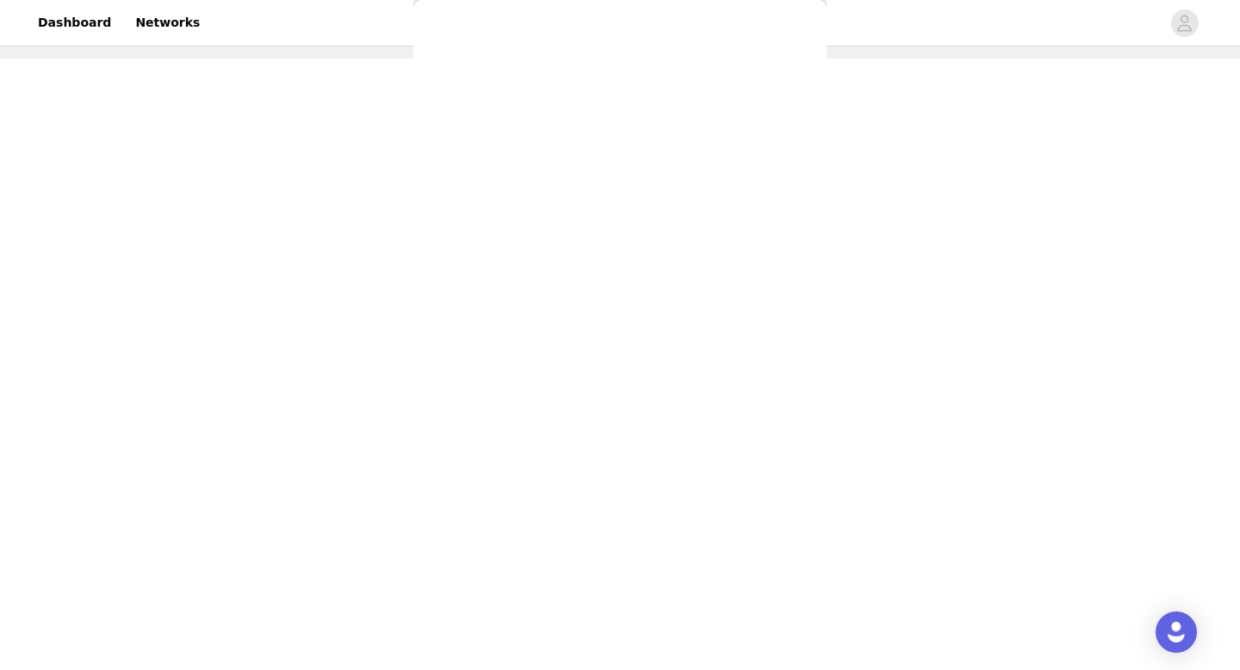
scroll to position [0, 0]
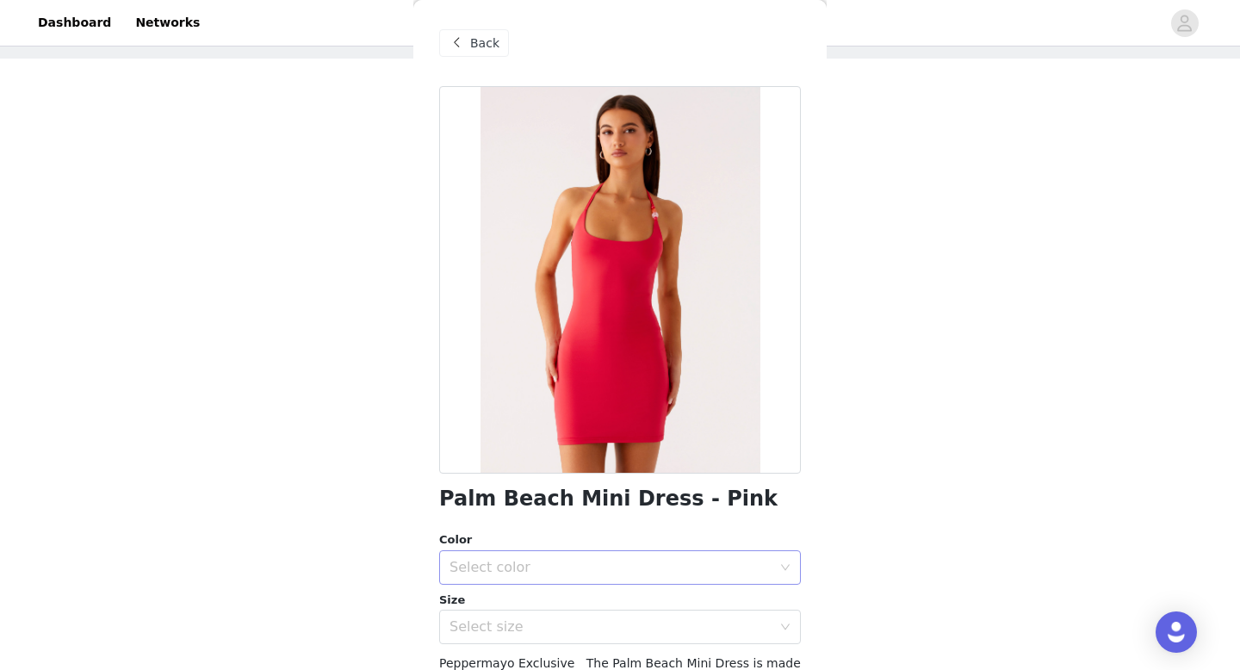
click at [572, 571] on div "Select color" at bounding box center [610, 567] width 322 height 17
click at [523, 606] on li "Pink" at bounding box center [620, 606] width 362 height 28
click at [541, 619] on div "Select size" at bounding box center [610, 626] width 322 height 17
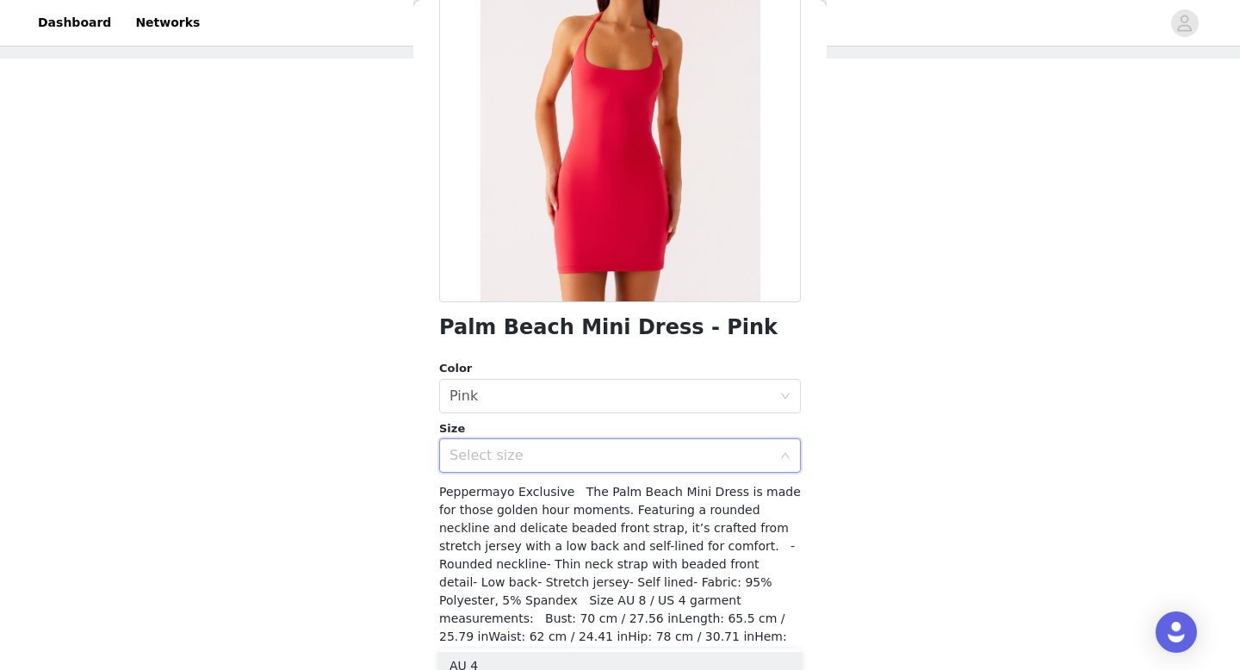
click at [509, 452] on div "Select size" at bounding box center [610, 455] width 322 height 17
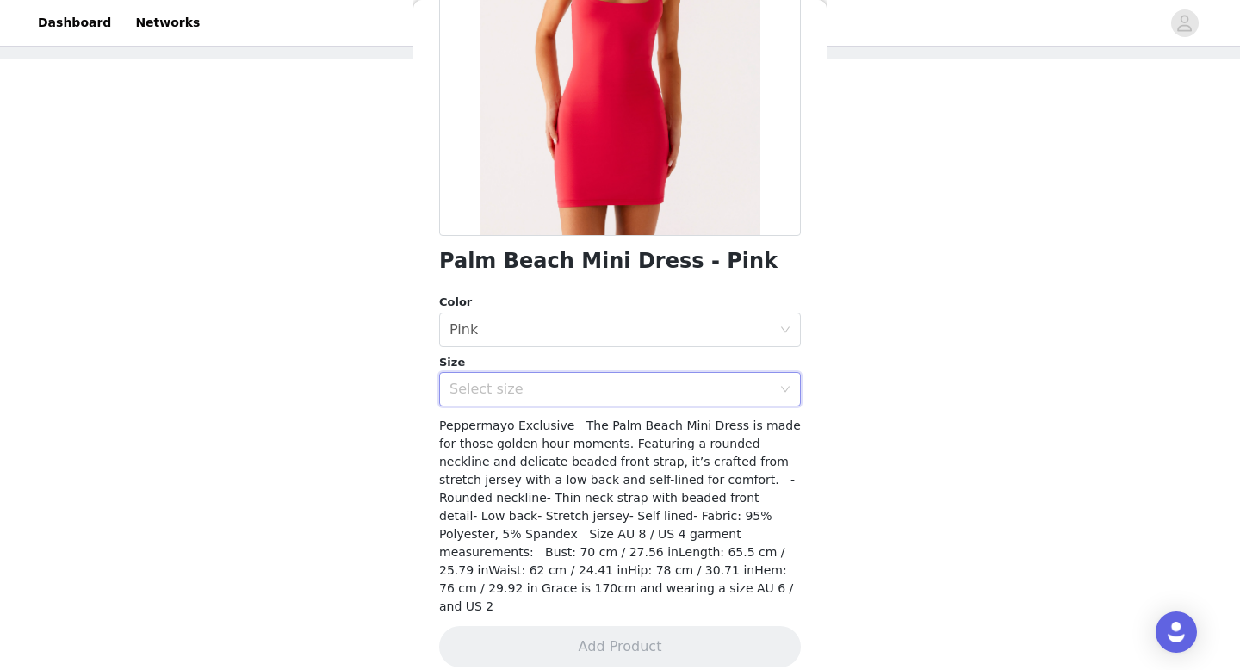
click at [578, 396] on div "Select size" at bounding box center [610, 389] width 322 height 17
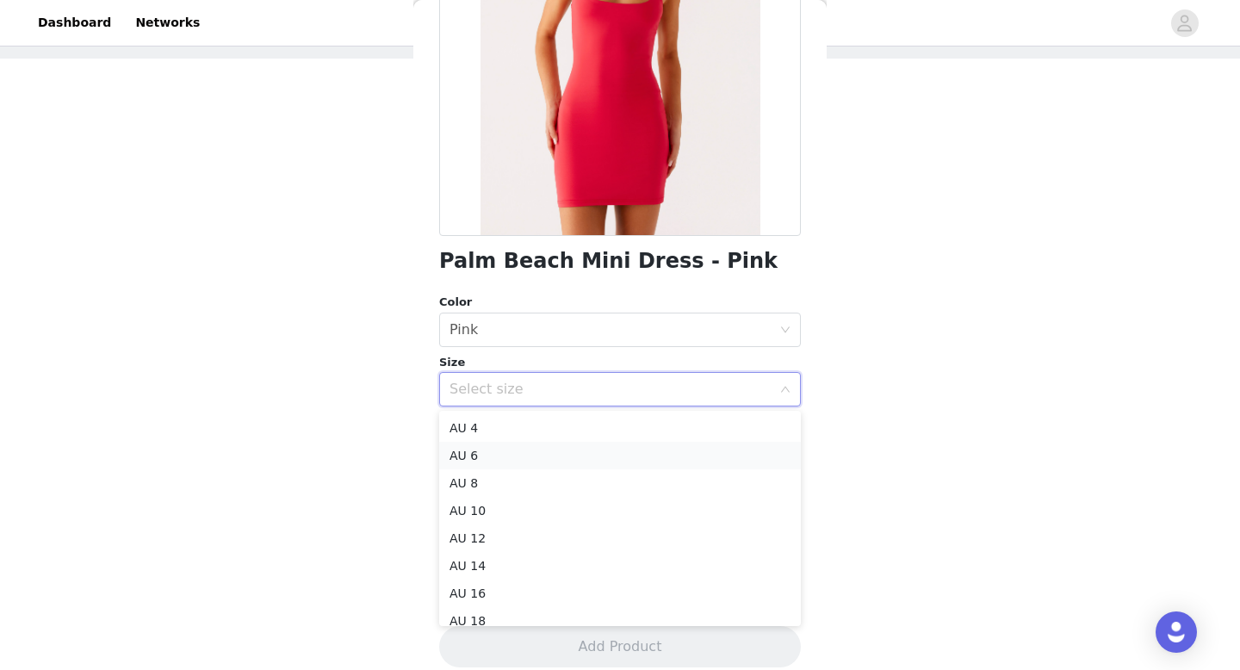
click at [522, 450] on li "AU 6" at bounding box center [620, 456] width 362 height 28
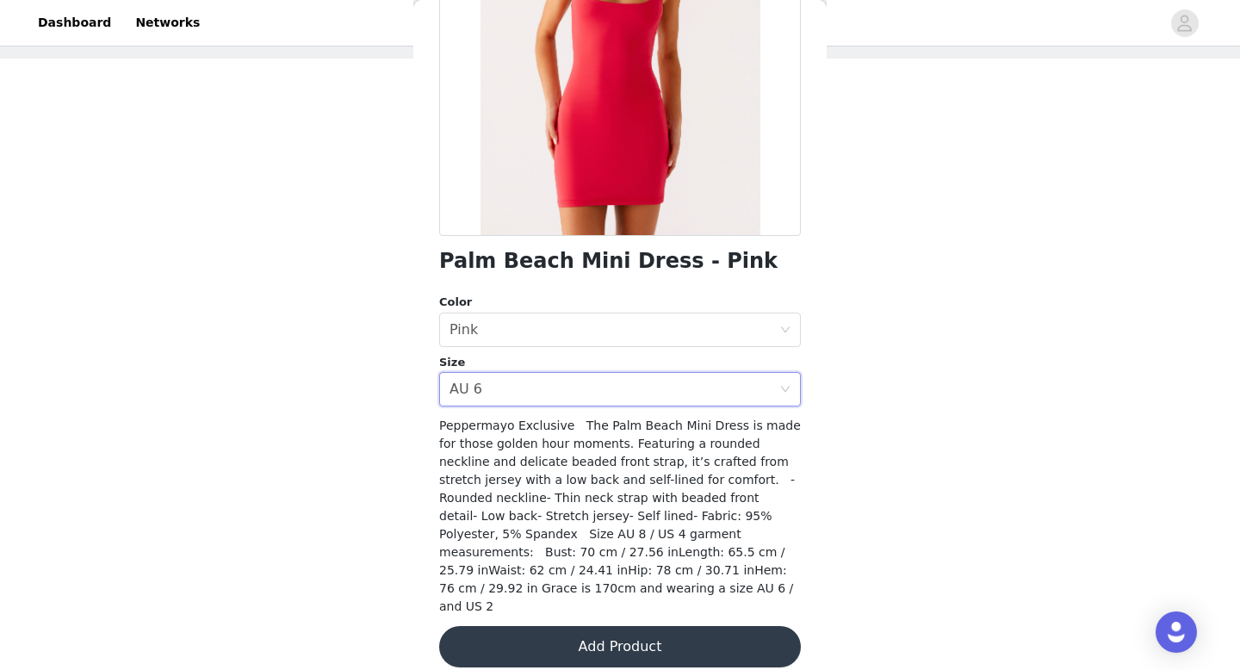
click at [610, 632] on button "Add Product" at bounding box center [620, 646] width 362 height 41
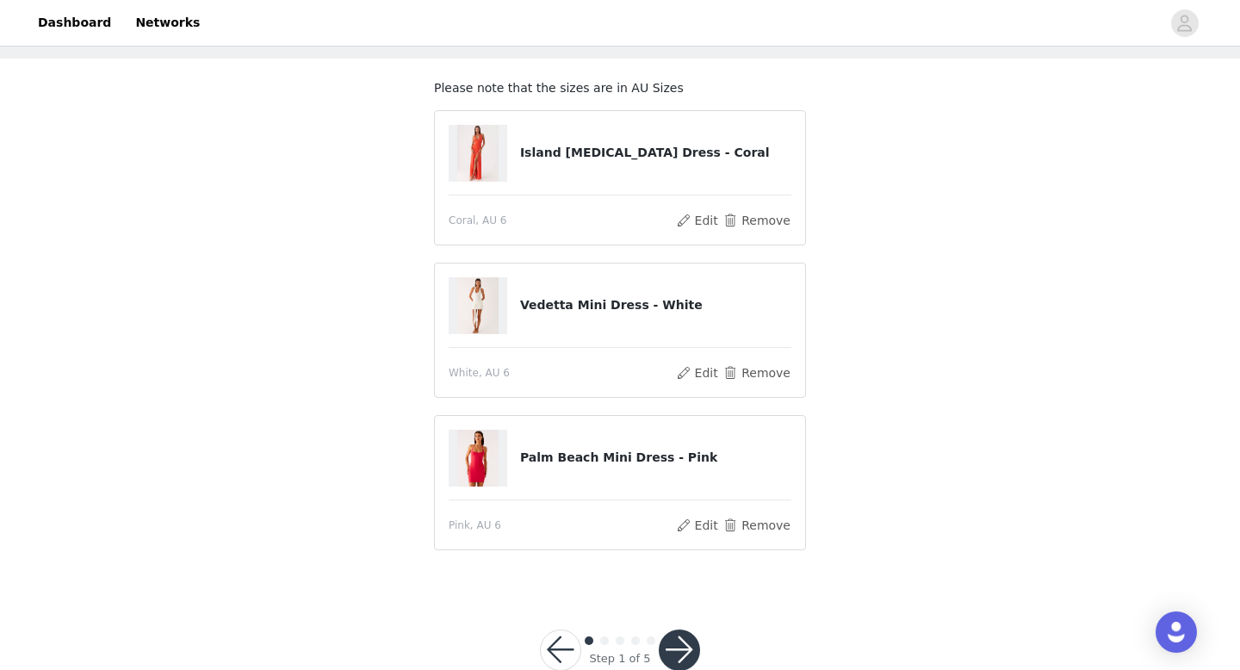
click at [677, 664] on button "button" at bounding box center [679, 649] width 41 height 41
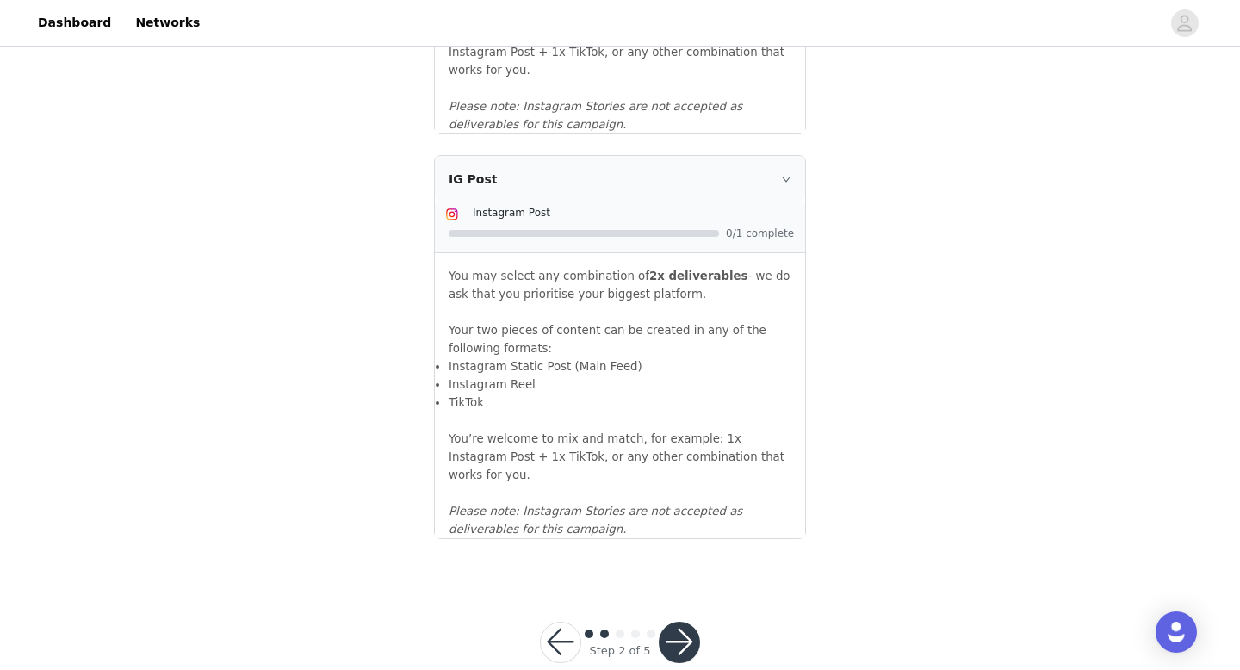
scroll to position [1875, 0]
click at [689, 621] on button "button" at bounding box center [679, 641] width 41 height 41
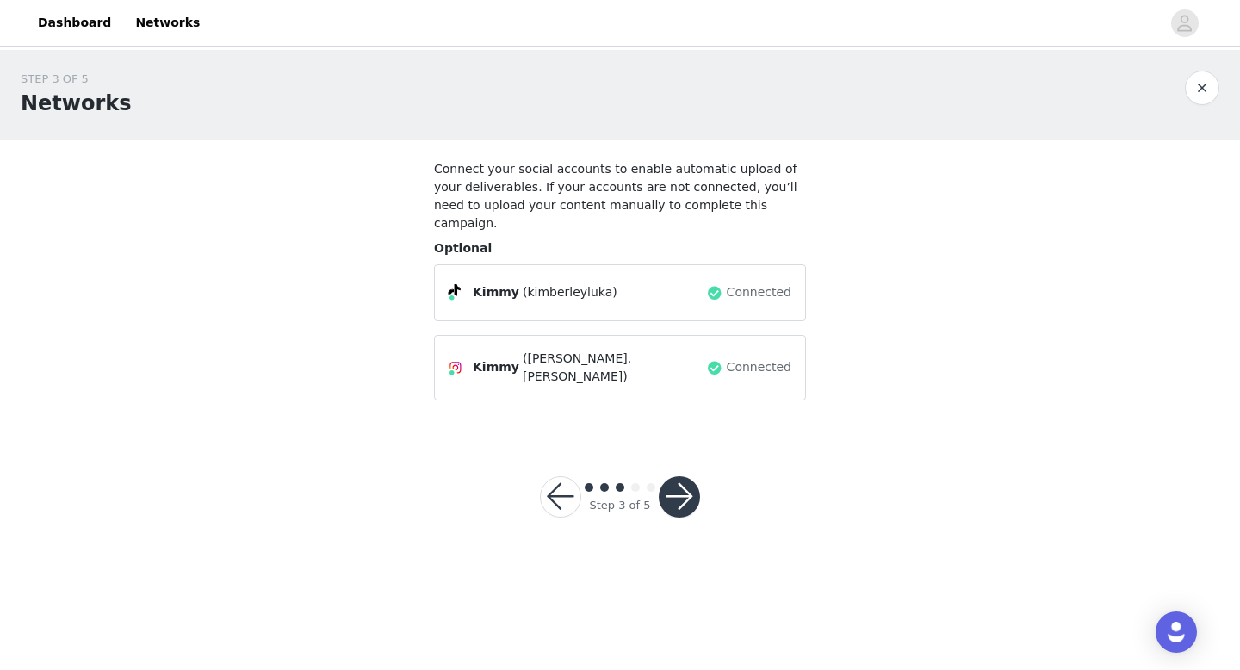
click at [685, 476] on button "button" at bounding box center [679, 496] width 41 height 41
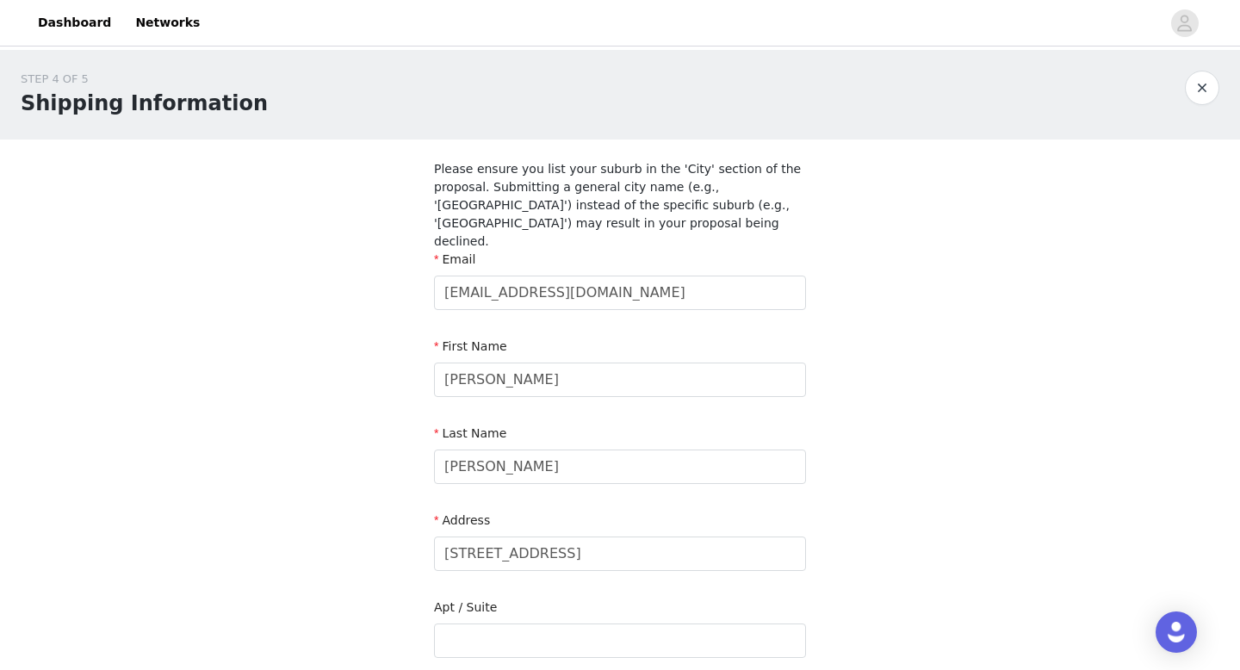
scroll to position [576, 0]
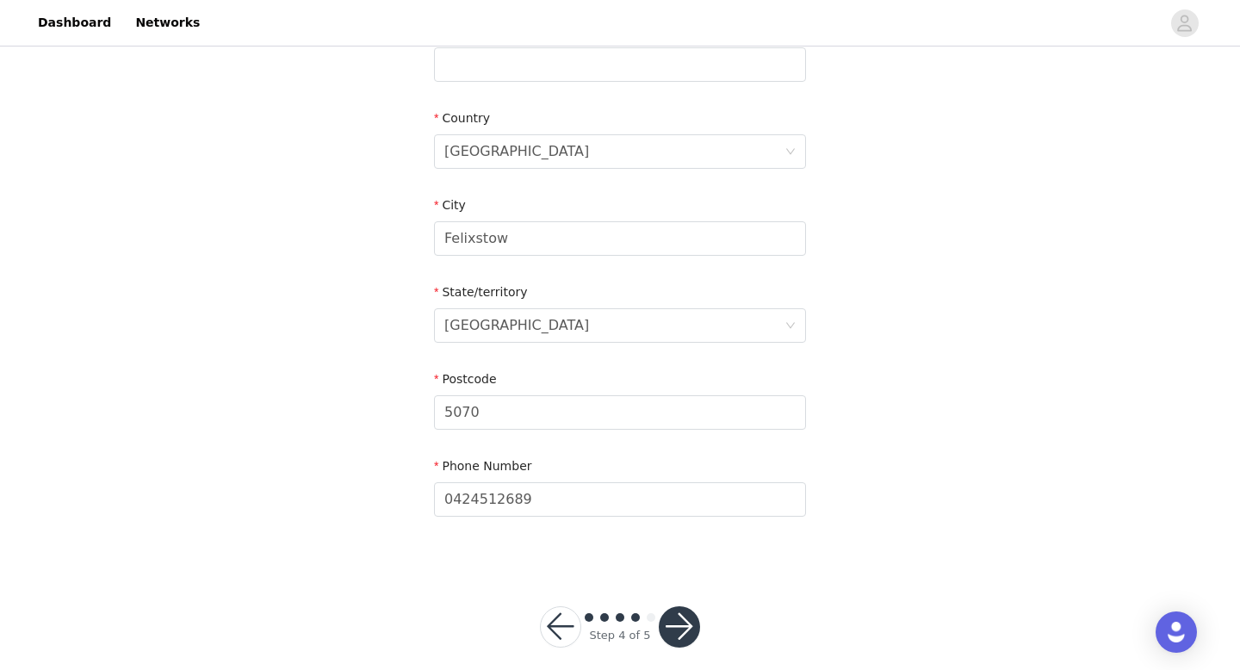
click at [696, 629] on div "Step 4 of 5" at bounding box center [619, 626] width 201 height 83
click at [679, 606] on button "button" at bounding box center [679, 626] width 41 height 41
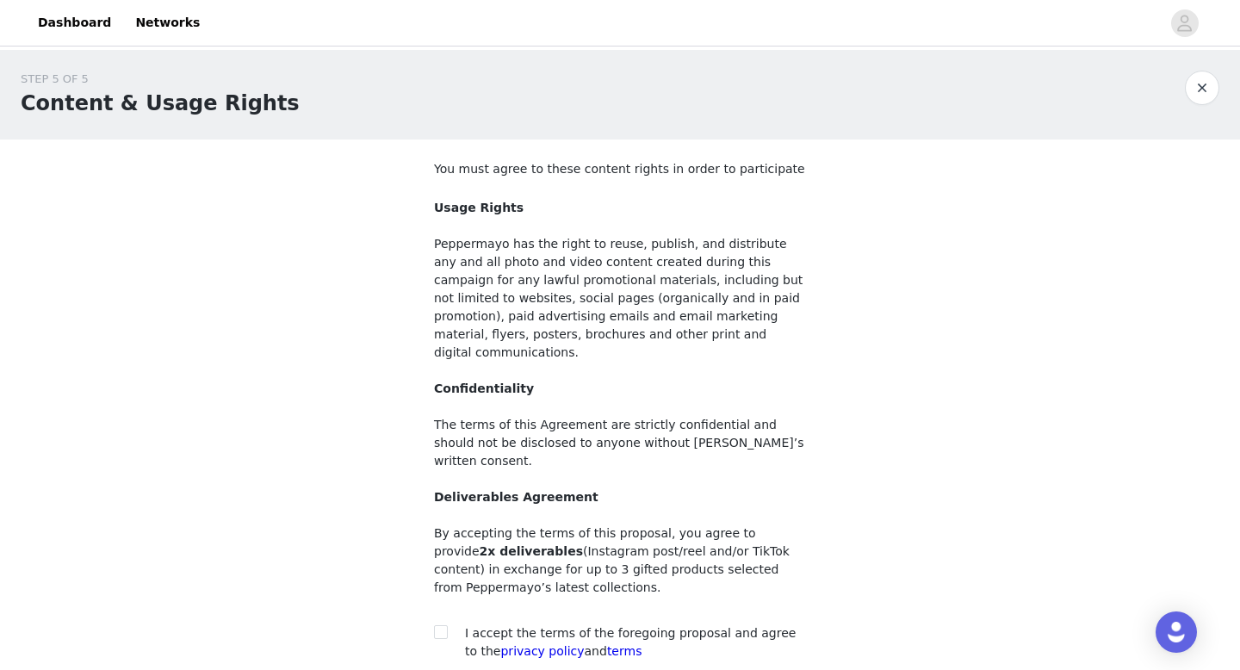
scroll to position [126, 0]
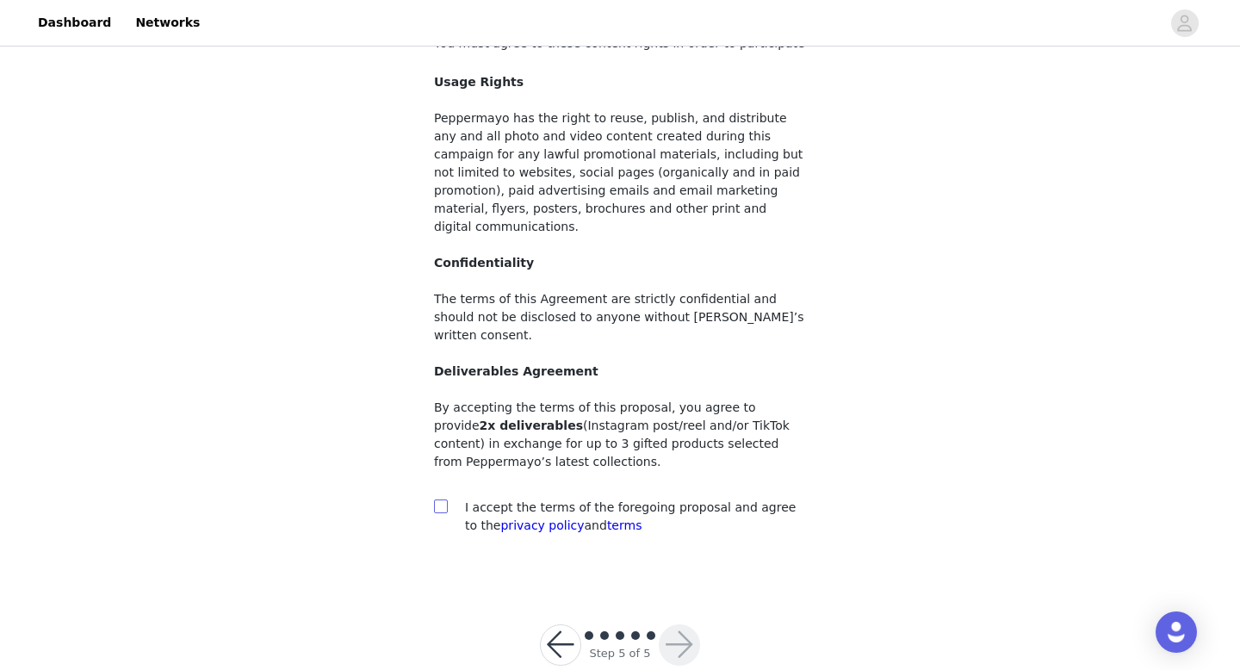
click at [446, 499] on span at bounding box center [441, 506] width 14 height 14
click at [446, 499] on input "checkbox" at bounding box center [440, 505] width 12 height 12
checkbox input "true"
click at [676, 624] on button "button" at bounding box center [679, 644] width 41 height 41
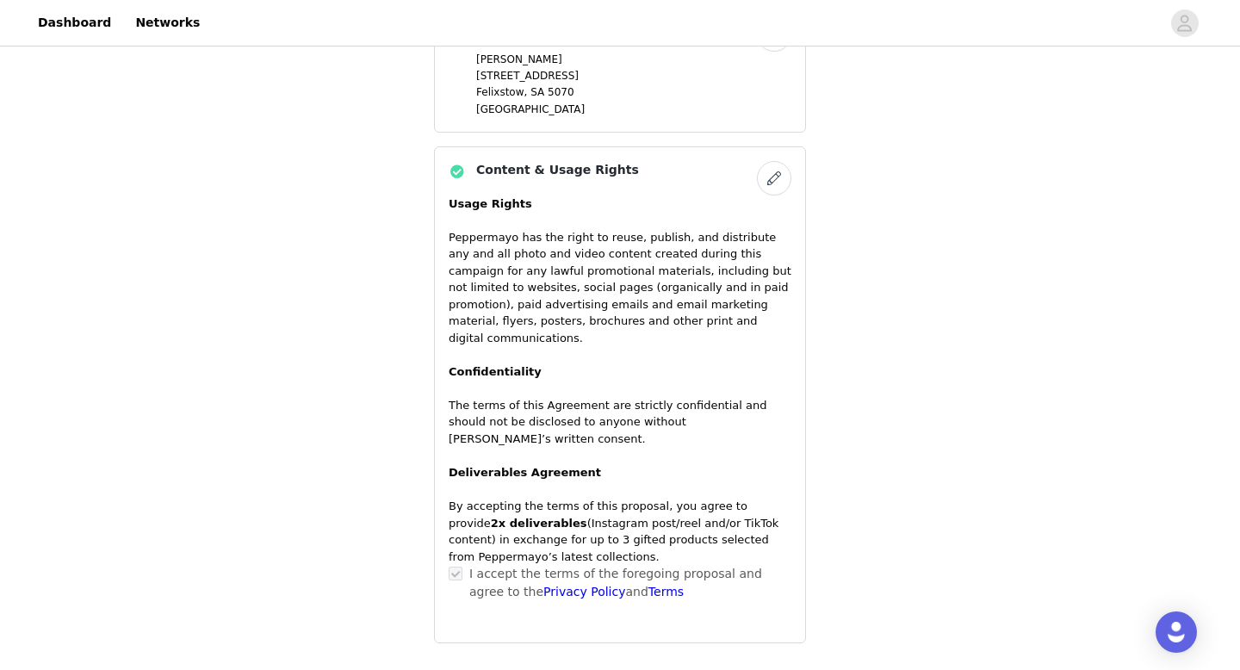
scroll to position [1128, 0]
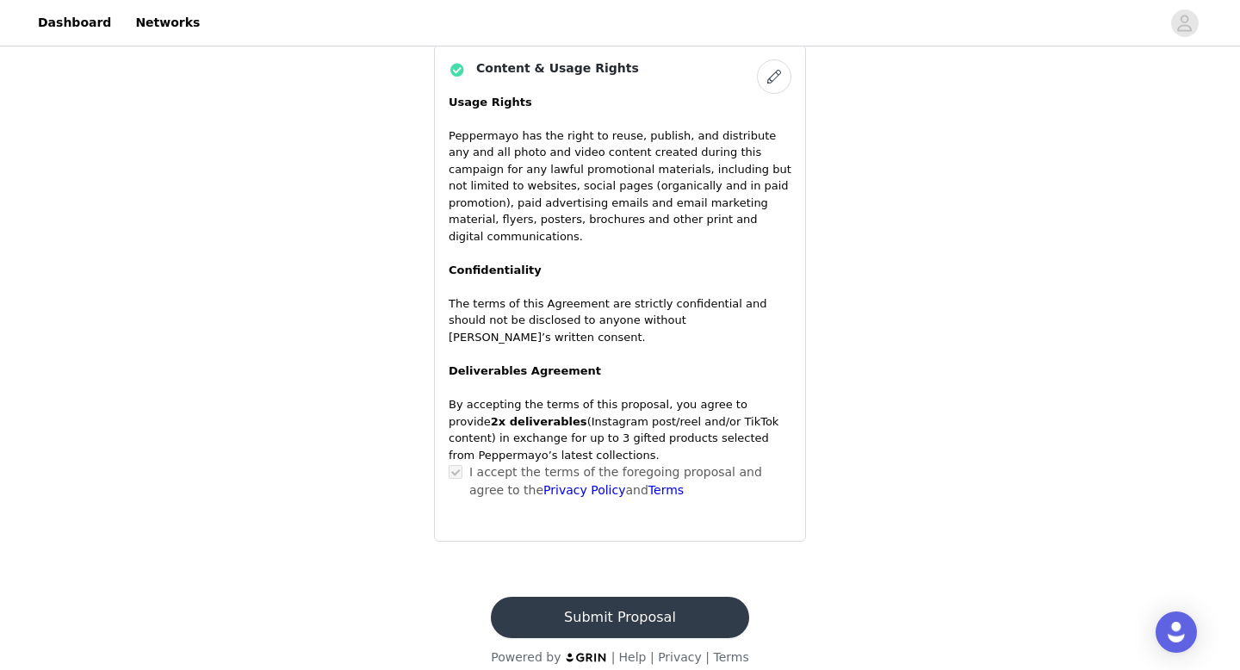
click at [608, 597] on button "Submit Proposal" at bounding box center [619, 617] width 257 height 41
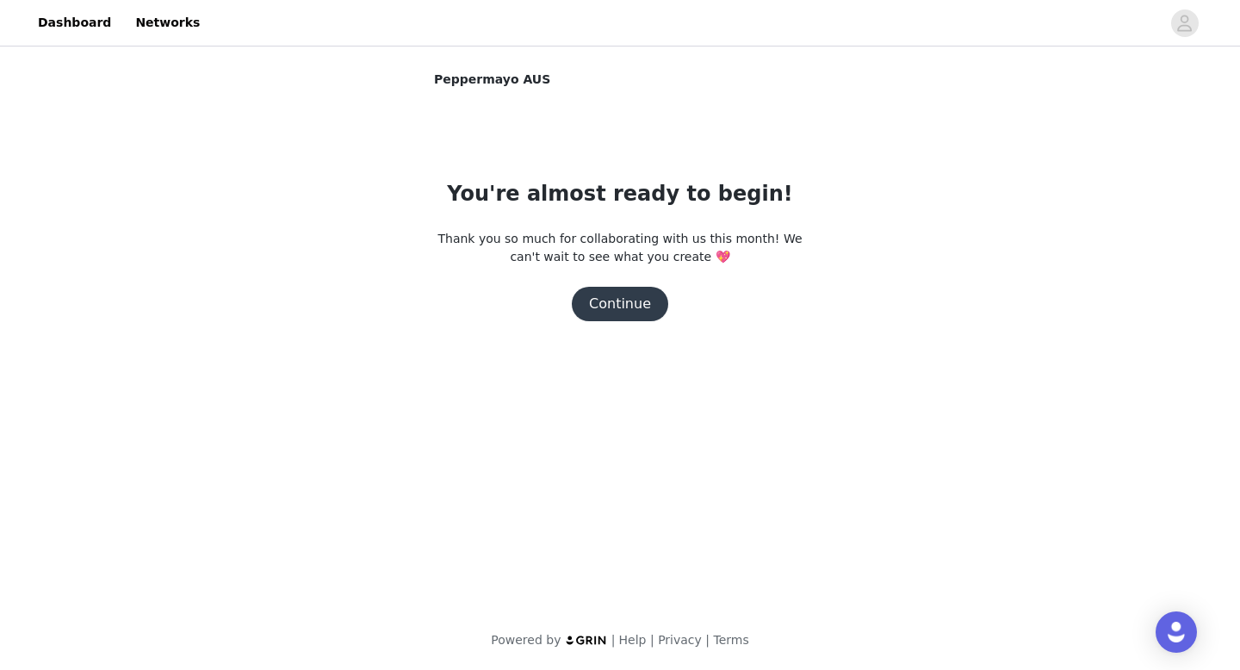
click at [628, 300] on button "Continue" at bounding box center [620, 304] width 96 height 34
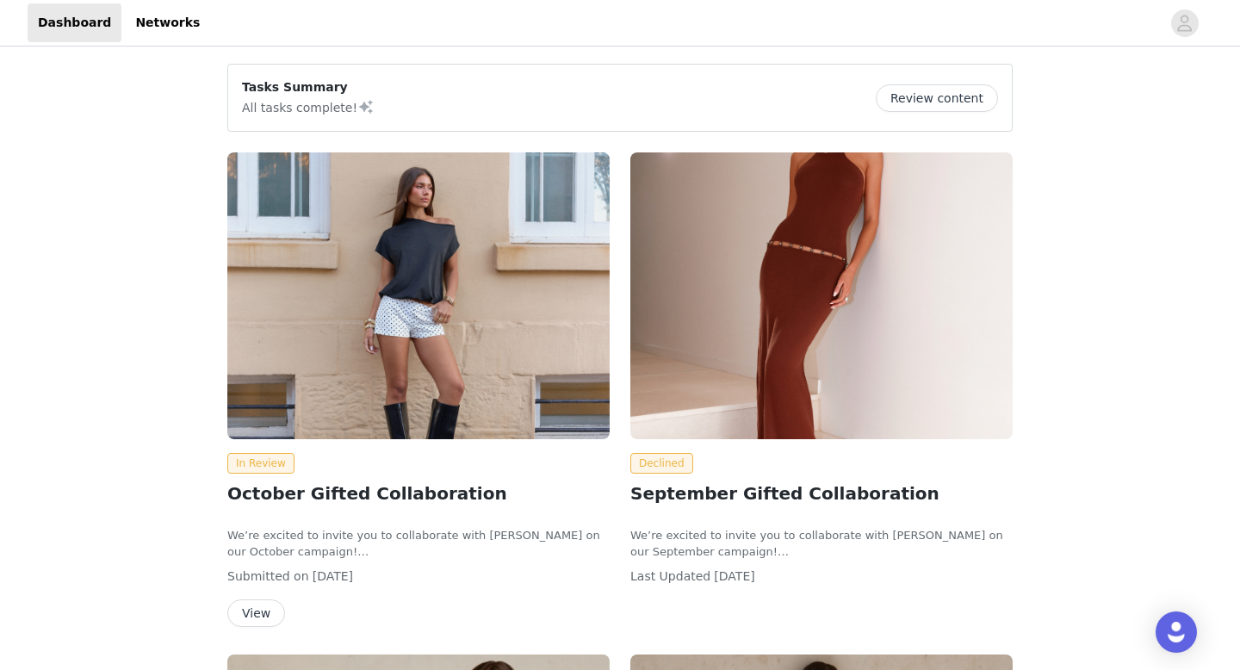
click at [261, 604] on button "View" at bounding box center [256, 613] width 58 height 28
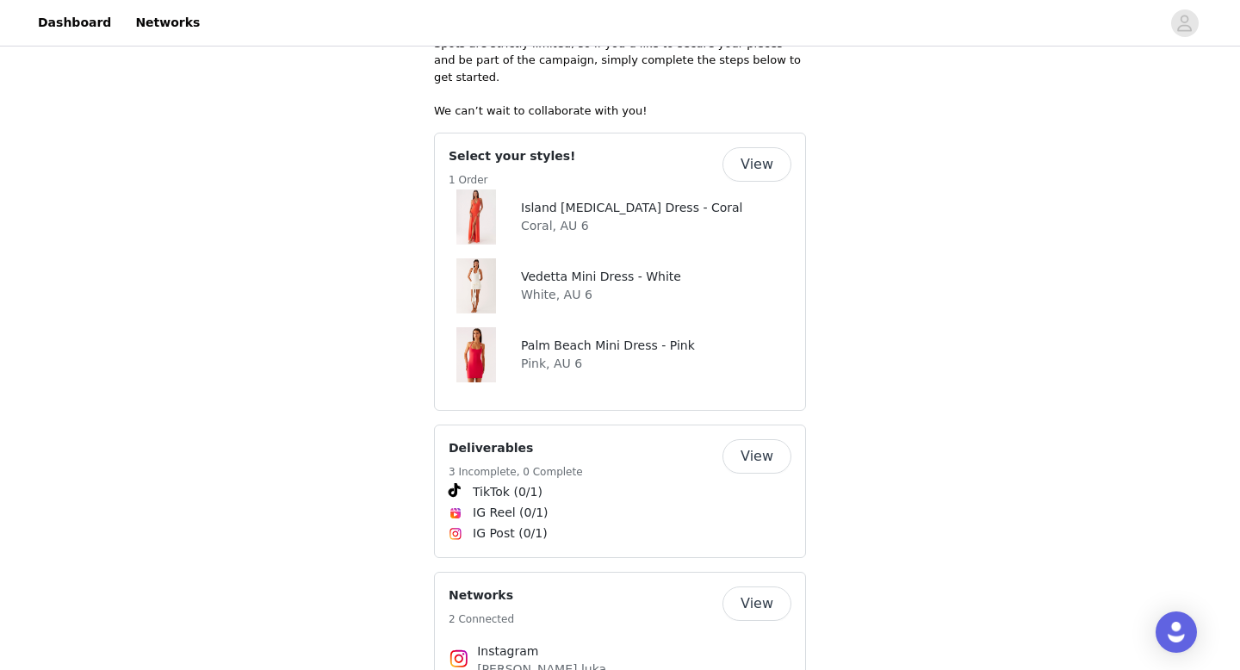
scroll to position [614, 0]
click at [736, 146] on button "View" at bounding box center [756, 163] width 69 height 34
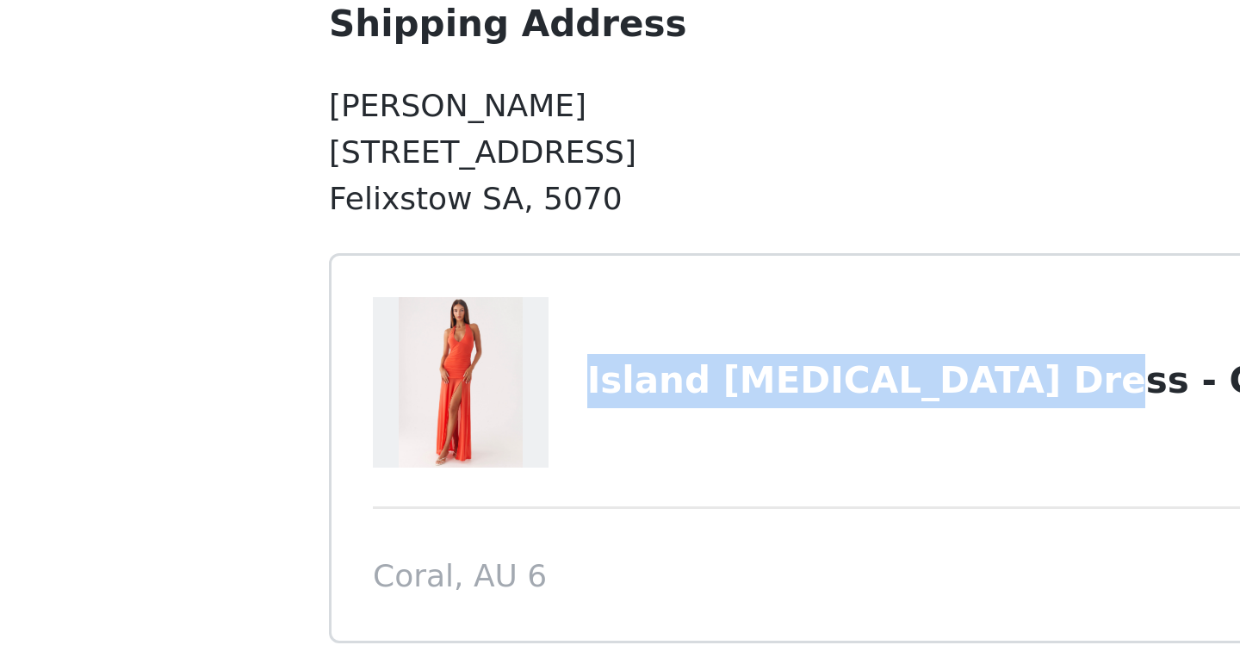
drag, startPoint x: 671, startPoint y: 350, endPoint x: 517, endPoint y: 348, distance: 153.3
click at [517, 348] on div "Island [MEDICAL_DATA] Dress - Coral" at bounding box center [620, 347] width 343 height 57
copy div "Island [MEDICAL_DATA] Dress - Coral"
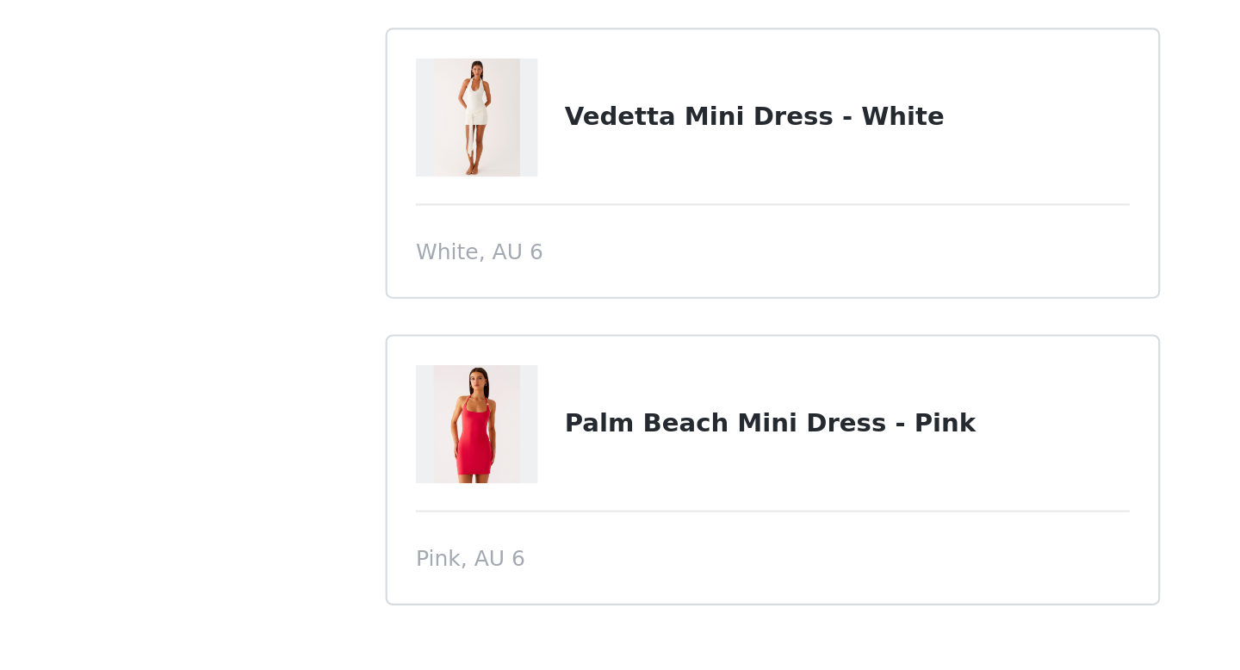
scroll to position [96, 0]
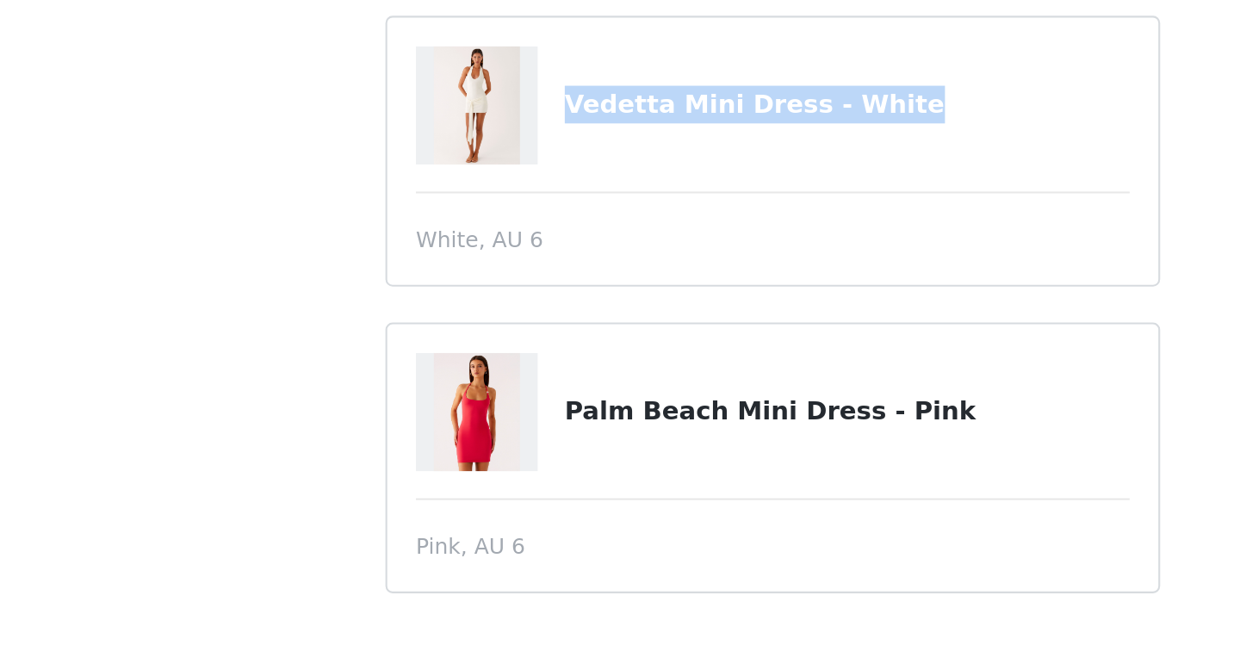
drag, startPoint x: 659, startPoint y: 400, endPoint x: 517, endPoint y: 400, distance: 142.1
click at [517, 400] on div "Vedetta Mini Dress - White" at bounding box center [620, 398] width 343 height 57
copy div "Vedetta Mini Dress - White"
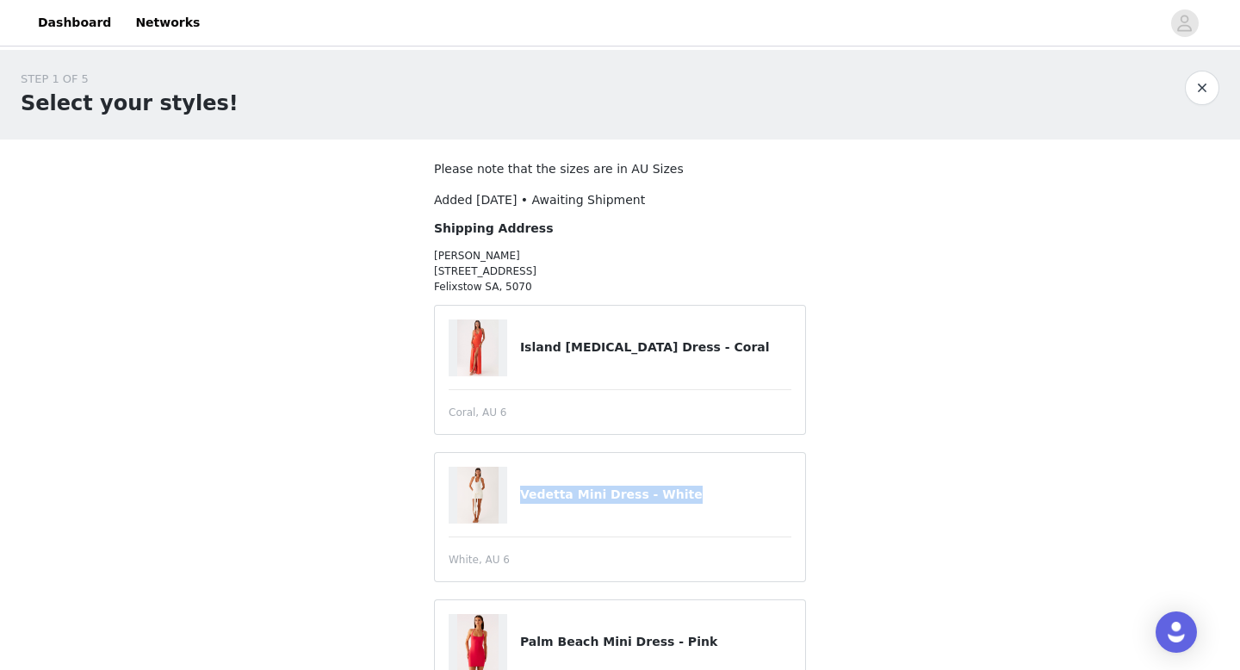
scroll to position [138, 0]
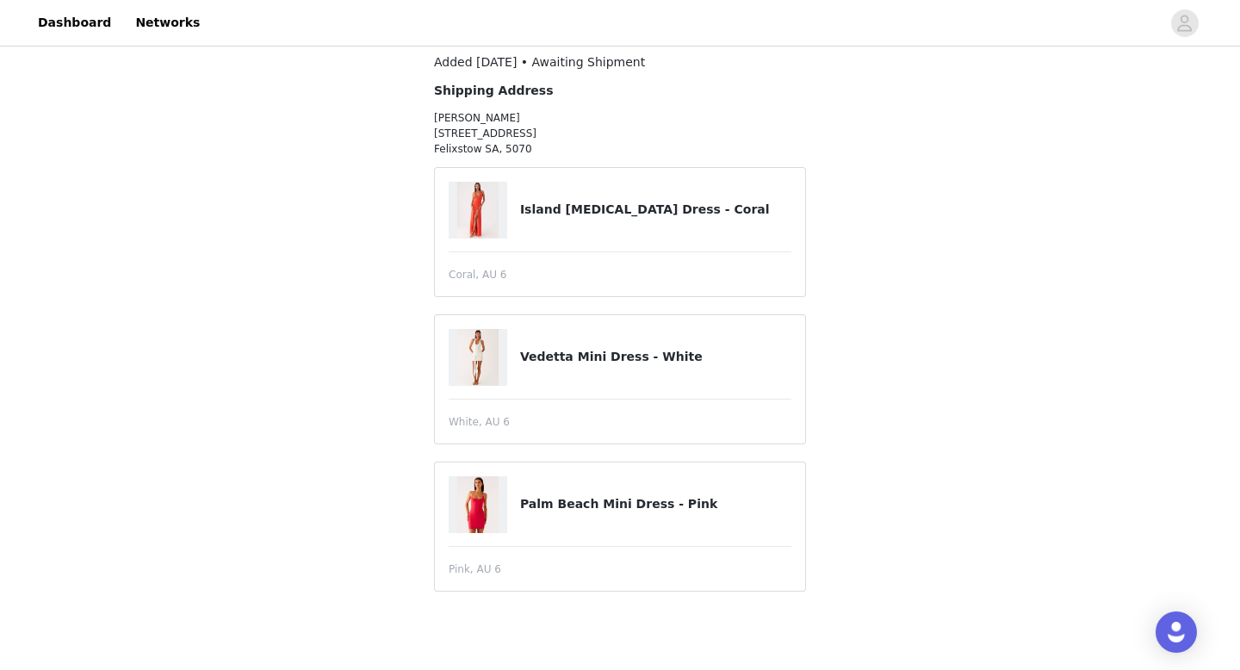
click at [750, 402] on article "Vedetta Mini Dress - White White, AU 6" at bounding box center [620, 379] width 372 height 130
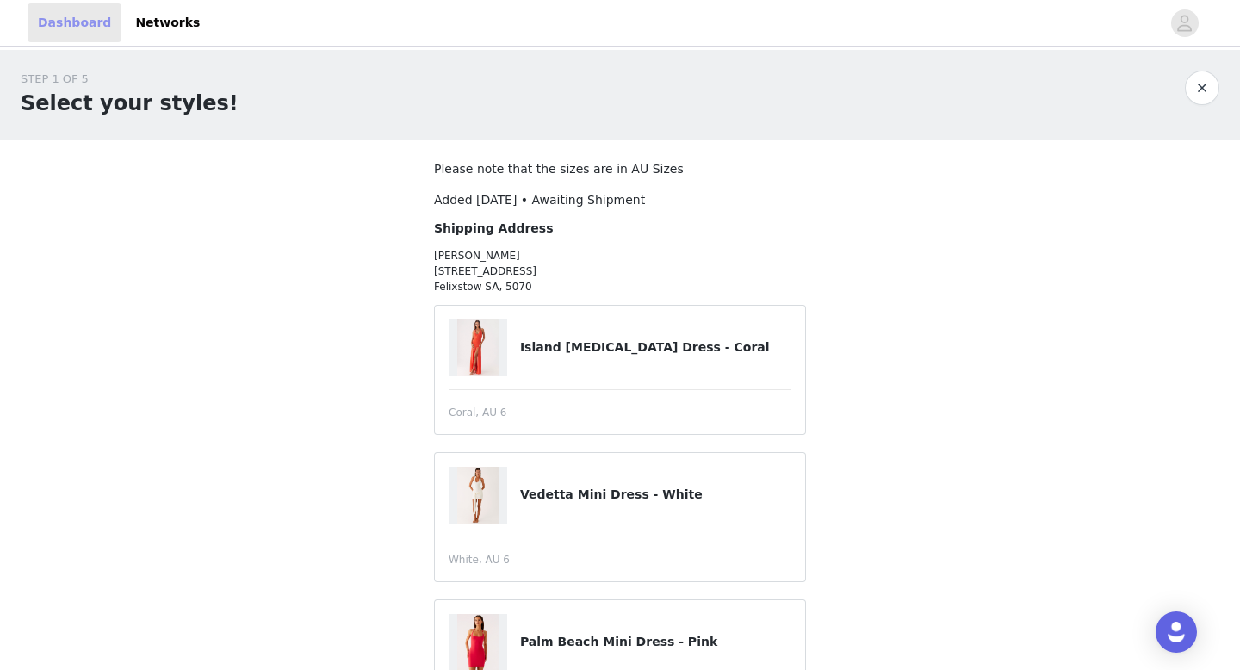
click at [97, 28] on link "Dashboard" at bounding box center [75, 22] width 94 height 39
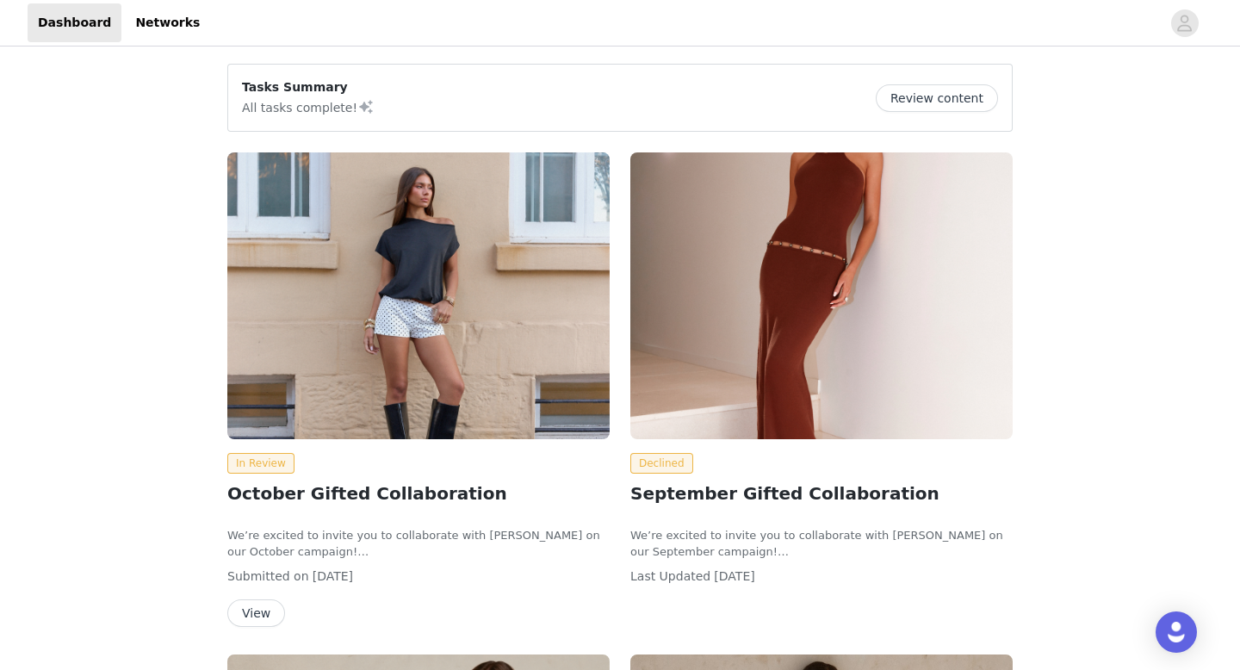
click at [551, 446] on div "In Review October Gifted Collaboration We’re excited to invite you to collabora…" at bounding box center [418, 389] width 382 height 474
click at [261, 617] on button "View" at bounding box center [256, 613] width 58 height 28
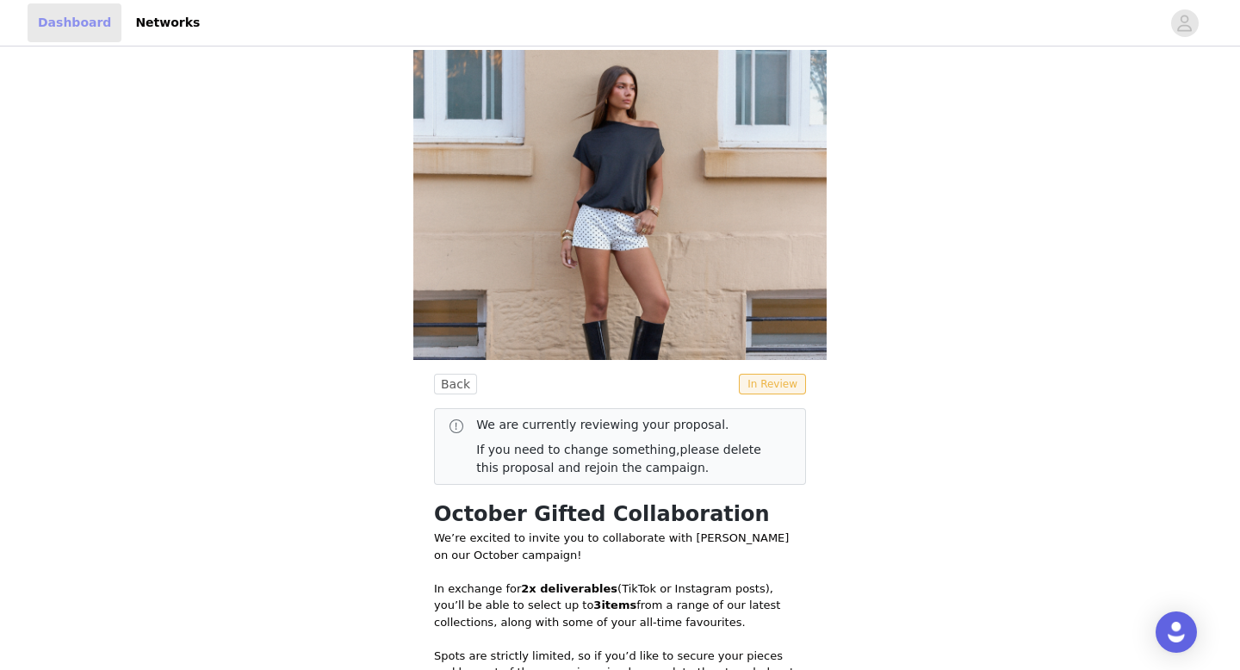
click at [84, 20] on link "Dashboard" at bounding box center [75, 22] width 94 height 39
